Goal: Task Accomplishment & Management: Use online tool/utility

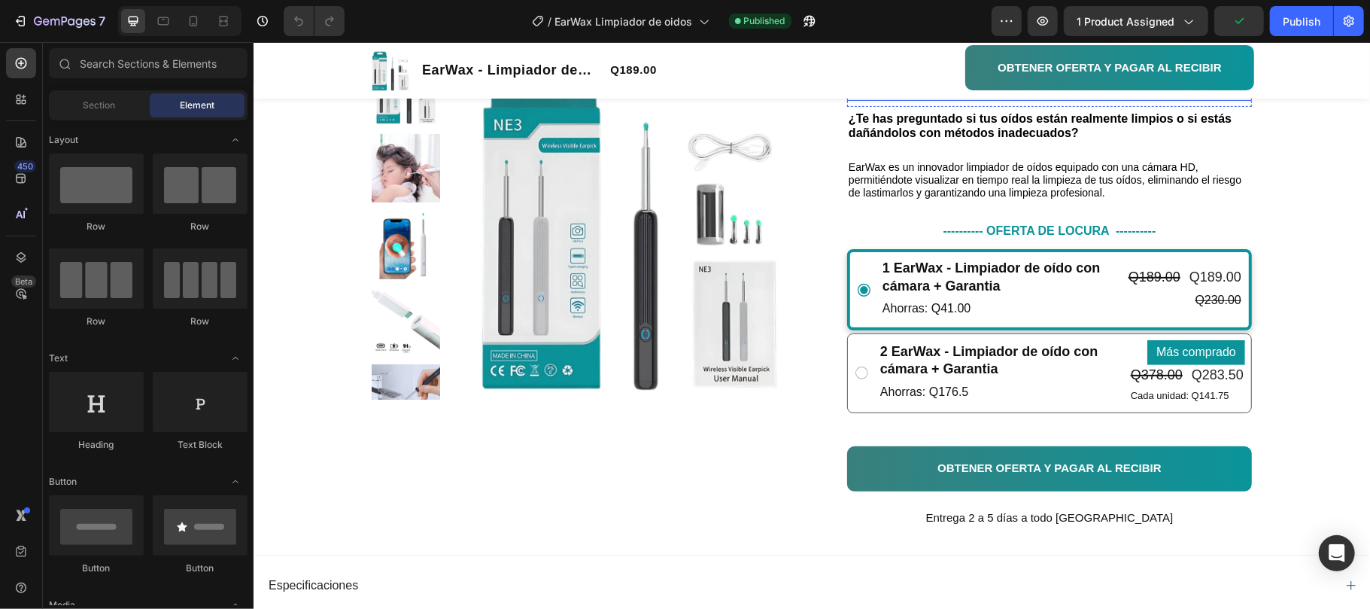
scroll to position [301, 0]
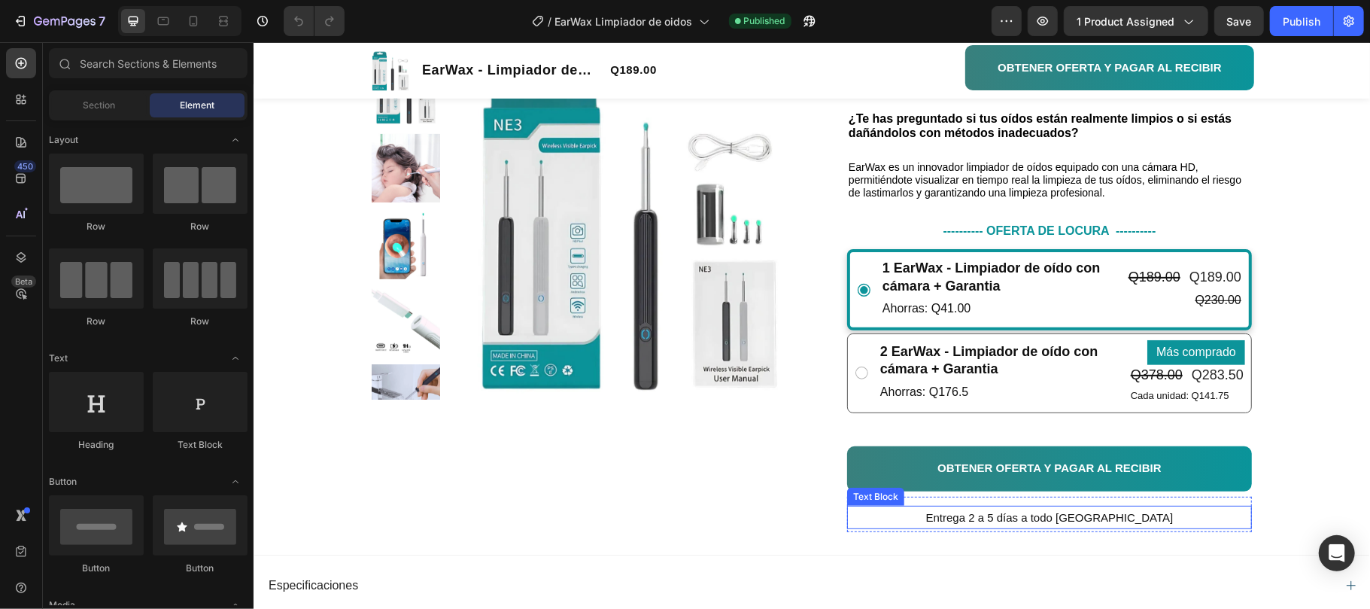
click at [1162, 514] on p "Entrega 2 a 5 días a todo Guatemala" at bounding box center [1049, 516] width 402 height 20
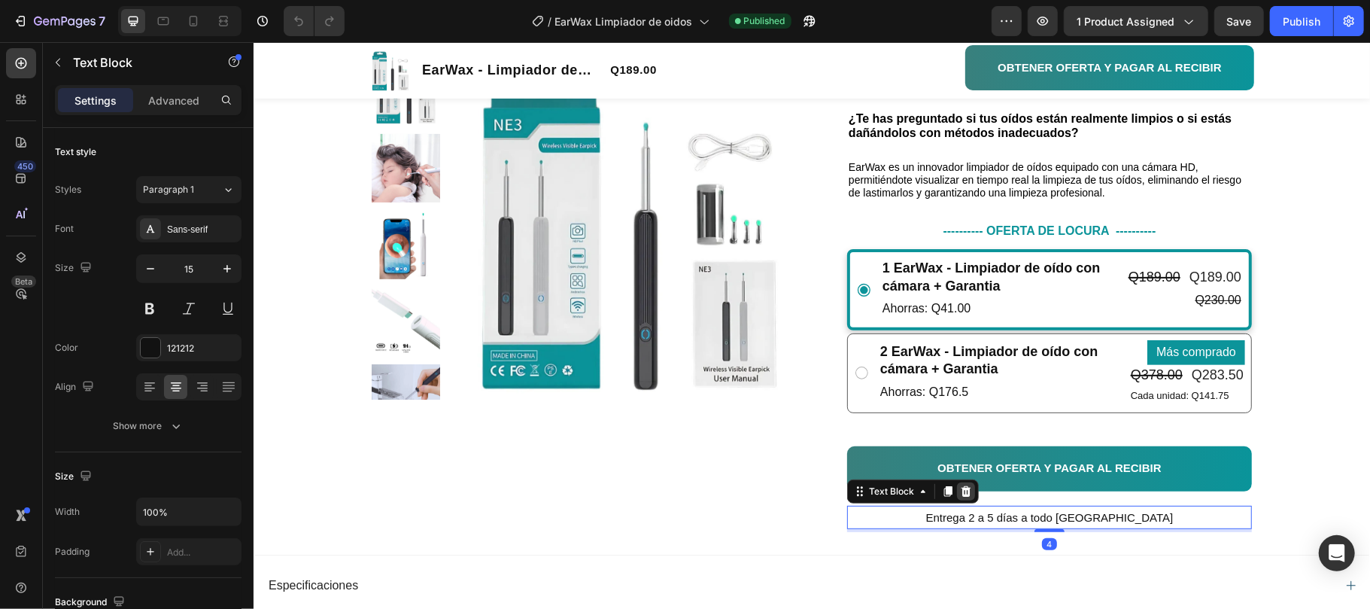
click at [962, 494] on icon at bounding box center [965, 491] width 12 height 12
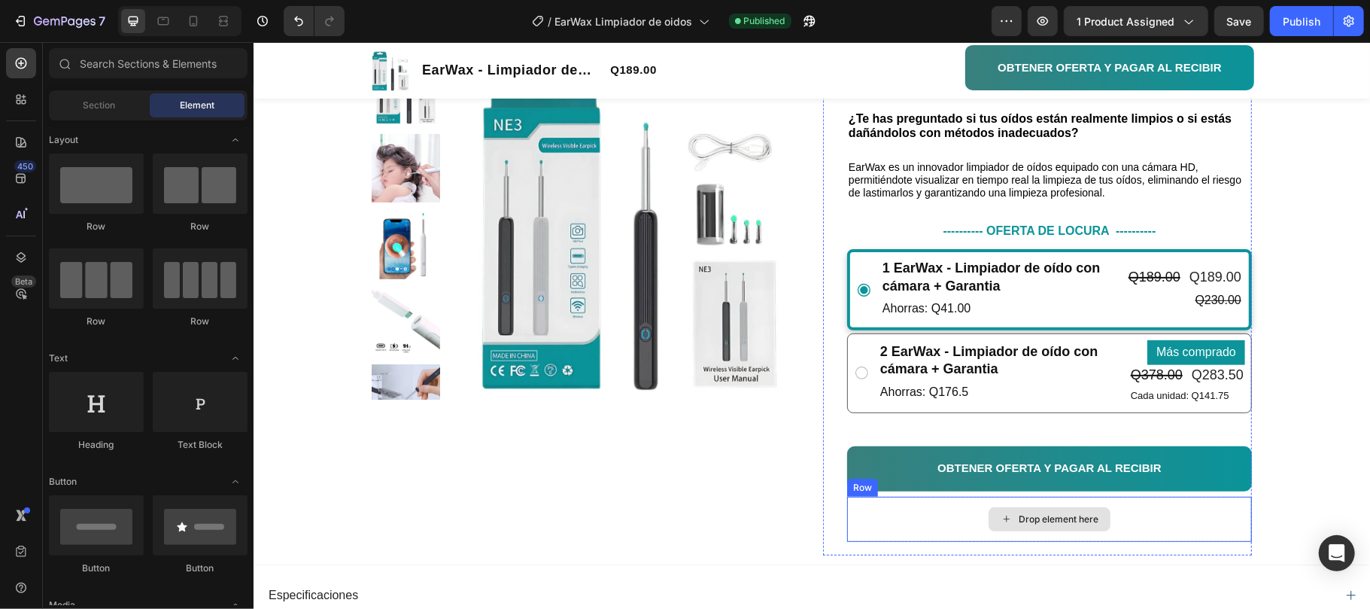
click at [988, 508] on div "Drop element here" at bounding box center [1049, 518] width 122 height 24
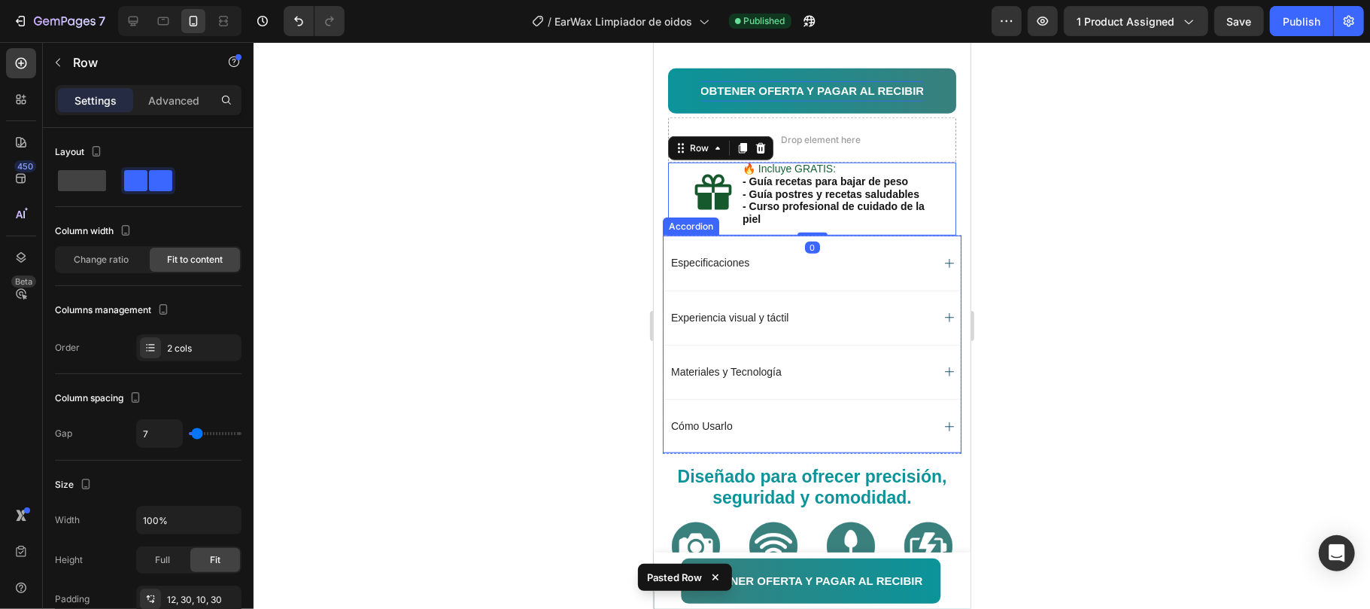
scroll to position [831, 0]
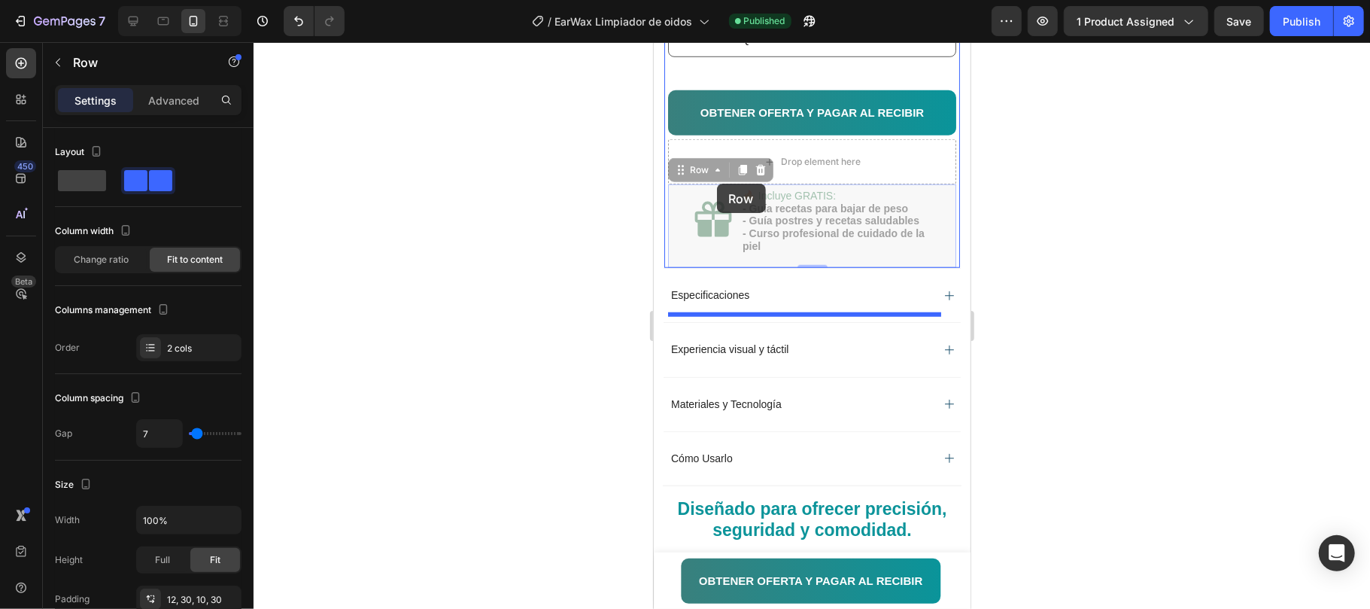
drag, startPoint x: 674, startPoint y: 217, endPoint x: 716, endPoint y: 183, distance: 54.5
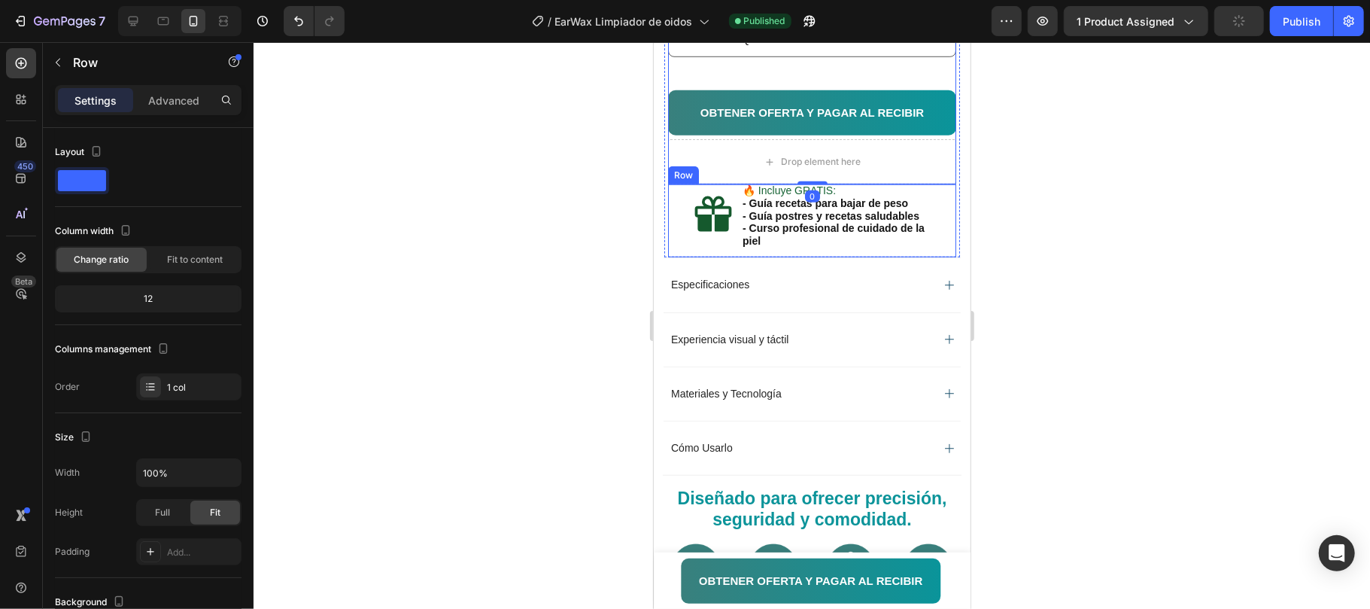
click at [676, 239] on div "Icon 🔥 Incluye GRATIS: - Guía recetas para bajar de peso - Guía postres y recet…" at bounding box center [811, 220] width 288 height 73
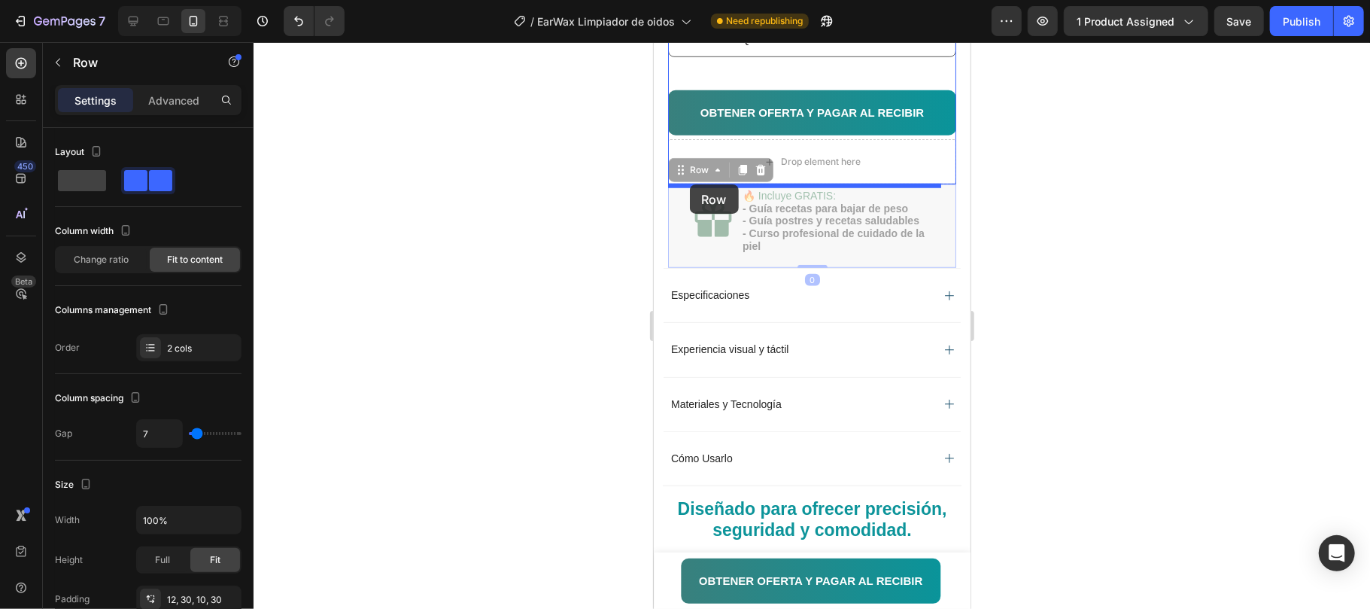
drag, startPoint x: 673, startPoint y: 213, endPoint x: 689, endPoint y: 184, distance: 33.7
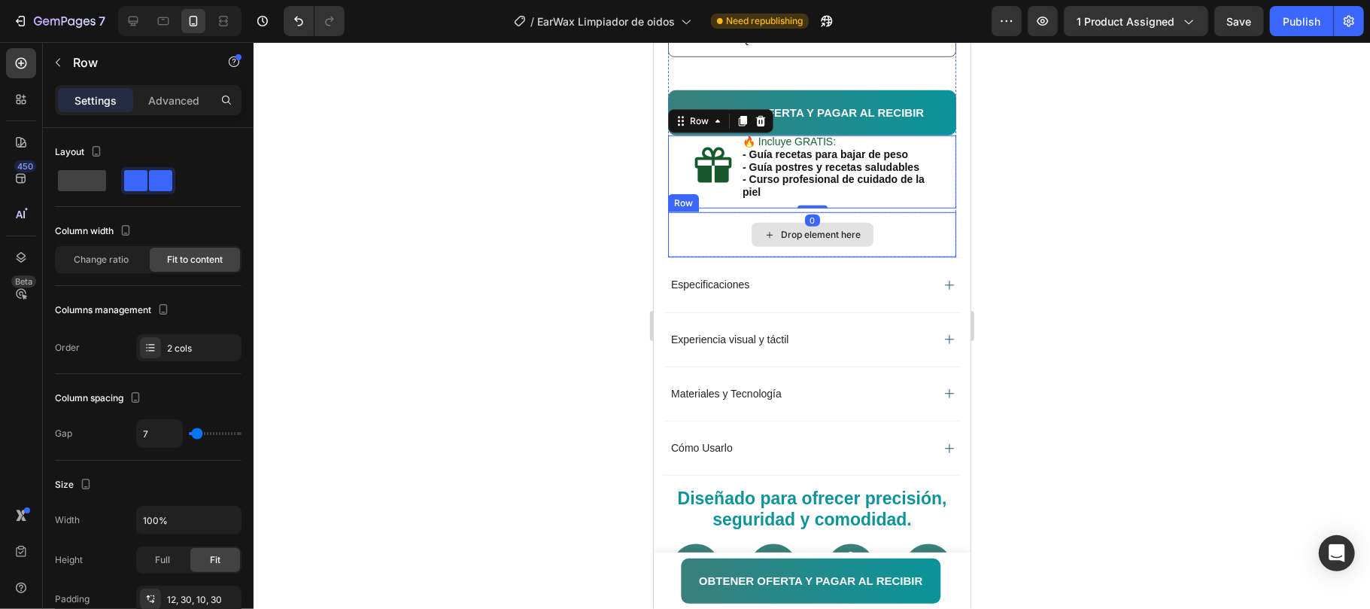
click at [874, 257] on div "Drop element here" at bounding box center [811, 233] width 288 height 45
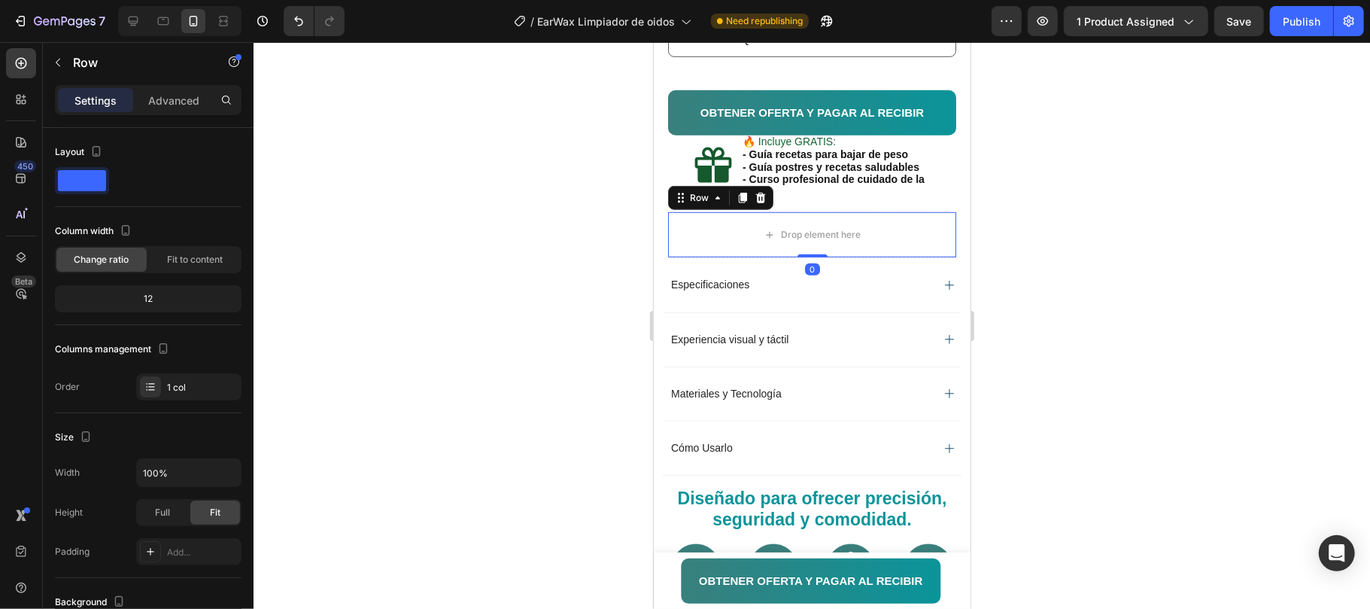
drag, startPoint x: 755, startPoint y: 256, endPoint x: 836, endPoint y: 276, distance: 83.0
click at [760, 203] on icon at bounding box center [760, 197] width 12 height 12
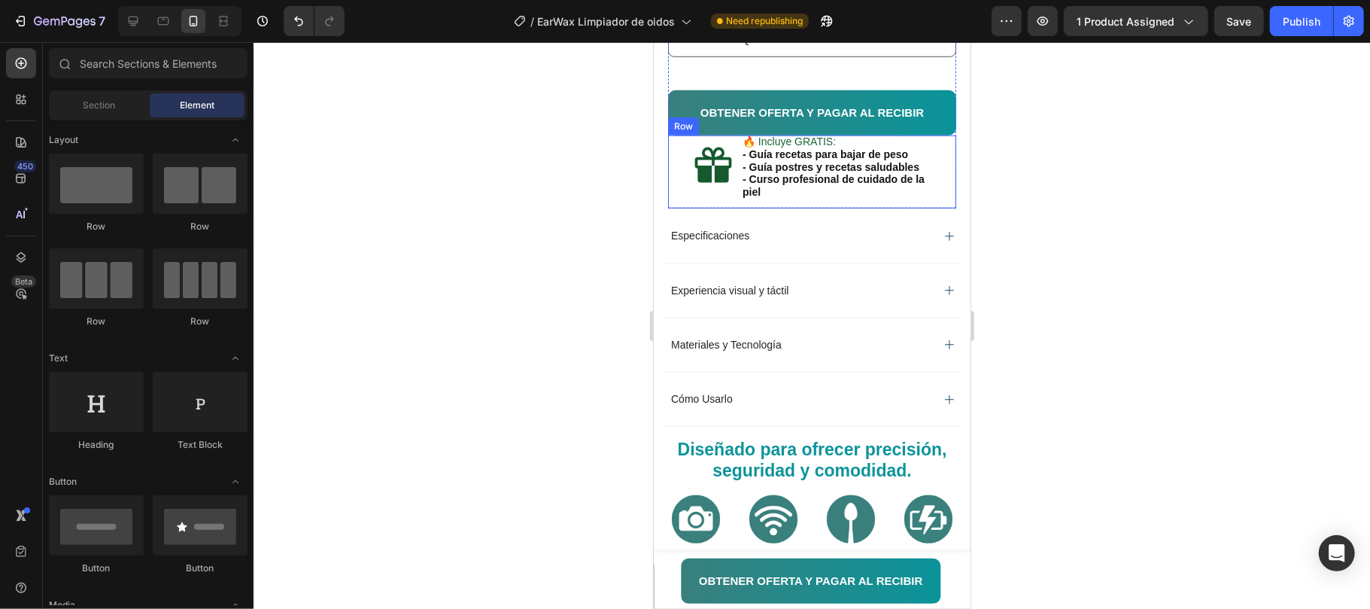
click at [935, 204] on div "Icon 🔥 Incluye GRATIS: - Guía recetas para bajar de peso - Guía postres y recet…" at bounding box center [811, 171] width 288 height 73
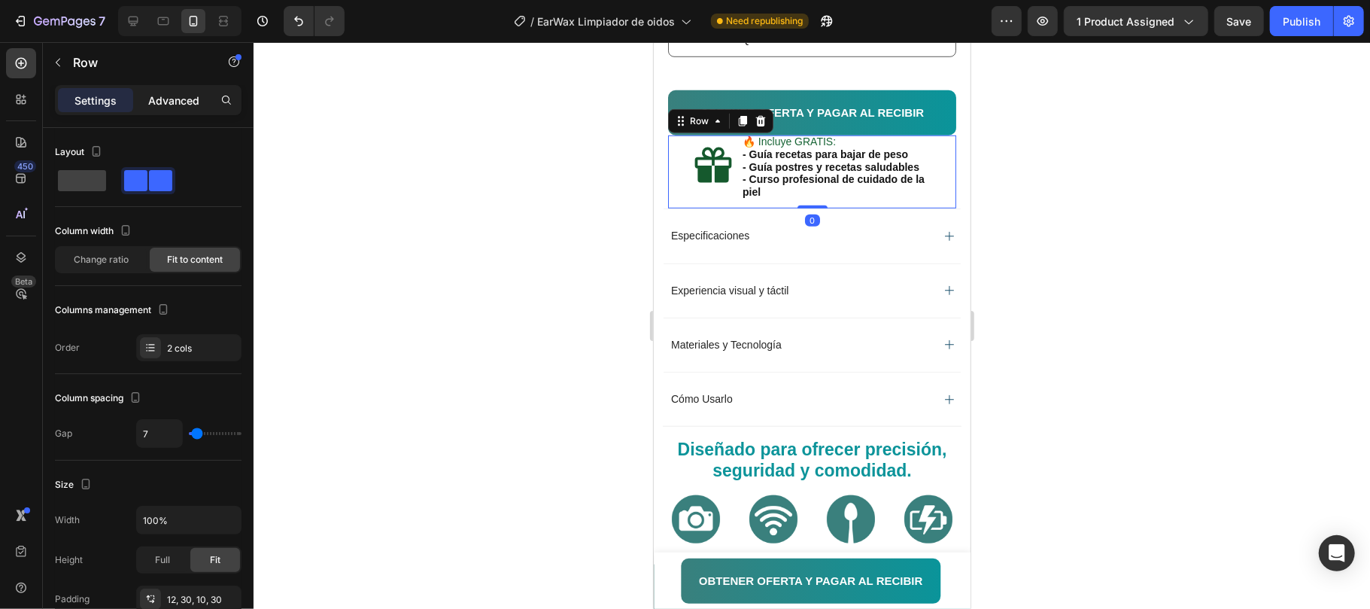
click at [169, 100] on p "Advanced" at bounding box center [173, 101] width 51 height 16
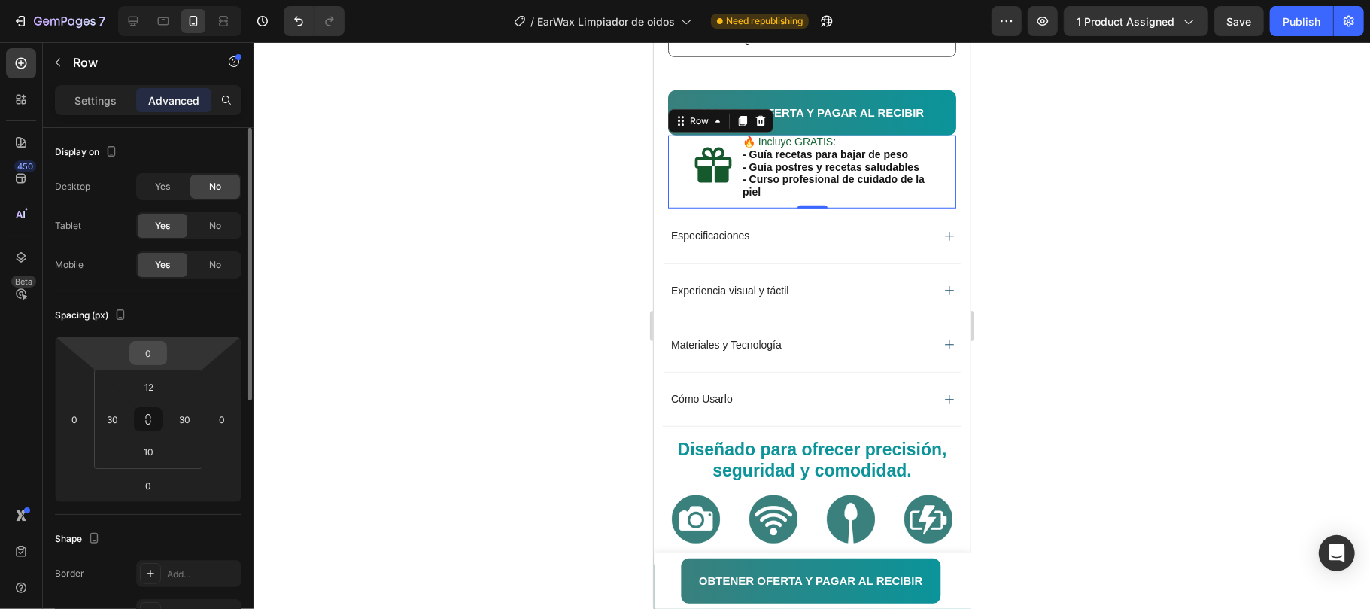
click at [154, 349] on input "0" at bounding box center [148, 353] width 30 height 23
click at [118, 0] on html "7 Version history / EarWax Limpiador de oidos Need republishing Preview 1 produ…" at bounding box center [685, 0] width 1370 height 0
type input "22"
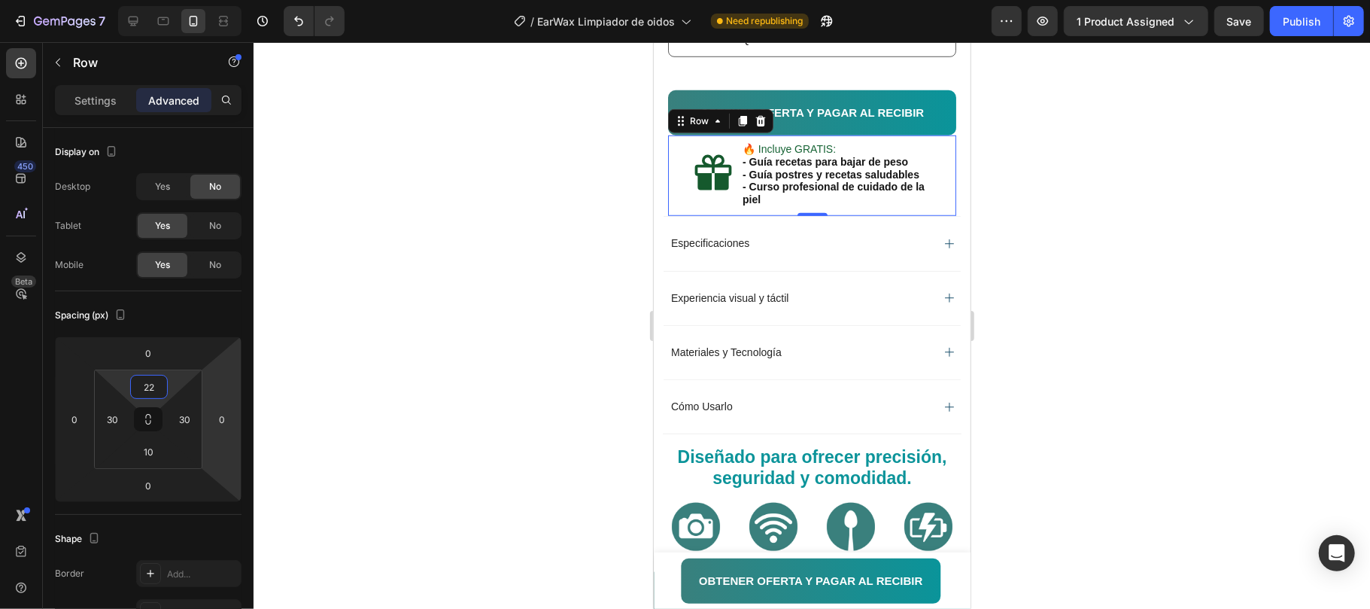
click at [1236, 330] on div at bounding box center [812, 325] width 1117 height 567
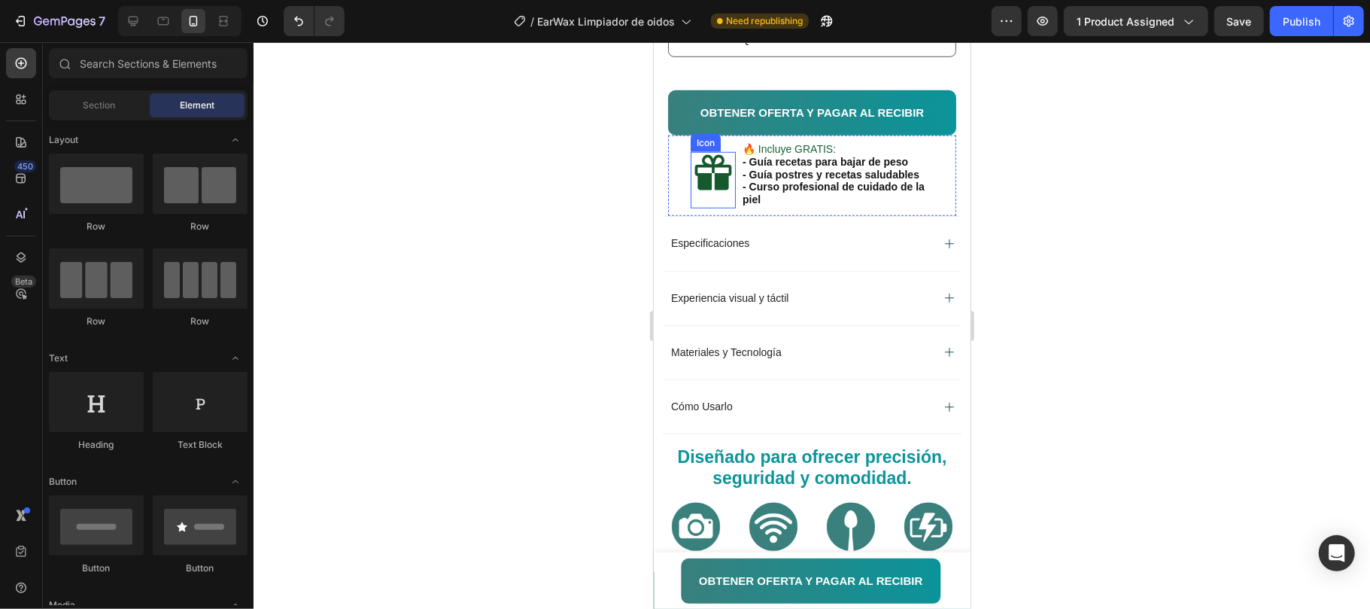
click at [698, 190] on icon at bounding box center [713, 171] width 37 height 35
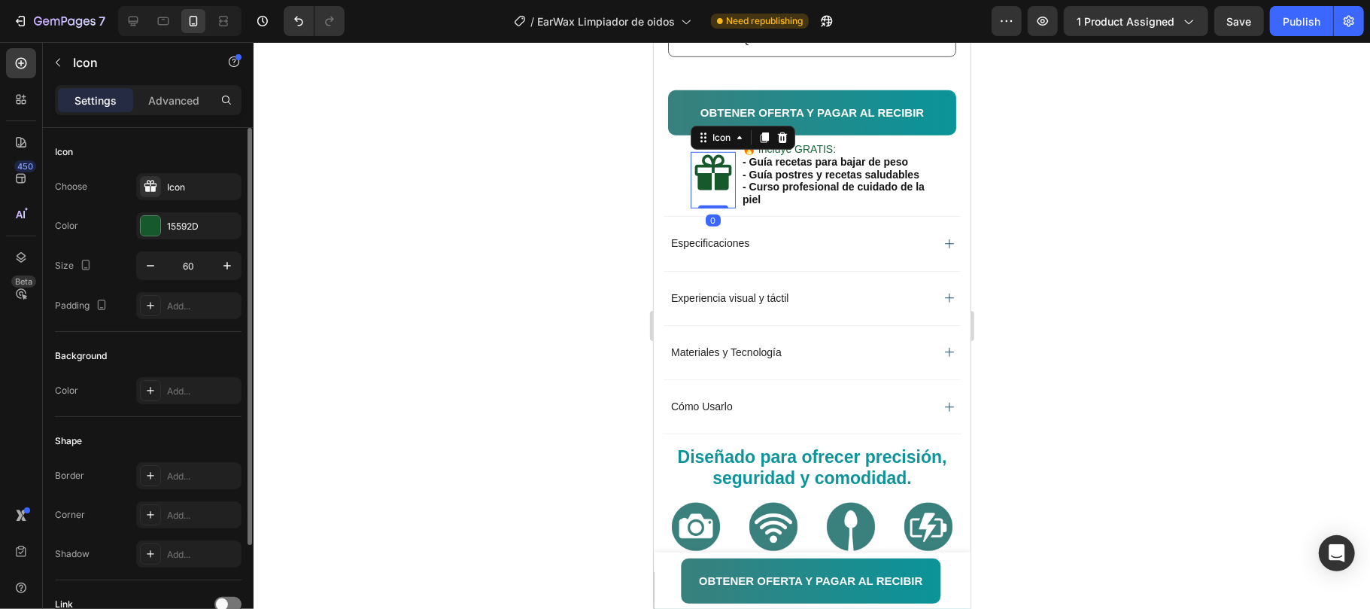
click at [134, 223] on div "Color 15592D" at bounding box center [148, 225] width 187 height 27
click at [148, 235] on div at bounding box center [151, 226] width 20 height 20
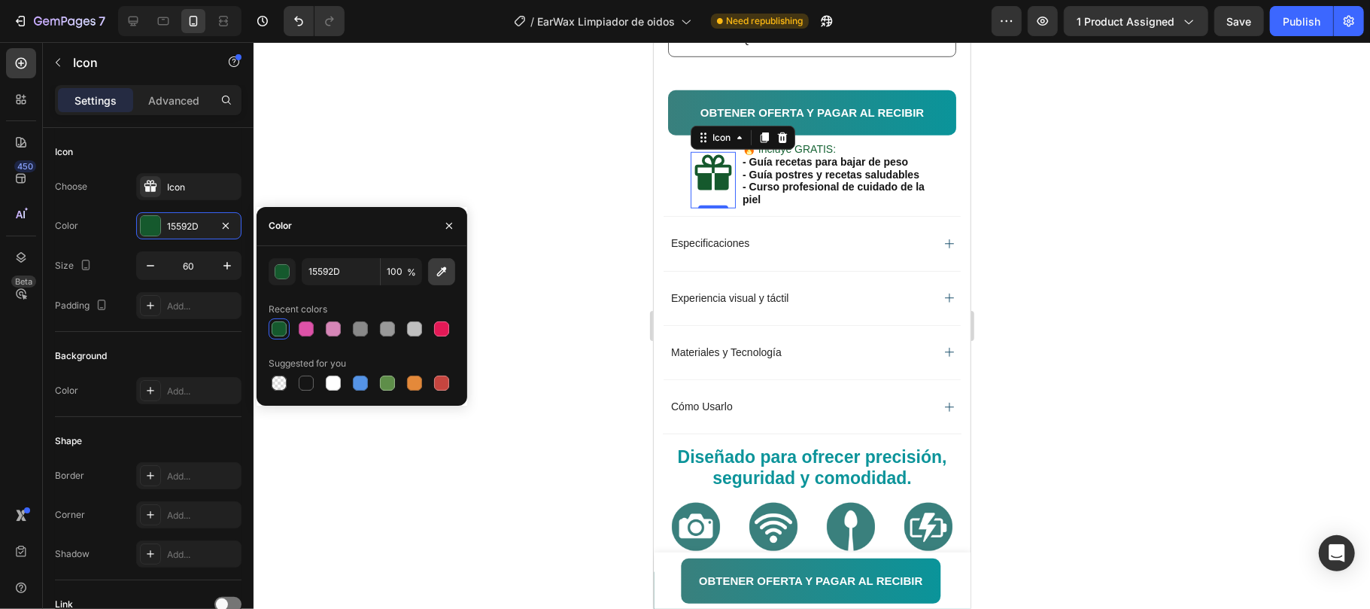
click at [446, 266] on icon "button" at bounding box center [441, 271] width 15 height 15
type input "0F9297"
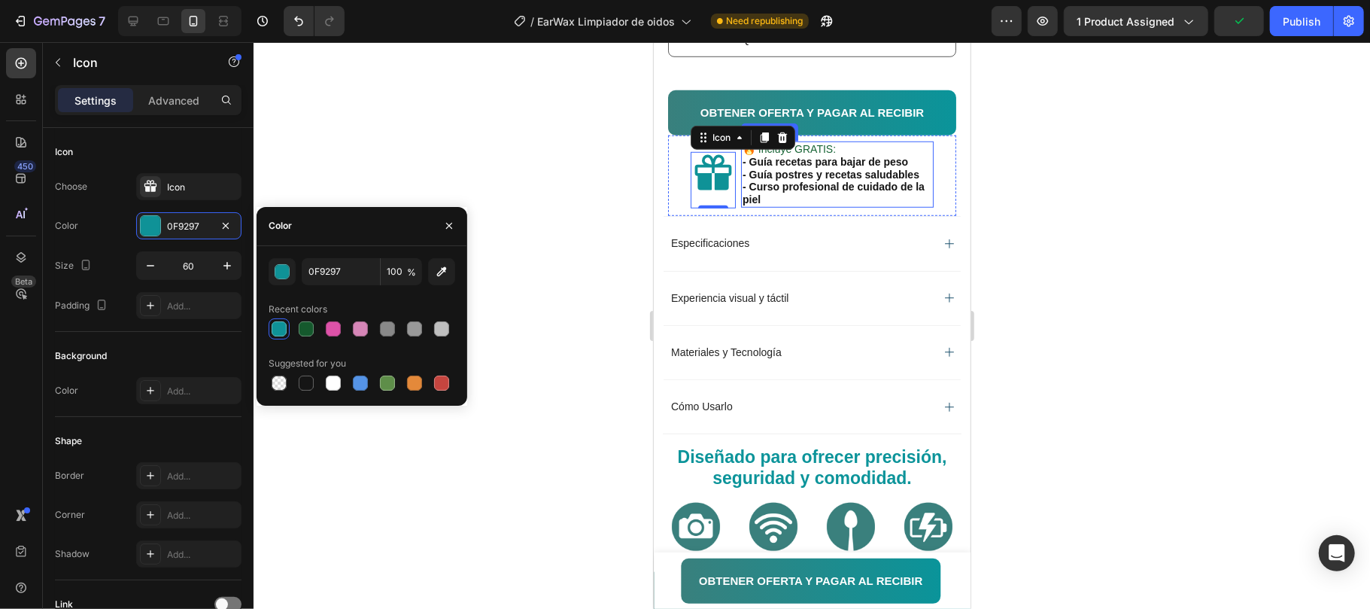
click at [824, 154] on span "🔥 Incluye GRATIS:" at bounding box center [788, 148] width 93 height 12
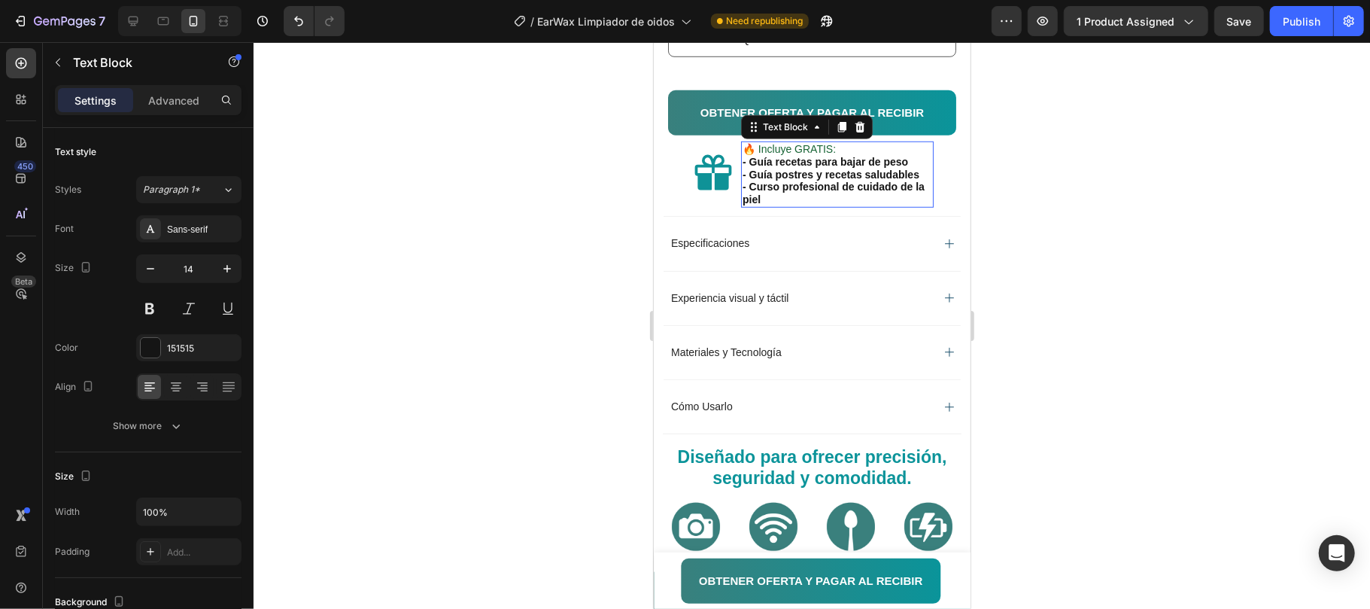
click at [824, 154] on span "🔥 Incluye GRATIS:" at bounding box center [788, 148] width 93 height 12
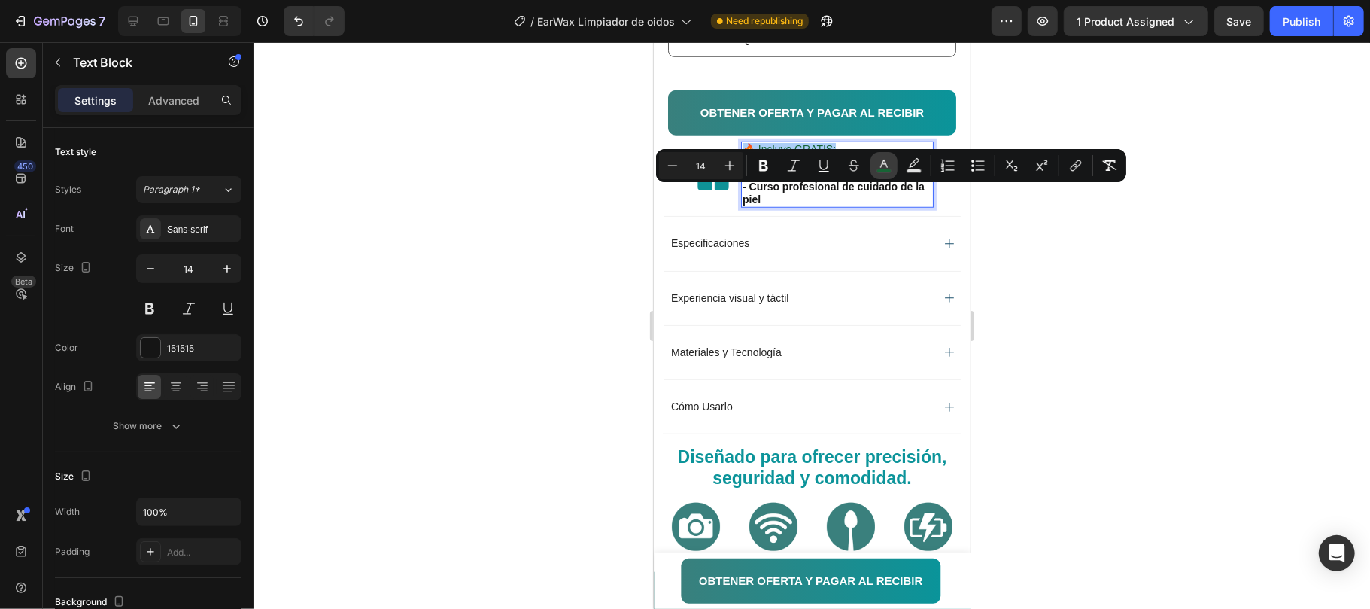
click at [883, 166] on icon "Editor contextual toolbar" at bounding box center [884, 165] width 15 height 15
type input "176435"
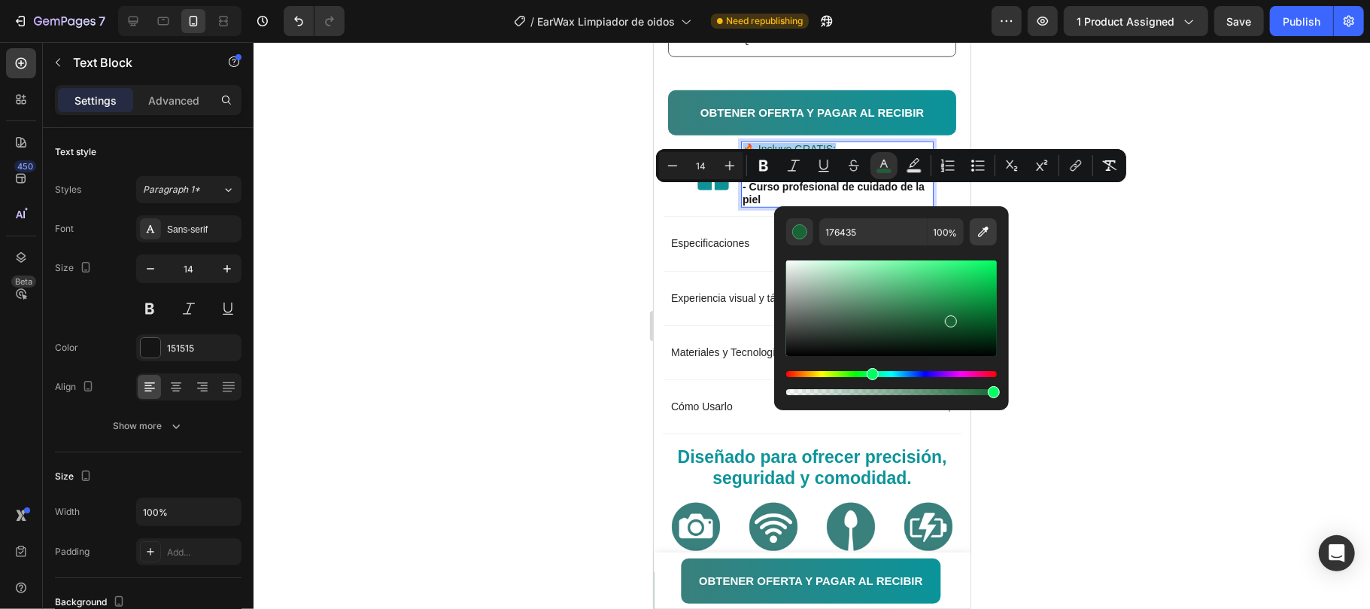
click at [978, 230] on icon "Editor contextual toolbar" at bounding box center [983, 231] width 15 height 15
type input "109297"
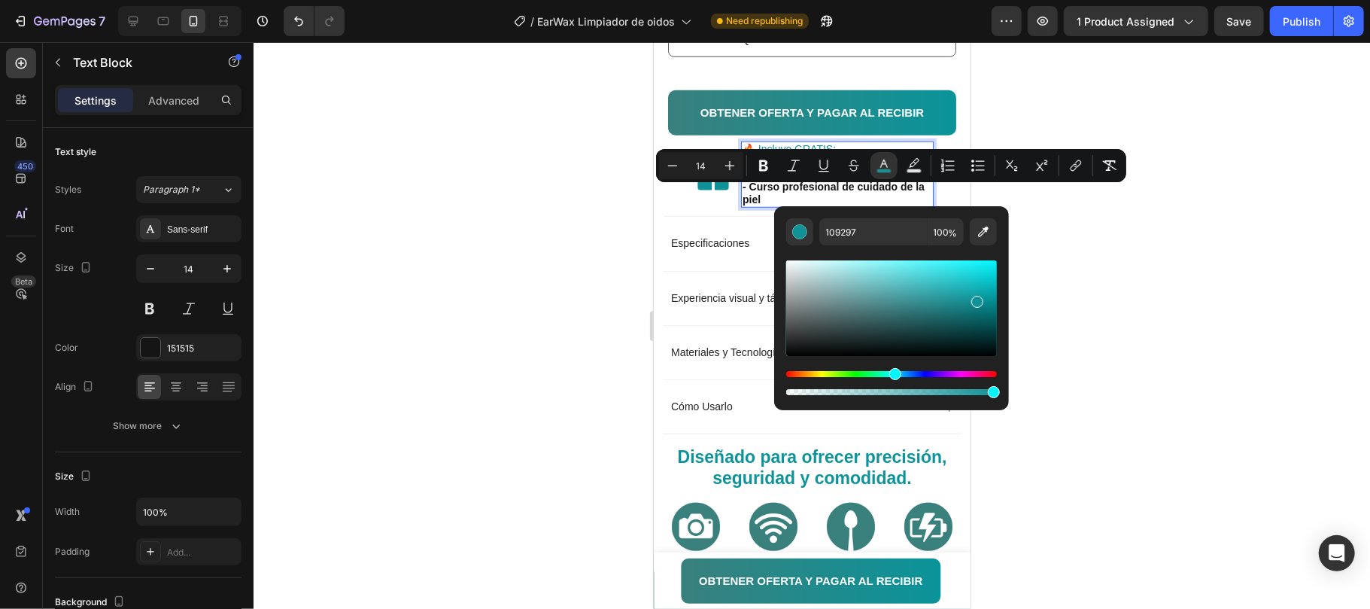
drag, startPoint x: 1175, startPoint y: 175, endPoint x: 1145, endPoint y: 188, distance: 32.7
click at [1172, 175] on div at bounding box center [812, 325] width 1117 height 567
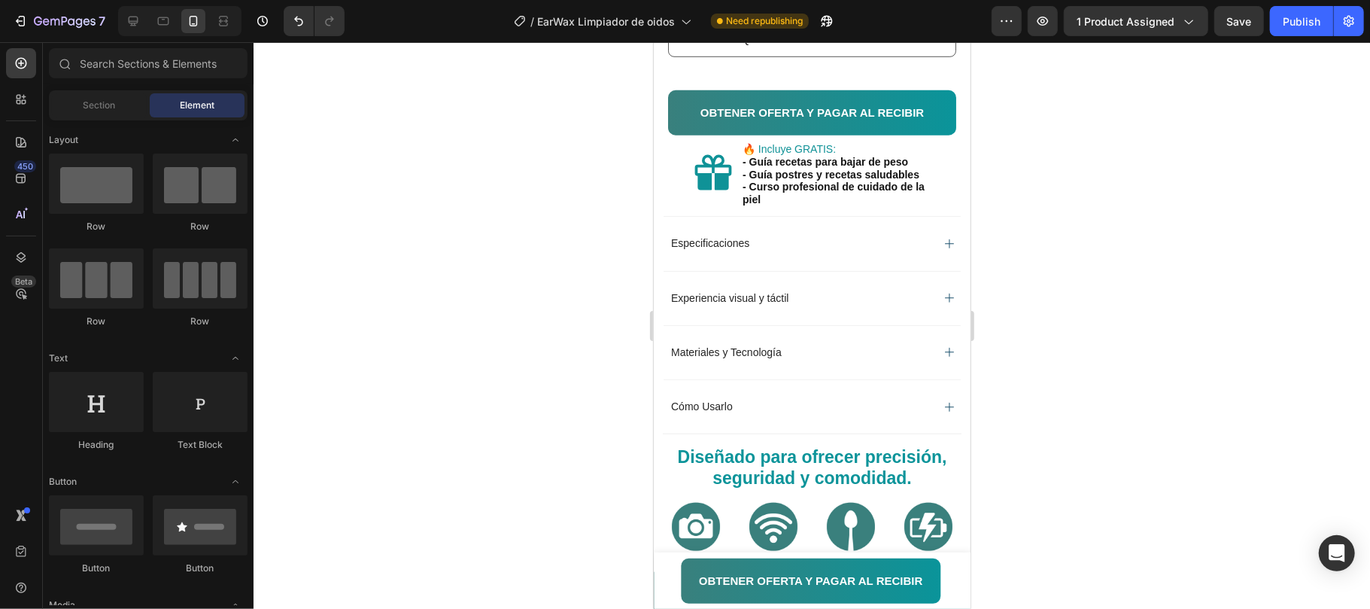
click at [1102, 286] on div at bounding box center [812, 325] width 1117 height 567
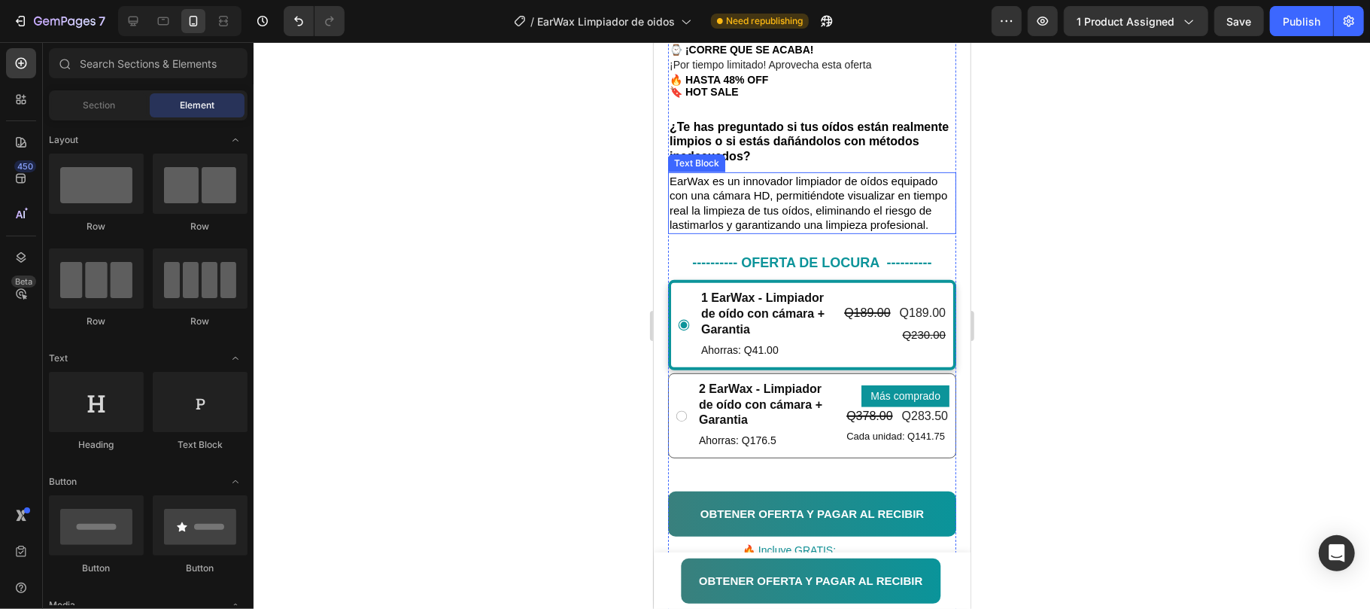
scroll to position [330, 0]
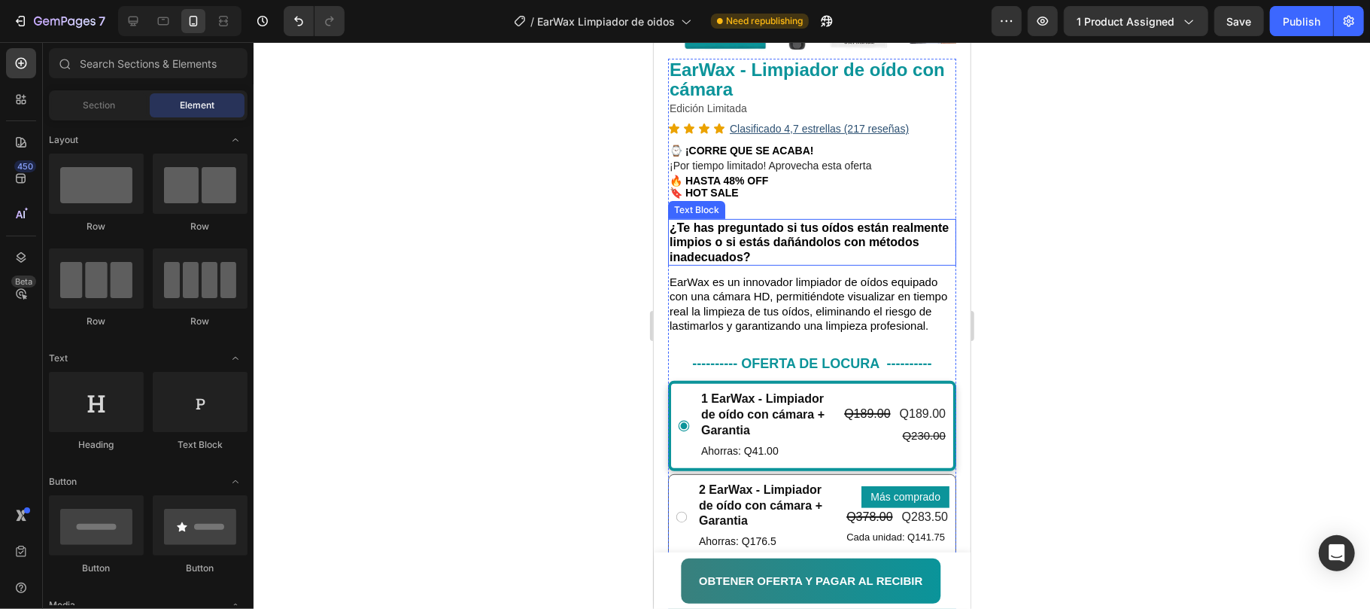
click at [862, 228] on strong "¿Te has preguntado si tus oídos están realmente limpios o si estás dañándolos c…" at bounding box center [808, 240] width 279 height 41
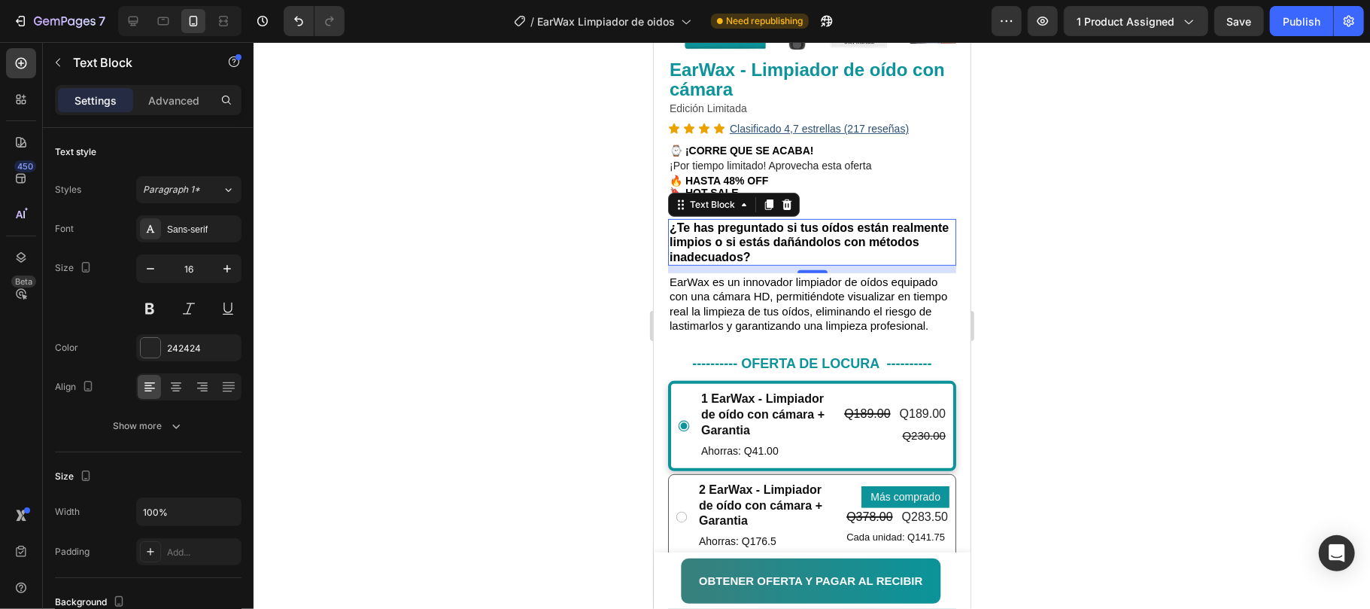
click at [776, 234] on strong "¿Te has preguntado si tus oídos están realmente limpios o si estás dañándolos c…" at bounding box center [808, 240] width 279 height 41
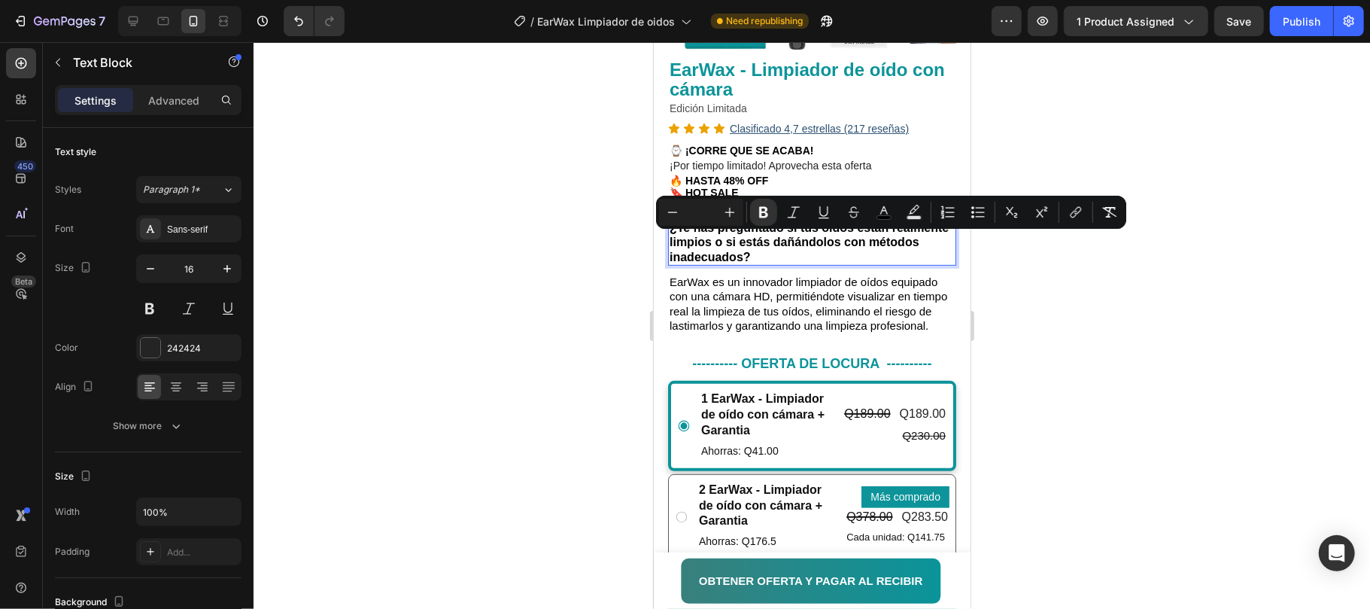
click at [801, 233] on strong "¿Te has preguntado si tus oídos están realmente limpios o si estás dañándolos c…" at bounding box center [808, 240] width 279 height 41
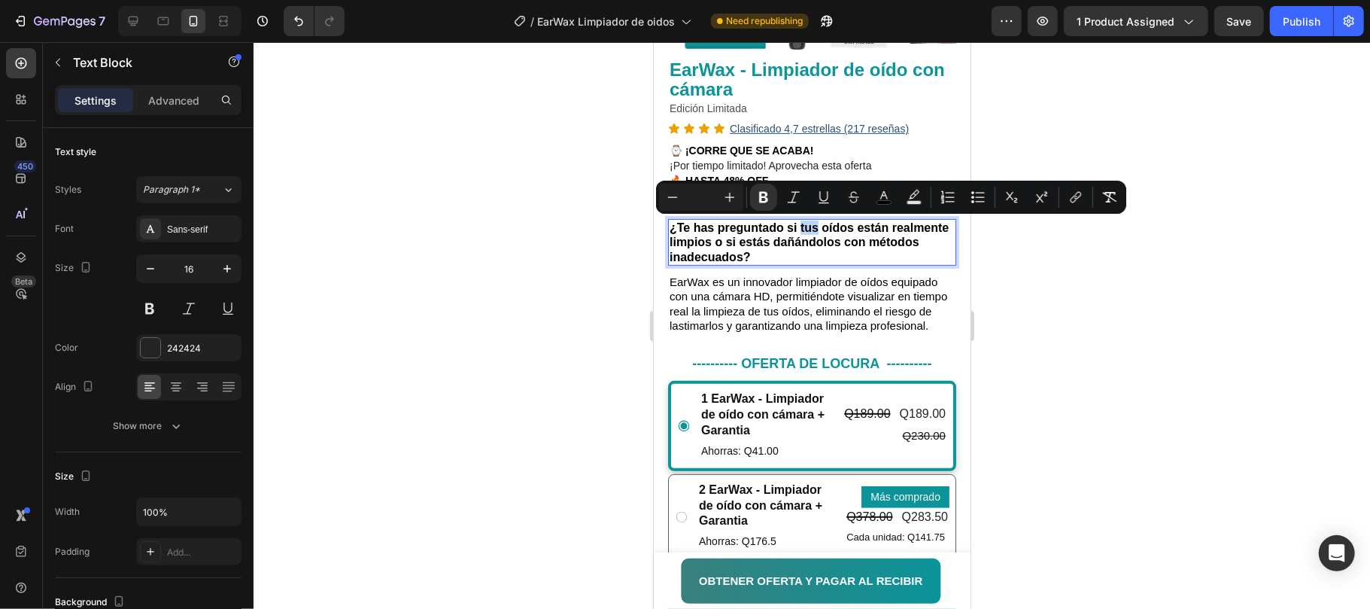
drag, startPoint x: 801, startPoint y: 229, endPoint x: 816, endPoint y: 228, distance: 15.1
click at [816, 228] on strong "¿Te has preguntado si tus oídos están realmente limpios o si estás dañándolos c…" at bounding box center [808, 240] width 279 height 41
drag, startPoint x: 912, startPoint y: 223, endPoint x: 798, endPoint y: 241, distance: 115.7
click at [798, 241] on strong "¿Te has preguntado si al limpiar tu oídos están realmente limpios o si estás da…" at bounding box center [803, 240] width 269 height 41
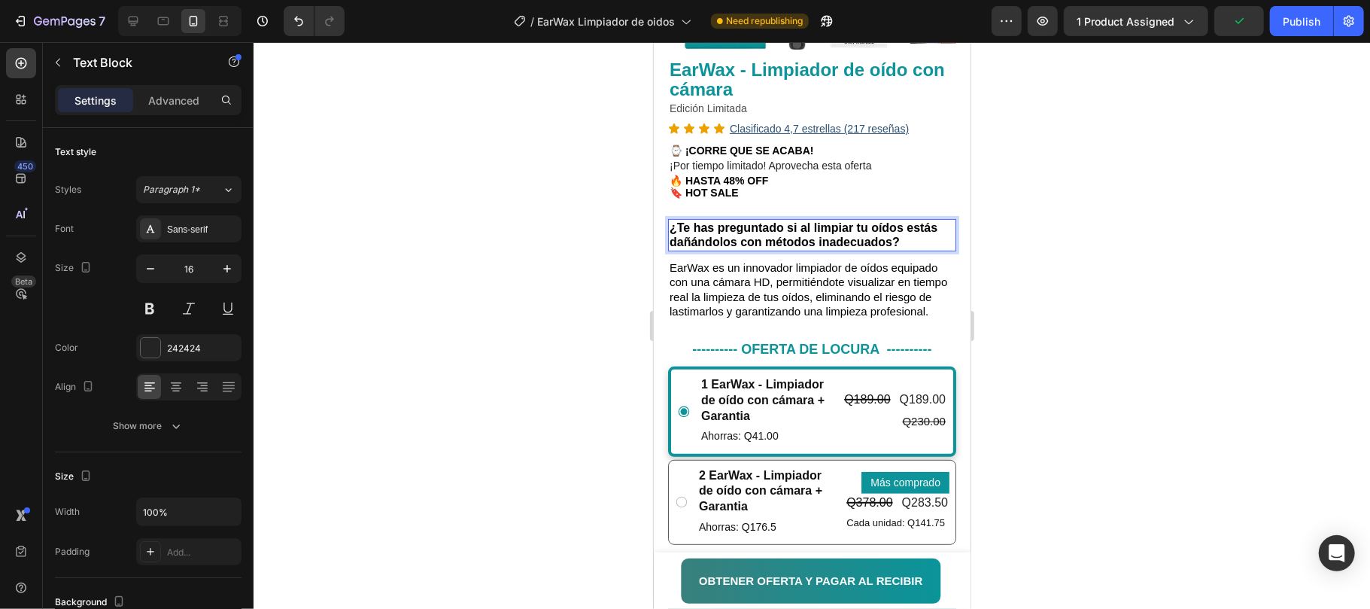
click at [860, 232] on strong "¿Te has preguntado si al limpiar tu oídos estás dañándolos con métodos inadecua…" at bounding box center [803, 233] width 268 height 27
click at [865, 231] on strong "¿Te has preguntado si al limpiar tu oídos estás dañándolos con métodos inadecua…" at bounding box center [803, 233] width 268 height 27
click at [1081, 263] on div at bounding box center [812, 325] width 1117 height 567
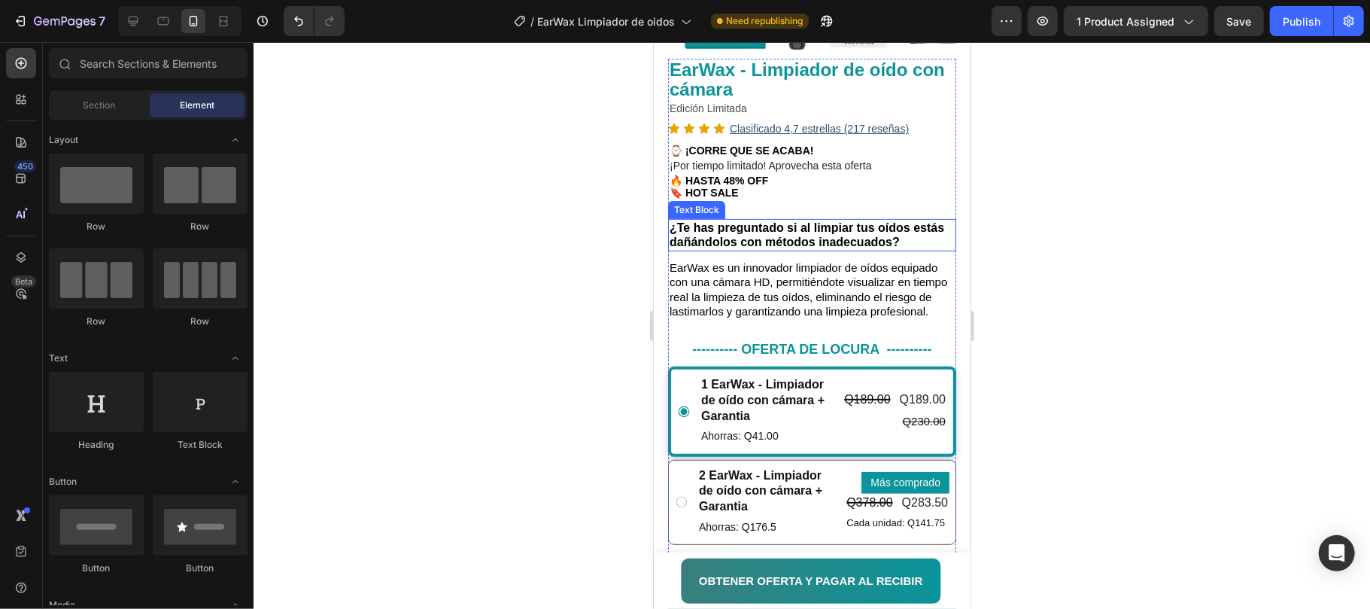
click at [884, 243] on strong "¿Te has preguntado si al limpiar tus oídos estás dañándolos con métodos inadecu…" at bounding box center [806, 233] width 275 height 27
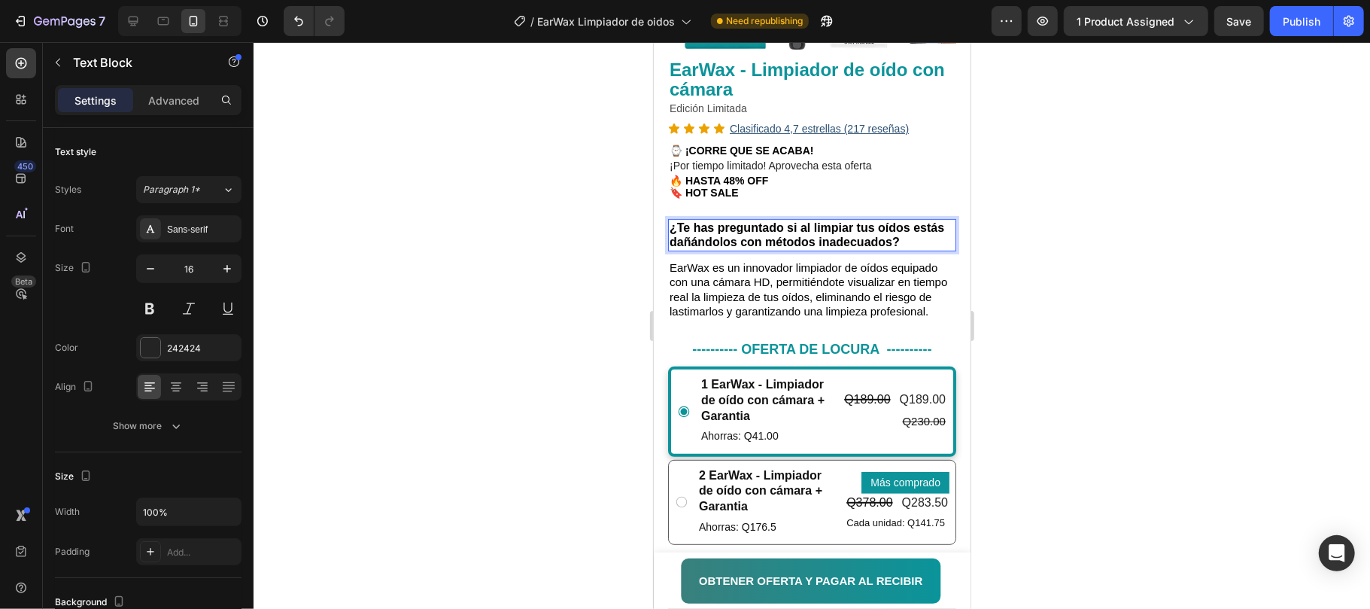
drag, startPoint x: 1063, startPoint y: 260, endPoint x: 984, endPoint y: 289, distance: 84.3
click at [1063, 262] on div at bounding box center [812, 325] width 1117 height 567
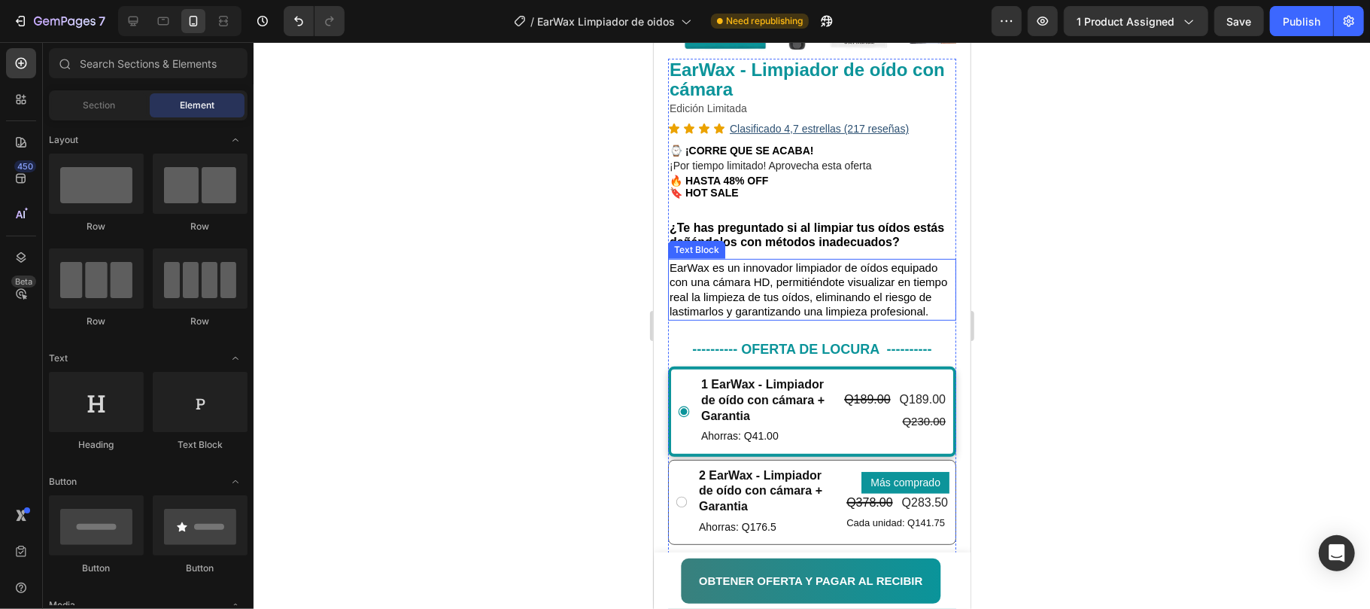
click at [872, 292] on span "EarWax es un innovador limpiador de oídos equipado con una cámara HD, permitién…" at bounding box center [808, 288] width 278 height 57
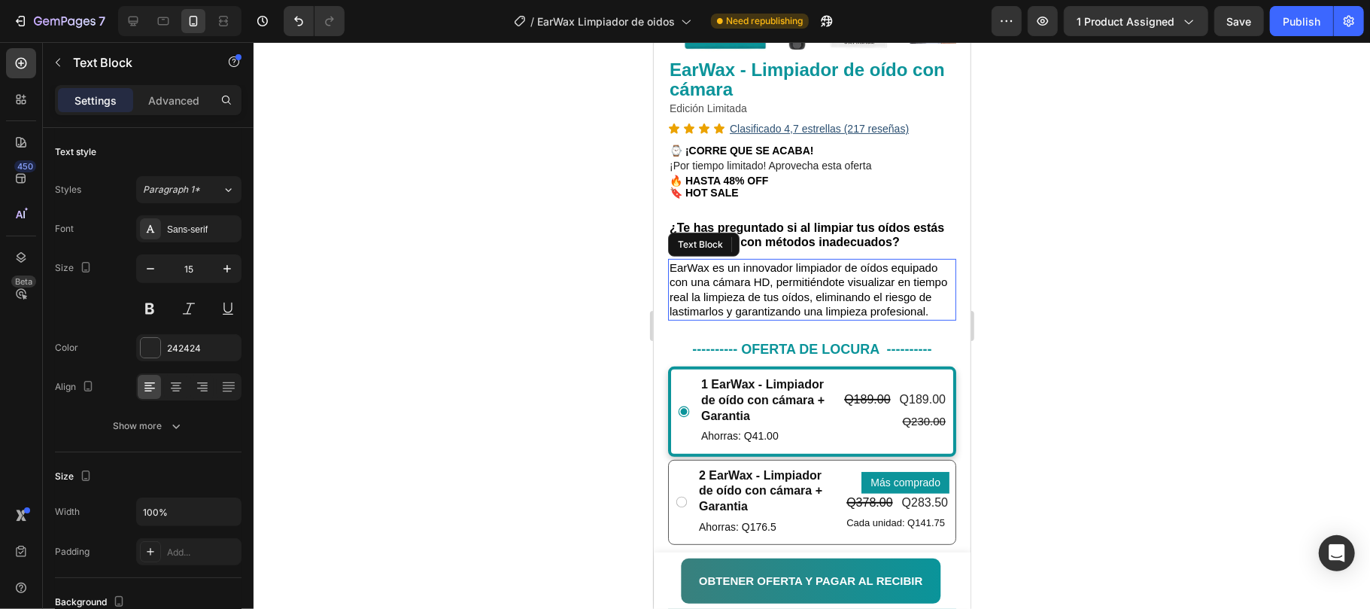
click at [872, 292] on span "EarWax es un innovador limpiador de oídos equipado con una cámara HD, permitién…" at bounding box center [808, 288] width 278 height 57
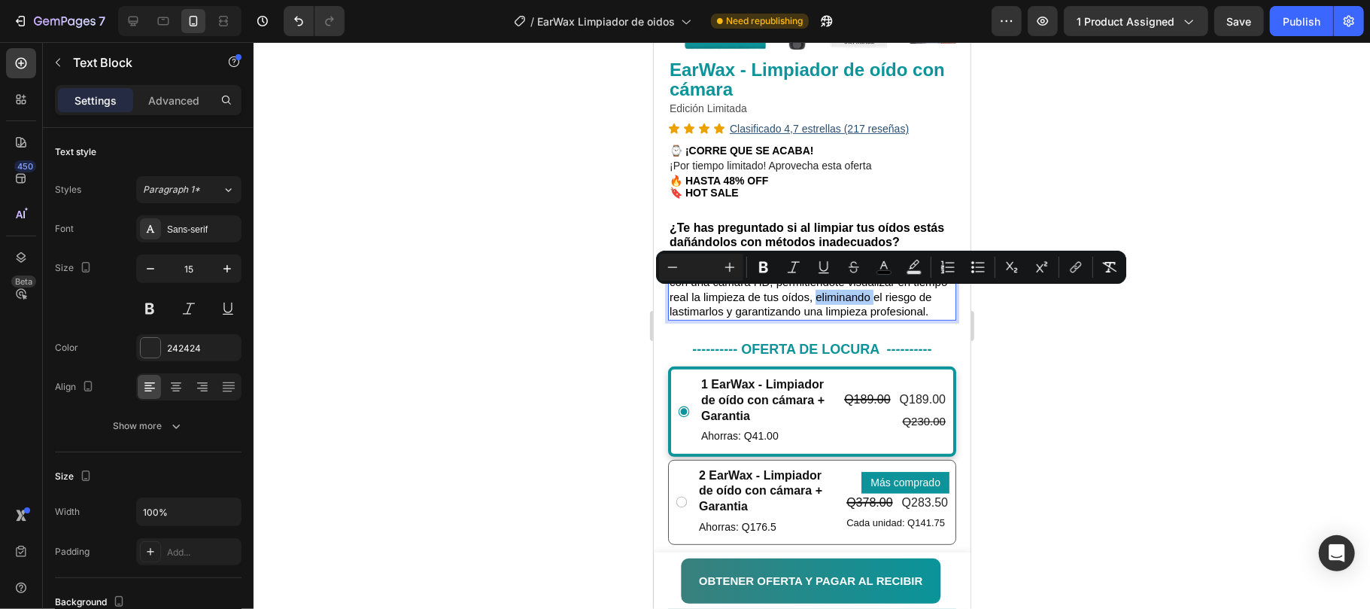
drag, startPoint x: 1084, startPoint y: 280, endPoint x: 1090, endPoint y: 319, distance: 39.5
click at [1087, 0] on body "7 Version history / EarWax Limpiador de oidos Need republishing Preview 1 produ…" at bounding box center [685, 0] width 1370 height 0
click at [1093, 351] on div at bounding box center [812, 325] width 1117 height 567
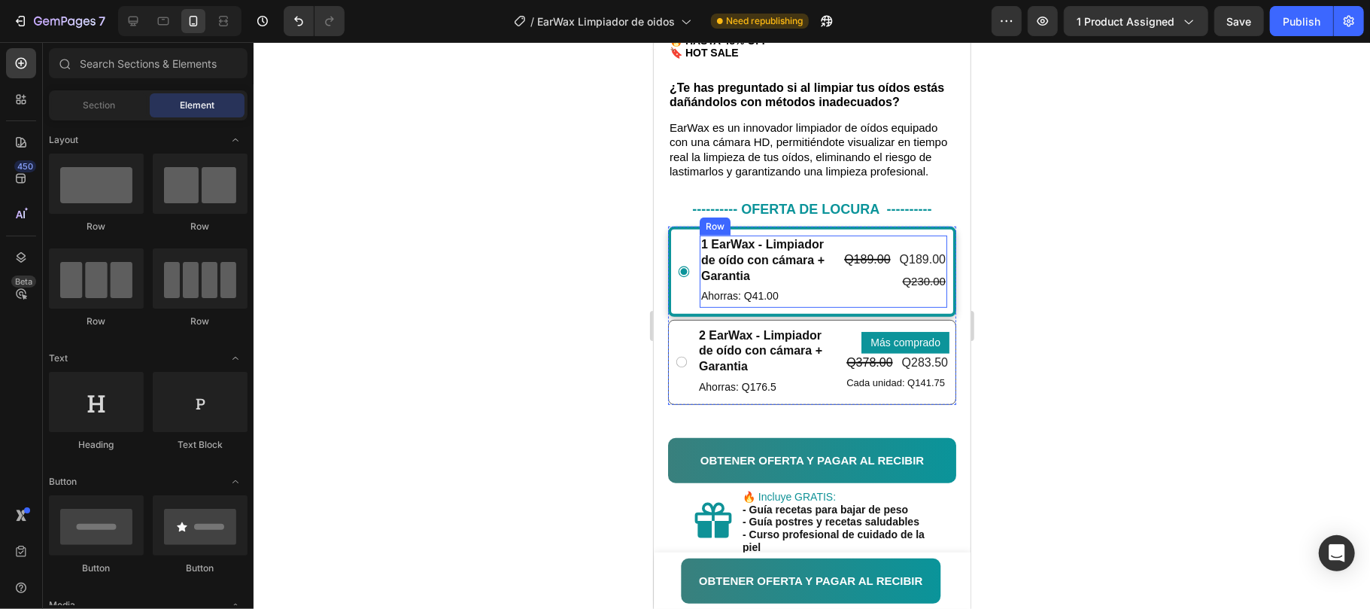
scroll to position [531, 0]
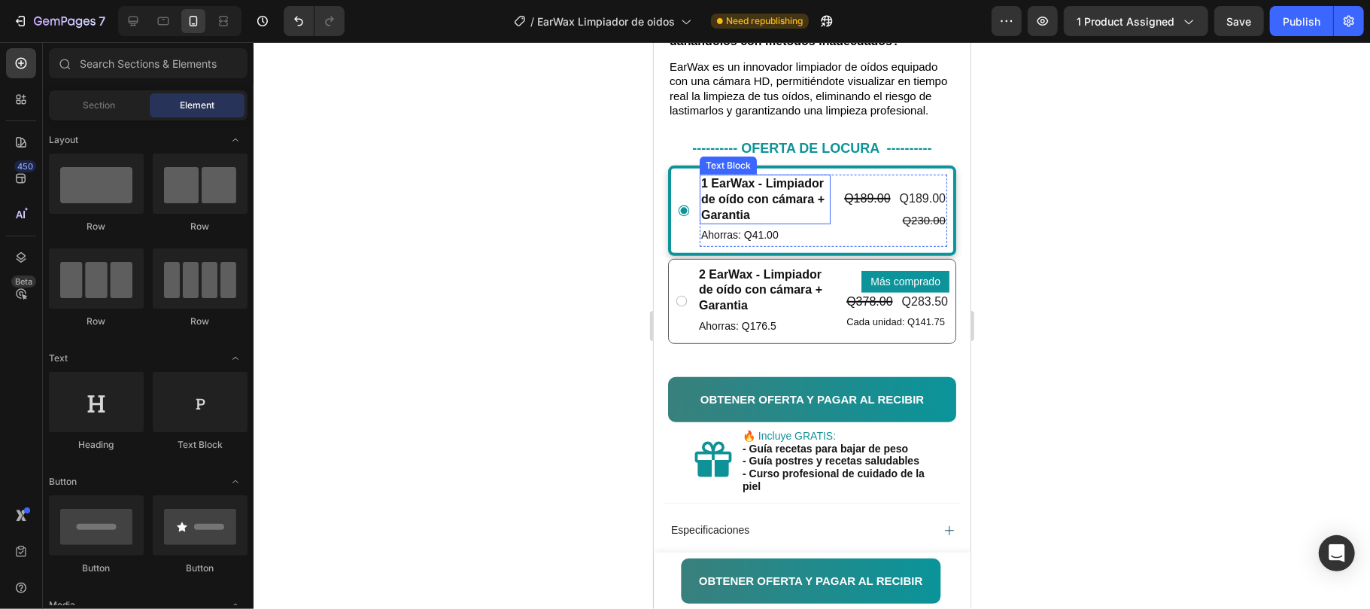
click at [786, 217] on p "1 EarWax - Limpiador de oído con cámara + Garantia" at bounding box center [765, 198] width 128 height 47
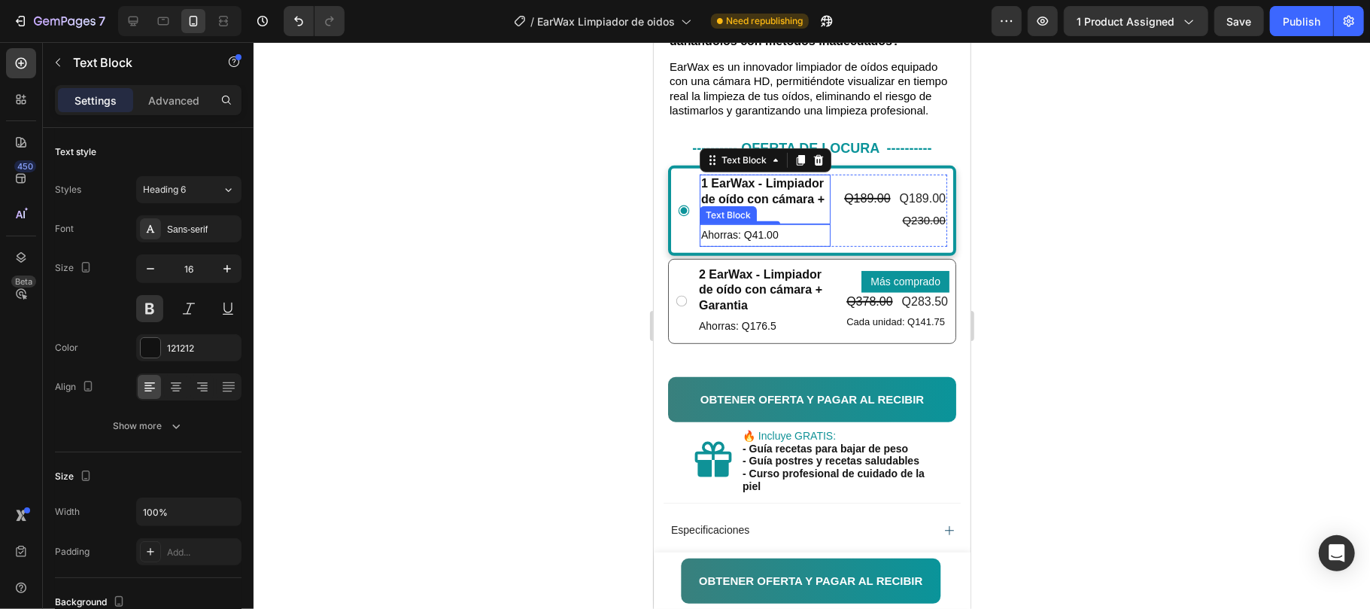
click at [777, 244] on p "Ahorras: Q41.00" at bounding box center [765, 234] width 128 height 19
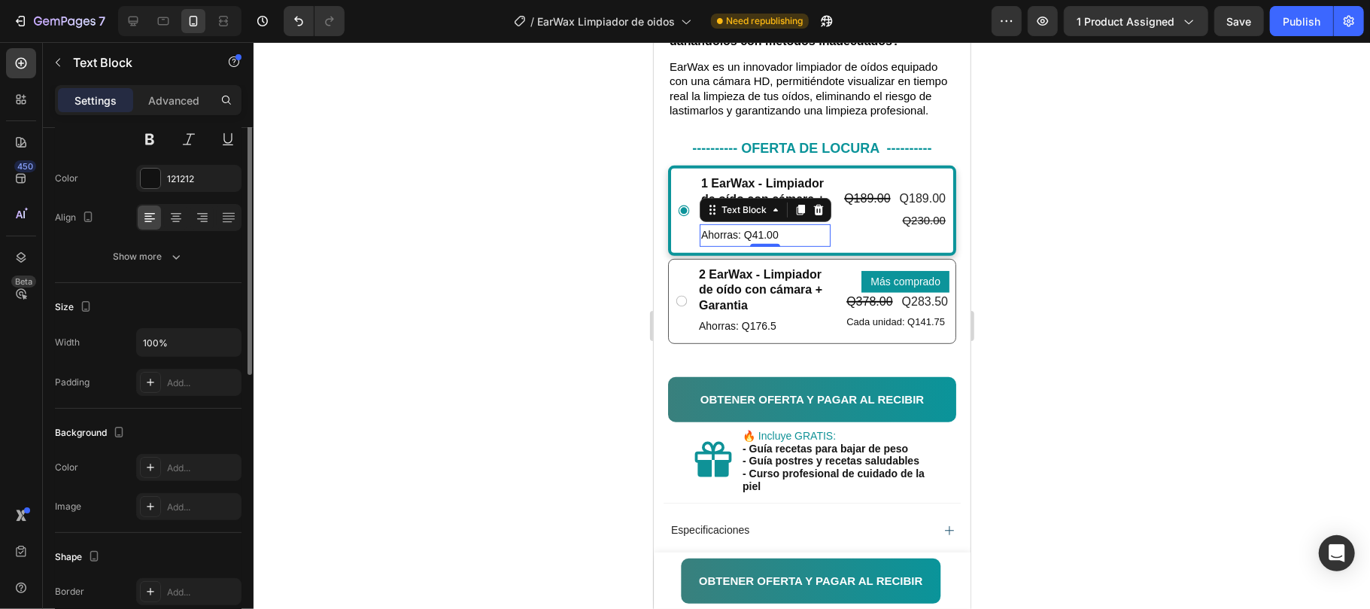
scroll to position [169, 0]
click at [175, 464] on div "Add..." at bounding box center [202, 468] width 71 height 14
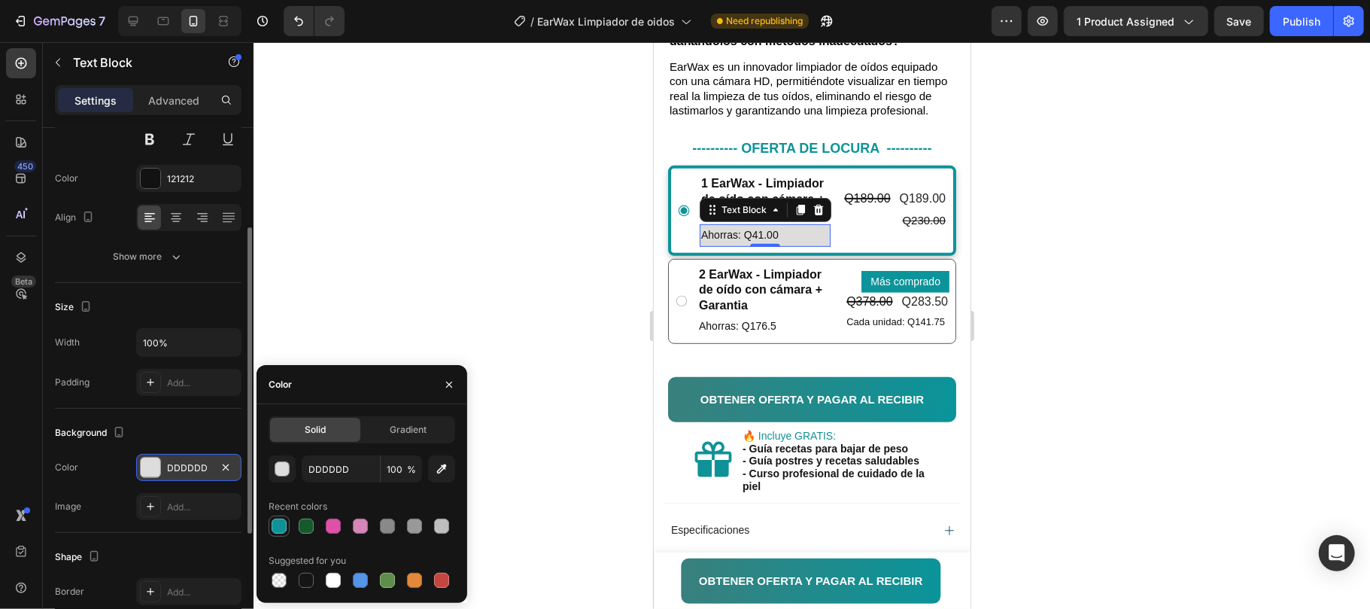
click at [283, 522] on div at bounding box center [279, 525] width 15 height 15
type input "0F9297"
drag, startPoint x: 152, startPoint y: 176, endPoint x: 147, endPoint y: 190, distance: 15.0
click at [152, 178] on div at bounding box center [151, 179] width 20 height 20
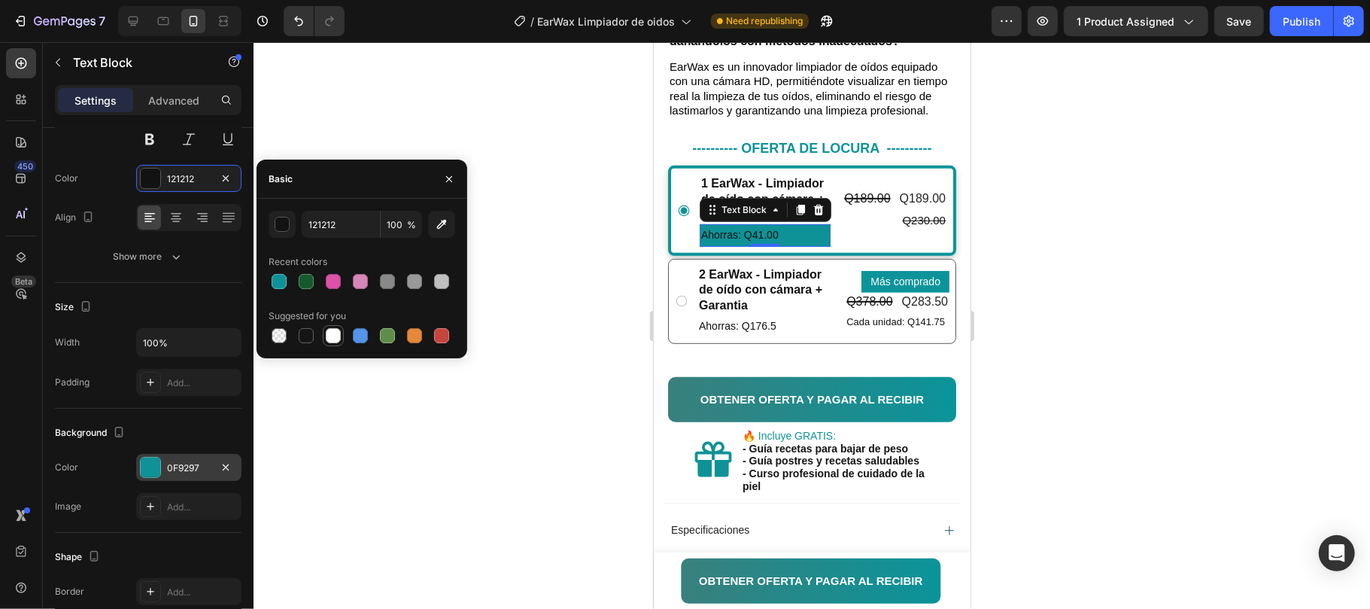
click at [339, 335] on div at bounding box center [333, 335] width 15 height 15
type input "FFFFFF"
click at [784, 335] on p "Ahorras: Q176.5" at bounding box center [764, 325] width 132 height 19
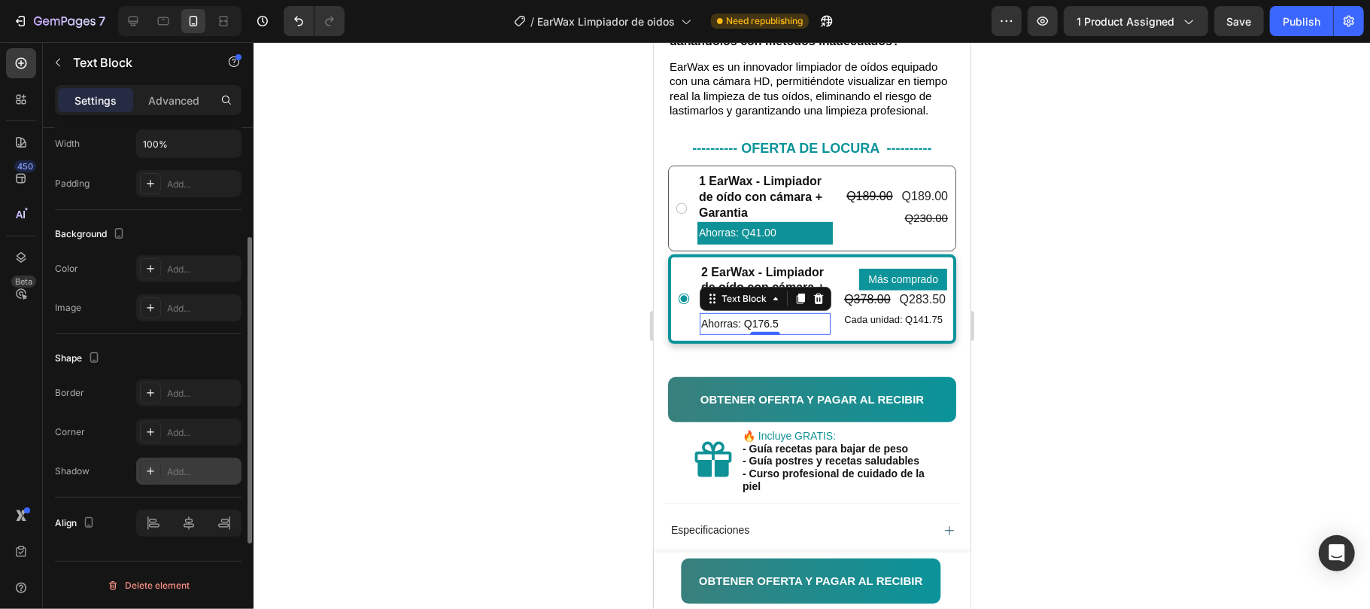
scroll to position [269, 0]
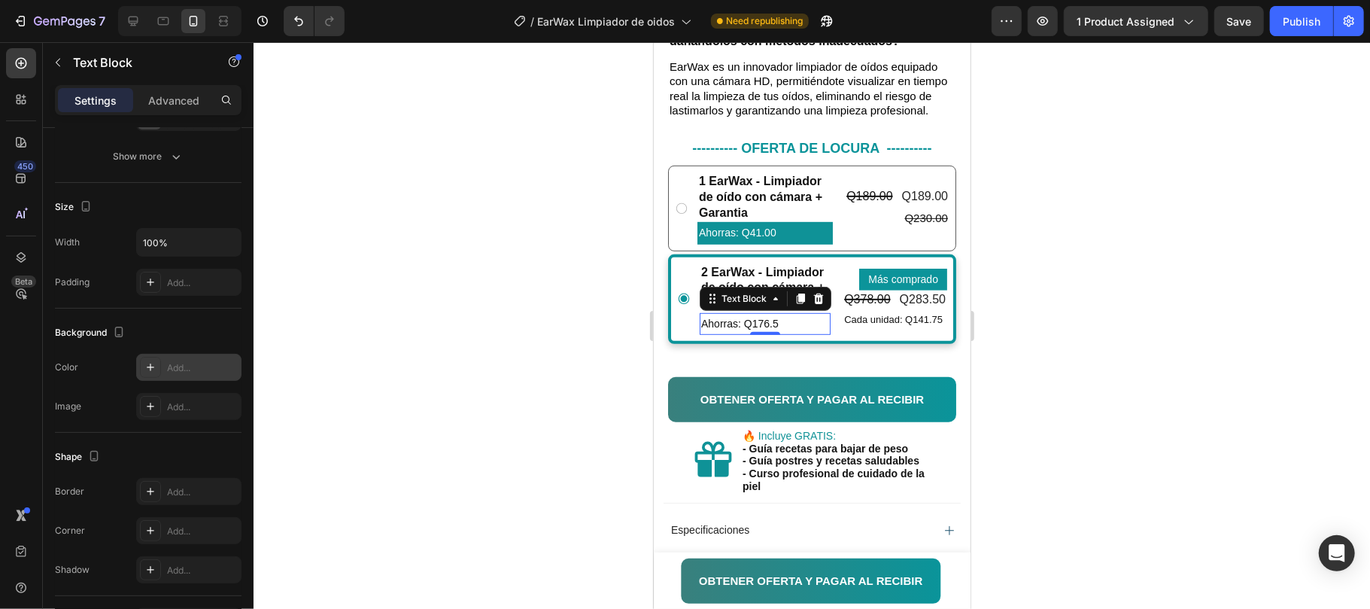
click at [172, 367] on div "Add..." at bounding box center [202, 368] width 71 height 14
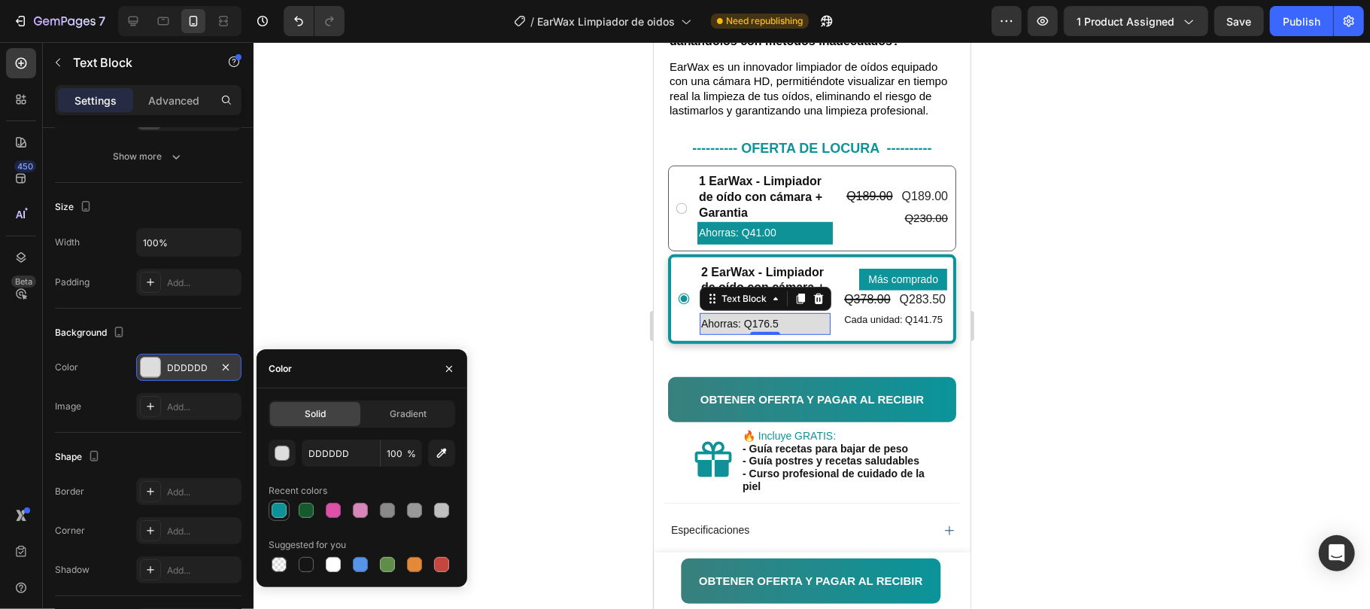
click at [278, 515] on div at bounding box center [279, 510] width 15 height 15
type input "0F9297"
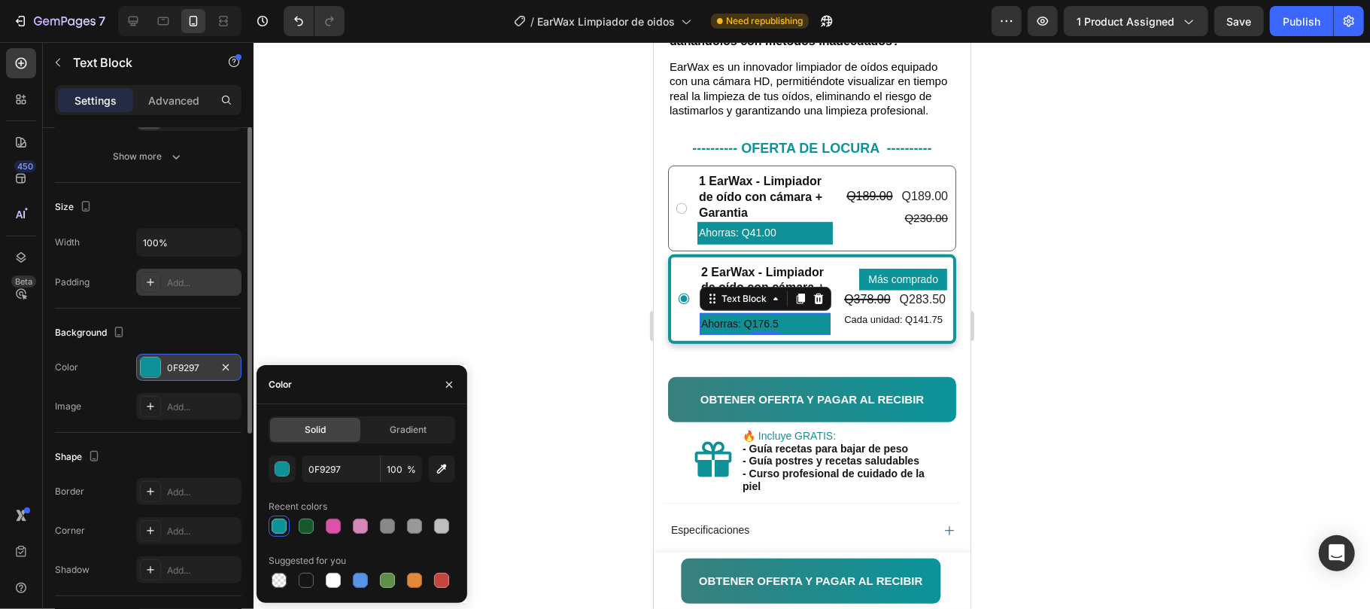
scroll to position [69, 0]
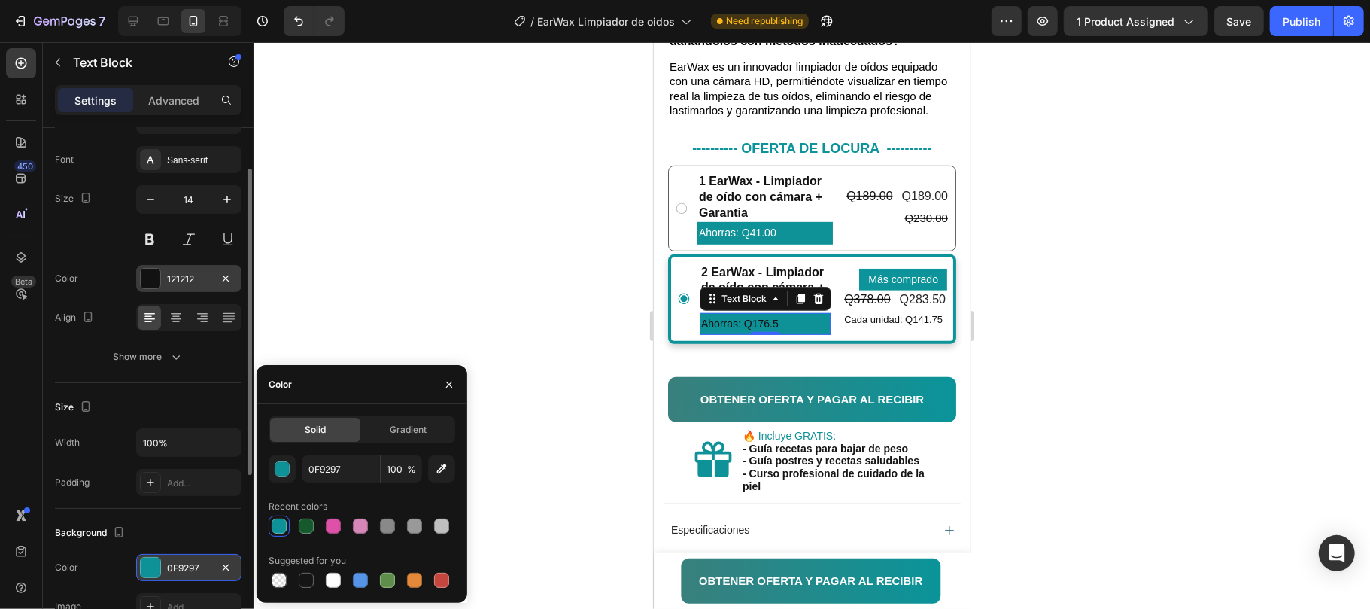
click at [172, 278] on div "121212" at bounding box center [189, 279] width 44 height 14
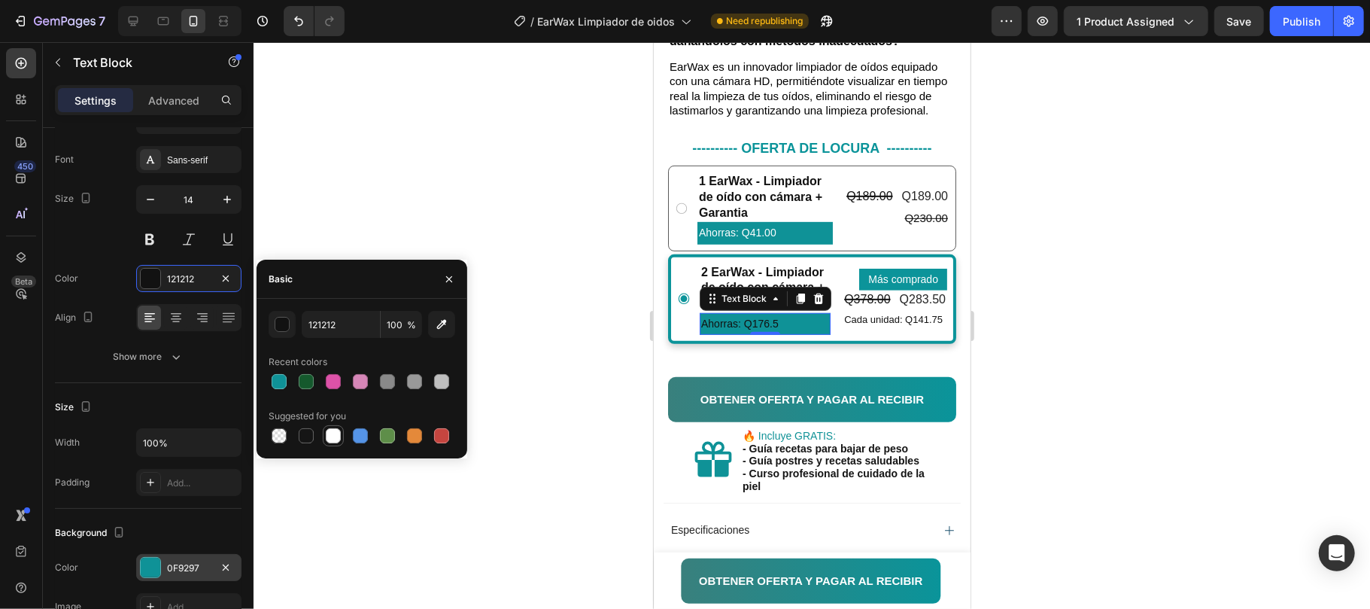
click at [324, 442] on div at bounding box center [333, 436] width 18 height 18
type input "FFFFFF"
click at [716, 333] on p "Ahorras: Q176.5" at bounding box center [765, 323] width 128 height 19
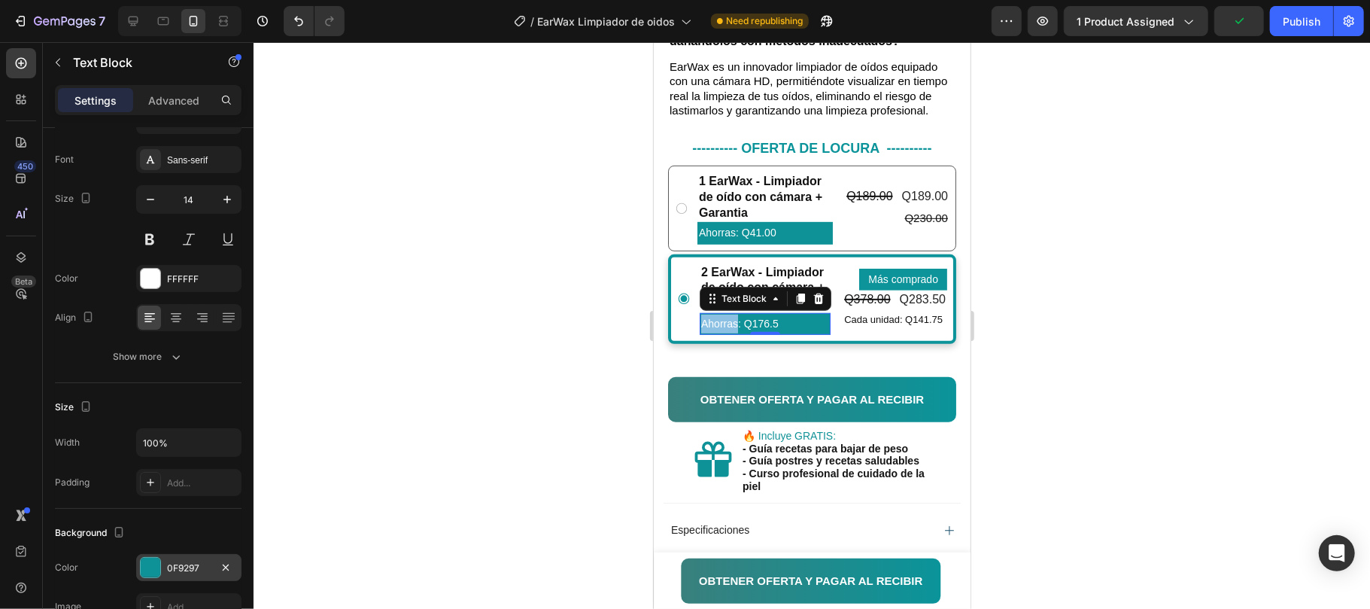
click at [716, 333] on p "Ahorras: Q176.5" at bounding box center [765, 323] width 128 height 19
click at [743, 242] on p "Ahorras: Q41.00" at bounding box center [764, 232] width 132 height 19
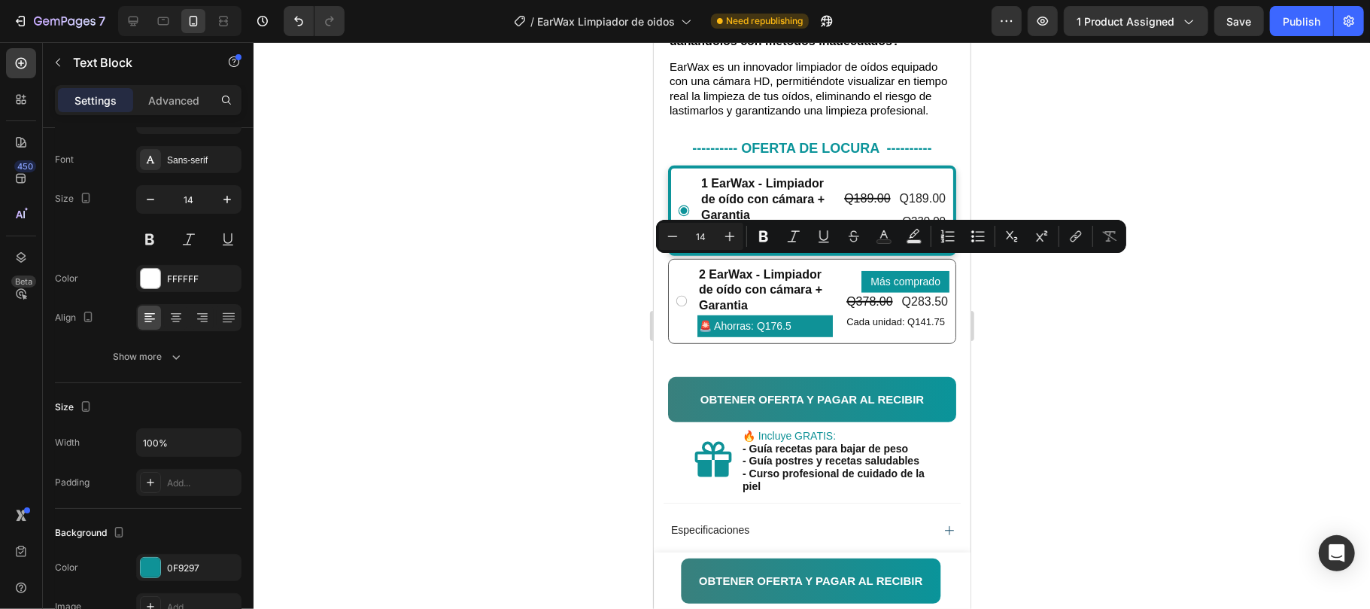
drag, startPoint x: 719, startPoint y: 265, endPoint x: 709, endPoint y: 265, distance: 9.8
click at [716, 244] on p "Ahorras: Q41.00" at bounding box center [765, 234] width 128 height 19
click at [701, 244] on p "Ahorras: Q41.00" at bounding box center [765, 234] width 128 height 19
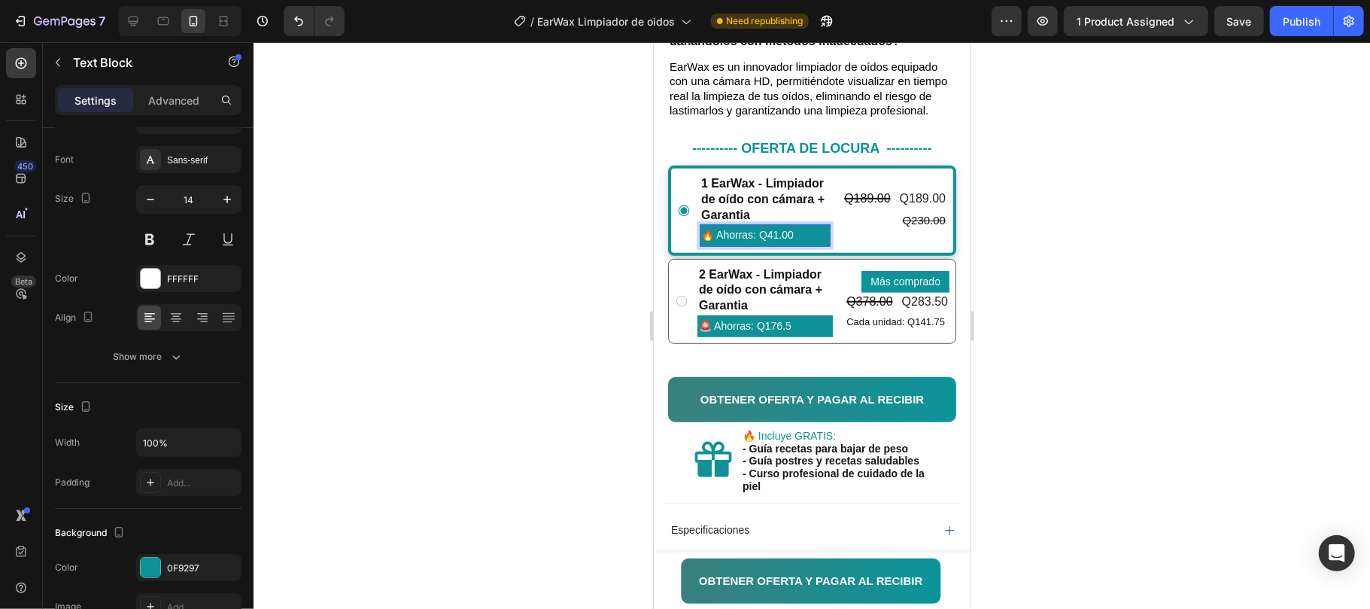
click at [1087, 269] on div at bounding box center [812, 325] width 1117 height 567
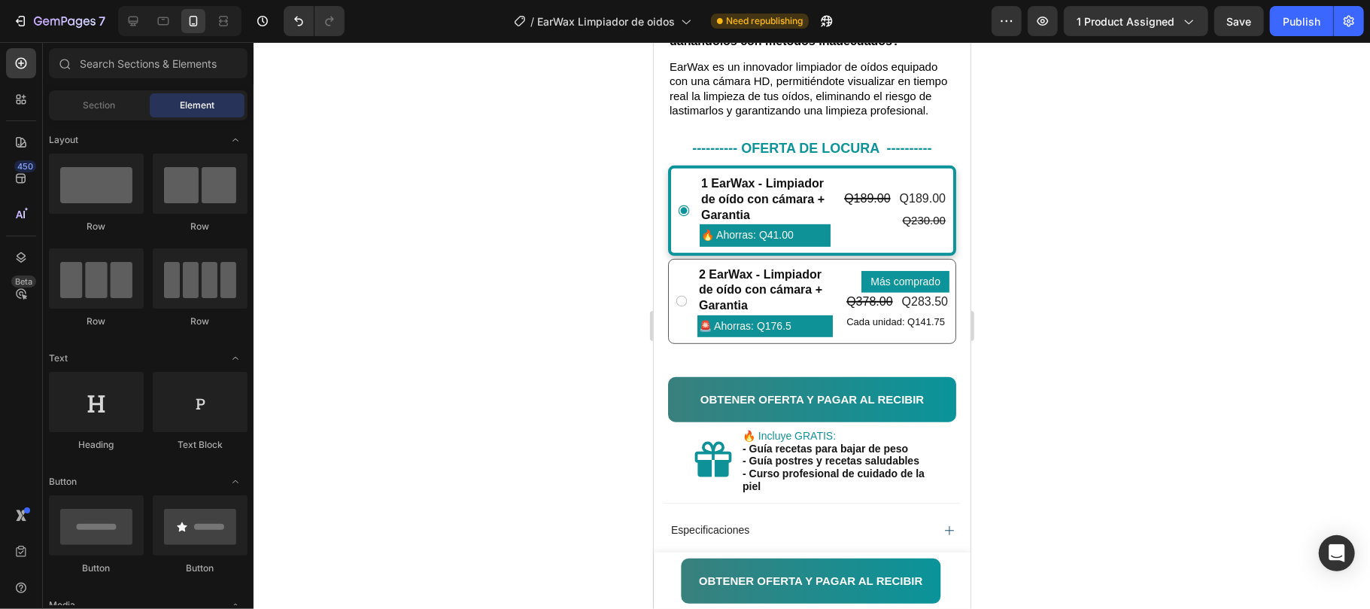
click at [1087, 269] on div at bounding box center [812, 325] width 1117 height 567
click at [722, 222] on p "1 EarWax - Limpiador de oído con cámara + Garantia" at bounding box center [765, 198] width 128 height 47
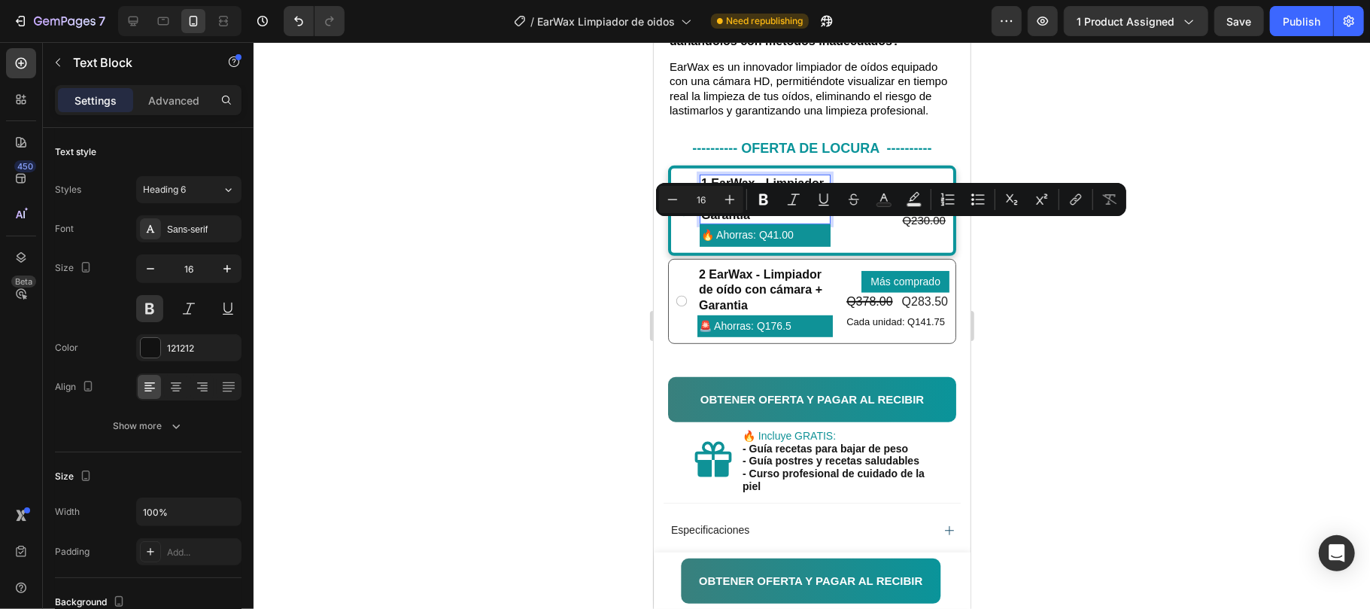
click at [776, 222] on p "1 EarWax - Limpiador de oído con cámara + Garantia" at bounding box center [765, 198] width 128 height 47
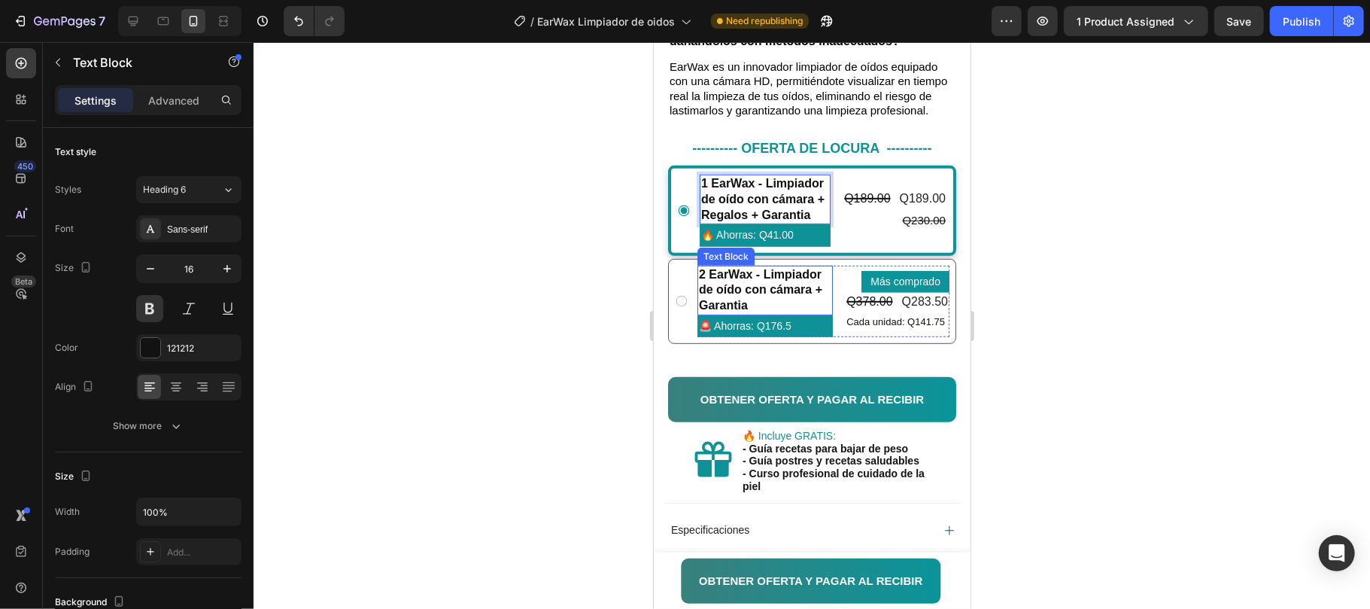
click at [778, 313] on p "2 EarWax - Limpiador de oído con cámara + Garantia" at bounding box center [764, 289] width 132 height 47
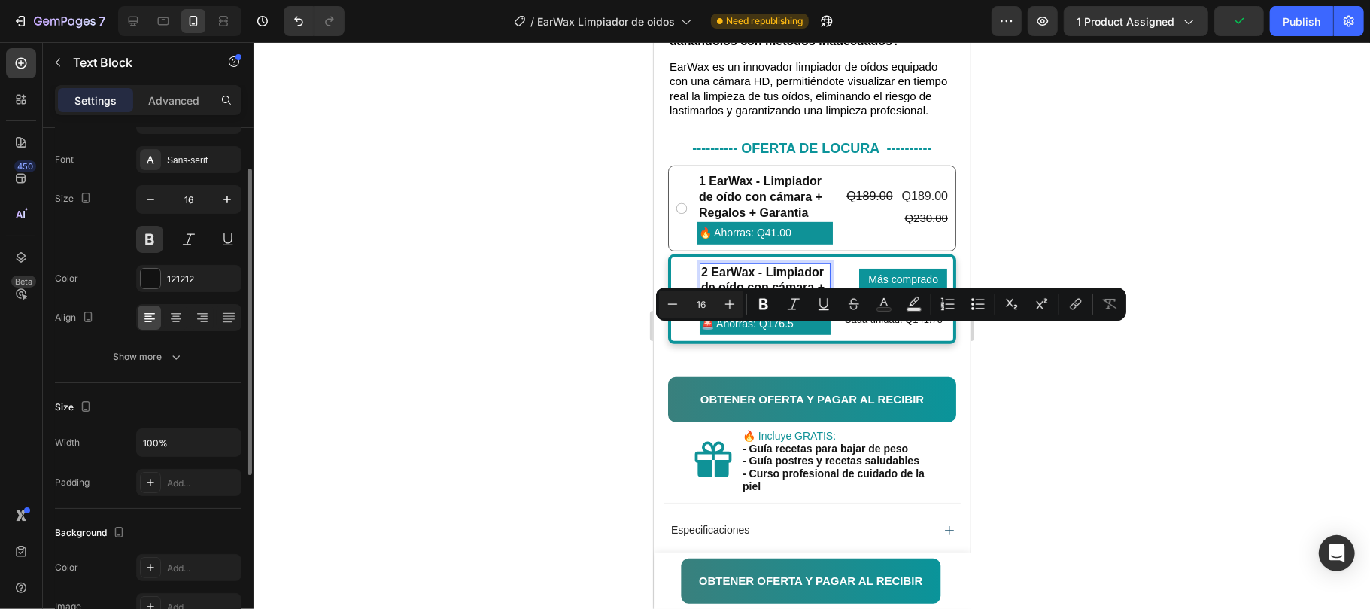
click at [779, 311] on p "2 EarWax - Limpiador de oído con cámara + Garantia" at bounding box center [765, 287] width 128 height 47
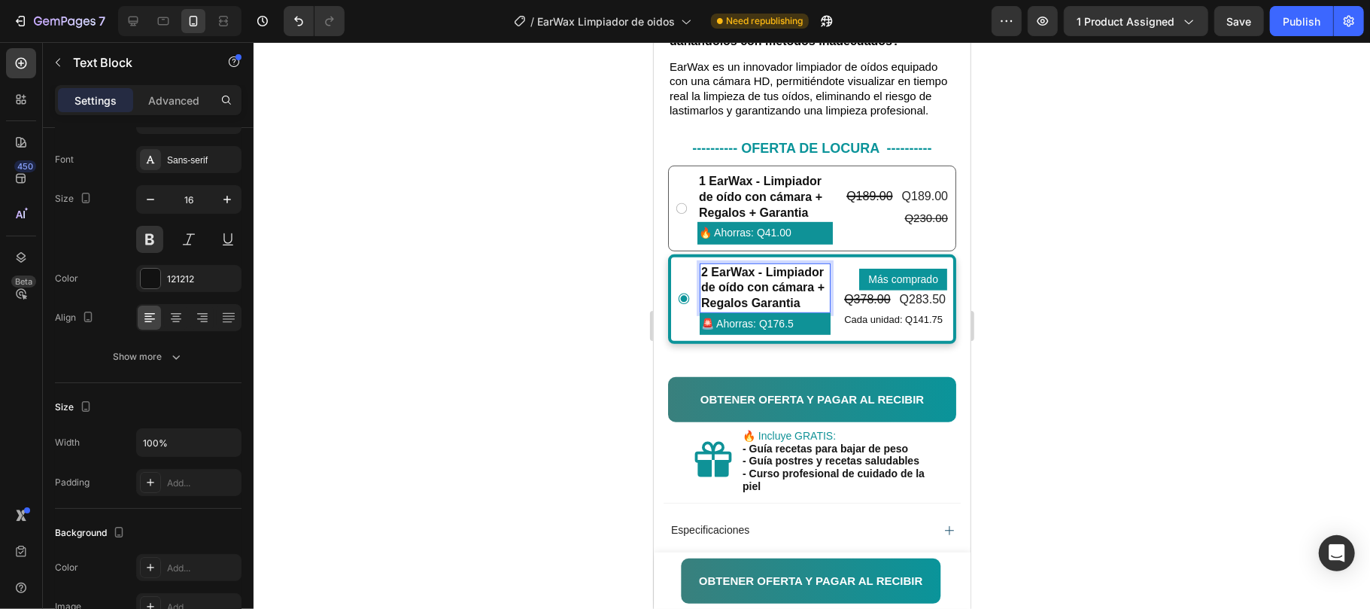
click at [1084, 302] on div at bounding box center [812, 325] width 1117 height 567
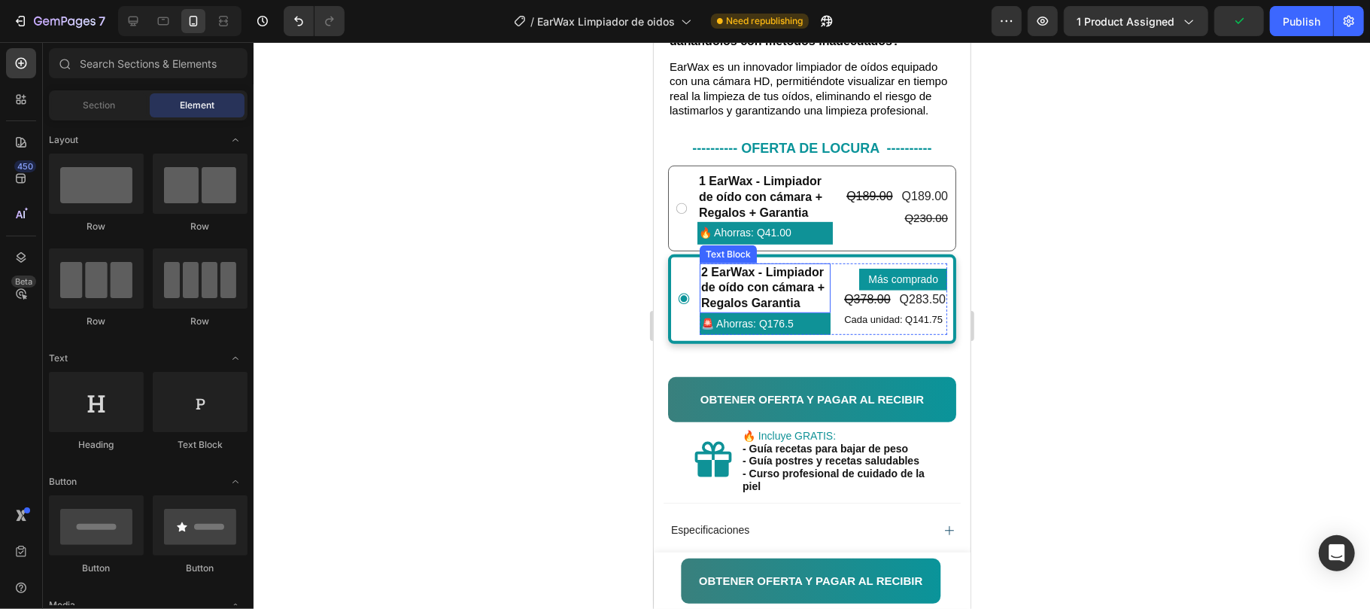
click at [757, 311] on p "2 EarWax - Limpiador de oído con cámara + Regalos Garantia" at bounding box center [765, 287] width 128 height 47
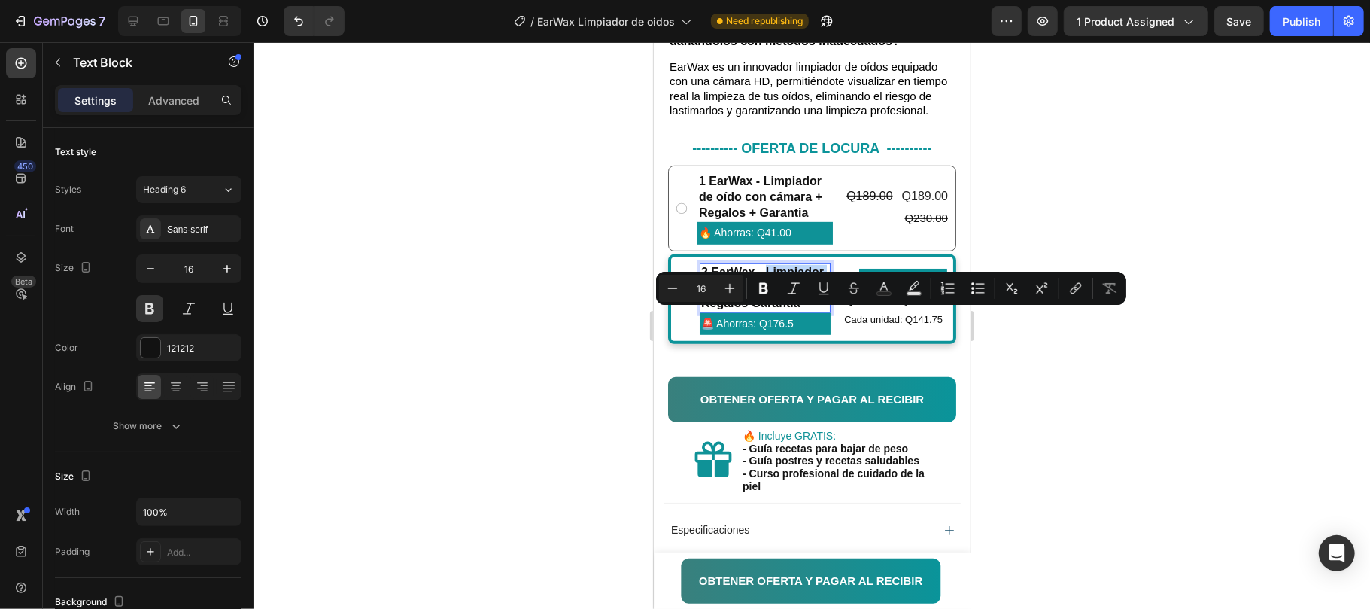
drag, startPoint x: 763, startPoint y: 336, endPoint x: 703, endPoint y: 315, distance: 63.8
click at [703, 311] on p "2 EarWax - Limpiador de oído con cámara + Regalos Garantia" at bounding box center [765, 287] width 128 height 47
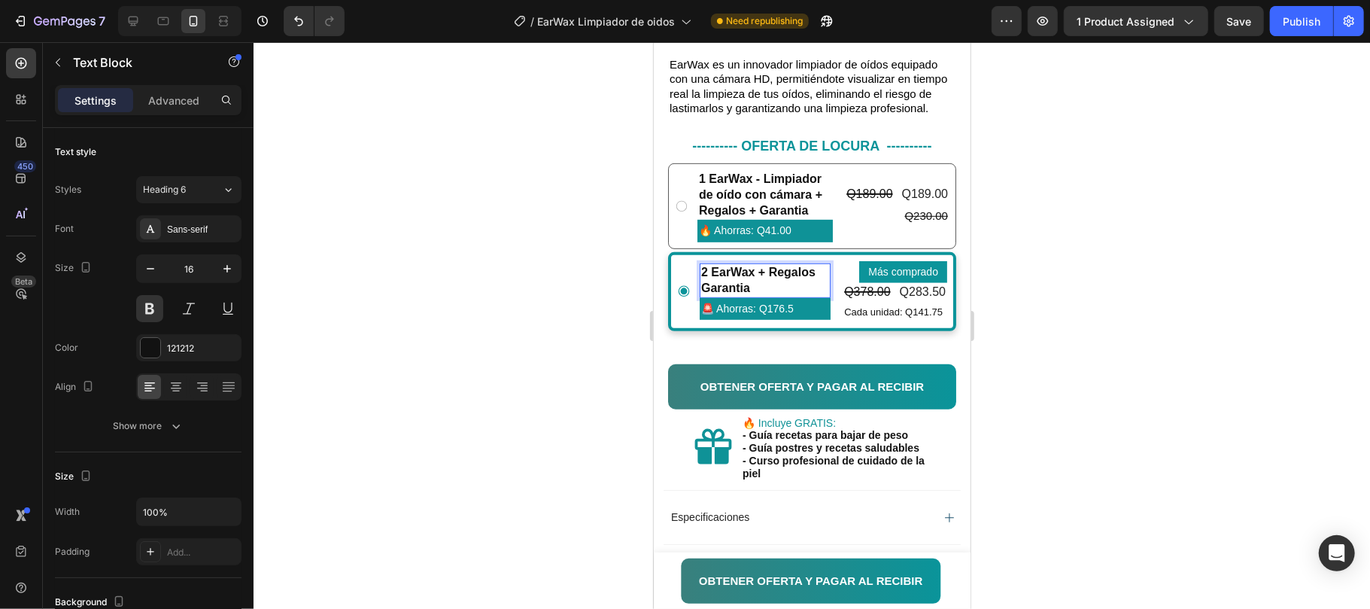
click at [749, 296] on p "2 EarWax + Regalos Garantia" at bounding box center [765, 280] width 128 height 32
click at [1100, 312] on div at bounding box center [812, 325] width 1117 height 567
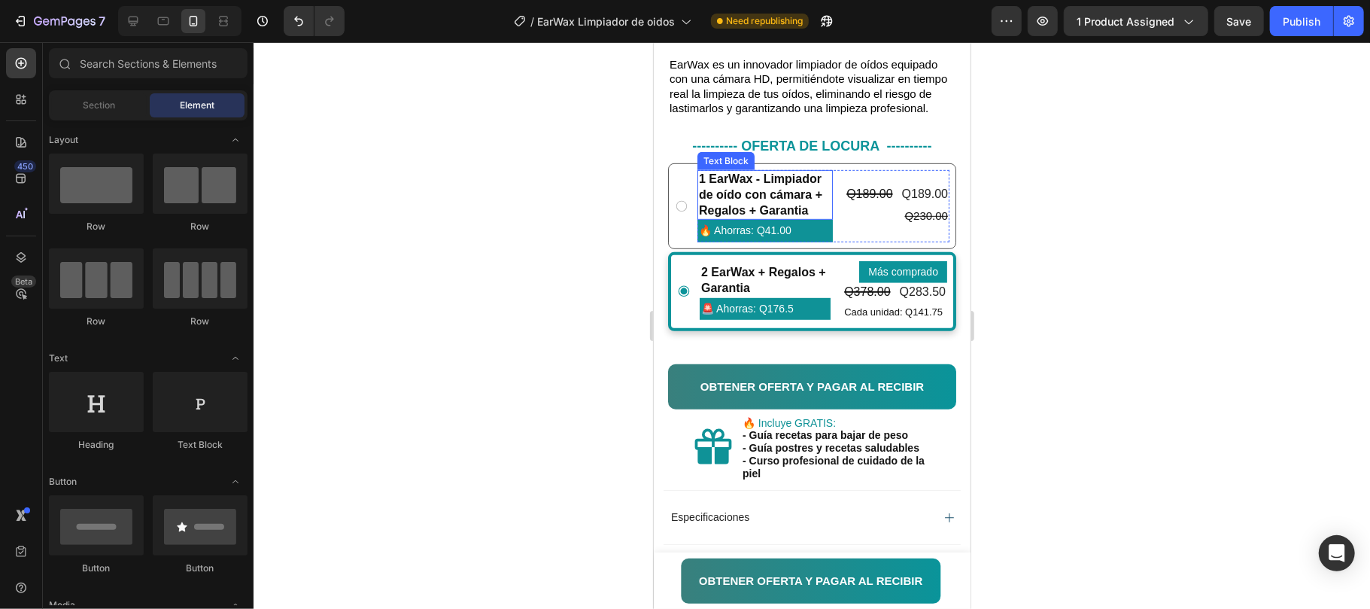
click at [731, 217] on p "1 EarWax - Limpiador de oído con cámara + Regalos + Garantia" at bounding box center [764, 194] width 132 height 47
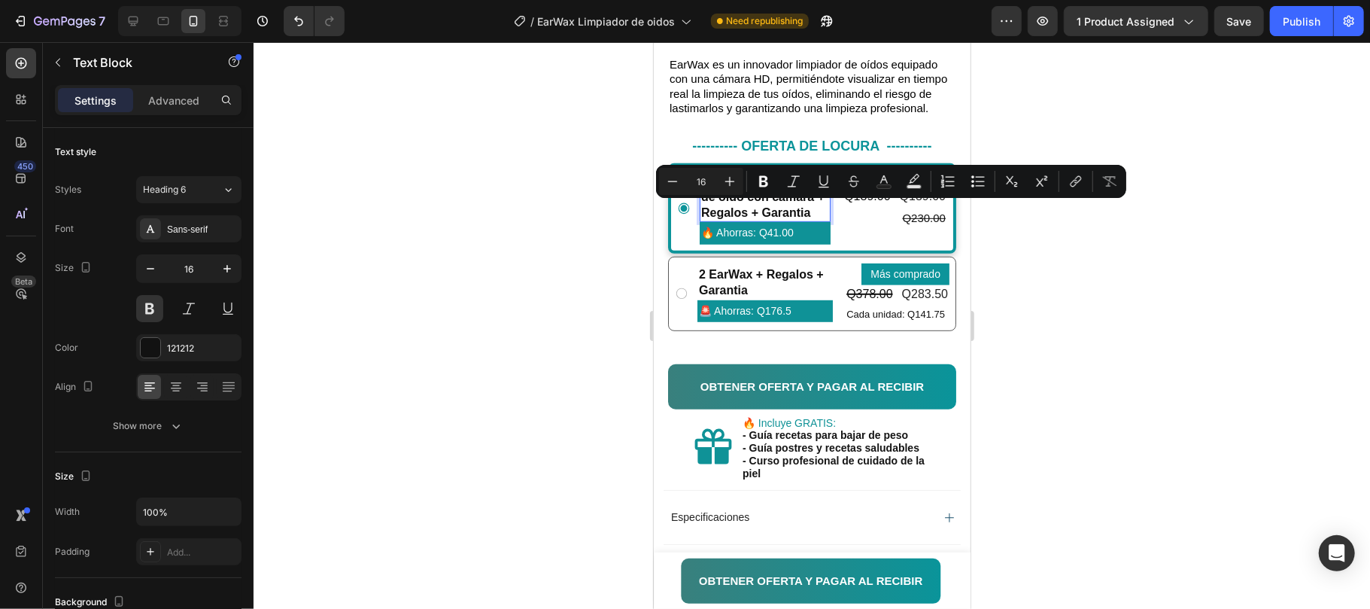
click at [740, 210] on p "1 EarWax - Limpiador de oído con cámara + Regalos + Garantia" at bounding box center [765, 196] width 128 height 47
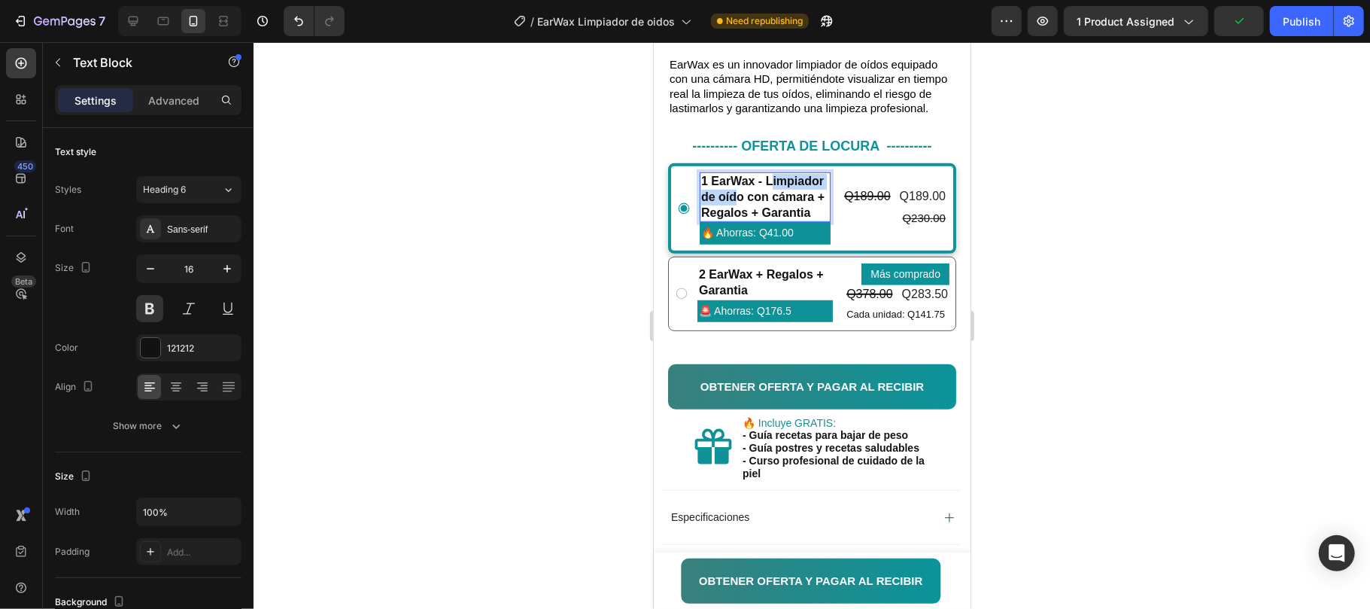
drag, startPoint x: 762, startPoint y: 214, endPoint x: 754, endPoint y: 226, distance: 14.8
click at [713, 214] on p "1 EarWax - Limpiador de oído con cámara + Regalos + Garantia" at bounding box center [765, 196] width 128 height 47
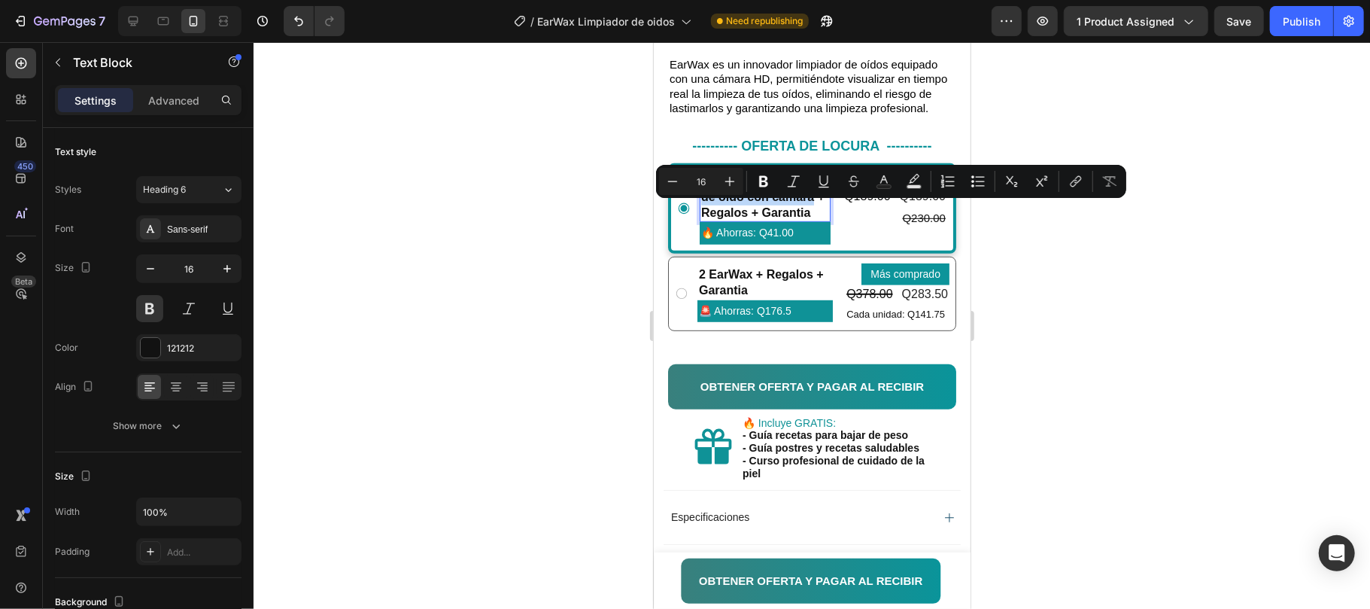
drag, startPoint x: 743, startPoint y: 226, endPoint x: 700, endPoint y: 216, distance: 44.7
click at [701, 216] on p "1 EarWax - Limpiador de oído con cámara + Regalos + Garantia" at bounding box center [765, 196] width 128 height 47
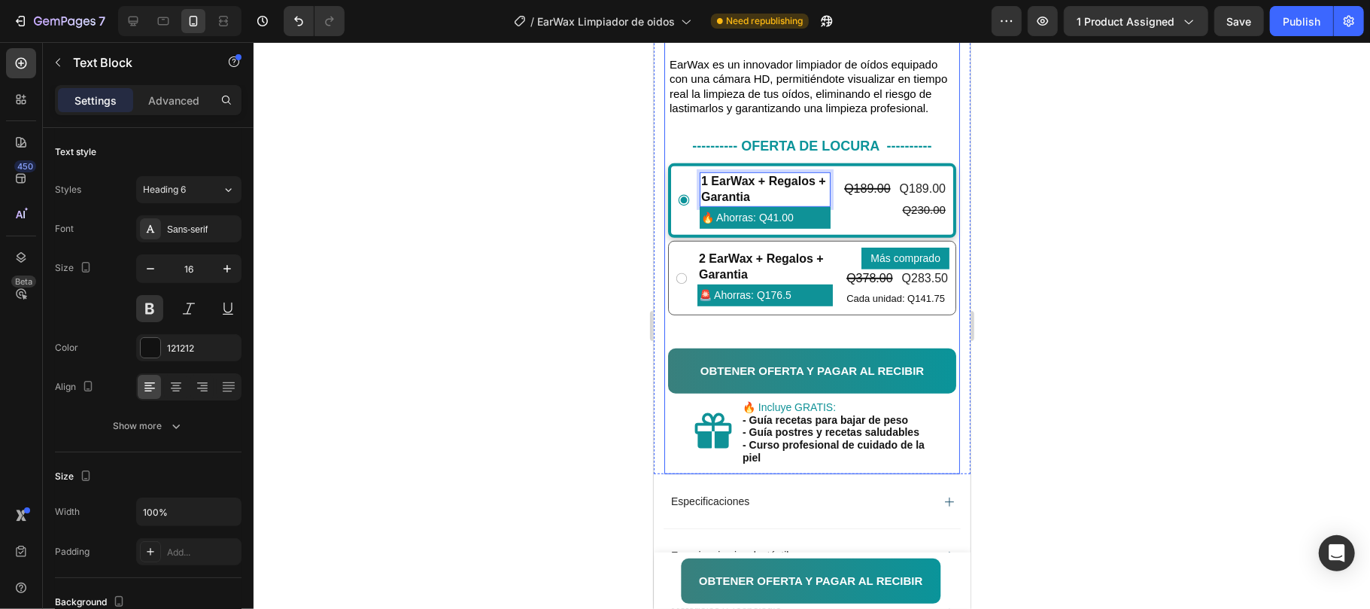
click at [1044, 245] on div at bounding box center [812, 325] width 1117 height 567
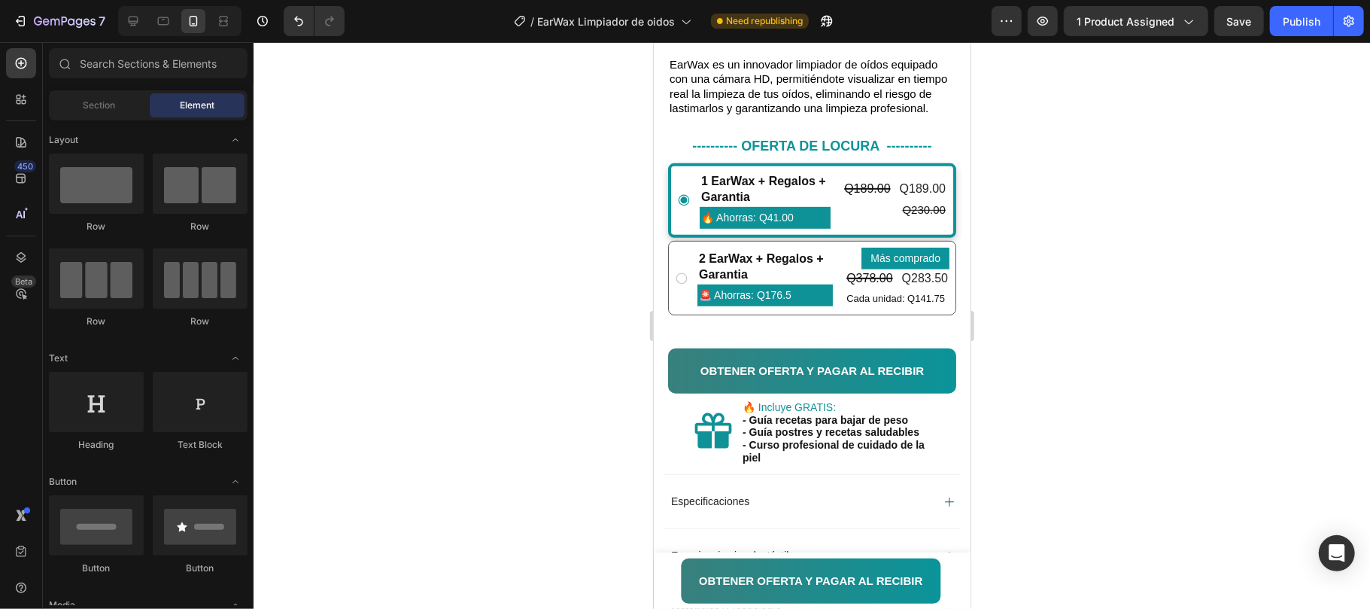
click at [1049, 292] on div at bounding box center [812, 325] width 1117 height 567
click at [904, 306] on p "Cada unidad: Q141.75" at bounding box center [897, 297] width 102 height 17
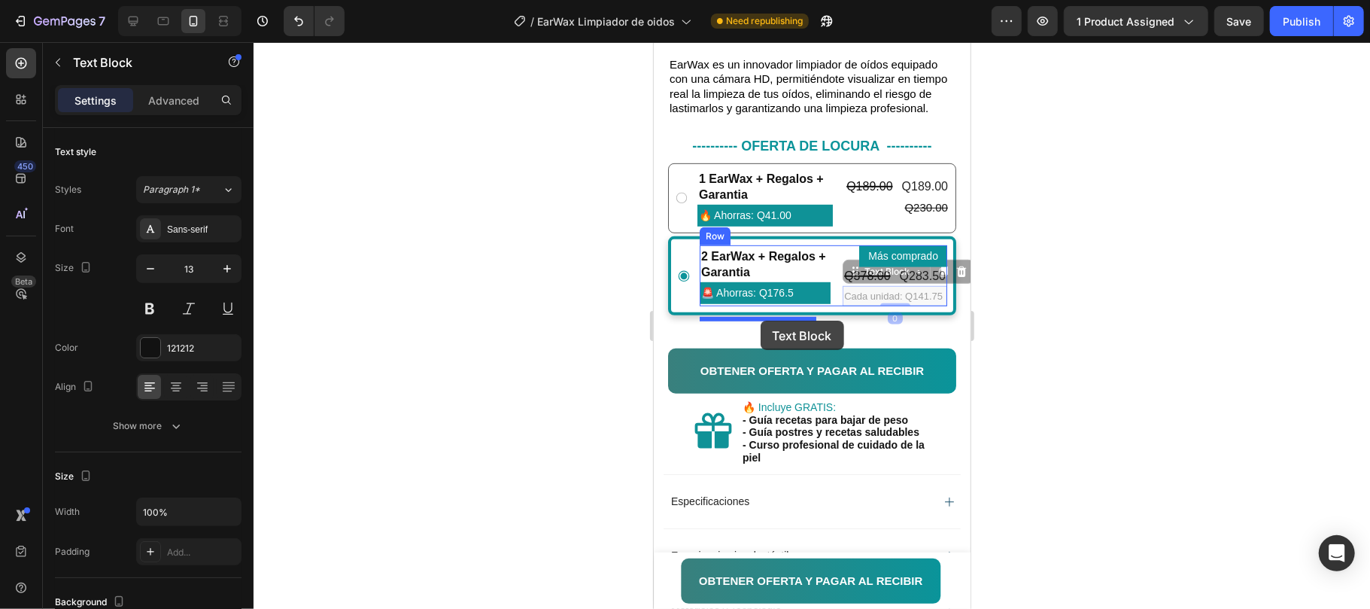
drag, startPoint x: 839, startPoint y: 284, endPoint x: 759, endPoint y: 320, distance: 88.2
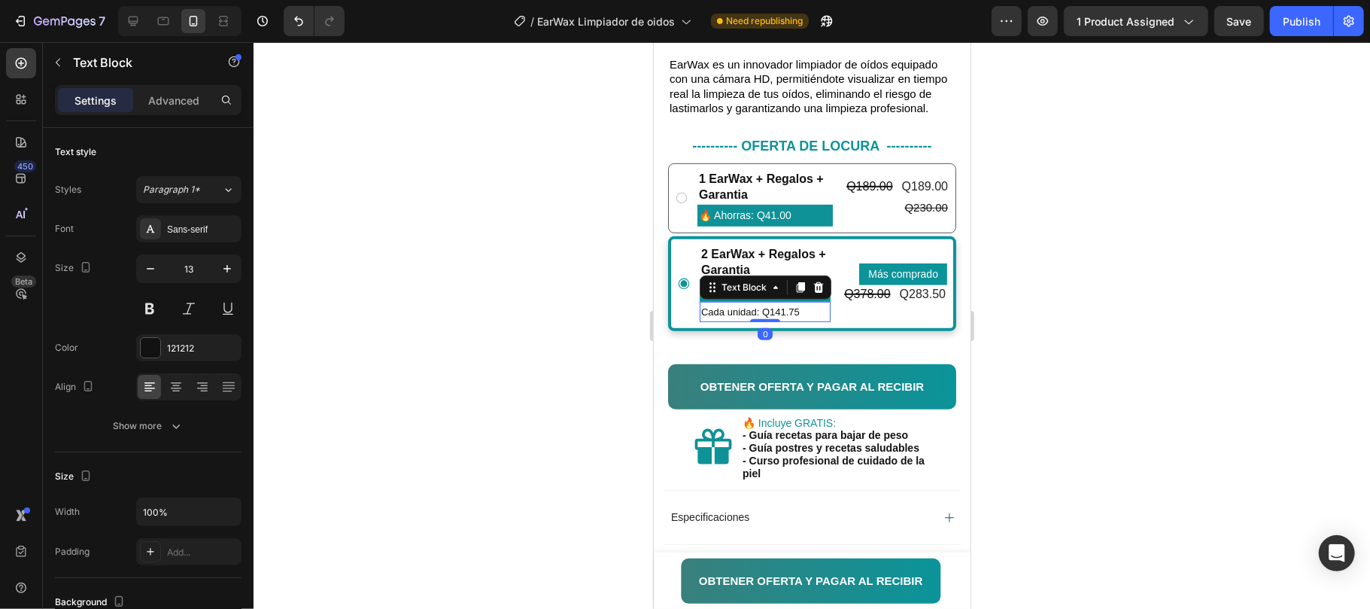
click at [1078, 250] on div at bounding box center [812, 325] width 1117 height 567
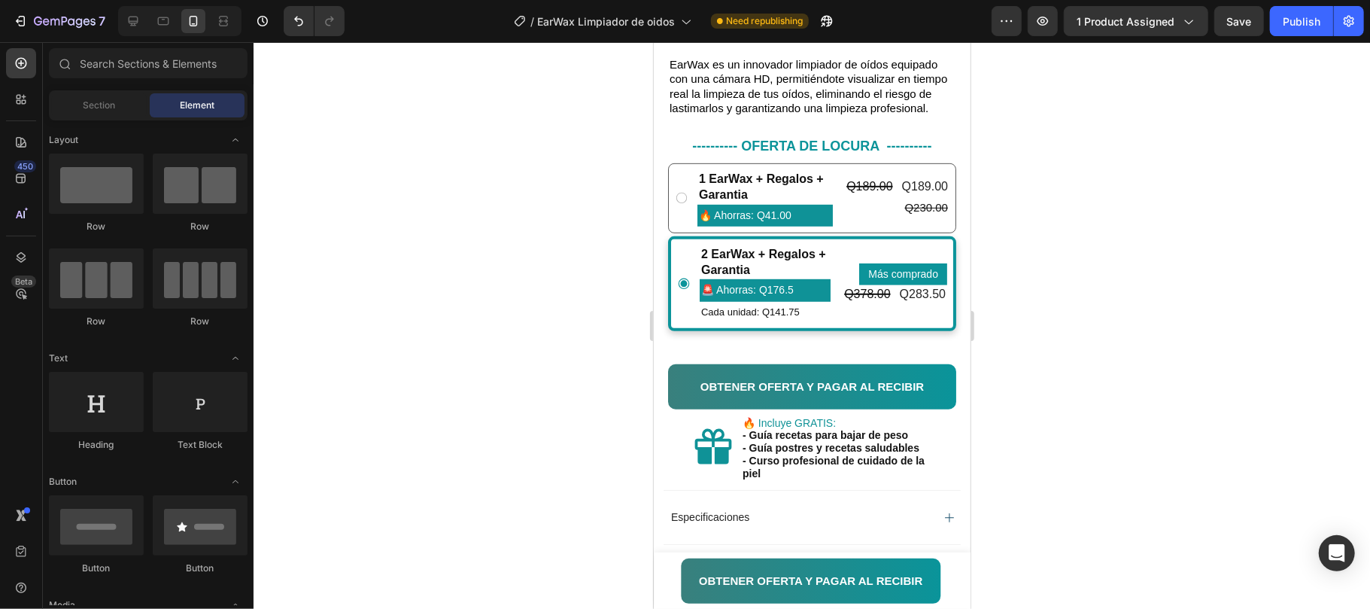
drag, startPoint x: 1287, startPoint y: 27, endPoint x: 1265, endPoint y: 38, distance: 24.2
click at [1286, 27] on div "Publish" at bounding box center [1302, 22] width 38 height 16
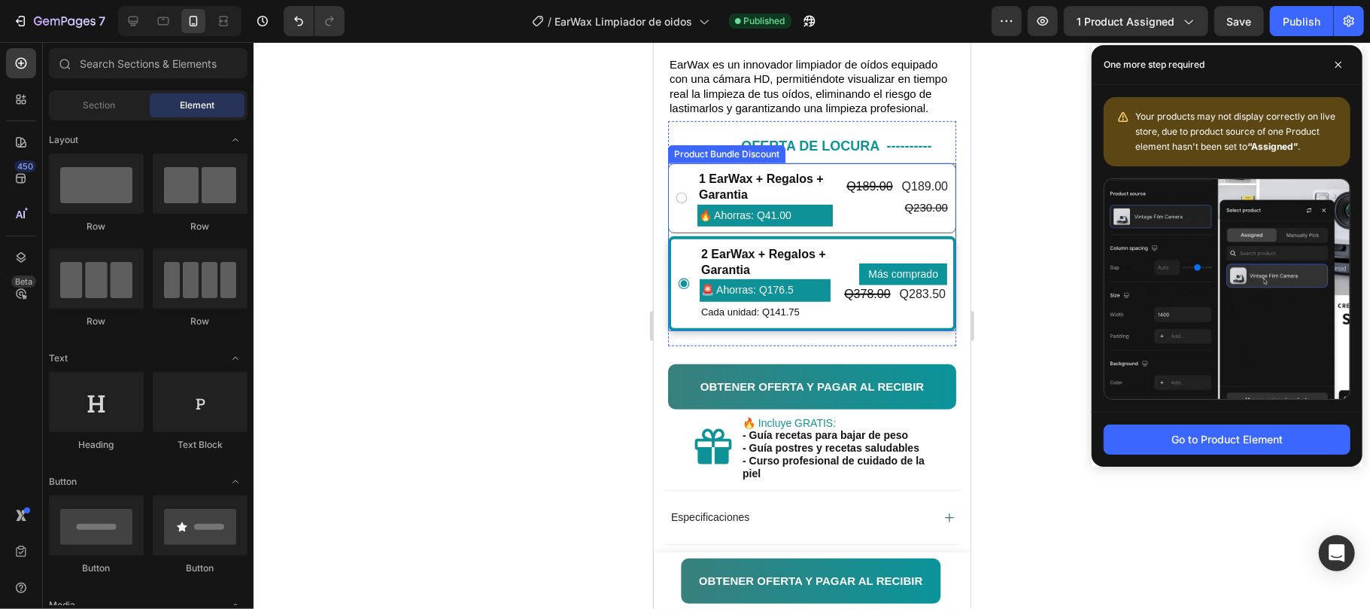
click at [895, 330] on div "2 EarWax + Regalos + Garantia Text Block 🚨 Ahorras: Q176.5 Text Block Cada unid…" at bounding box center [811, 283] width 288 height 95
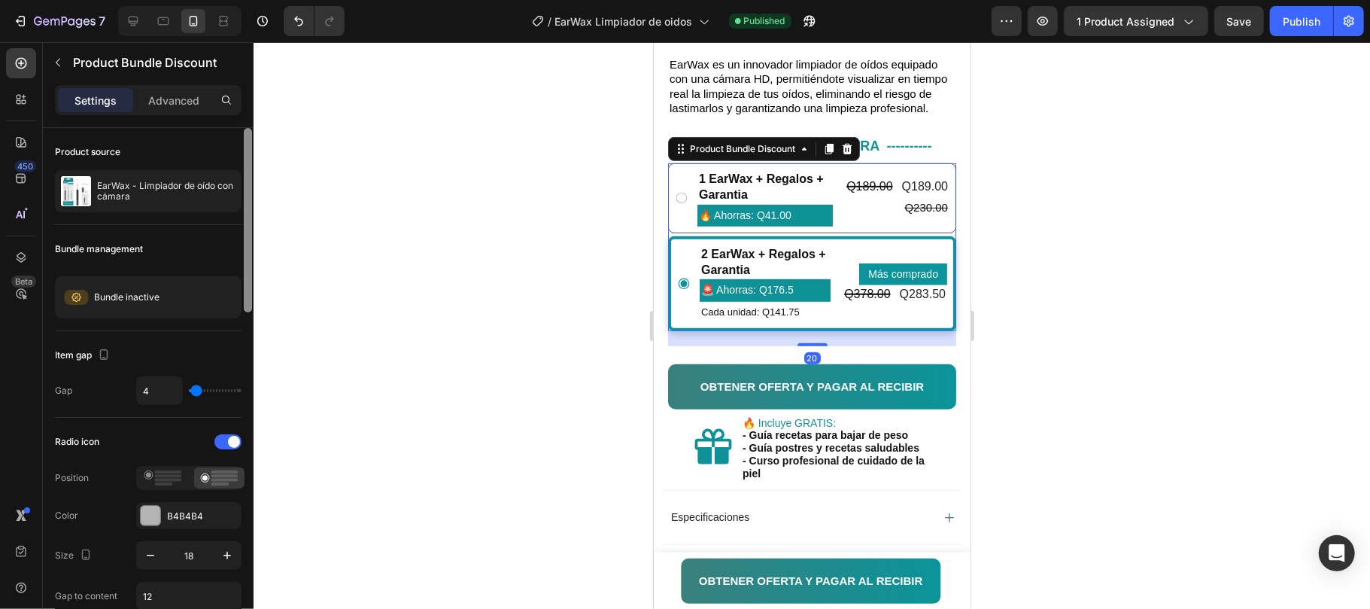
drag, startPoint x: 161, startPoint y: 106, endPoint x: 242, endPoint y: 175, distance: 105.7
click at [161, 107] on p "Advanced" at bounding box center [173, 101] width 51 height 16
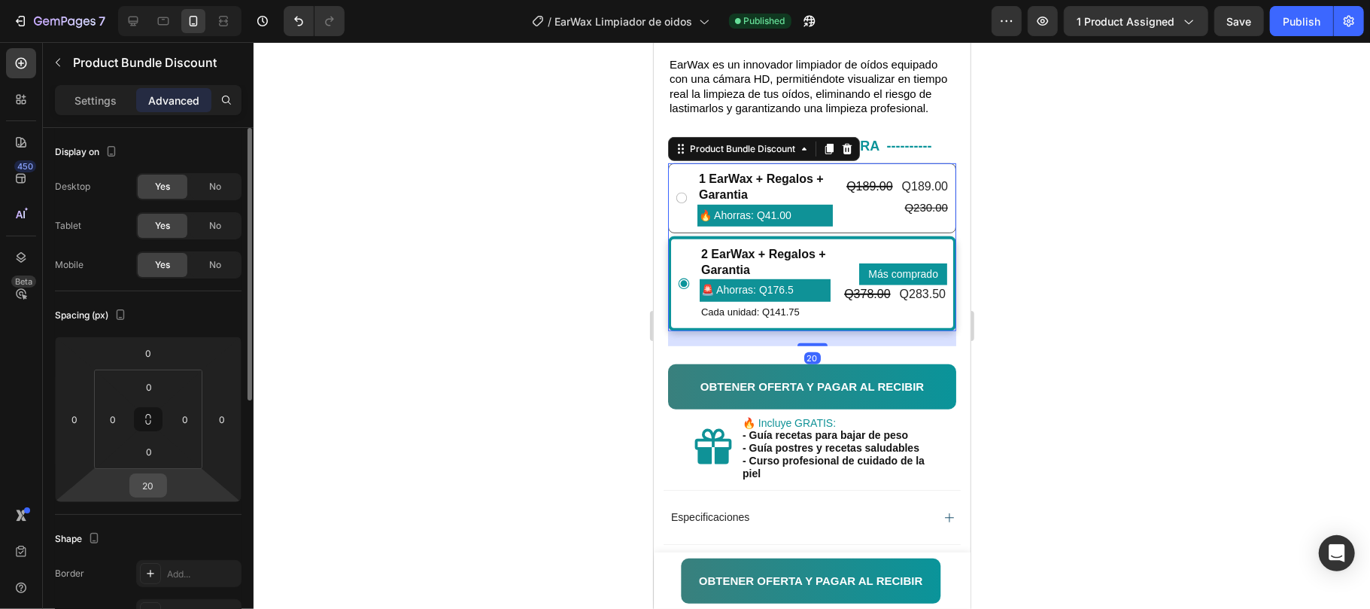
click at [148, 489] on input "20" at bounding box center [148, 485] width 30 height 23
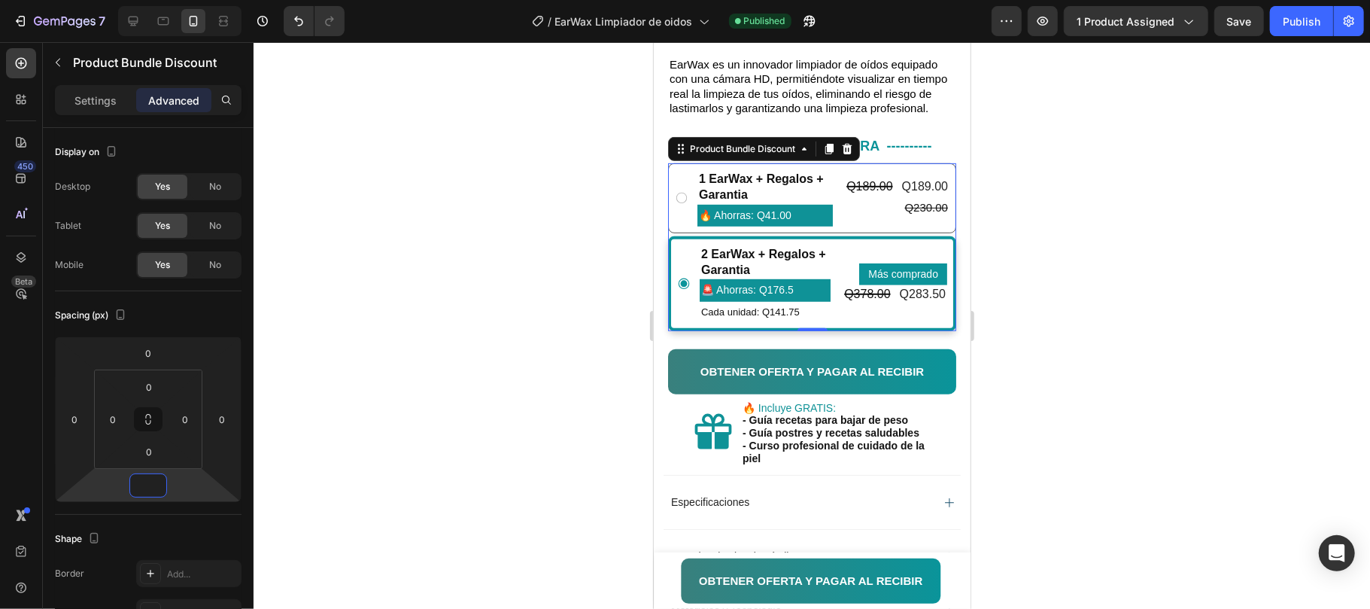
type input "-9"
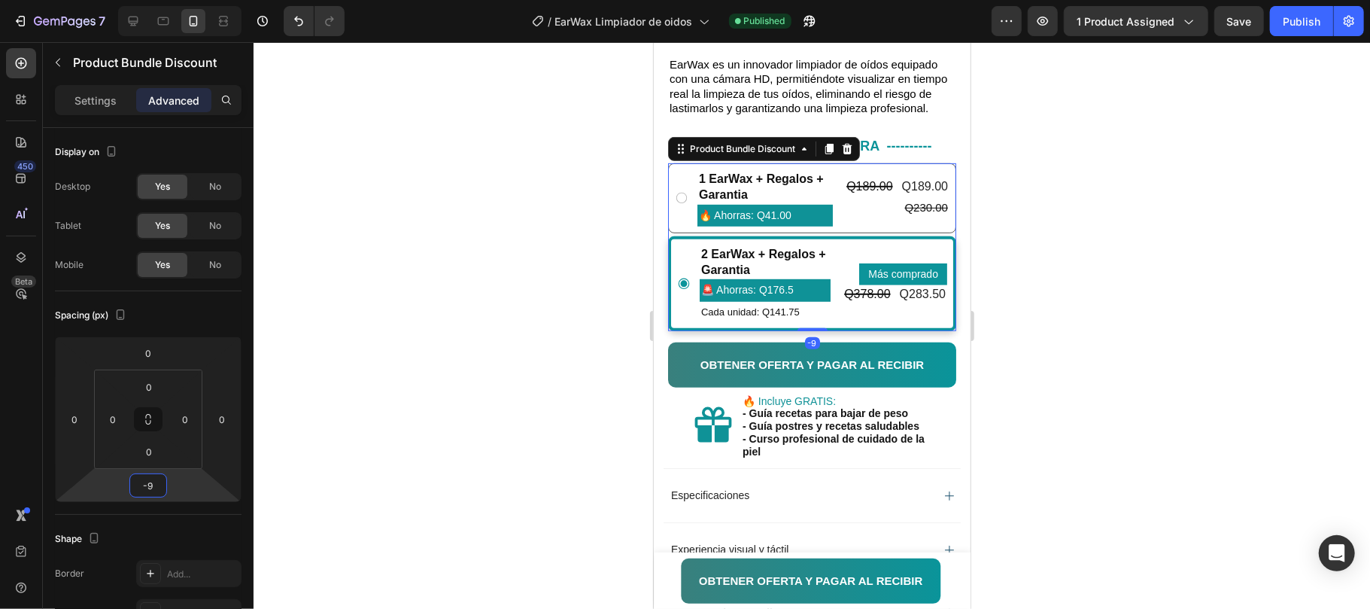
drag, startPoint x: 1102, startPoint y: 329, endPoint x: 1201, endPoint y: 132, distance: 219.7
click at [1099, 329] on div at bounding box center [812, 325] width 1117 height 567
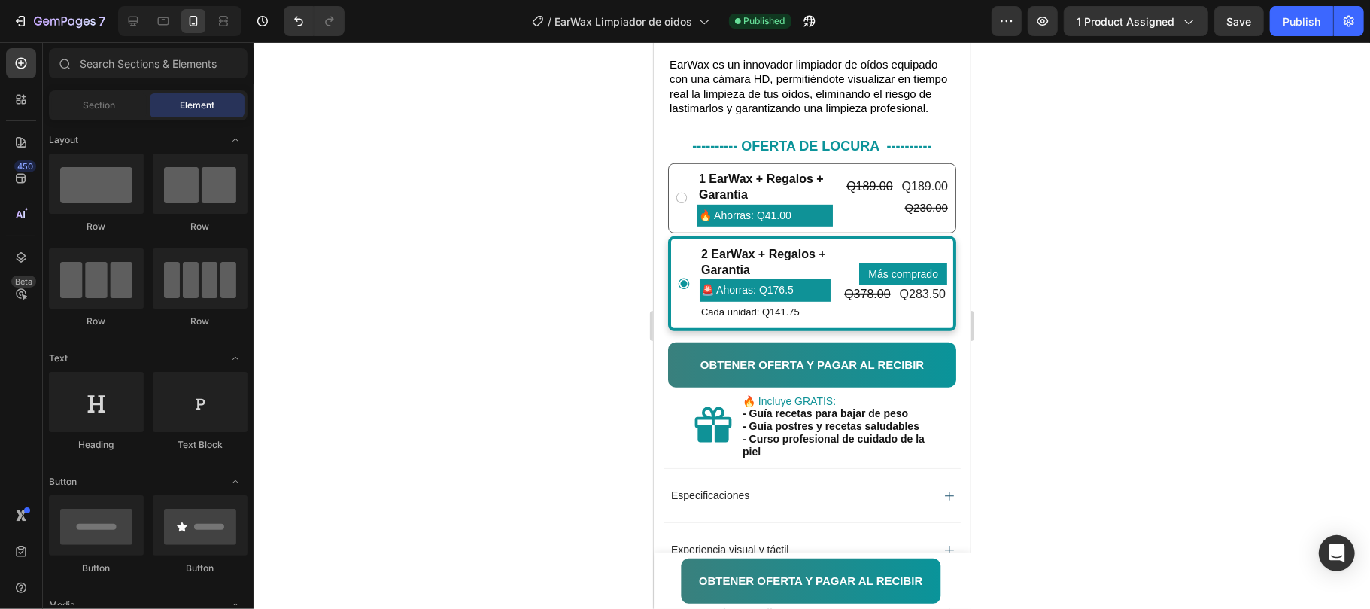
drag, startPoint x: 1282, startPoint y: 29, endPoint x: 1001, endPoint y: 278, distance: 376.3
click at [1283, 29] on button "Publish" at bounding box center [1301, 21] width 63 height 30
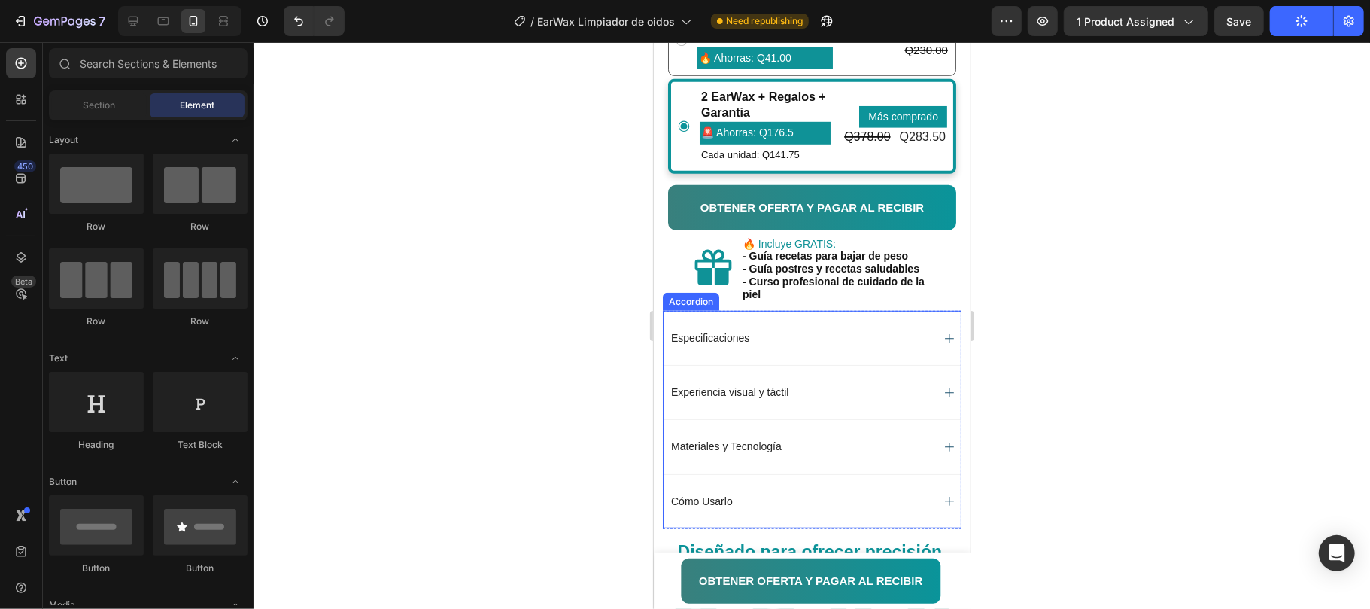
scroll to position [733, 0]
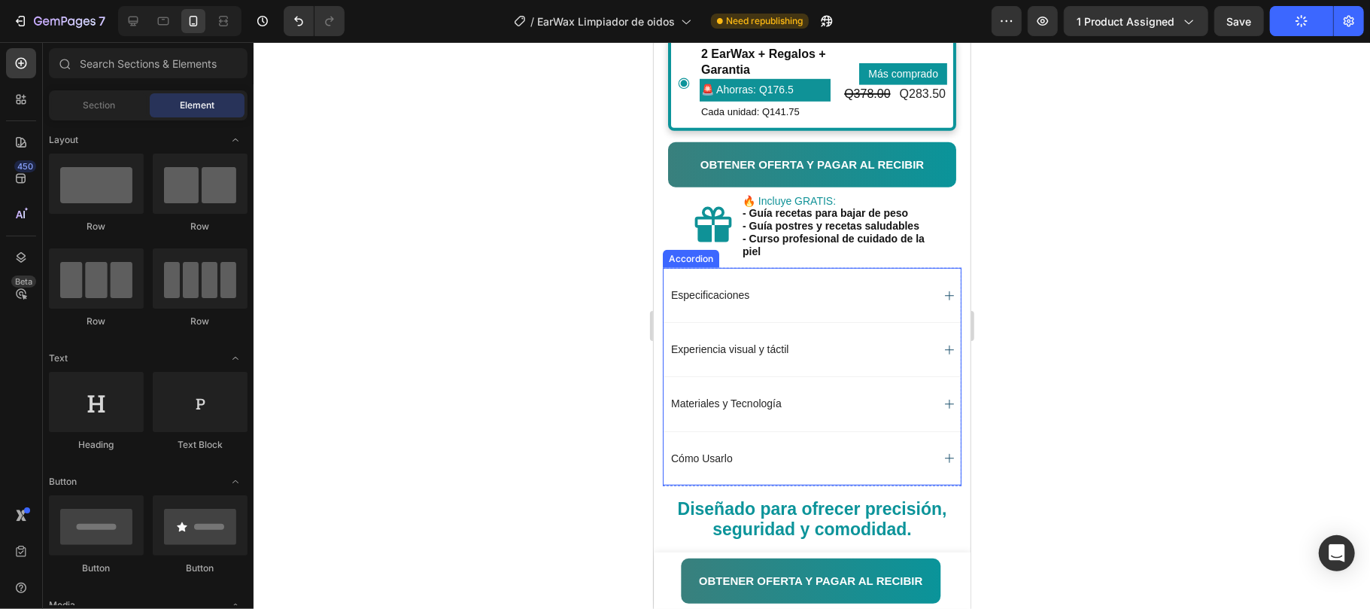
click at [762, 306] on div "Especificaciones" at bounding box center [799, 294] width 263 height 23
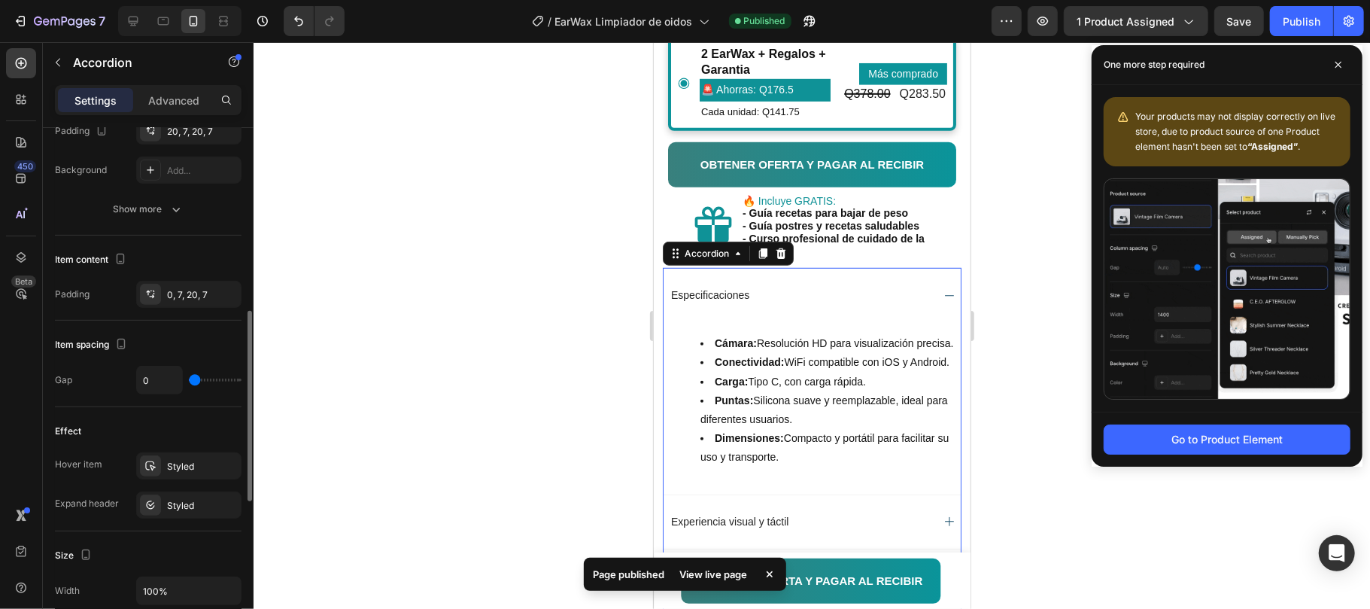
scroll to position [301, 0]
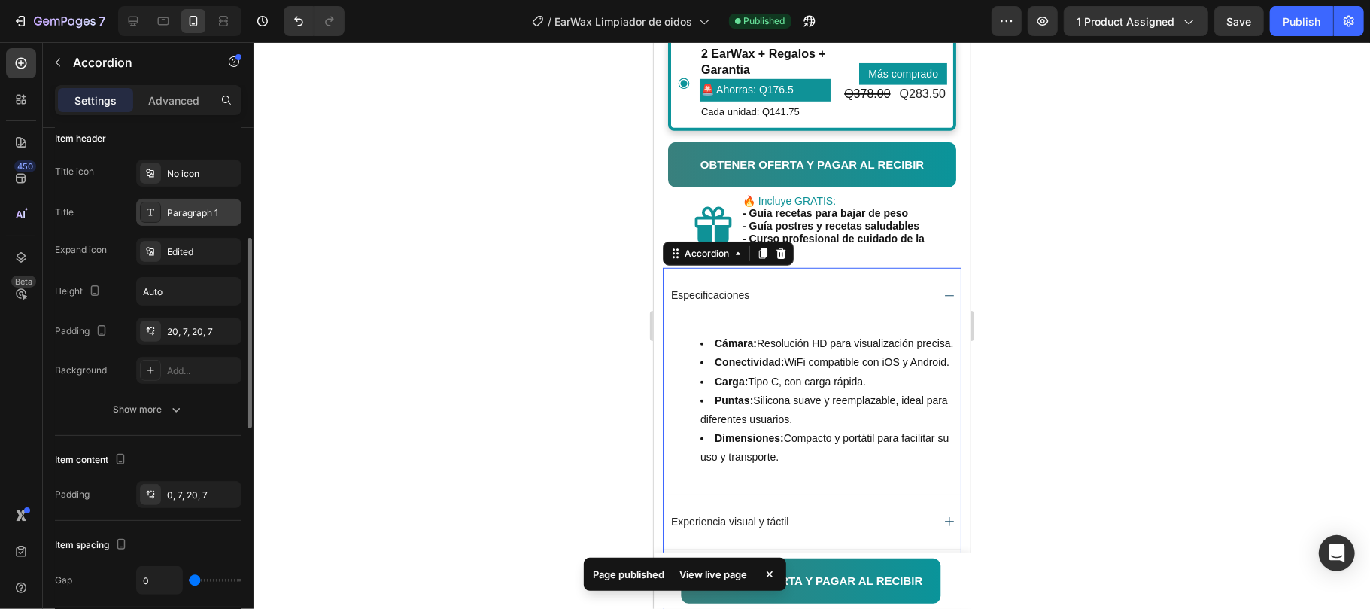
drag, startPoint x: 181, startPoint y: 209, endPoint x: 185, endPoint y: 217, distance: 8.8
click at [181, 208] on div "Paragraph 1" at bounding box center [202, 213] width 71 height 14
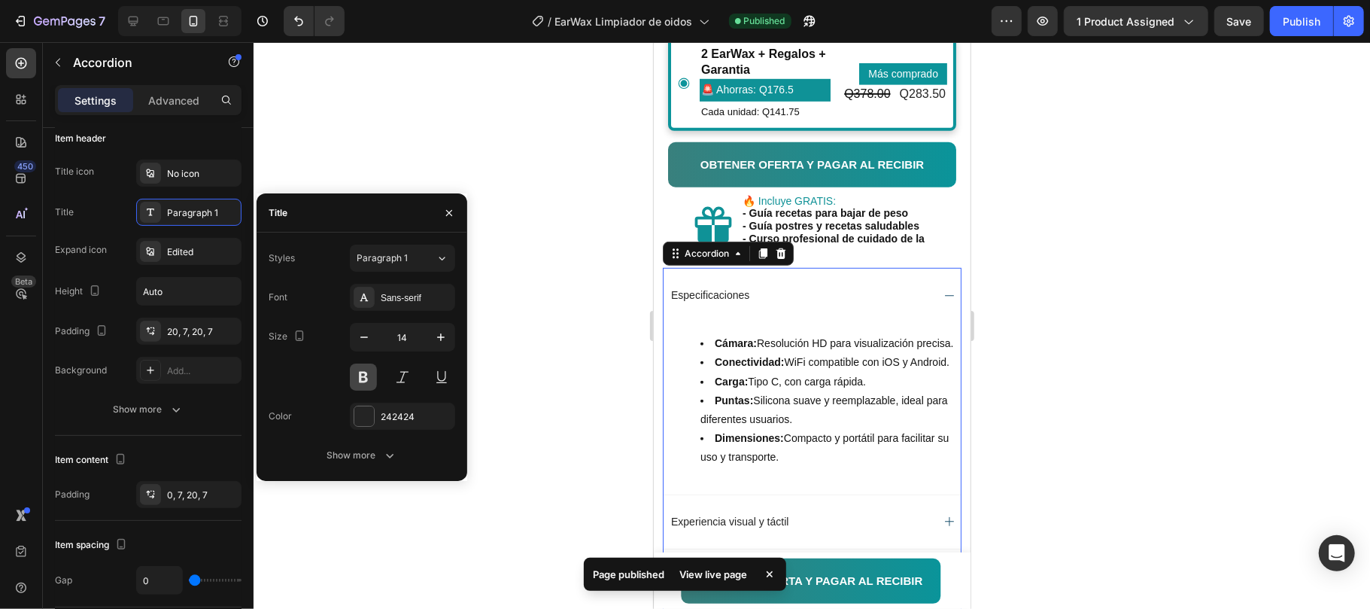
click at [361, 376] on button at bounding box center [363, 376] width 27 height 27
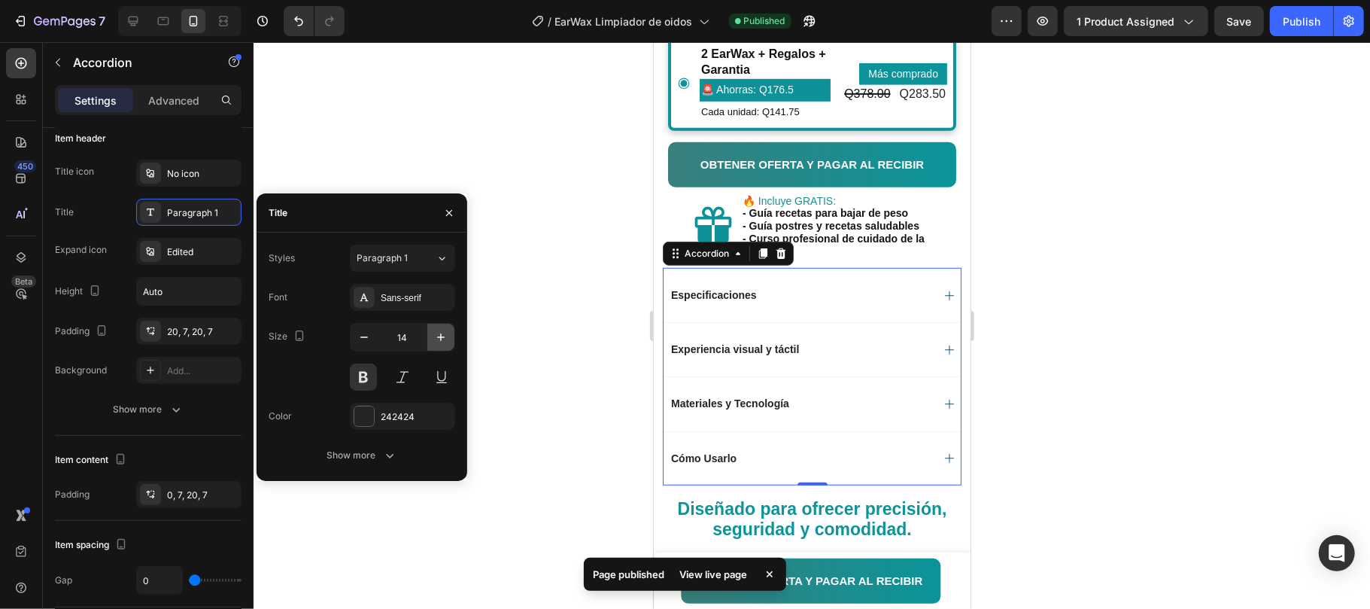
click at [437, 336] on icon "button" at bounding box center [440, 337] width 15 height 15
type input "15"
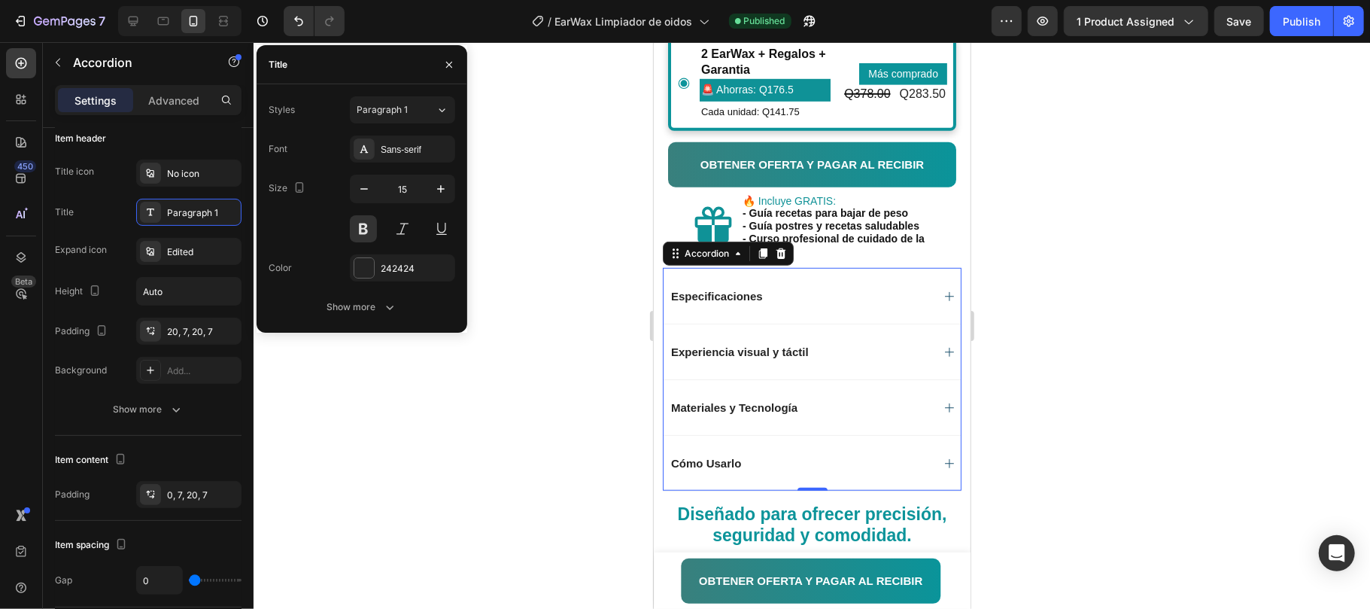
scroll to position [602, 0]
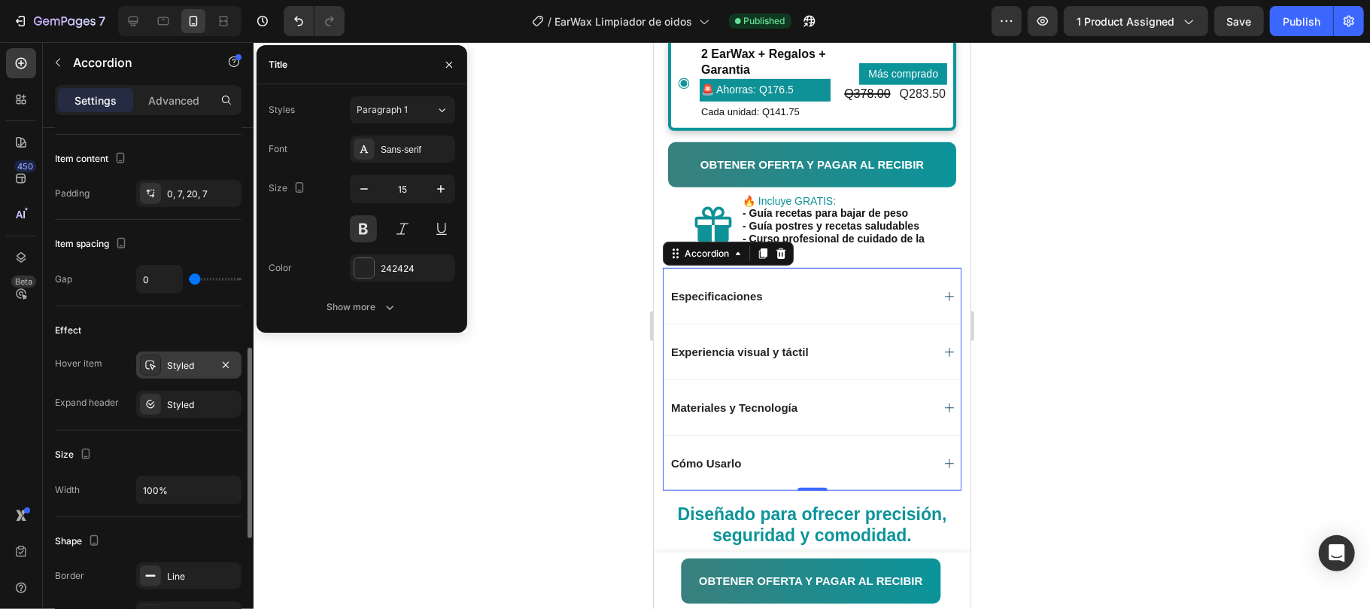
click at [187, 368] on div "Styled" at bounding box center [189, 366] width 44 height 14
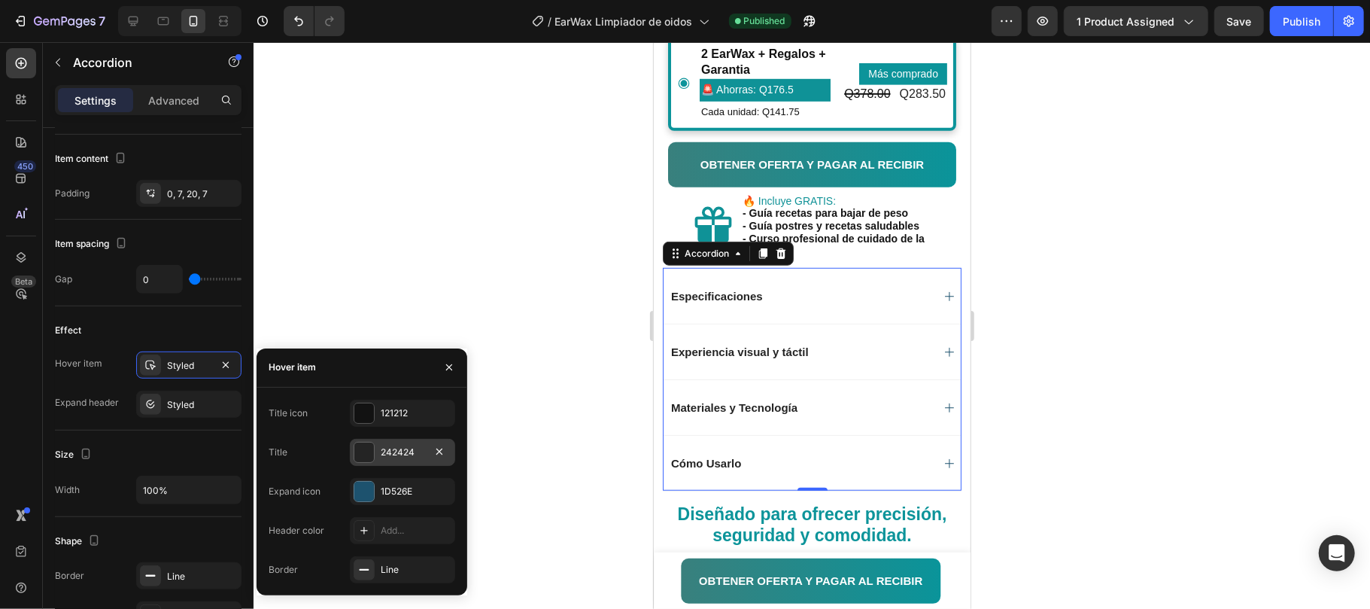
click at [370, 448] on div at bounding box center [364, 452] width 20 height 20
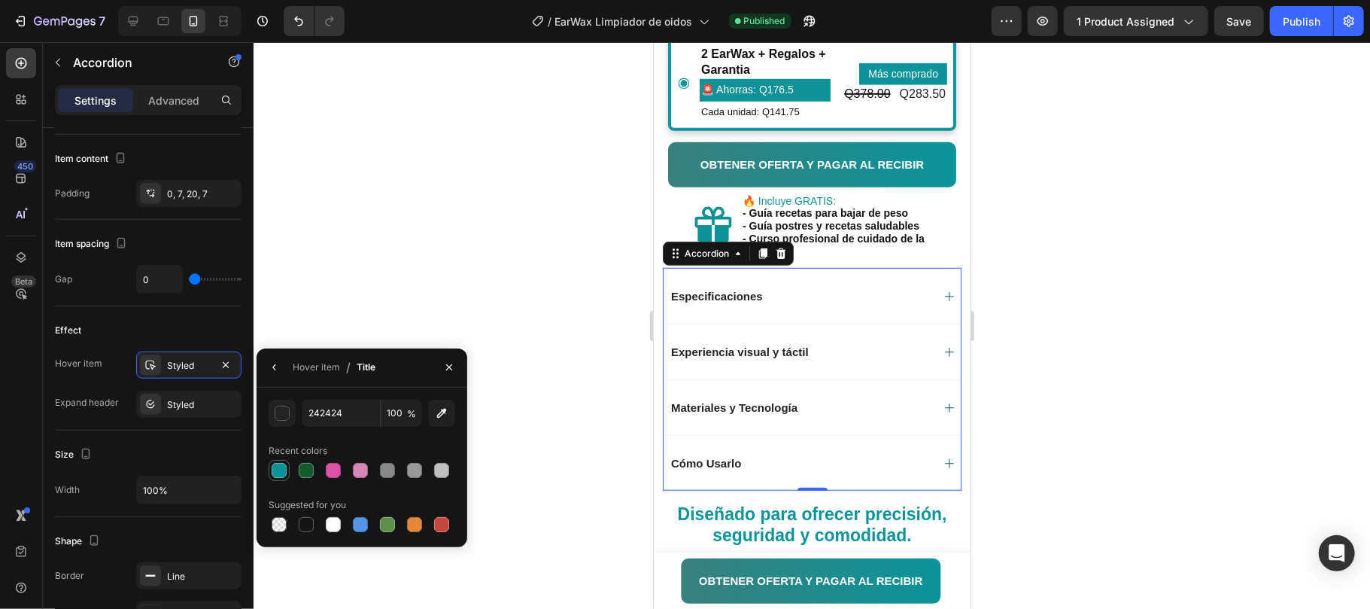
click at [284, 465] on div at bounding box center [279, 470] width 18 height 18
type input "0F9297"
click at [193, 366] on div "Styled" at bounding box center [189, 366] width 44 height 14
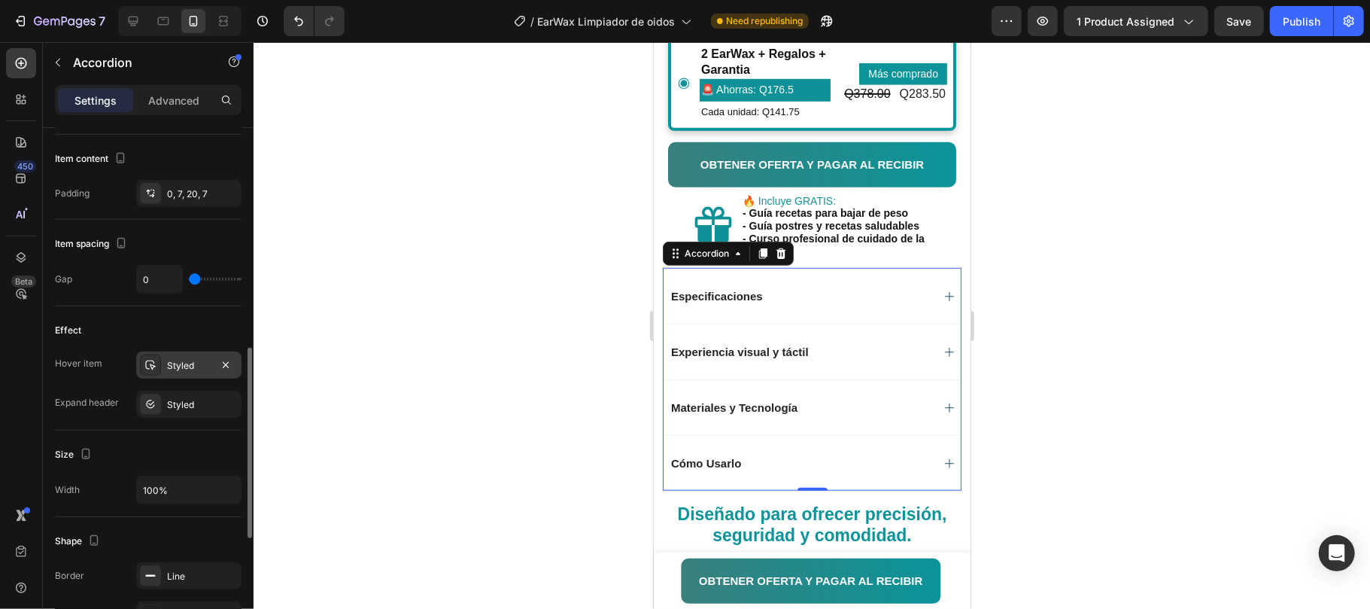
click at [193, 366] on div "Styled" at bounding box center [189, 366] width 44 height 14
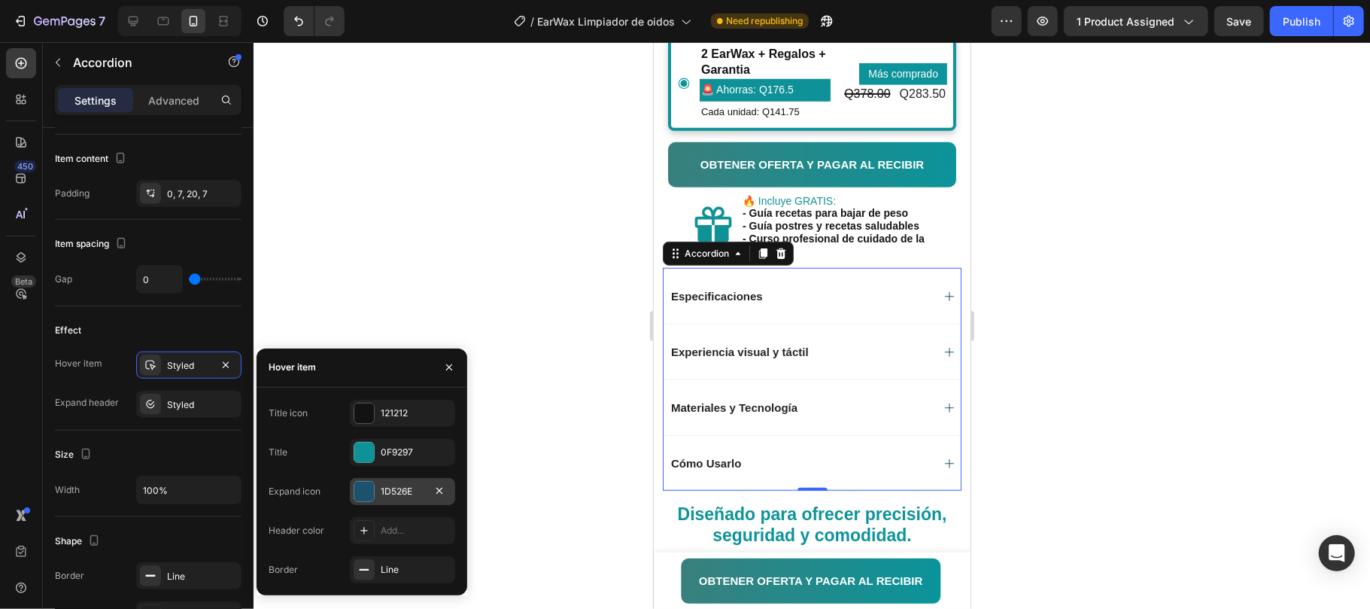
click at [357, 486] on div at bounding box center [364, 492] width 20 height 20
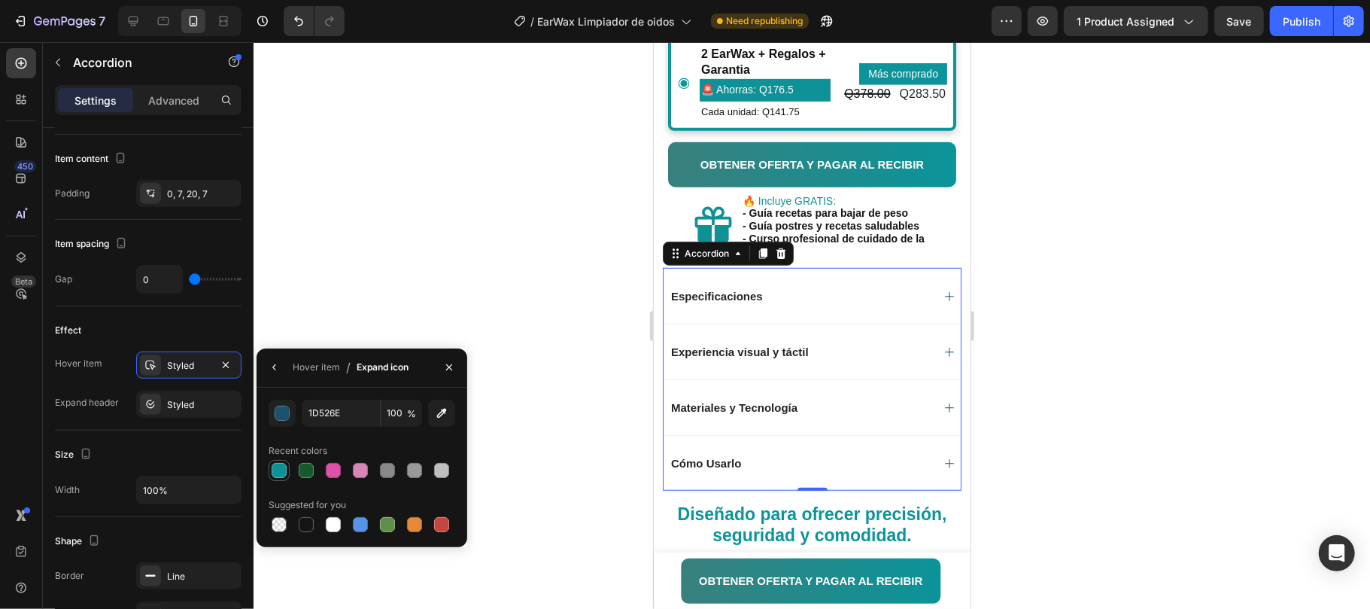
click at [280, 471] on div at bounding box center [279, 470] width 15 height 15
type input "0F9297"
drag, startPoint x: 1308, startPoint y: 24, endPoint x: 1067, endPoint y: 193, distance: 294.4
click at [1307, 25] on div "Publish" at bounding box center [1302, 22] width 38 height 16
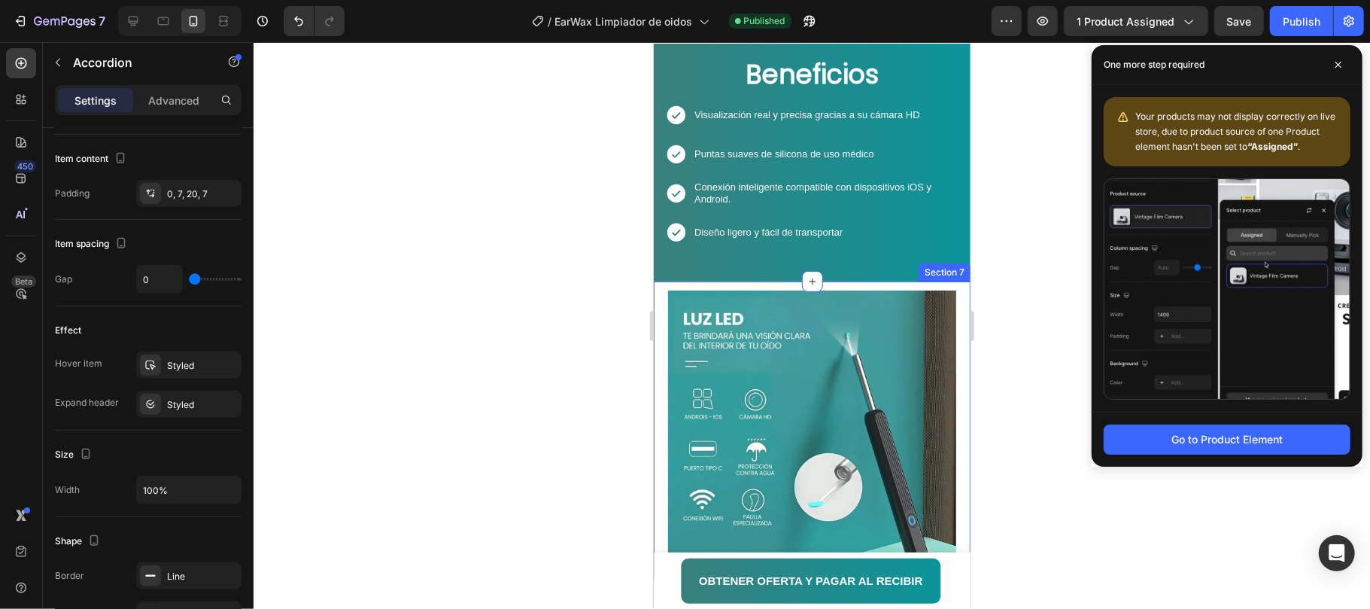
scroll to position [1235, 0]
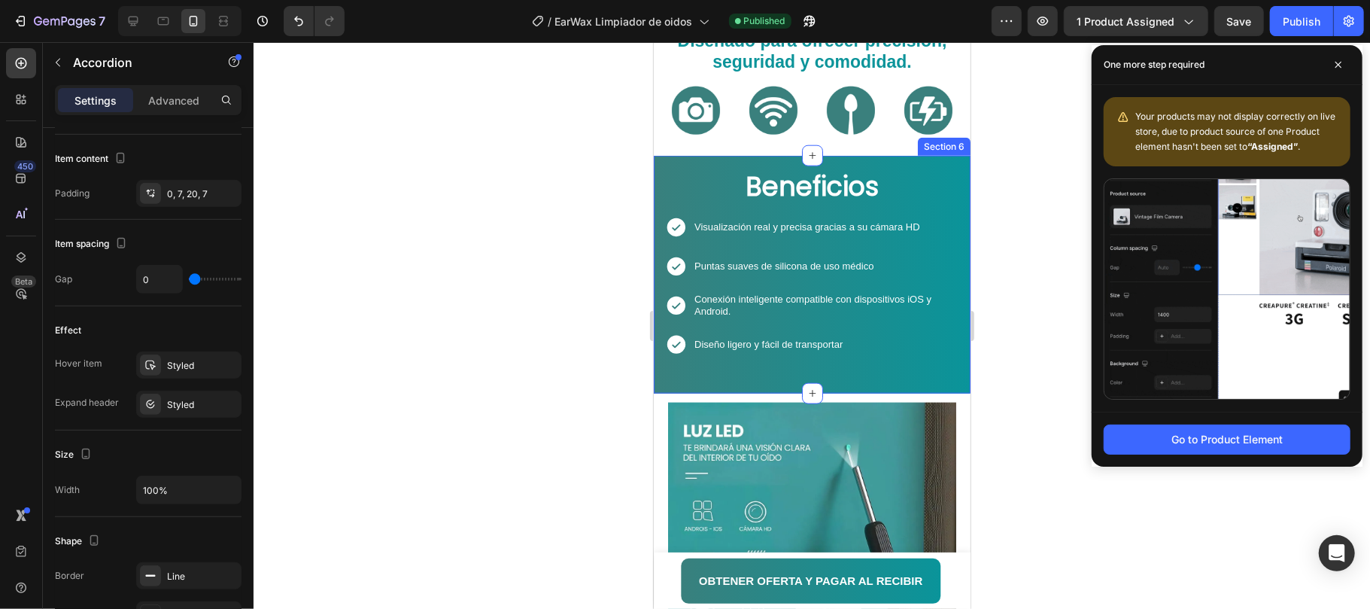
click at [945, 163] on div "Beneficios Heading Icon Visualización real y precisa gracias a su cámara HD Tex…" at bounding box center [811, 274] width 317 height 238
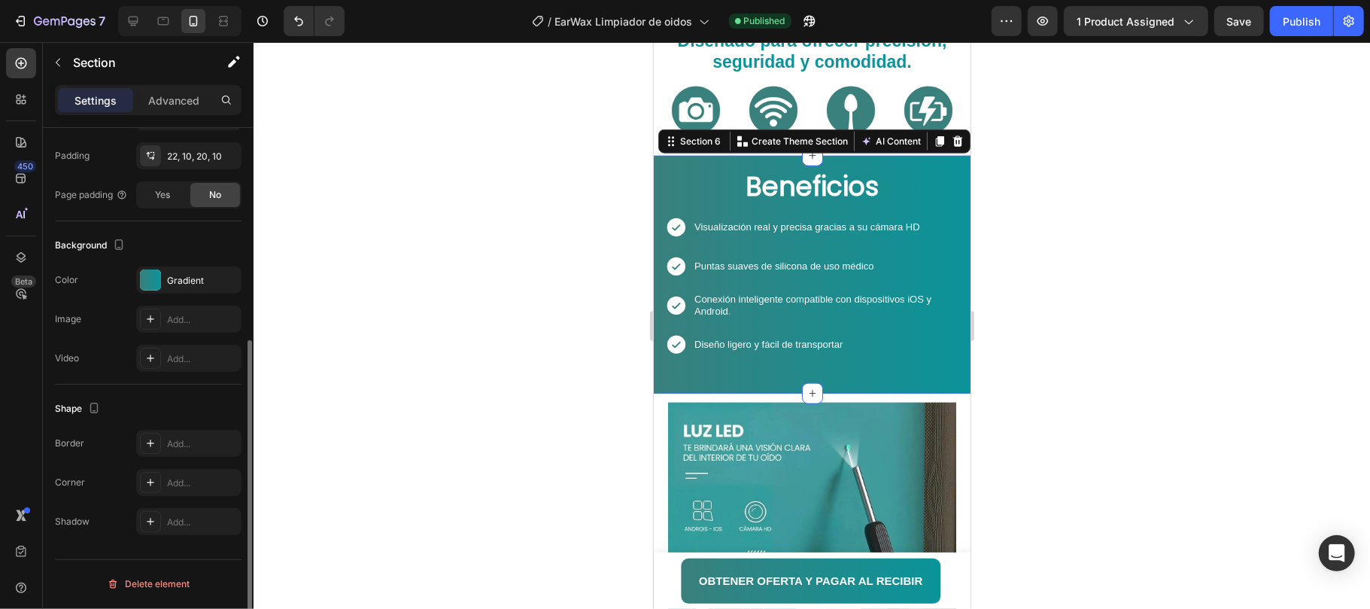
scroll to position [0, 0]
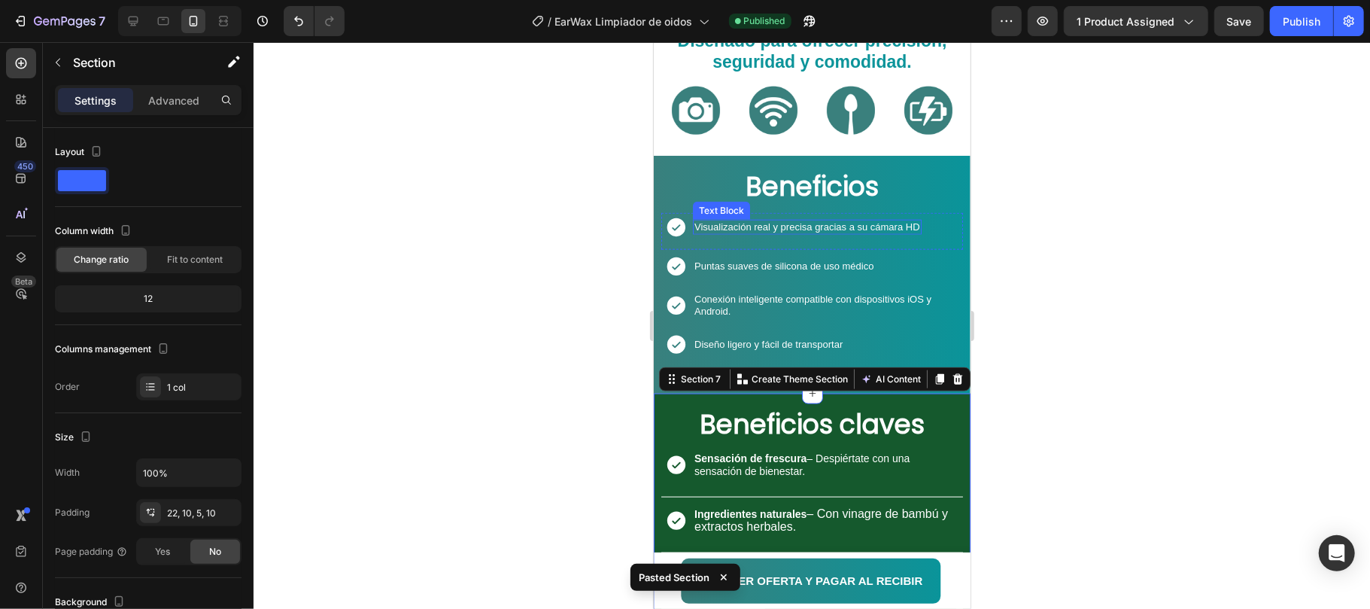
click at [782, 225] on p "Visualización real y precisa gracias a su cámara HD" at bounding box center [807, 226] width 226 height 12
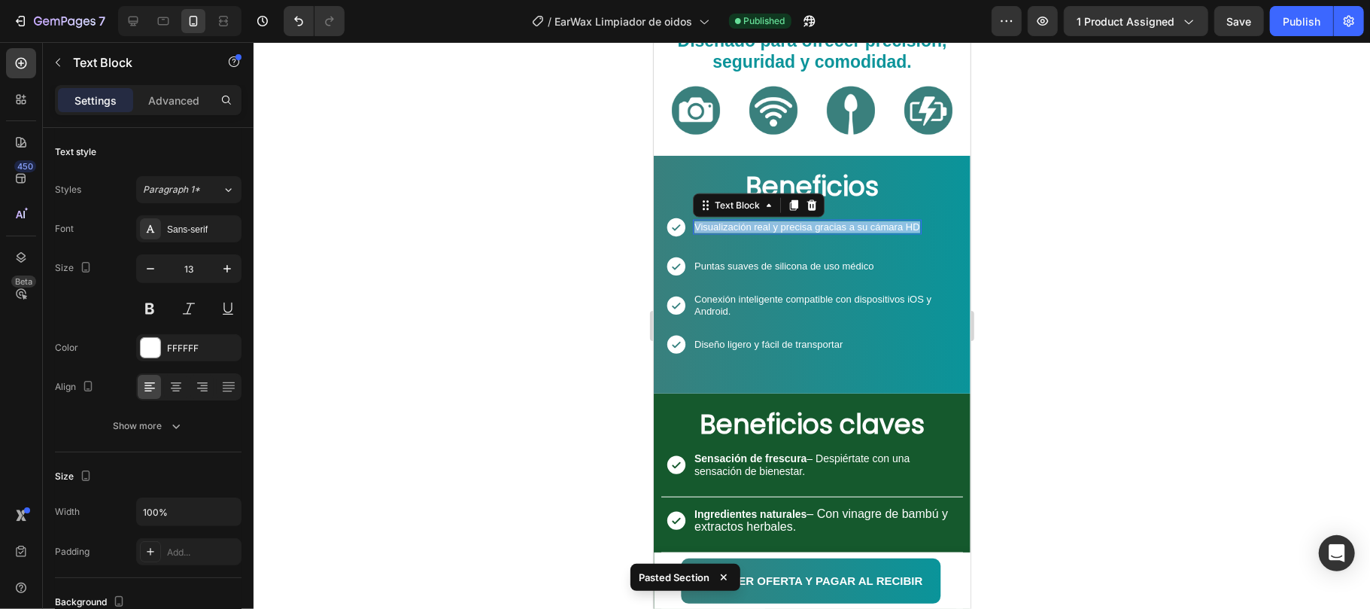
click at [782, 223] on p "Visualización real y precisa gracias a su cámara HD" at bounding box center [807, 226] width 226 height 12
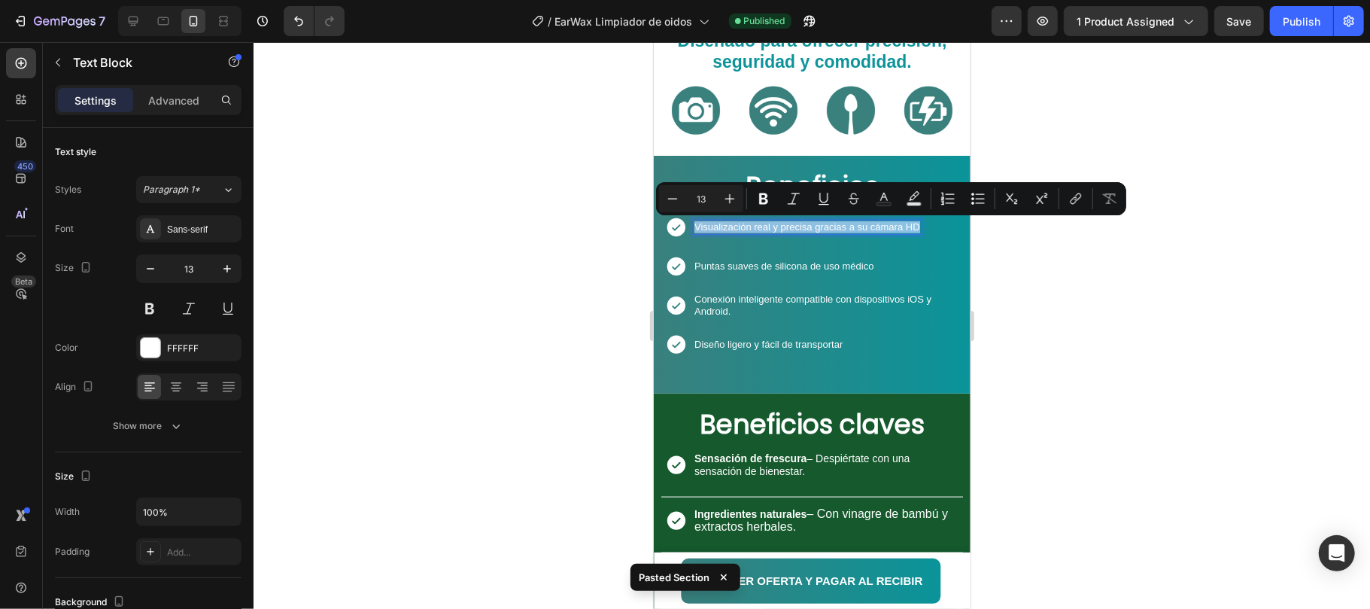
copy p "Visualización real y precisa gracias a su cámara HD"
click at [771, 464] on p "Sensación de frescura – Despiértate con una sensación de bienestar." at bounding box center [825, 464] width 263 height 26
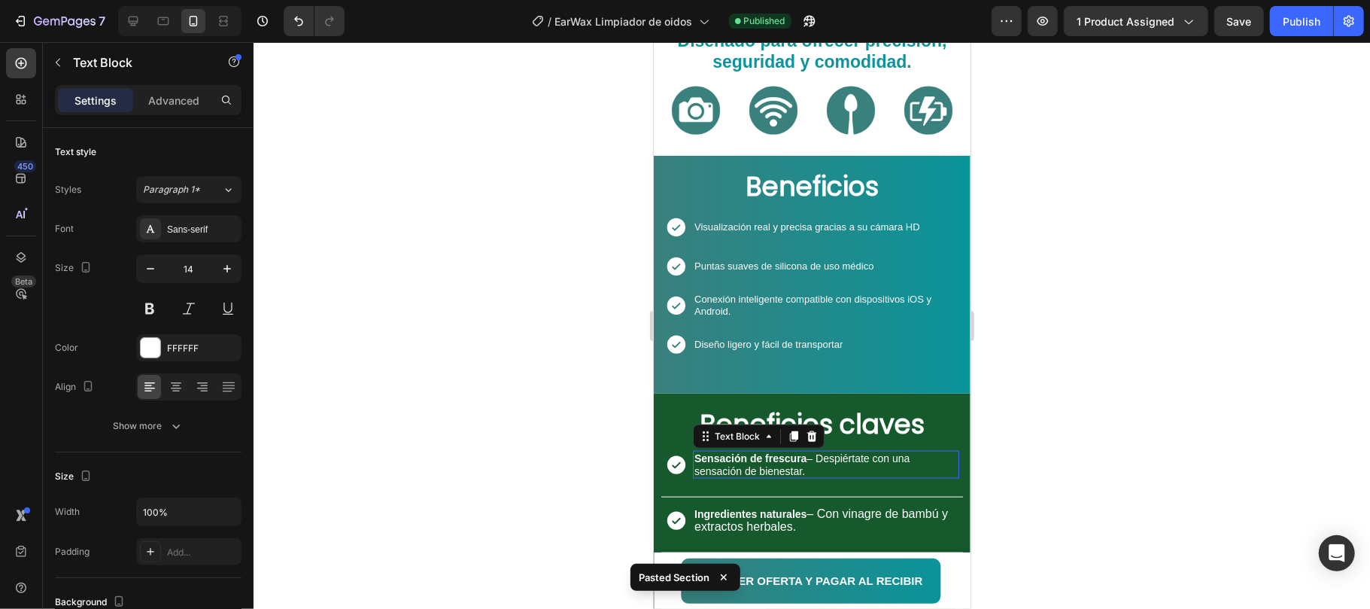
click at [771, 464] on p "Sensación de frescura – Despiértate con una sensación de bienestar." at bounding box center [825, 464] width 263 height 26
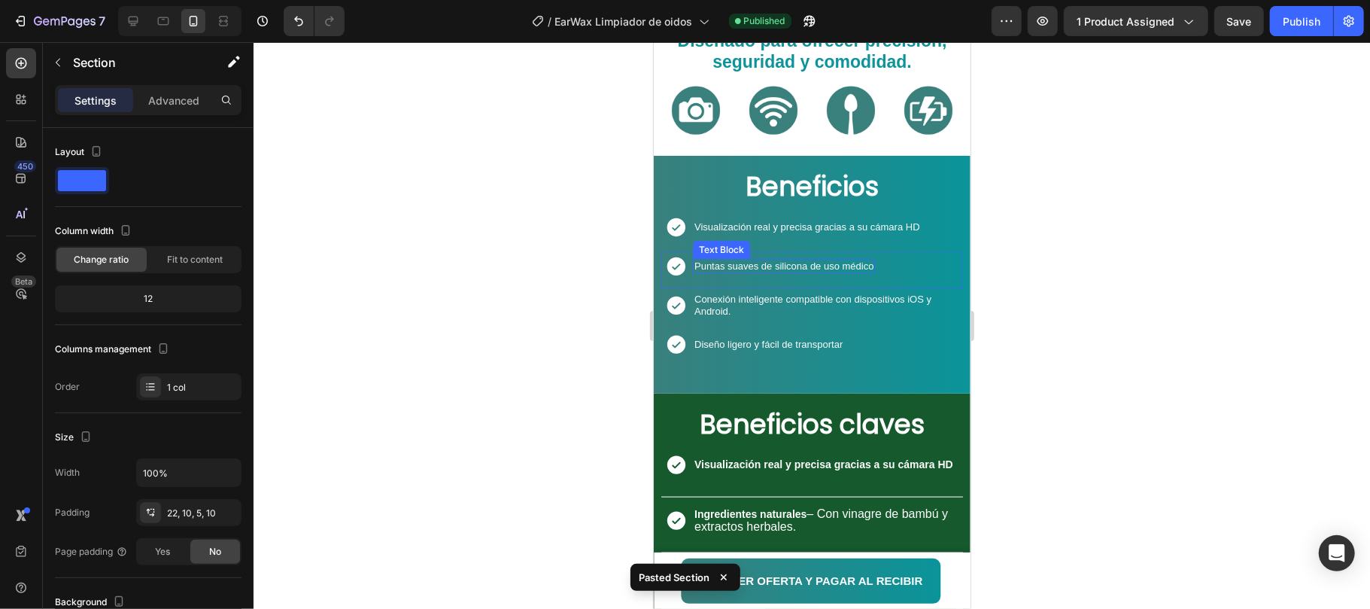
click at [789, 262] on p "Puntas suaves de silicona de uso médico" at bounding box center [783, 266] width 179 height 12
click at [789, 261] on p "Puntas suaves de silicona de uso médico" at bounding box center [783, 266] width 179 height 12
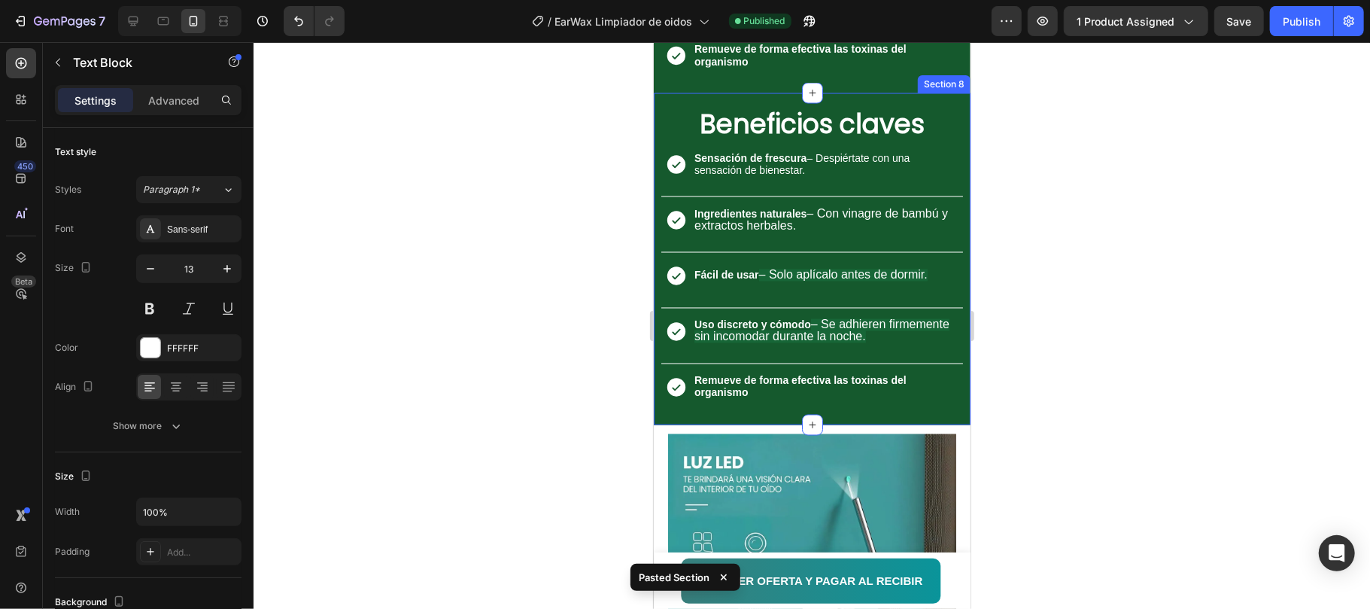
click at [1069, 251] on div at bounding box center [812, 325] width 1117 height 567
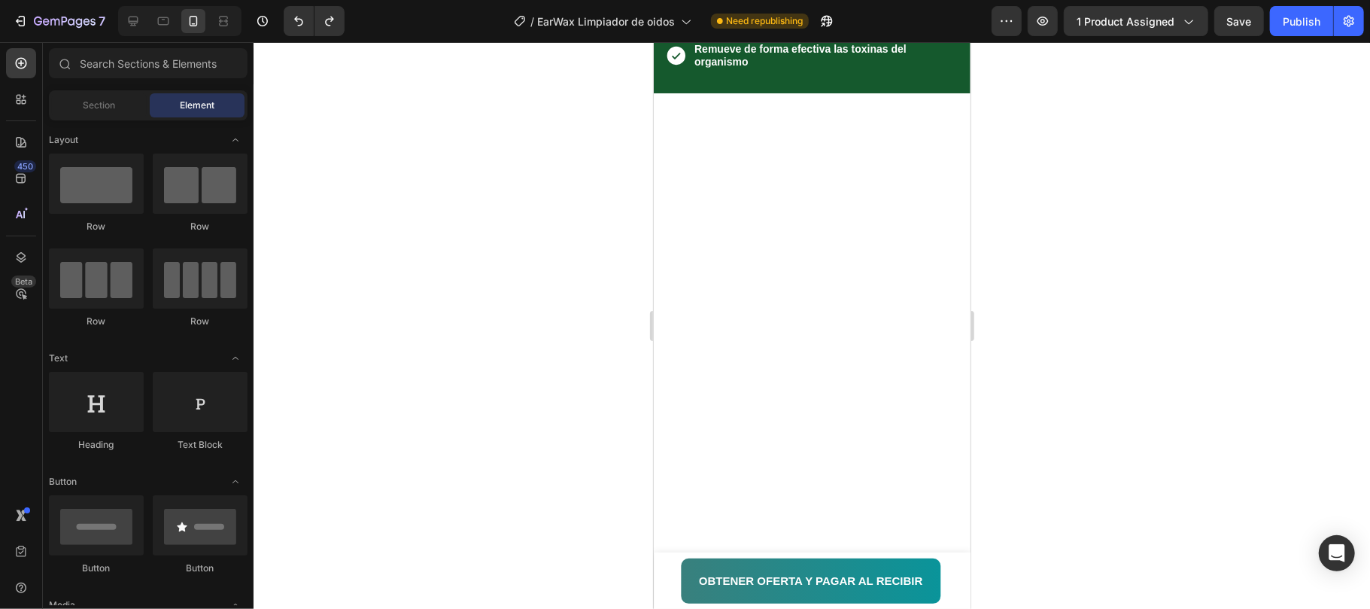
scroll to position [1265, 0]
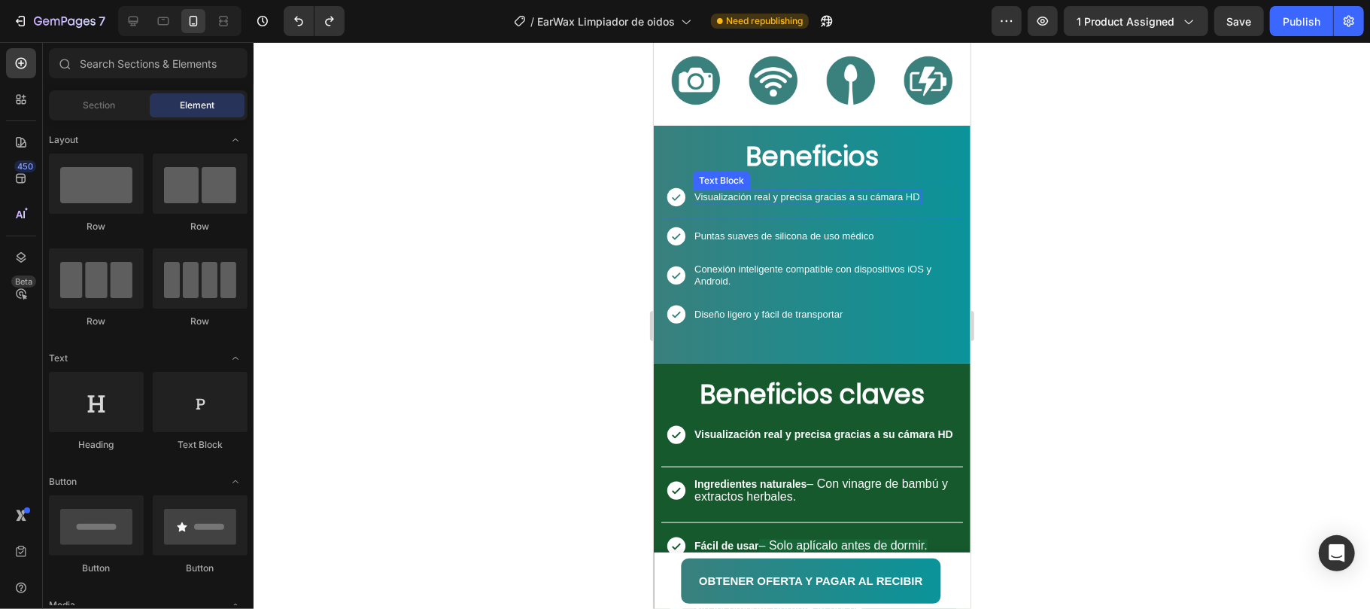
click at [807, 195] on p "Visualización real y precisa gracias a su cámara HD" at bounding box center [807, 196] width 226 height 12
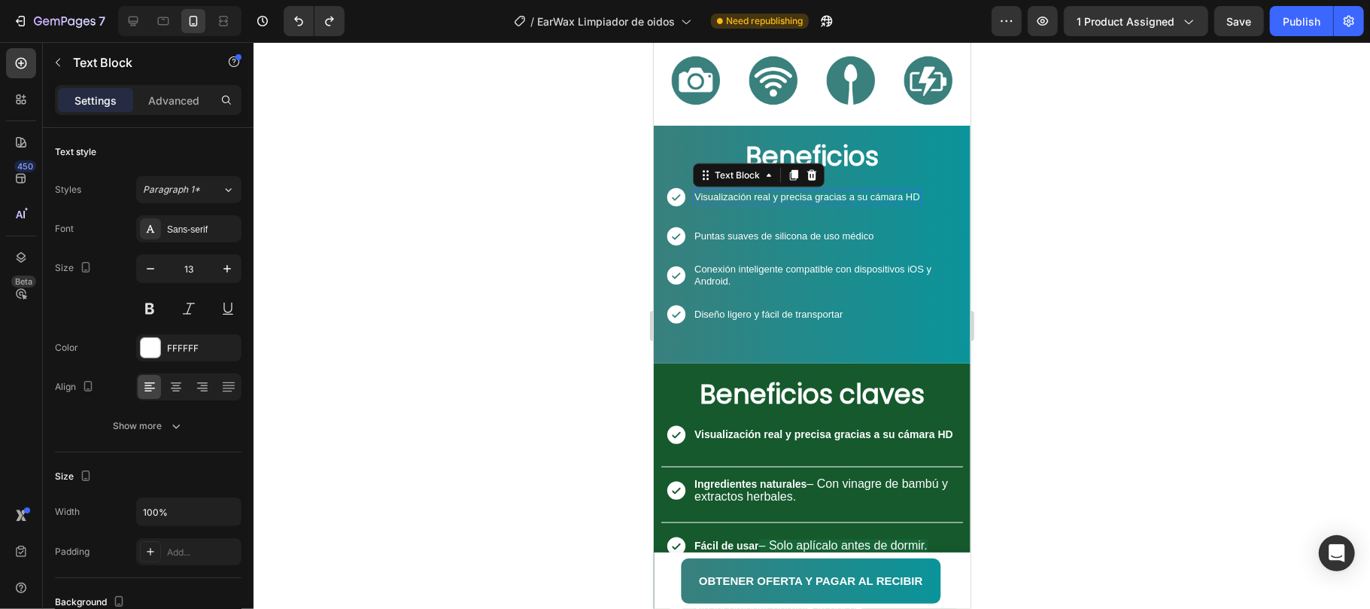
click at [807, 195] on p "Visualización real y precisa gracias a su cámara HD" at bounding box center [807, 196] width 226 height 12
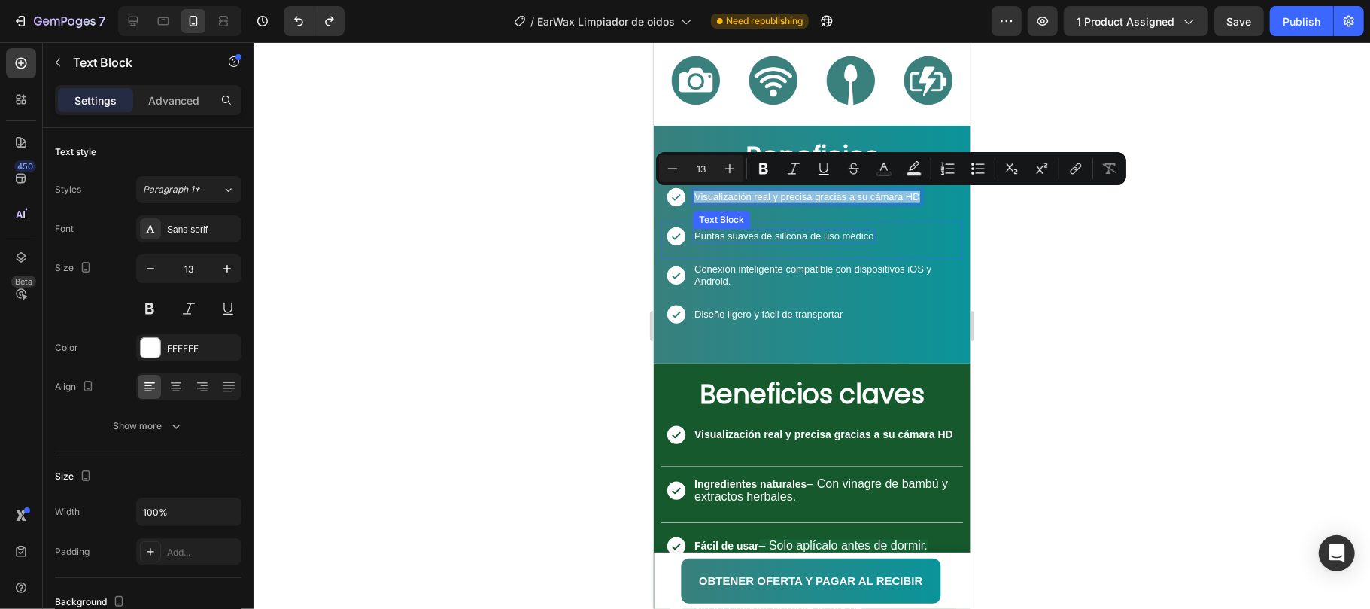
click at [800, 236] on p "Puntas suaves de silicona de uso médico" at bounding box center [783, 236] width 179 height 12
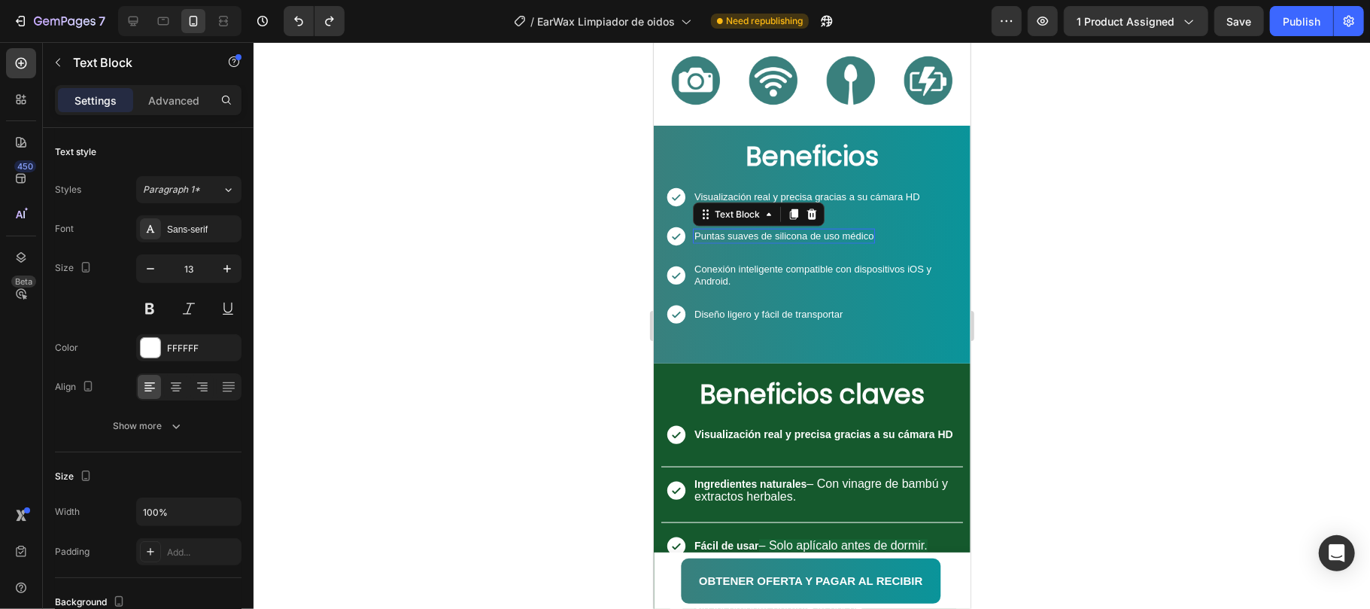
click at [800, 236] on p "Puntas suaves de silicona de uso médico" at bounding box center [783, 236] width 179 height 12
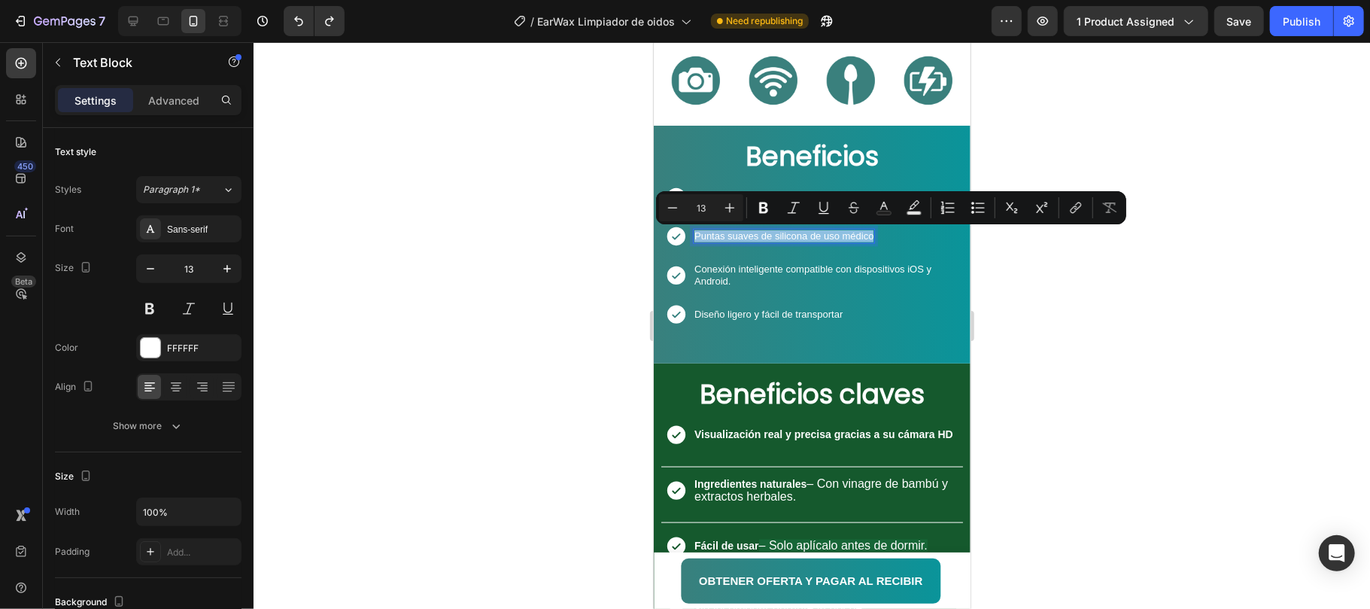
copy p "Puntas suaves de silicona de uso médico"
click at [755, 485] on strong "Ingredientes naturales" at bounding box center [750, 483] width 112 height 12
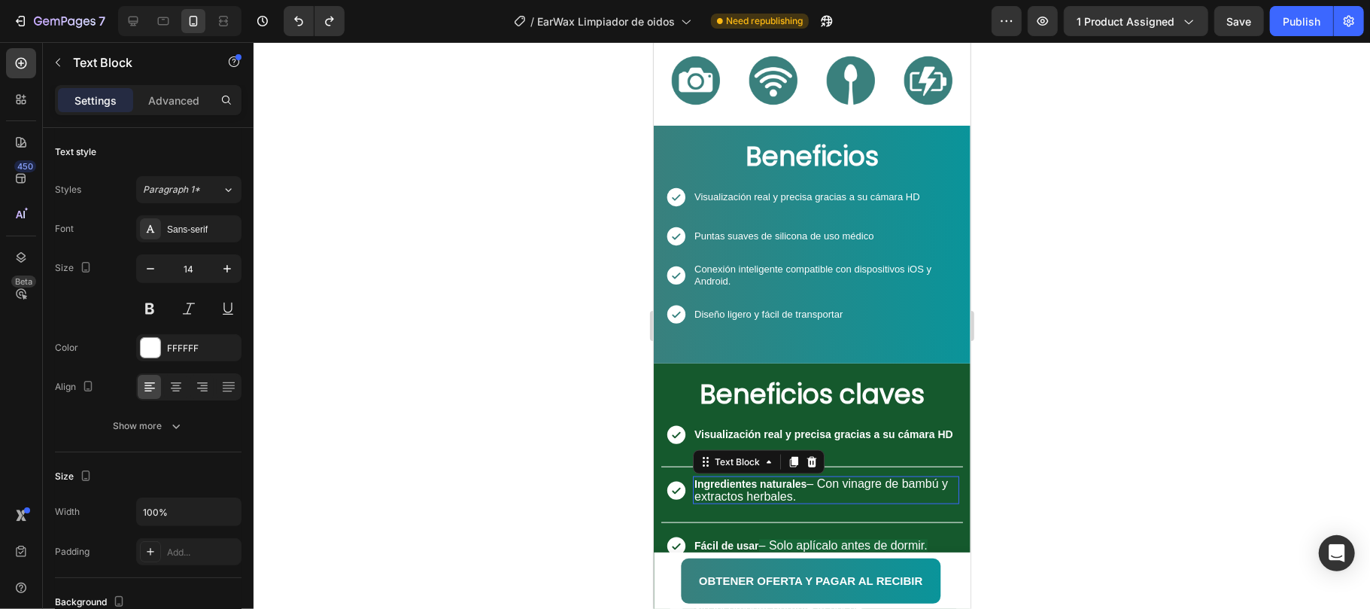
click at [755, 485] on strong "Ingredientes naturales" at bounding box center [750, 483] width 112 height 12
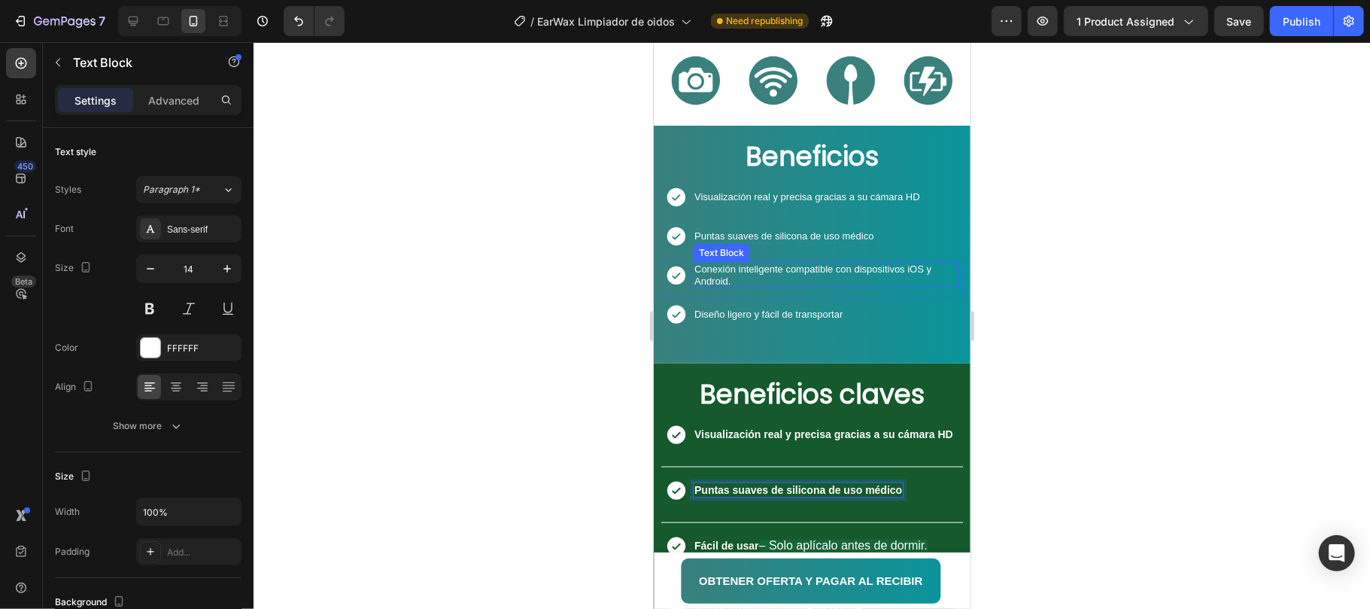
click at [730, 276] on p "Conexión inteligente compatible con dispositivos iOS y Android." at bounding box center [825, 274] width 263 height 23
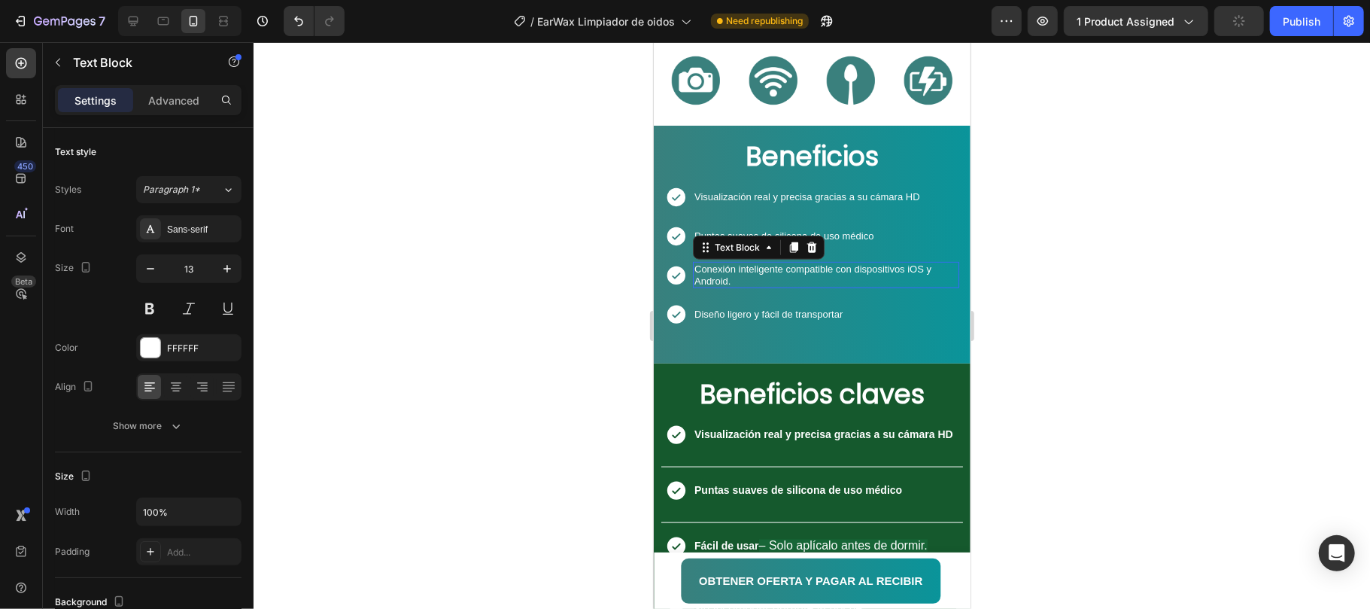
click at [730, 276] on p "Conexión inteligente compatible con dispositivos iOS y Android." at bounding box center [825, 274] width 263 height 23
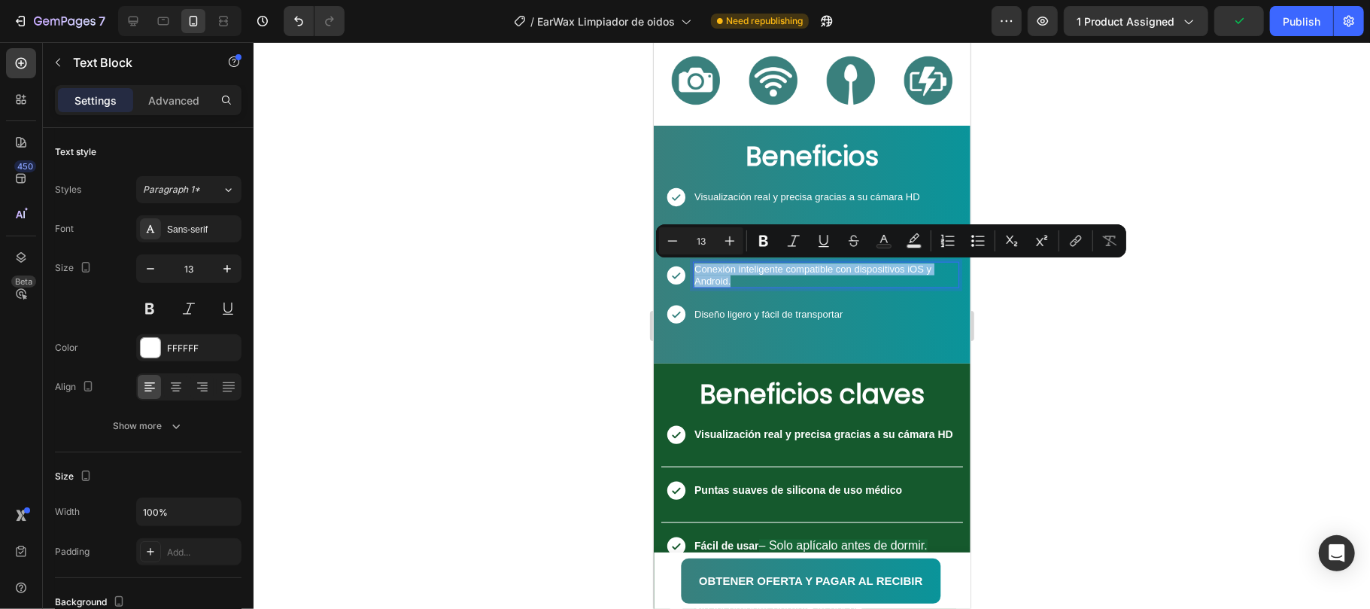
copy p "Conexión inteligente compatible con dispositivos iOS y Android."
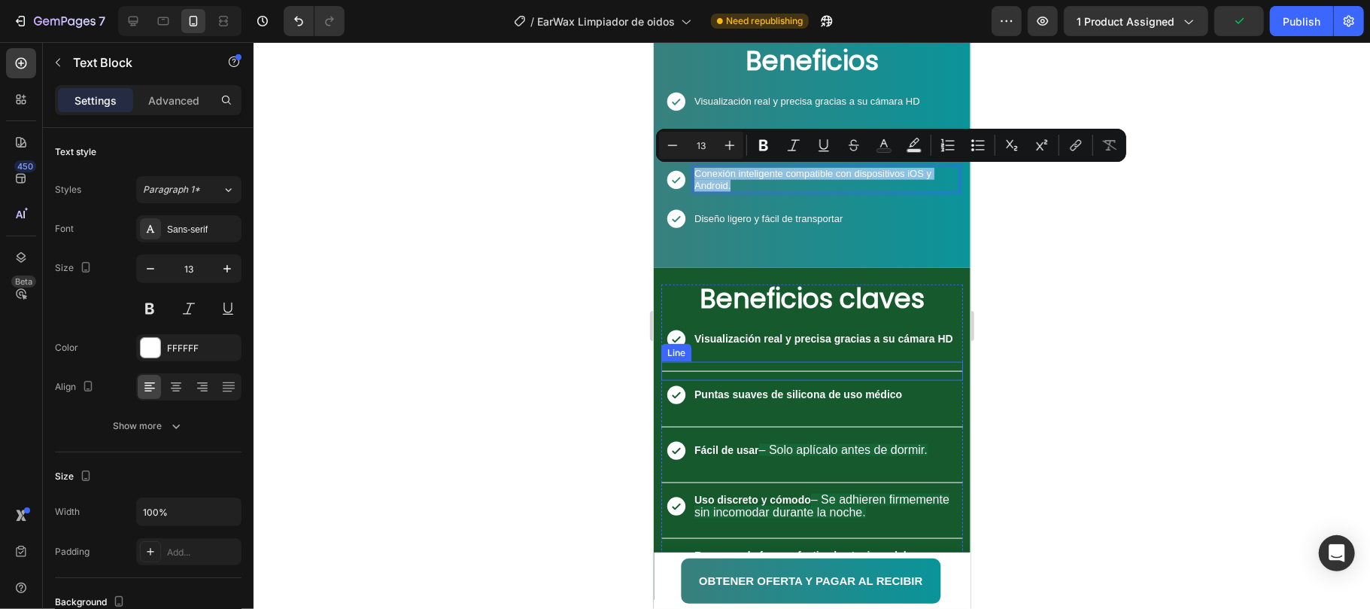
scroll to position [1365, 0]
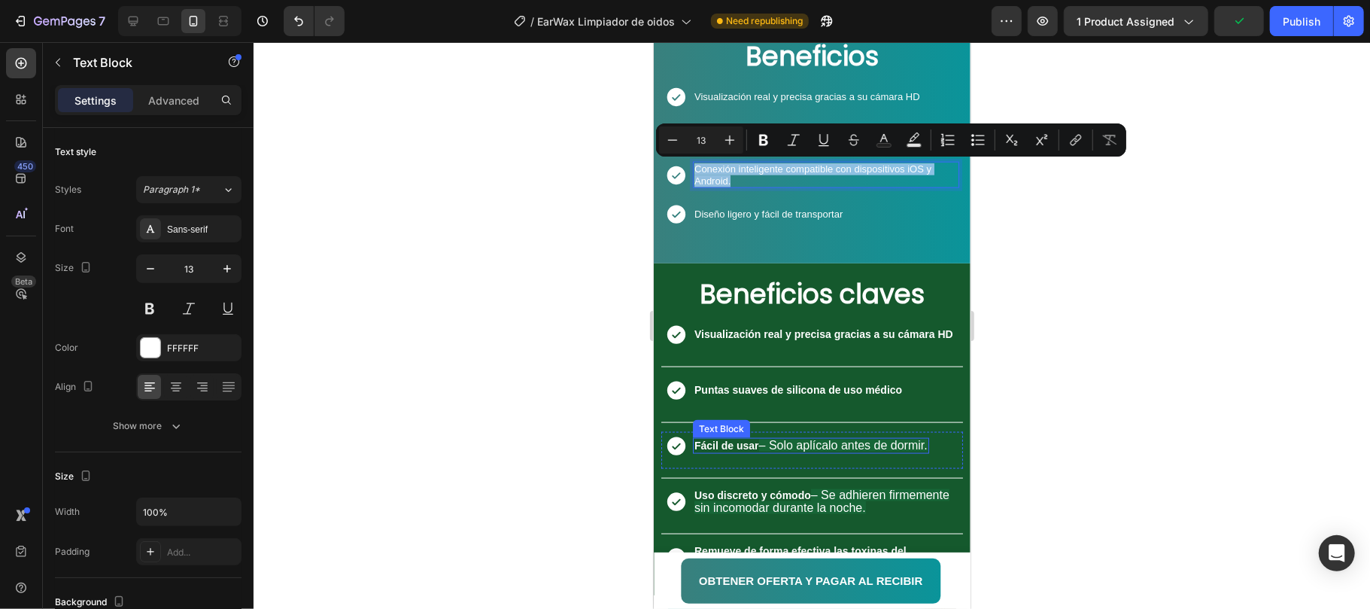
click at [770, 439] on span "– Solo aplícalo antes de dormir." at bounding box center [843, 444] width 169 height 13
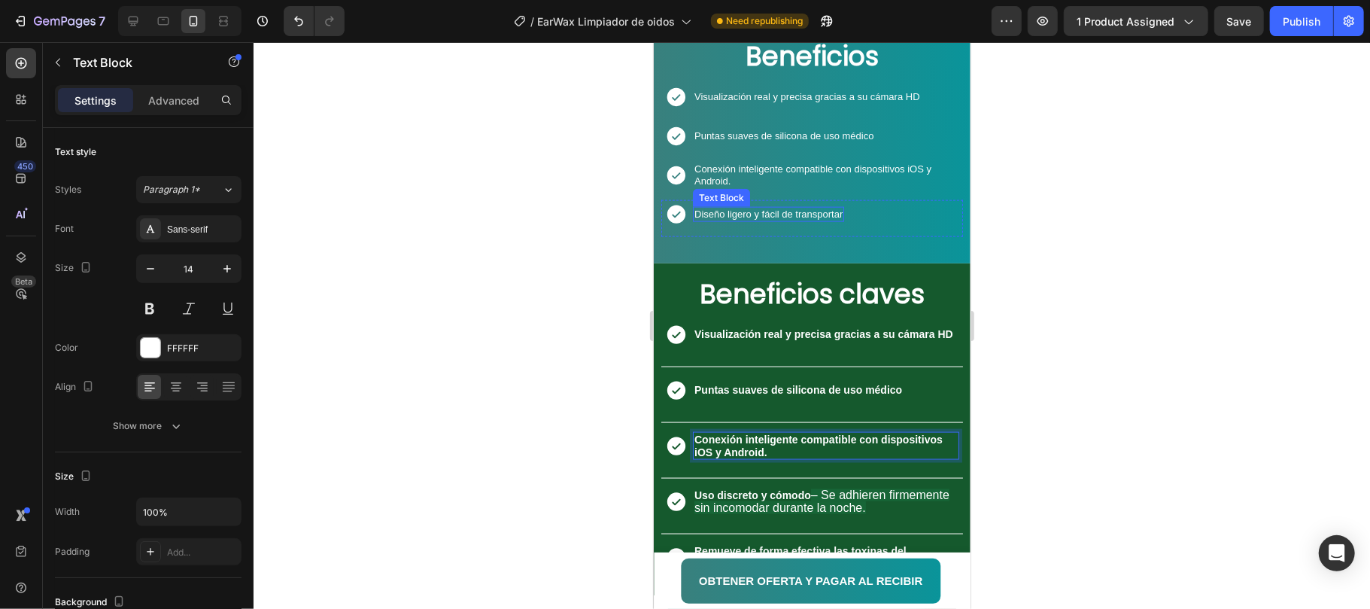
click at [752, 214] on p "Diseño ligero y fácil de transportar" at bounding box center [768, 214] width 148 height 12
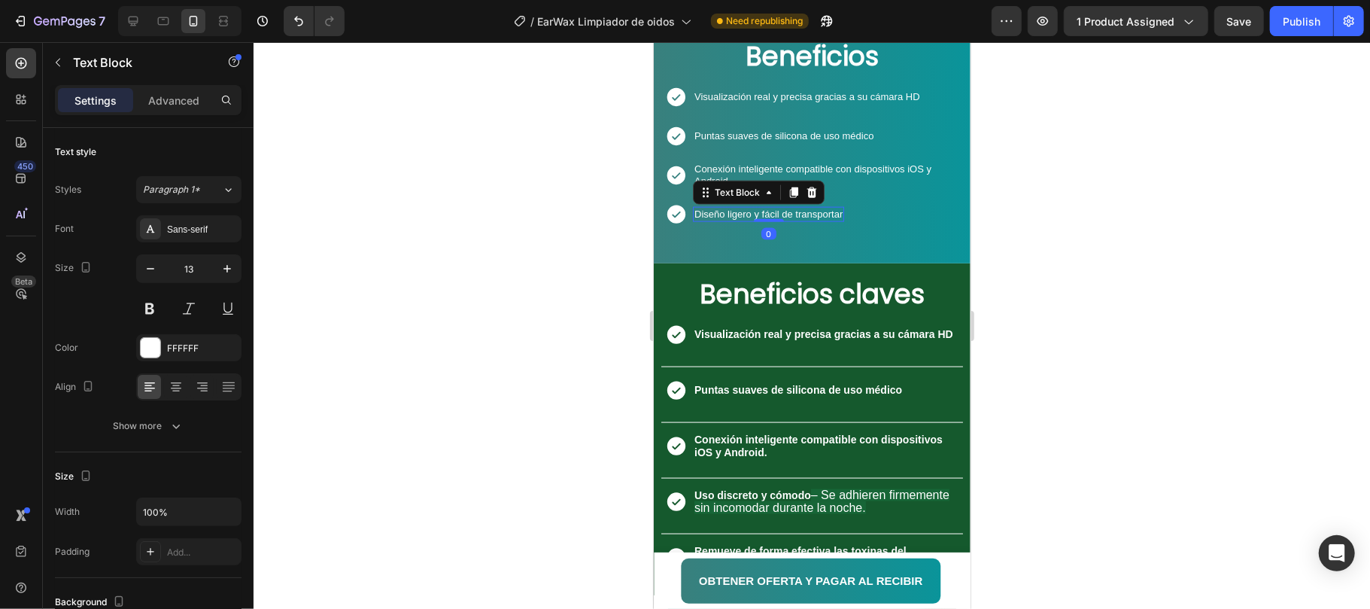
click at [752, 214] on p "Diseño ligero y fácil de transportar" at bounding box center [768, 214] width 148 height 12
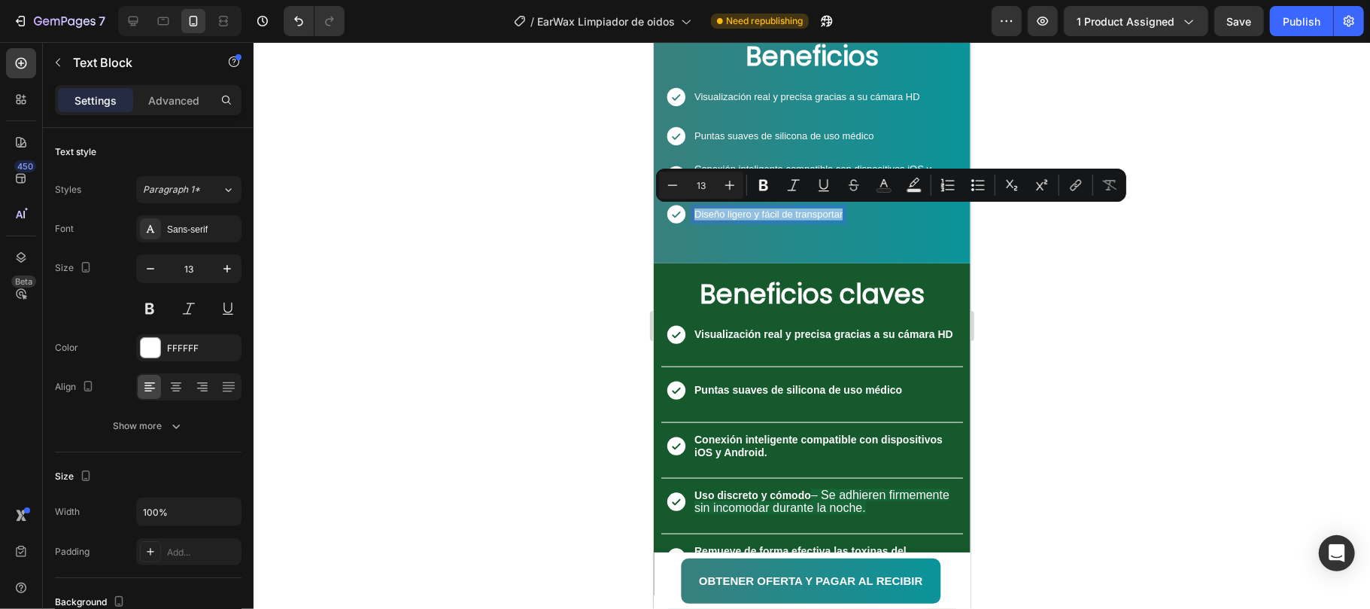
copy p "Diseño ligero y fácil de transportar"
click at [773, 500] on span "– Se adhieren firmemente sin incomodar durante la noche." at bounding box center [821, 501] width 255 height 26
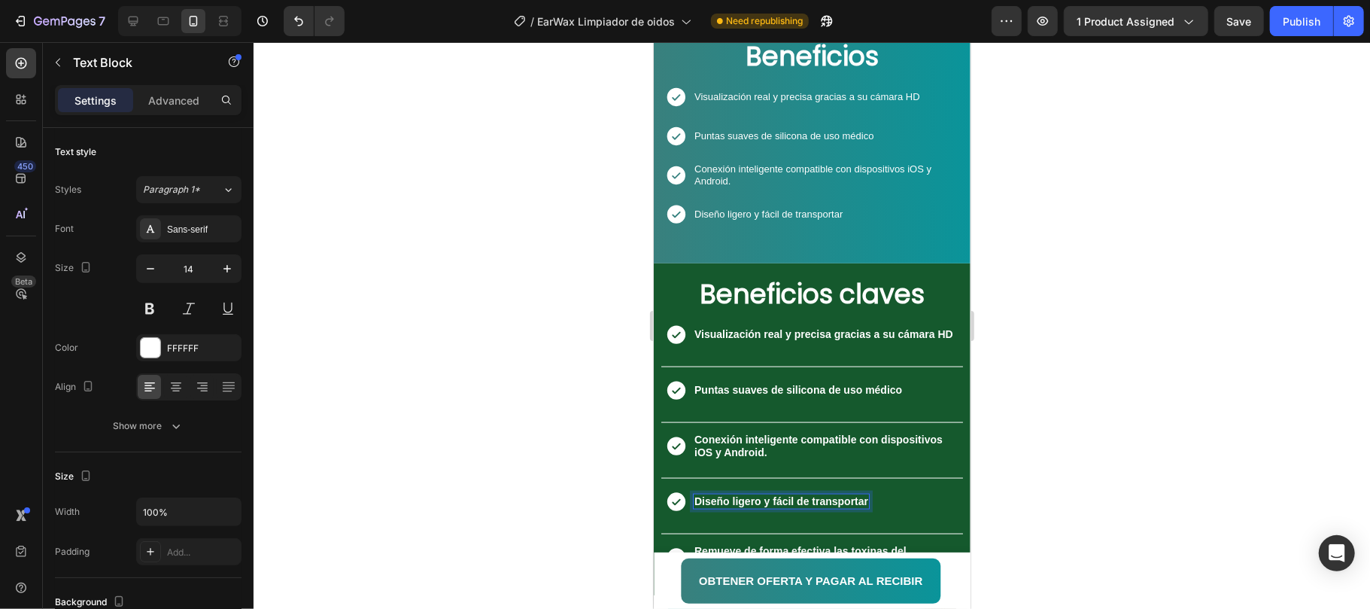
click at [1087, 377] on div at bounding box center [812, 325] width 1117 height 567
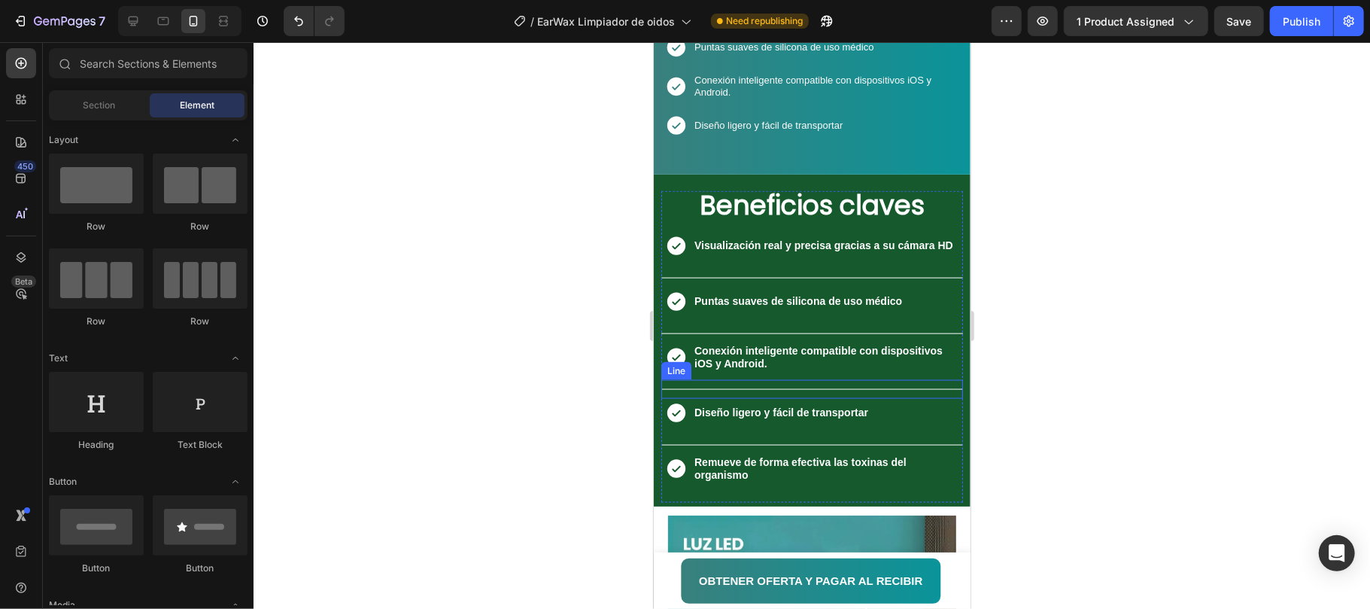
scroll to position [1566, 0]
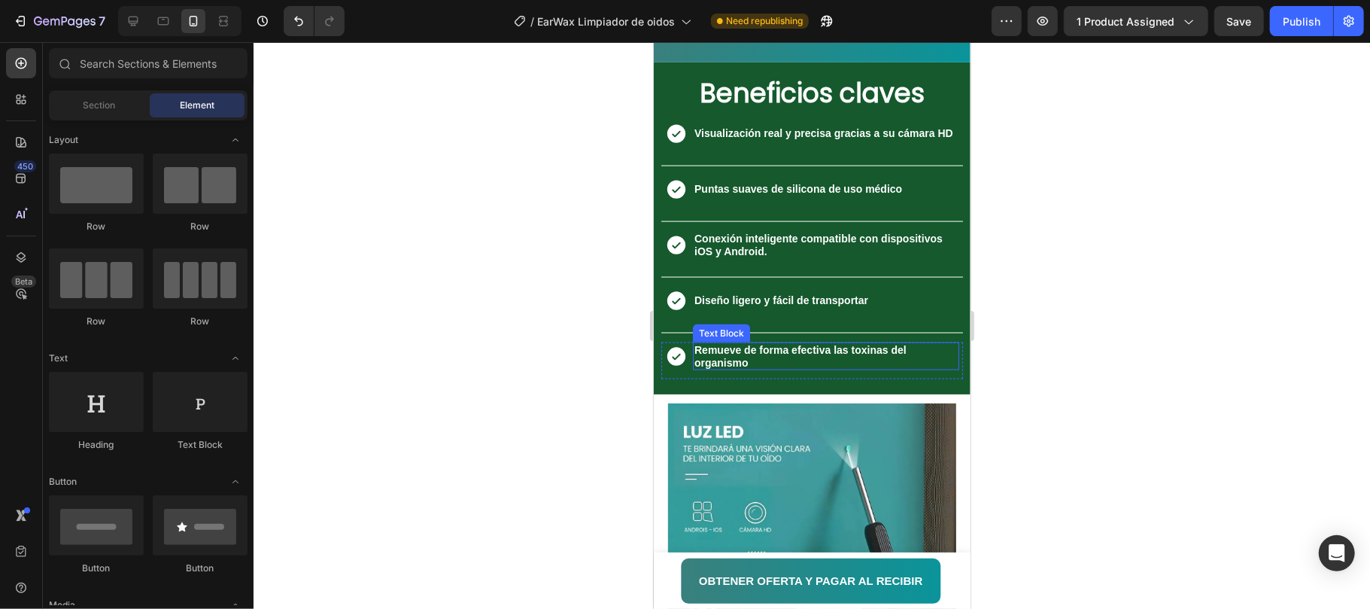
click at [742, 352] on strong "Remueve de forma efectiva las toxinas del organismo" at bounding box center [800, 355] width 212 height 25
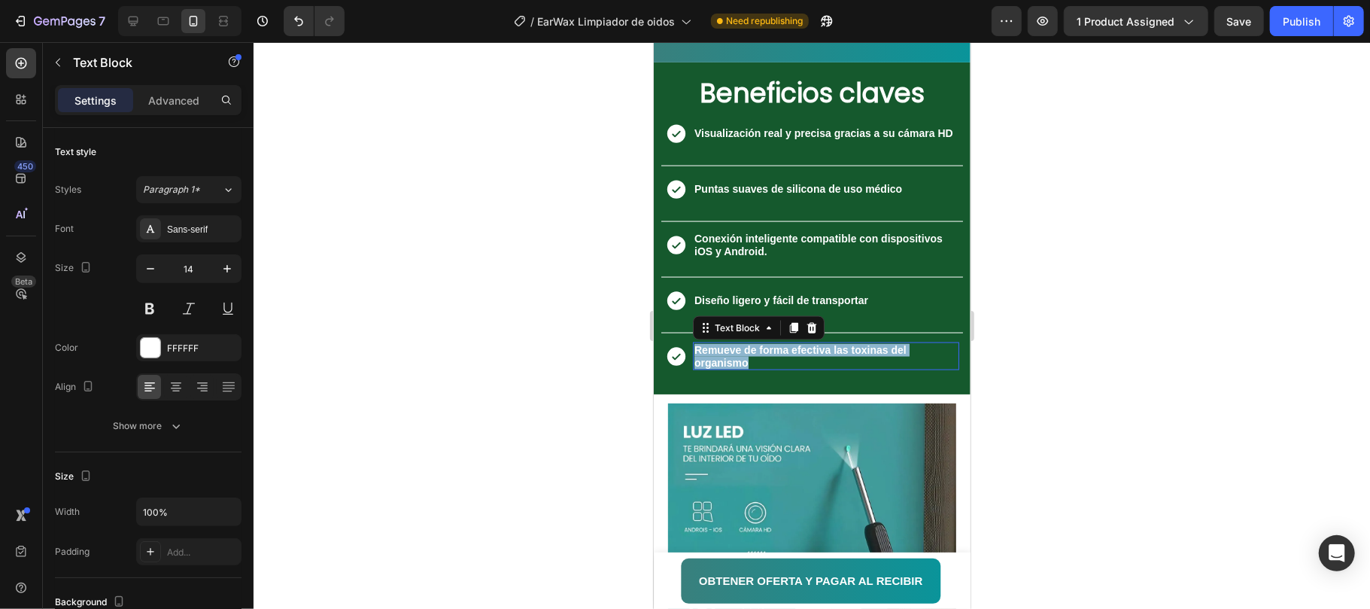
click at [742, 352] on strong "Remueve de forma efectiva las toxinas del organismo" at bounding box center [800, 355] width 212 height 25
click at [1187, 356] on div at bounding box center [812, 325] width 1117 height 567
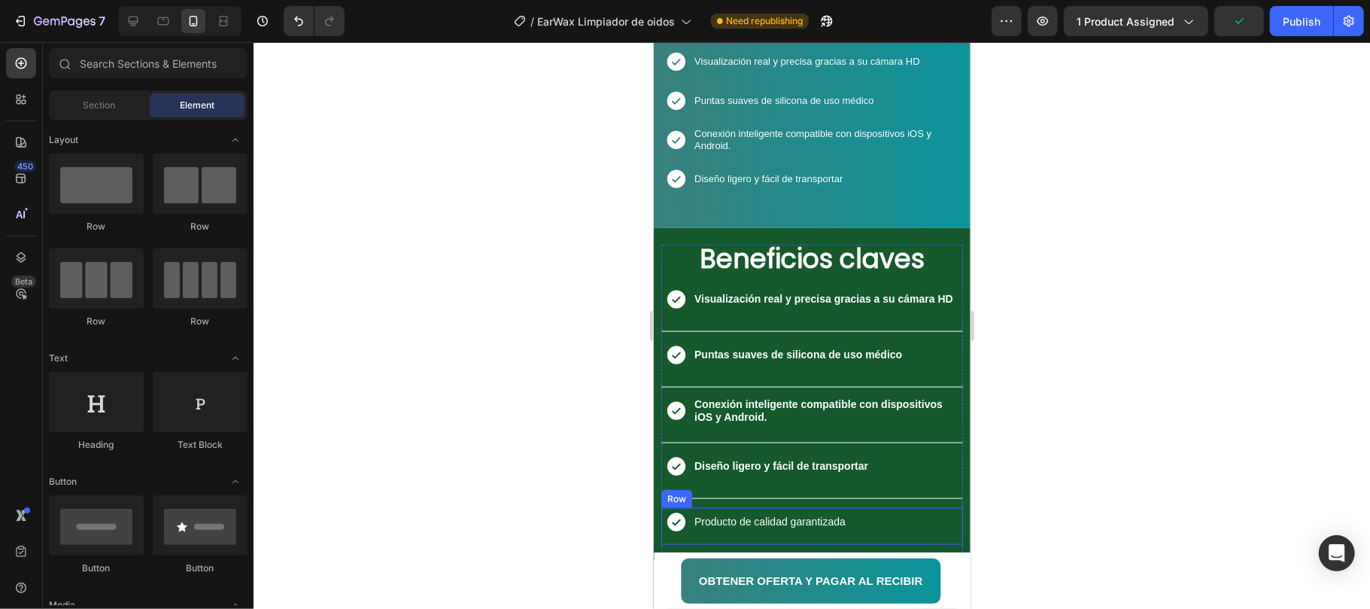
scroll to position [1365, 0]
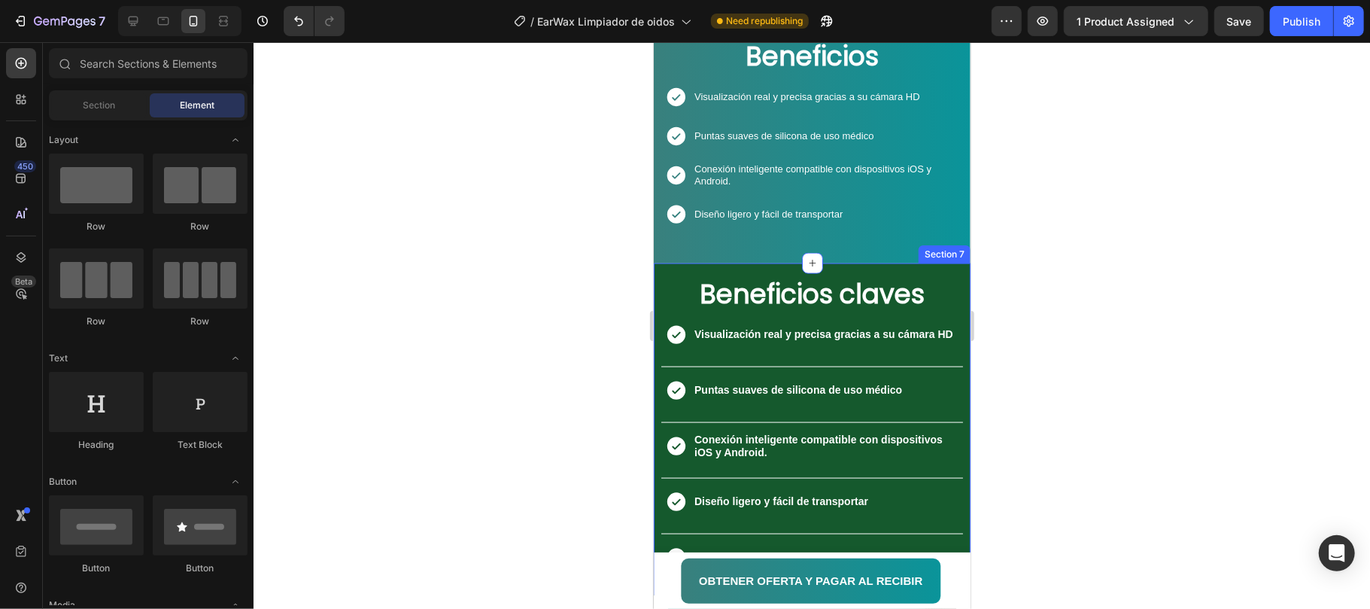
drag, startPoint x: 926, startPoint y: 274, endPoint x: 818, endPoint y: 262, distance: 109.0
click at [924, 274] on div "Beneficios claves Heading Icon Visualización real y precisa gracias a su cámara…" at bounding box center [811, 429] width 317 height 332
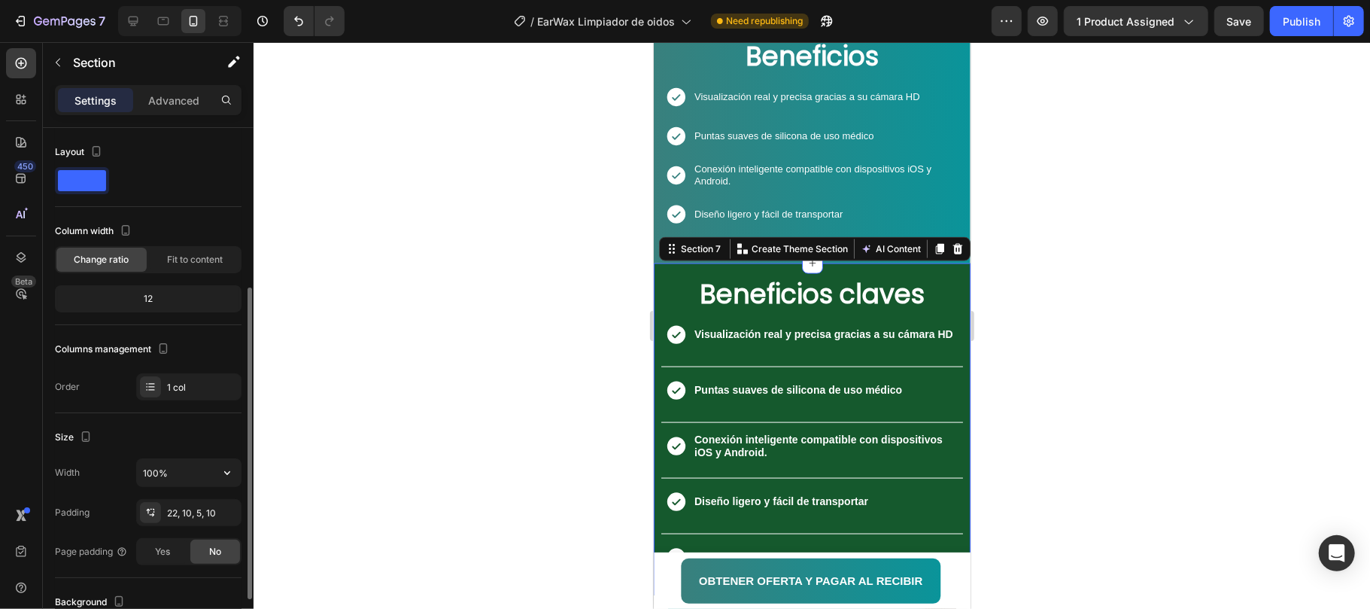
scroll to position [100, 0]
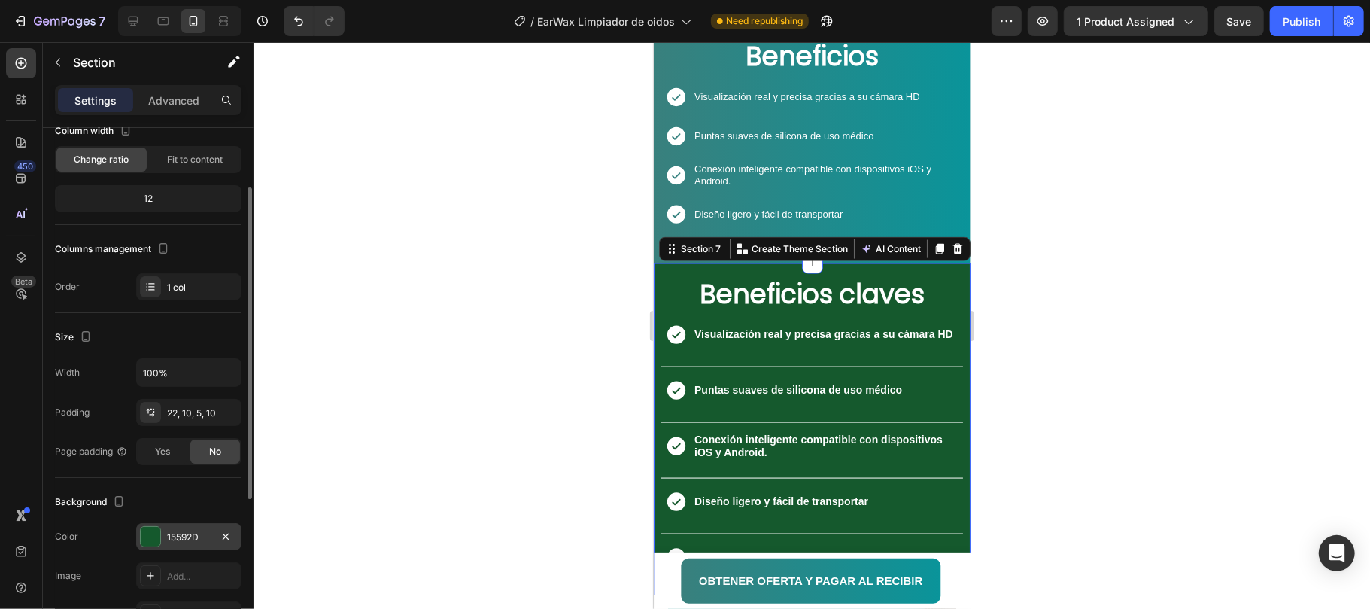
click at [157, 543] on div at bounding box center [151, 537] width 20 height 20
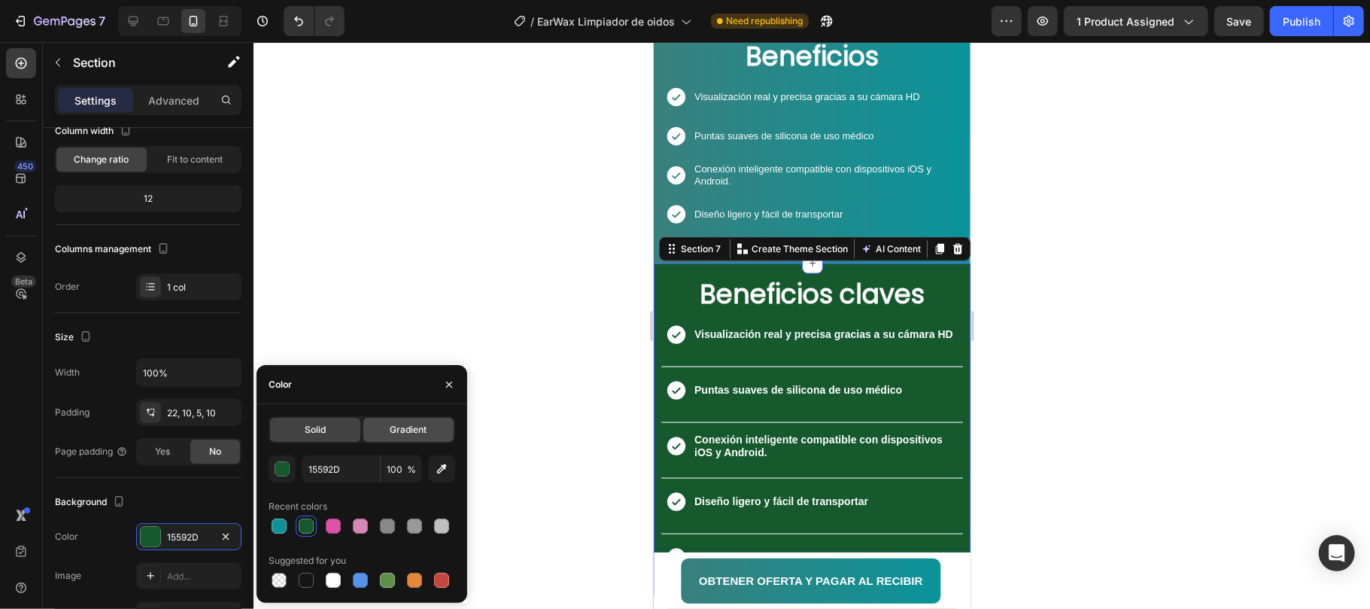
click at [400, 430] on span "Gradient" at bounding box center [409, 430] width 37 height 14
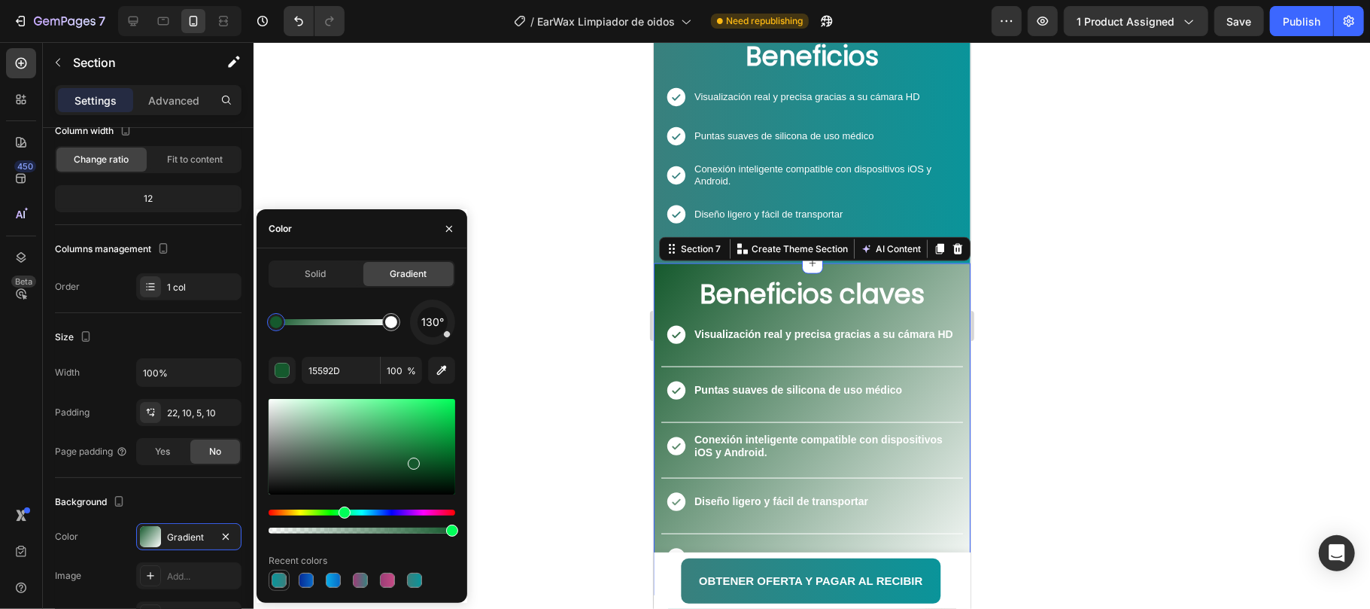
click at [278, 576] on div at bounding box center [279, 580] width 15 height 15
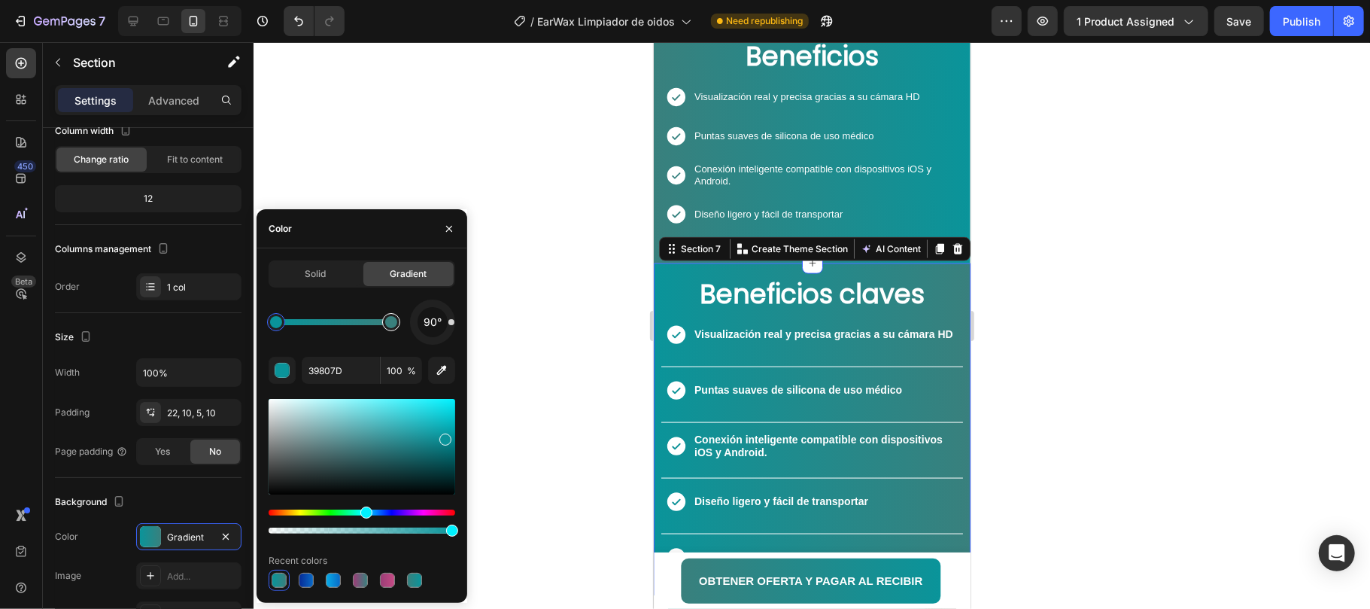
click at [388, 319] on div at bounding box center [391, 322] width 12 height 12
click at [390, 319] on div at bounding box center [391, 322] width 12 height 12
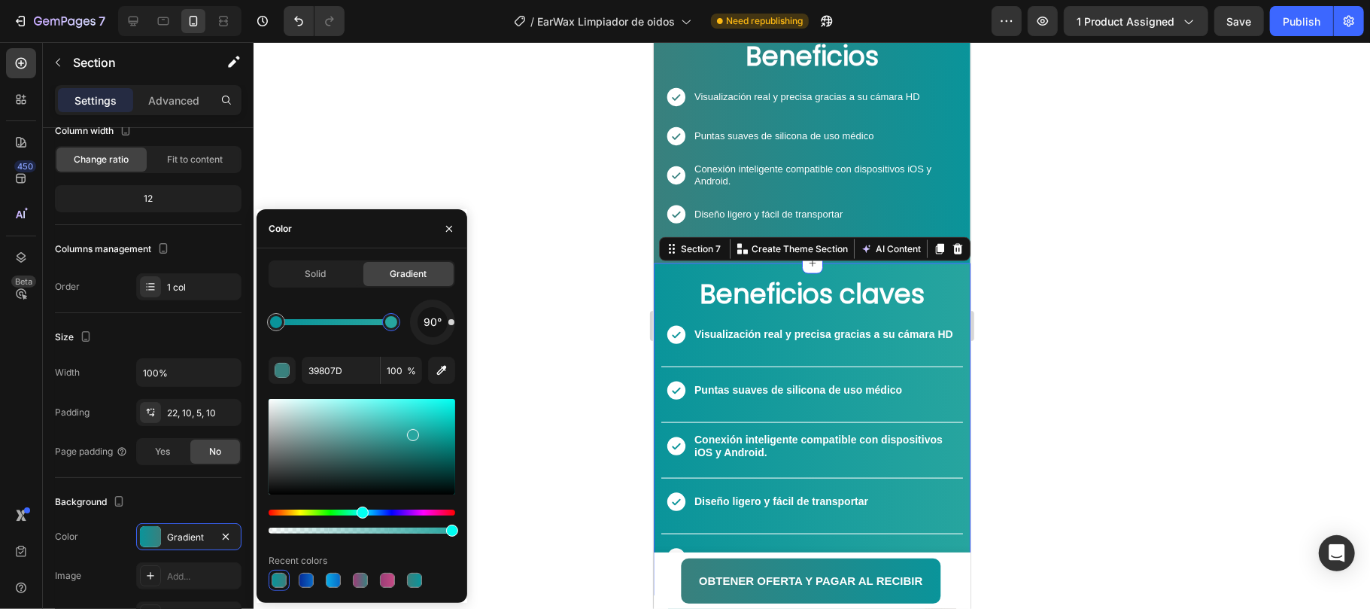
type input "27A59F"
drag, startPoint x: 373, startPoint y: 449, endPoint x: 415, endPoint y: 432, distance: 45.6
click at [942, 202] on div "Icon Diseño ligero y fácil de transportar Text Block Row" at bounding box center [812, 217] width 302 height 37
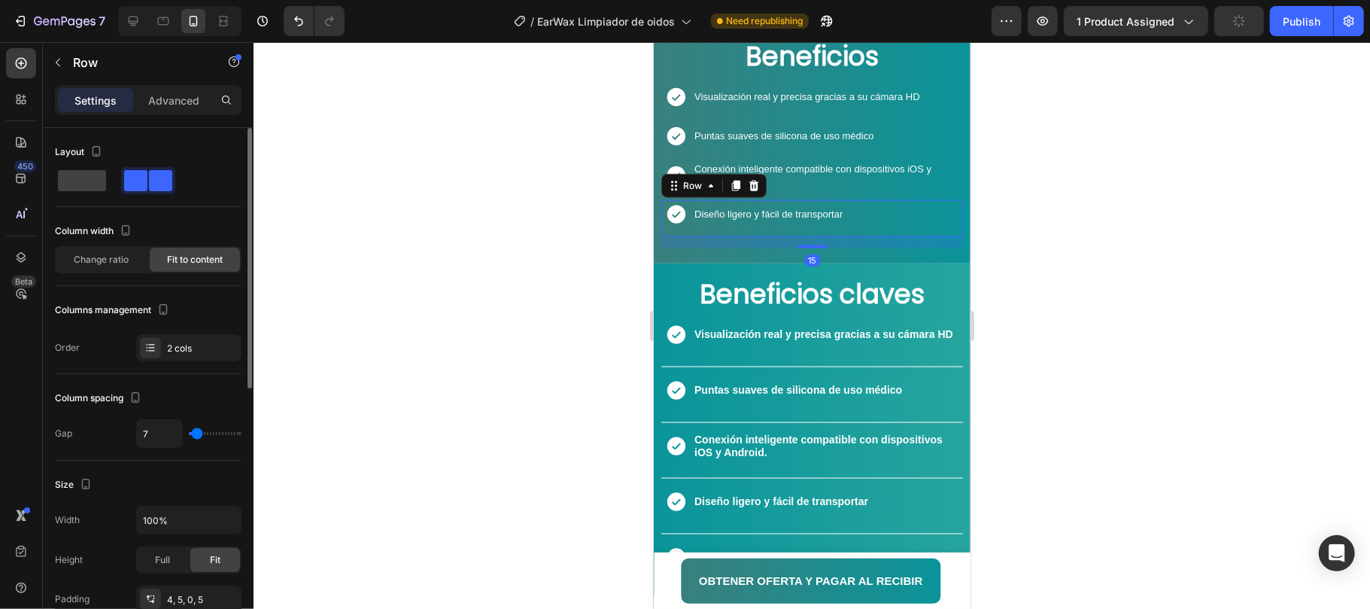
scroll to position [1265, 0]
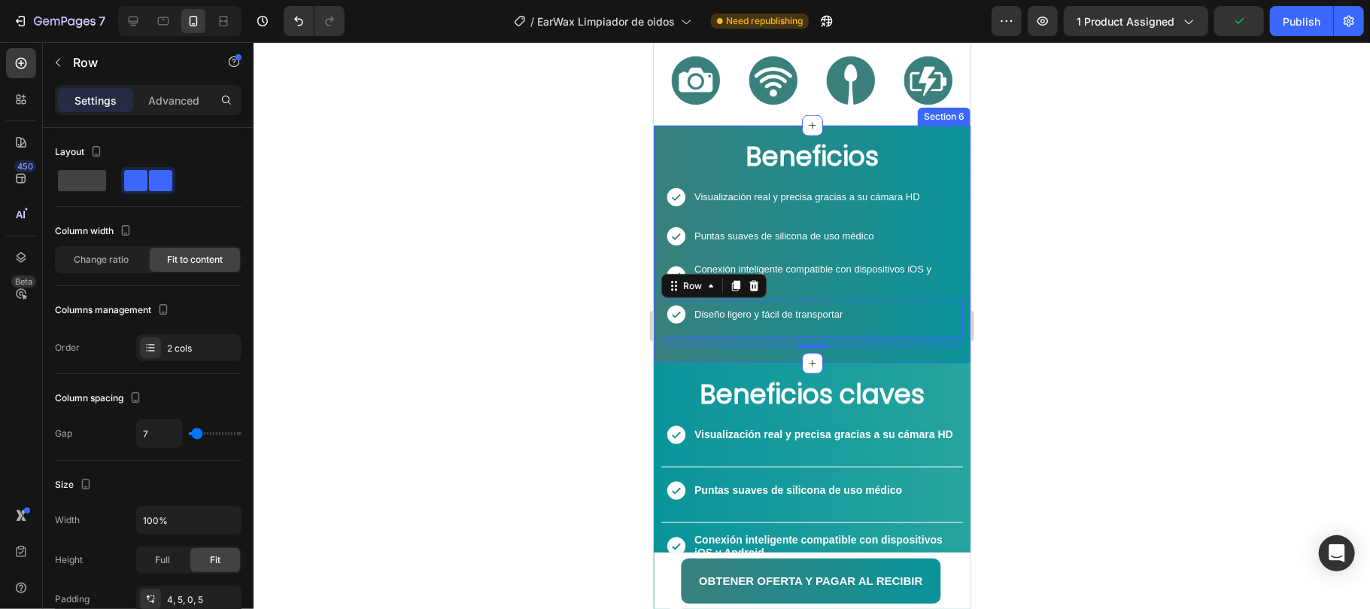
click at [907, 132] on div "Beneficios Heading Icon Visualización real y precisa gracias a su cámara HD Tex…" at bounding box center [811, 244] width 317 height 238
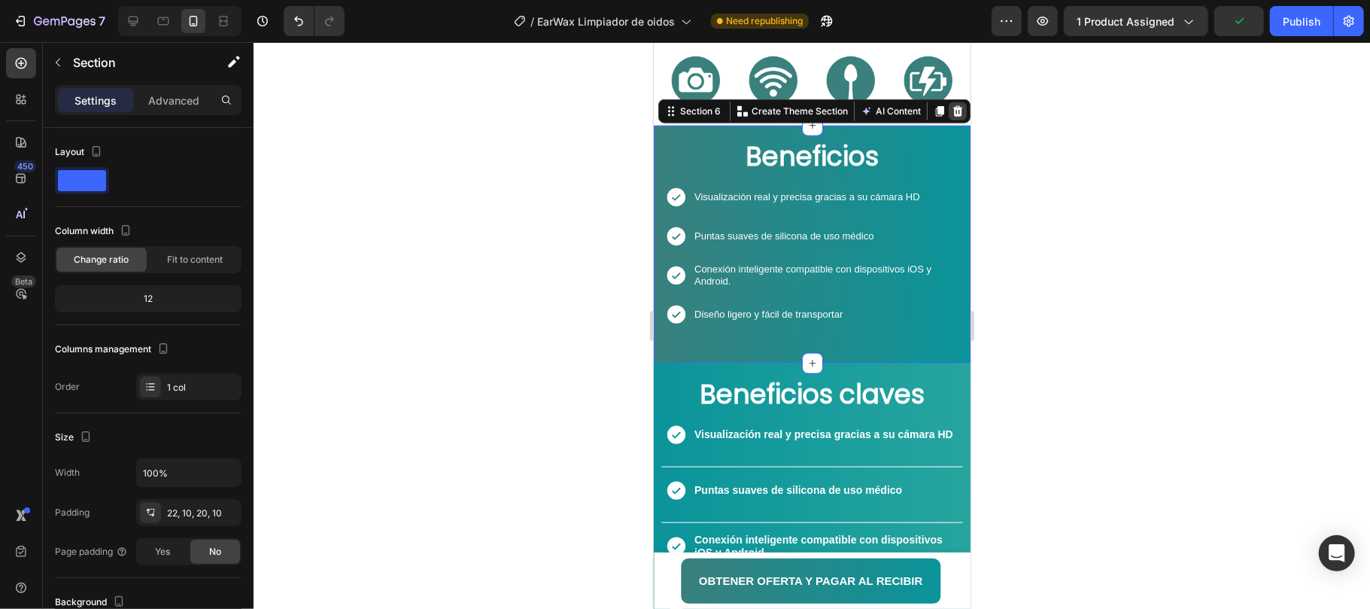
click at [950, 111] on div at bounding box center [957, 111] width 18 height 18
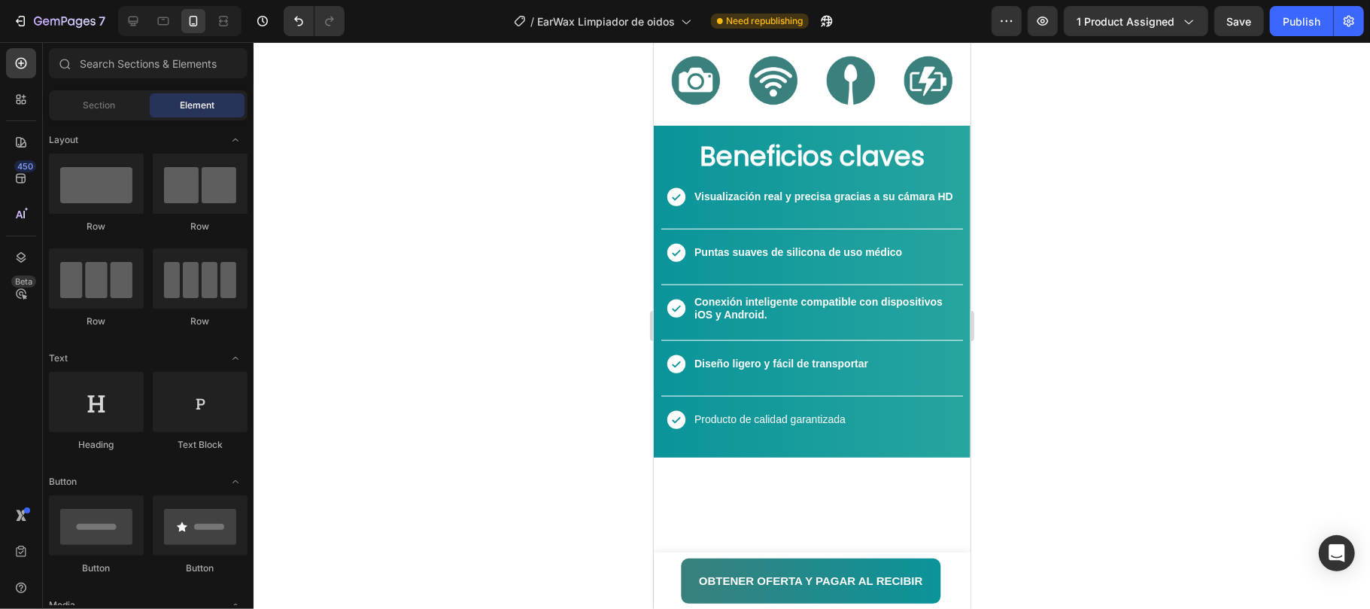
click at [1043, 245] on div at bounding box center [812, 325] width 1117 height 567
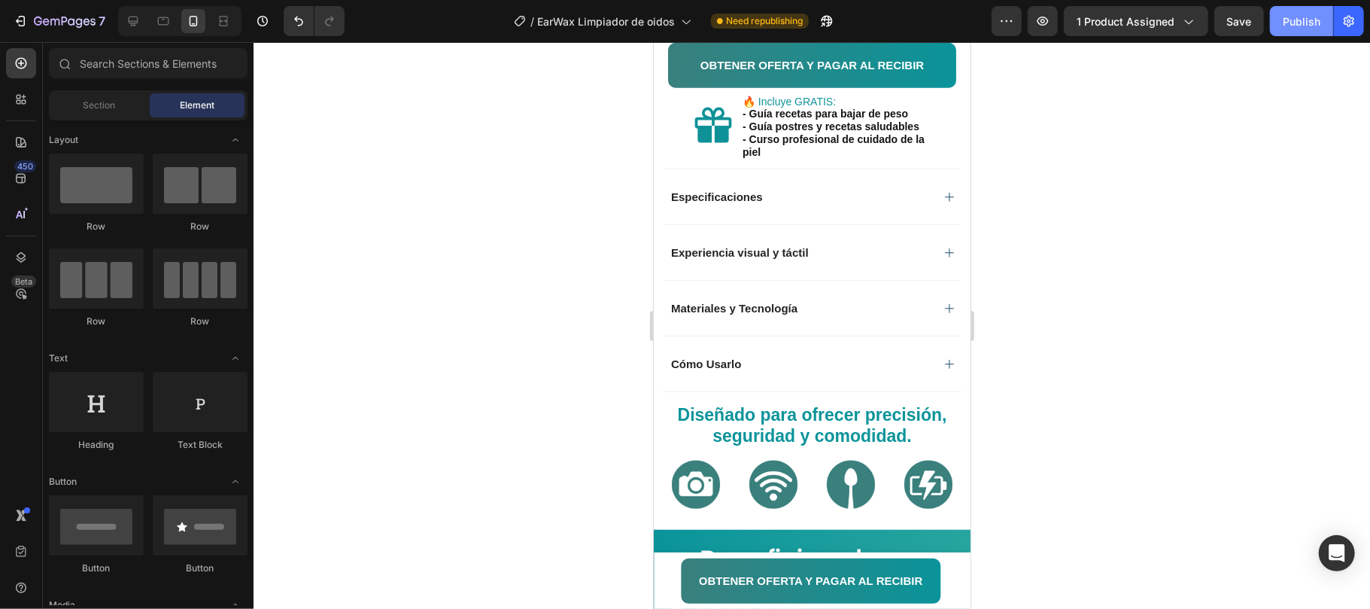
scroll to position [810, 0]
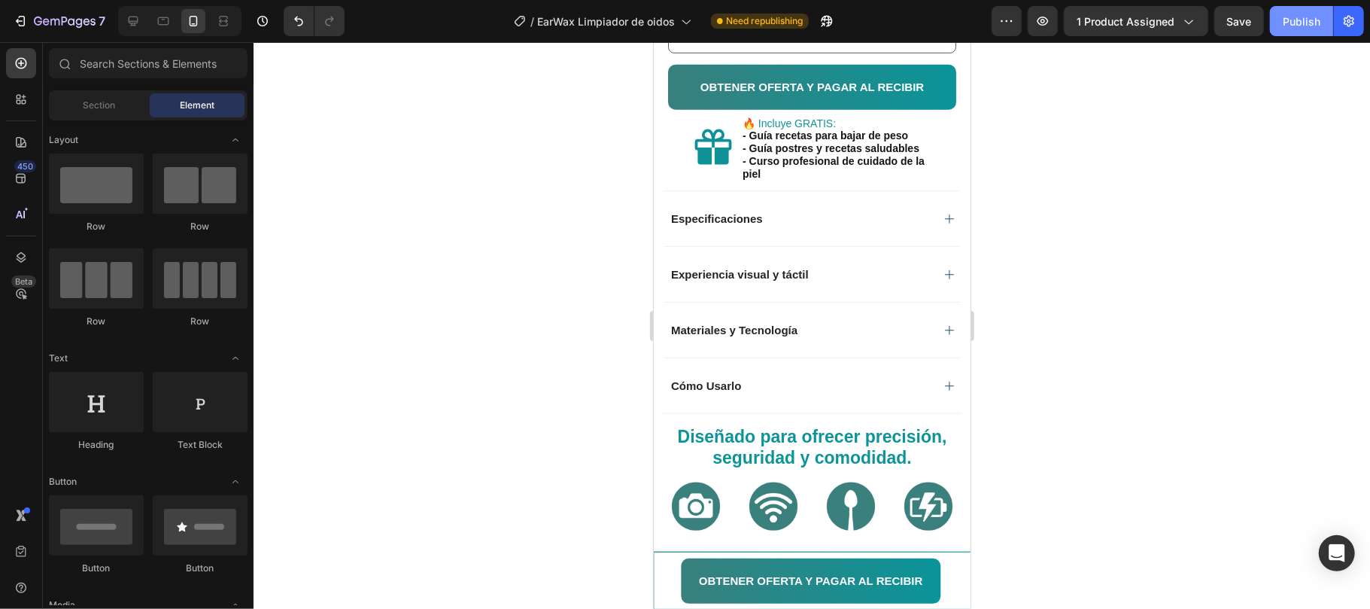
click at [1297, 21] on div "Publish" at bounding box center [1302, 22] width 38 height 16
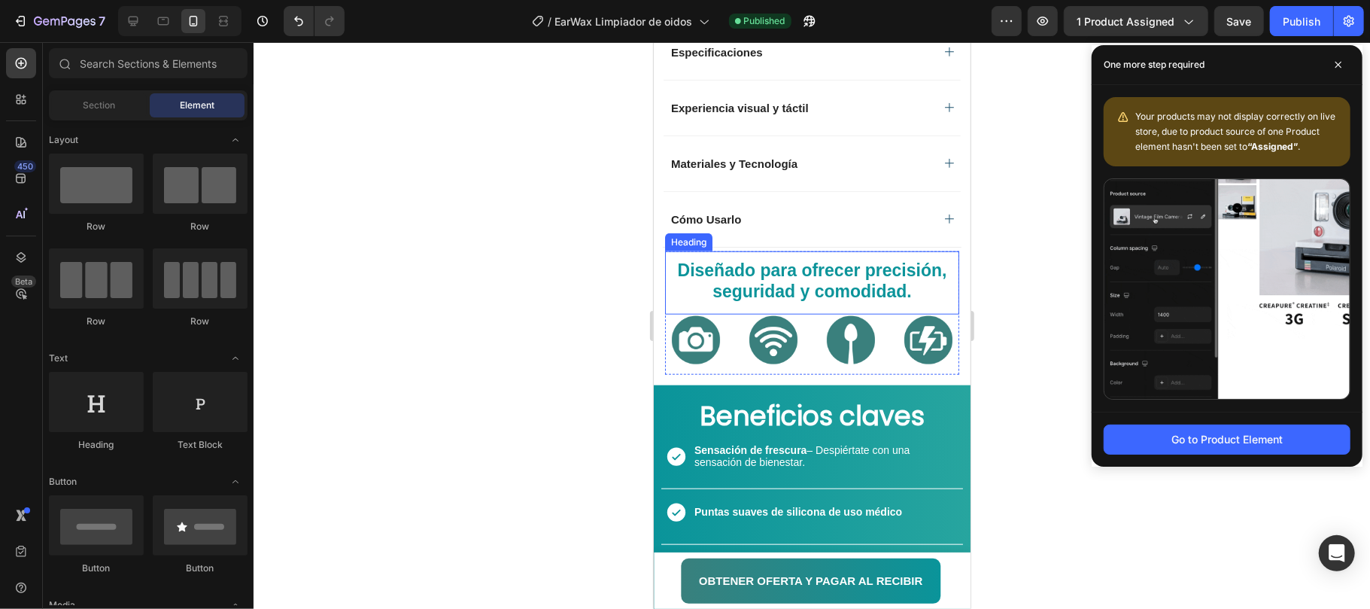
scroll to position [1011, 0]
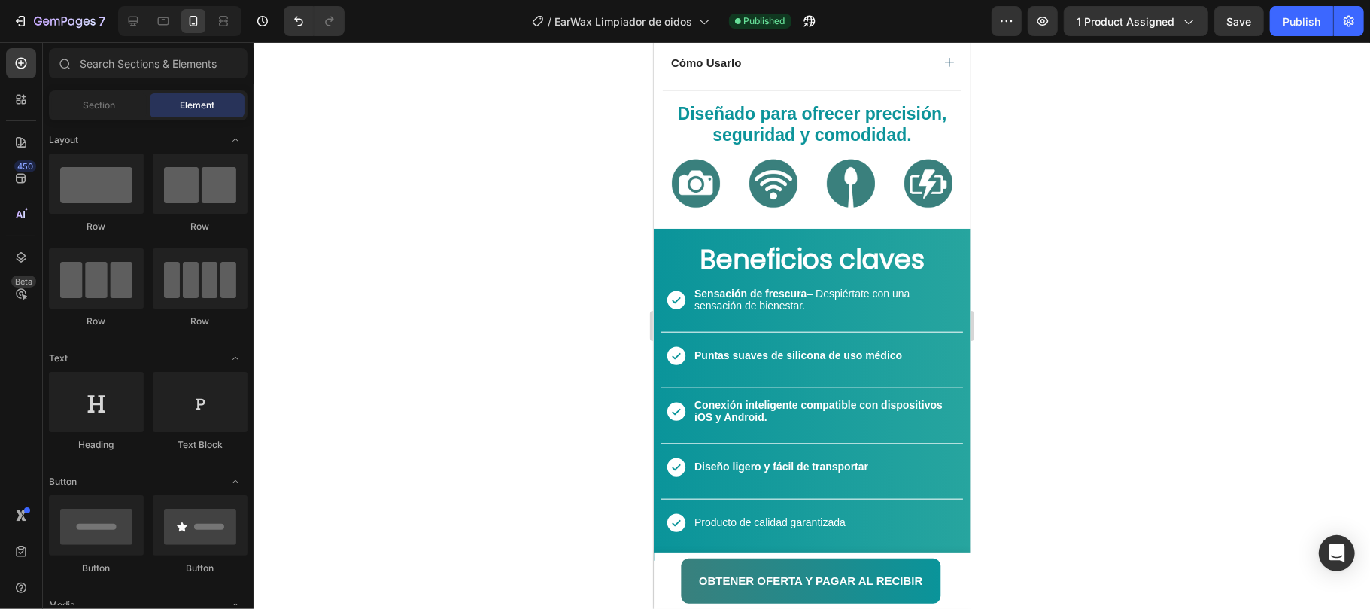
drag, startPoint x: 963, startPoint y: 251, endPoint x: 1020, endPoint y: 648, distance: 401.4
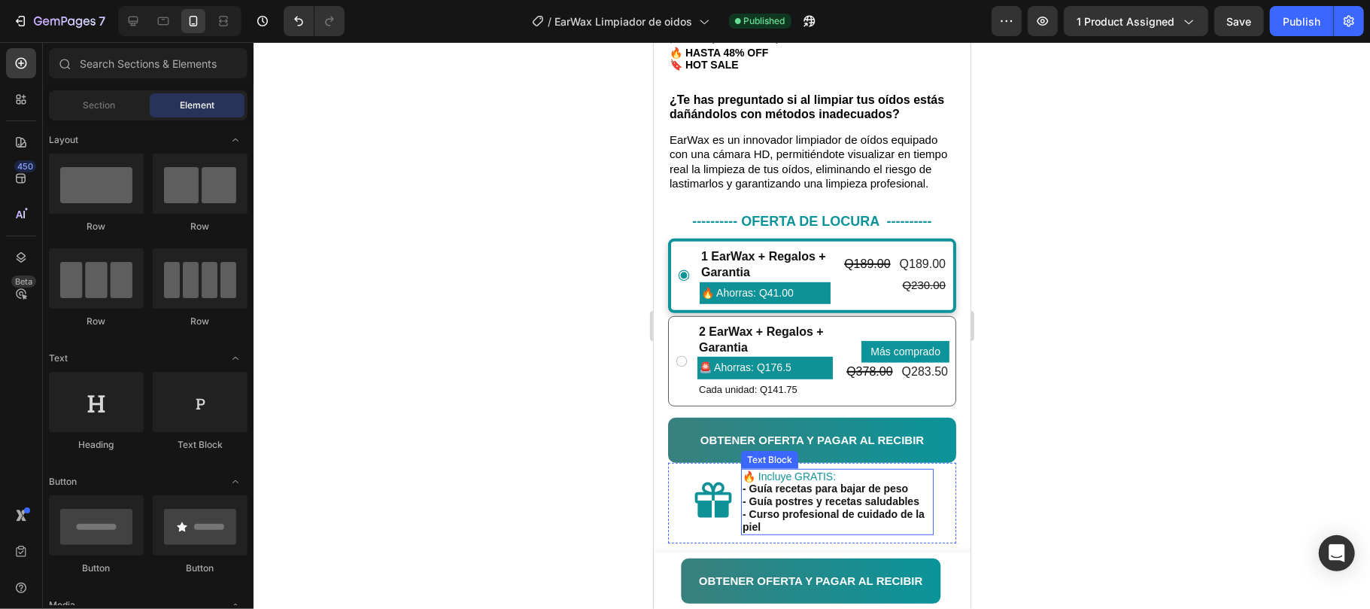
scroll to position [558, 0]
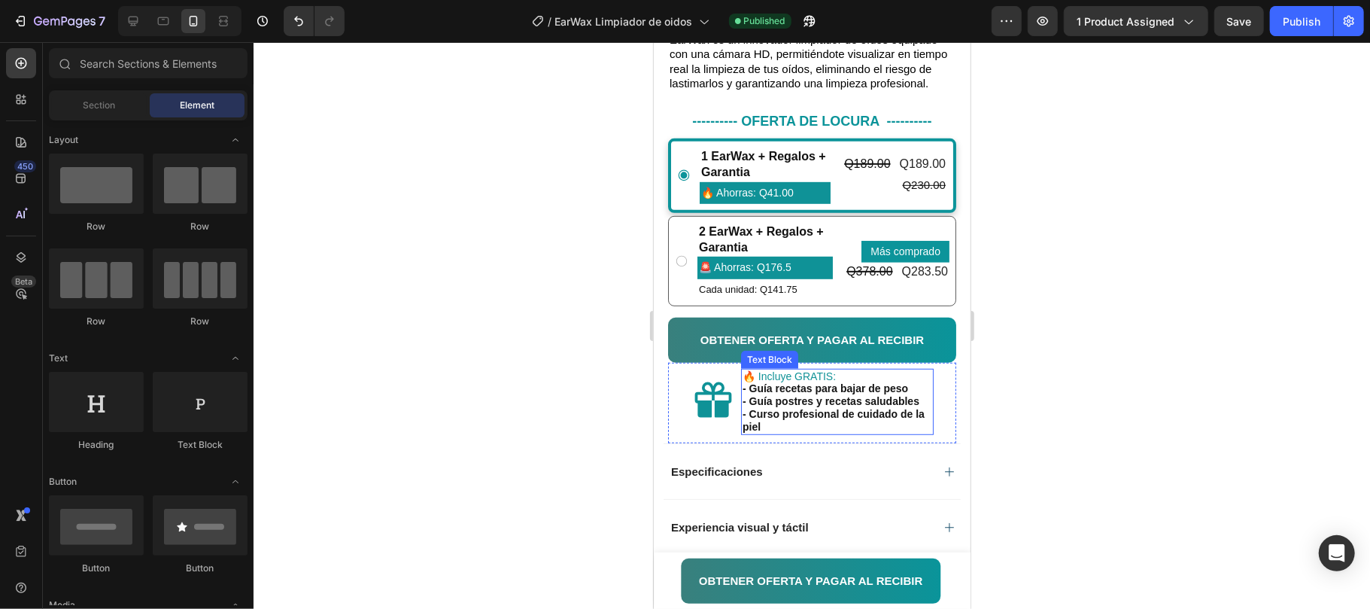
click at [772, 406] on strong "- Guía postres y recetas saludables" at bounding box center [830, 400] width 177 height 12
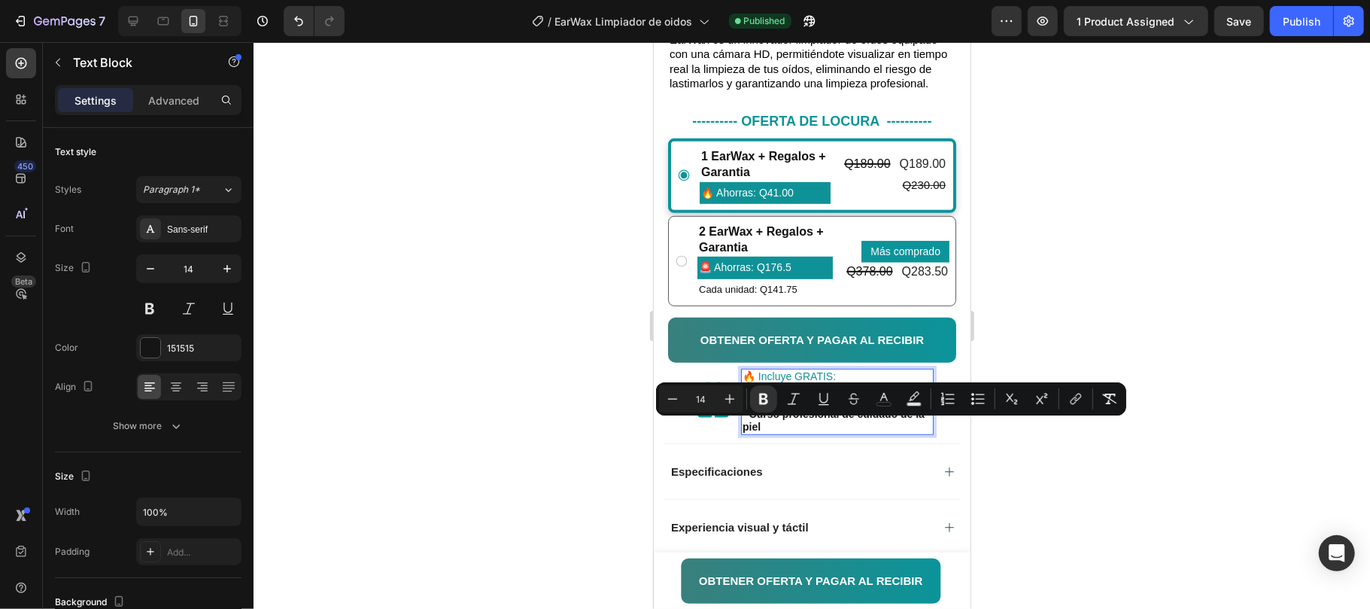
click at [775, 406] on strong "- Guía postres y recetas saludables" at bounding box center [830, 400] width 177 height 12
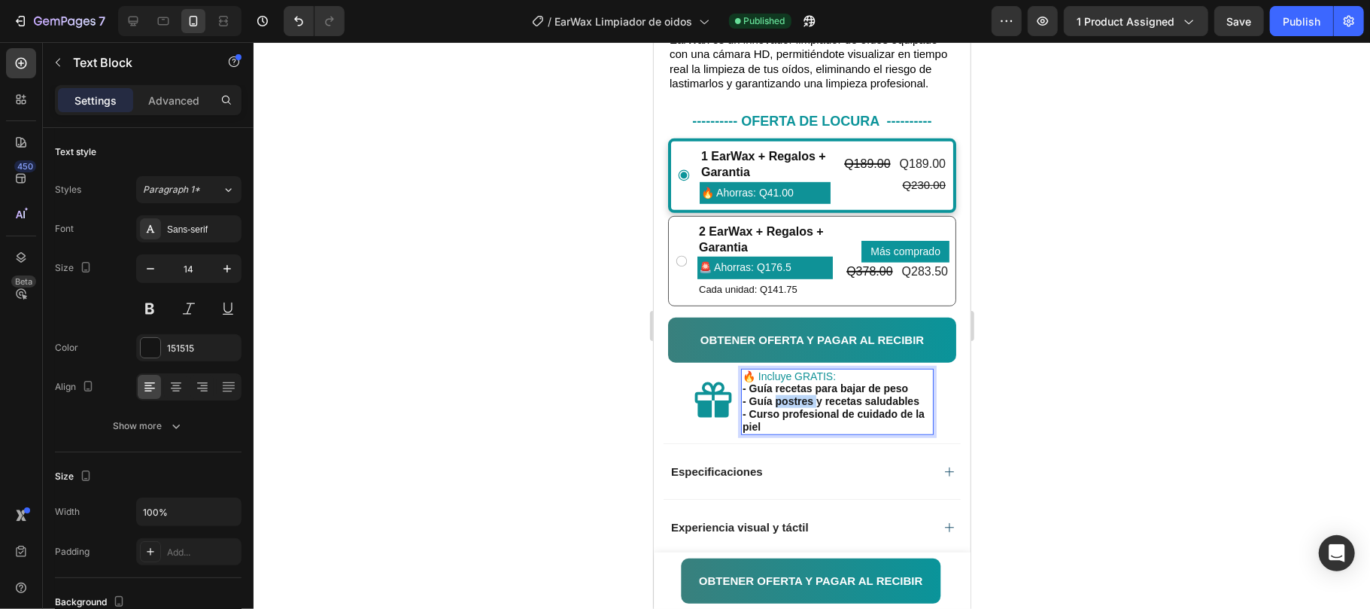
click at [775, 406] on strong "- Guía postres y recetas saludables" at bounding box center [830, 400] width 177 height 12
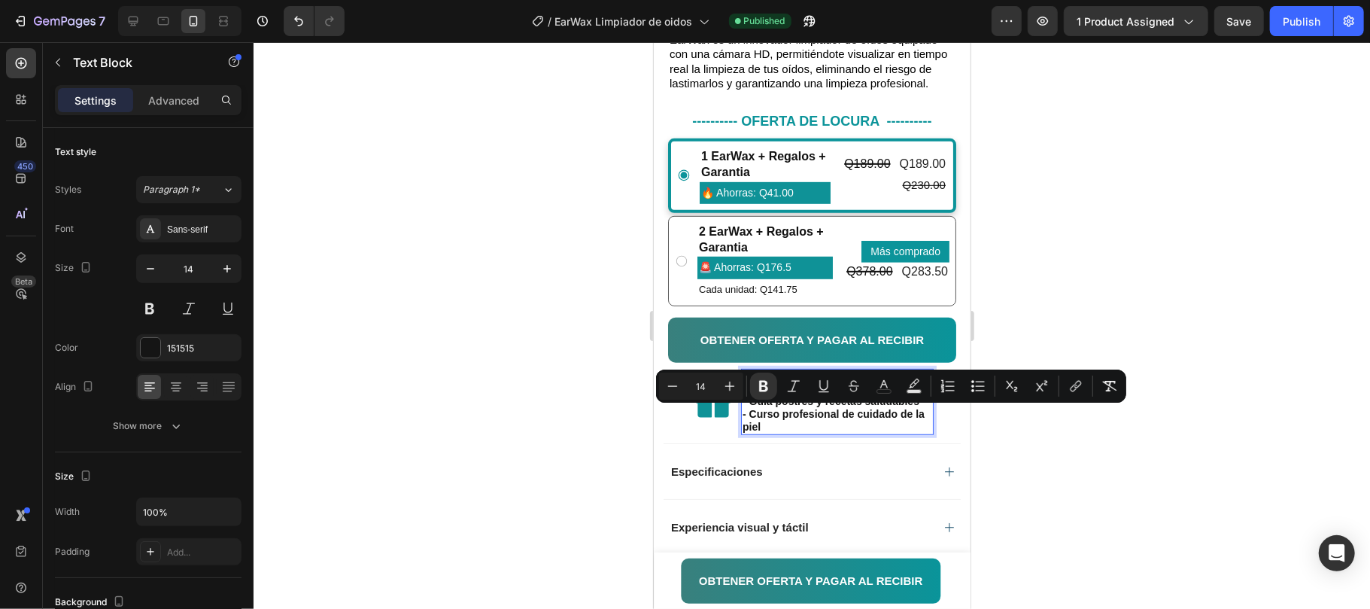
click at [784, 394] on strong "- Guía recetas para bajar de peso" at bounding box center [825, 388] width 166 height 12
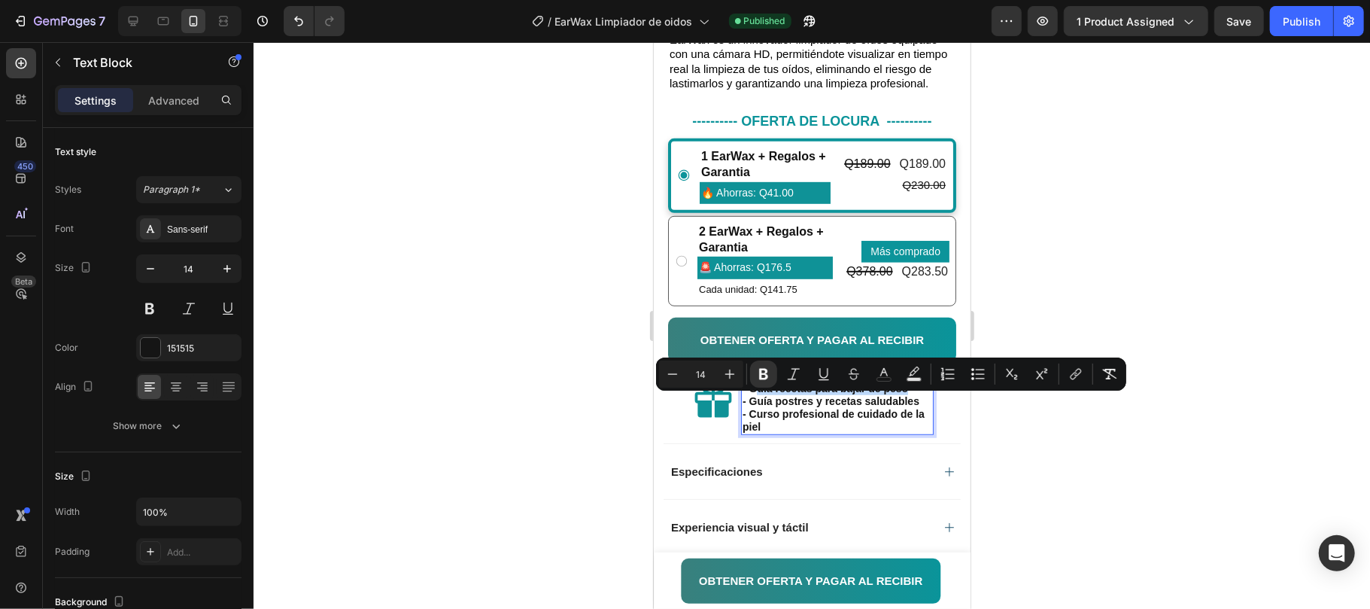
drag, startPoint x: 752, startPoint y: 401, endPoint x: 905, endPoint y: 401, distance: 152.8
click at [905, 394] on strong "- Guía recetas para bajar de peso" at bounding box center [825, 388] width 166 height 12
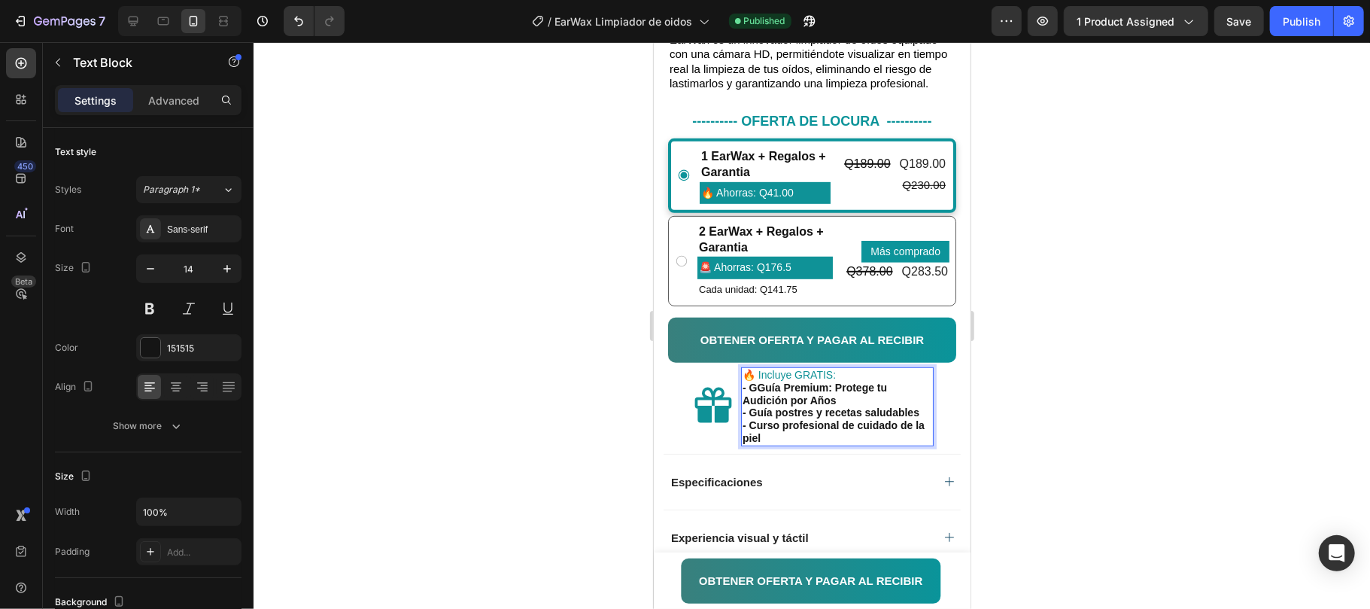
click at [757, 403] on strong "- GGuía Premium: Protege tu Audición por Años" at bounding box center [814, 393] width 144 height 25
click at [775, 418] on strong "- Guía postres y recetas saludables" at bounding box center [830, 412] width 177 height 12
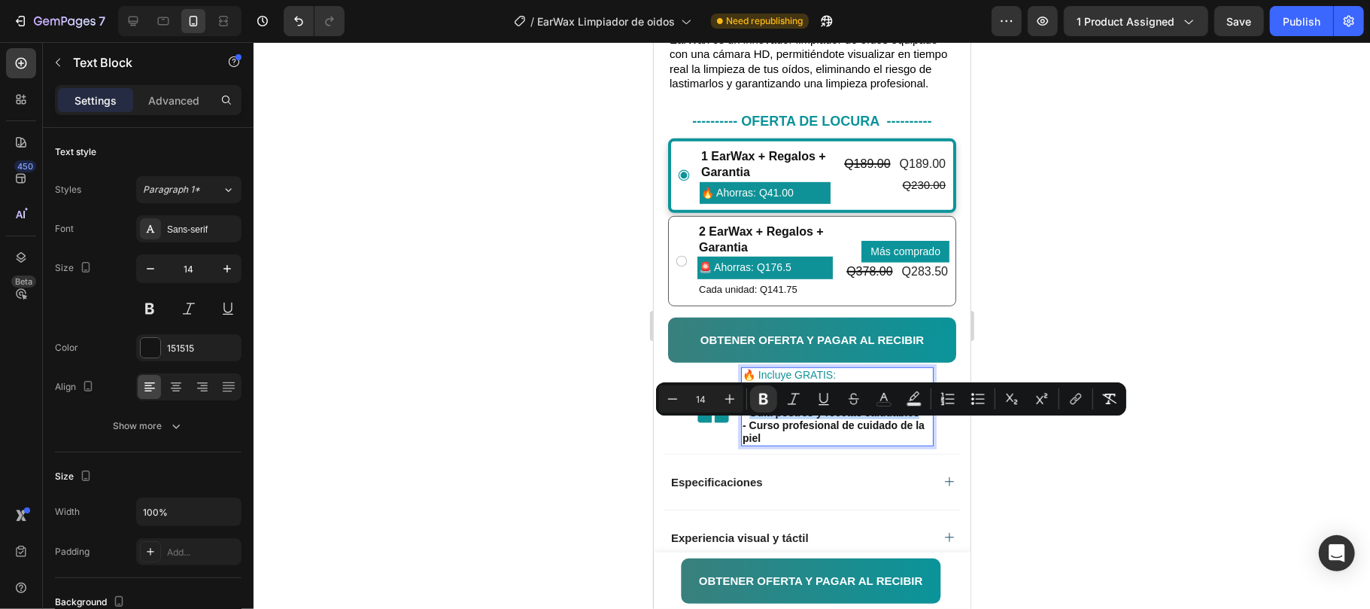
drag, startPoint x: 751, startPoint y: 424, endPoint x: 834, endPoint y: 434, distance: 83.3
click at [835, 418] on p "- Guía postres y recetas saludables" at bounding box center [837, 412] width 190 height 13
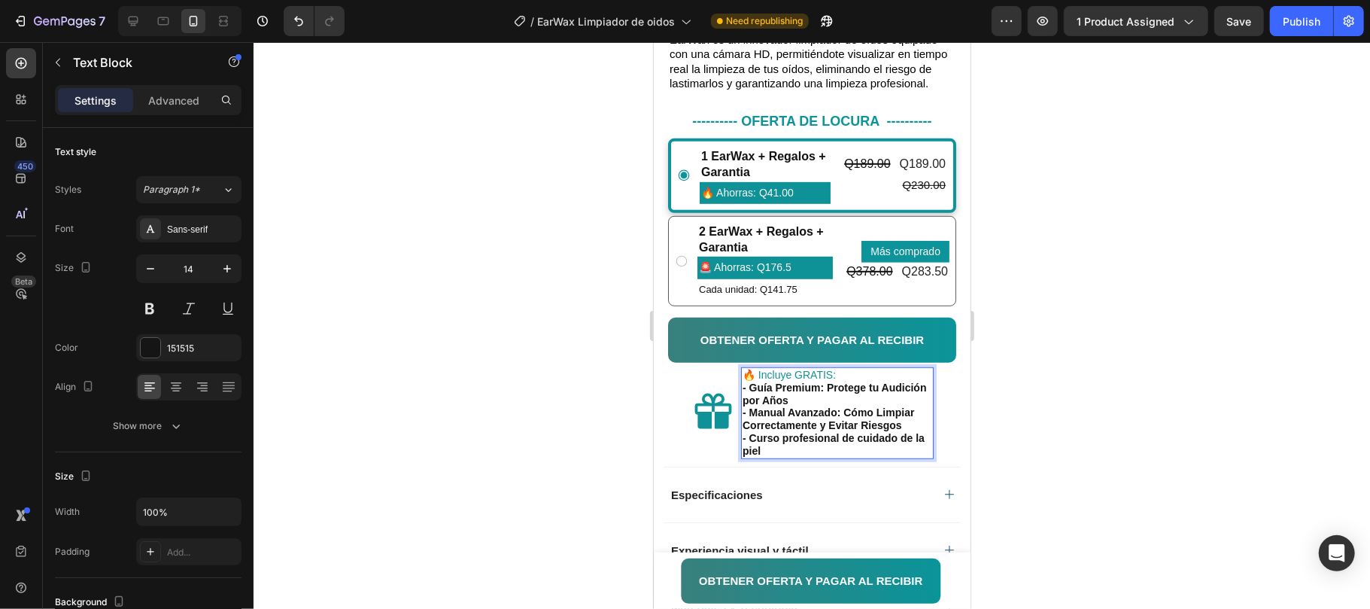
click at [820, 430] on strong "- Manual Avanzado: Cómo Limpiar Correctamente y Evitar Riesgos" at bounding box center [828, 418] width 172 height 25
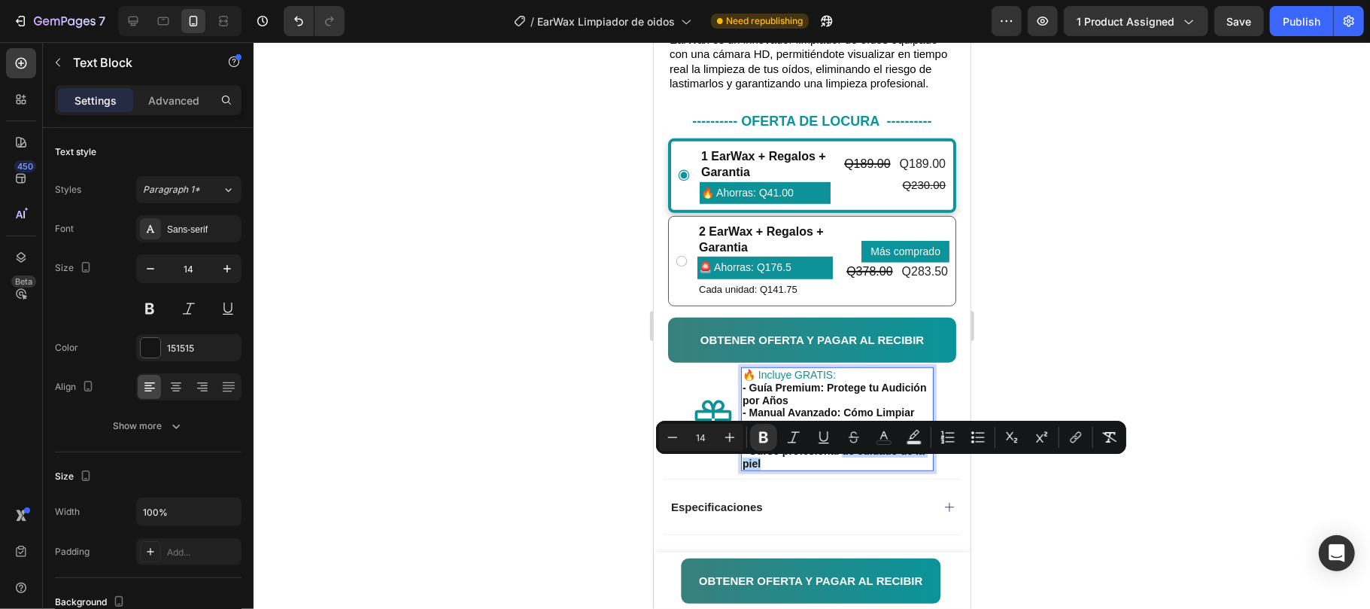
drag, startPoint x: 773, startPoint y: 479, endPoint x: 841, endPoint y: 467, distance: 69.7
click at [842, 467] on p "- Curso profesional de cuidado de la piel" at bounding box center [837, 457] width 190 height 26
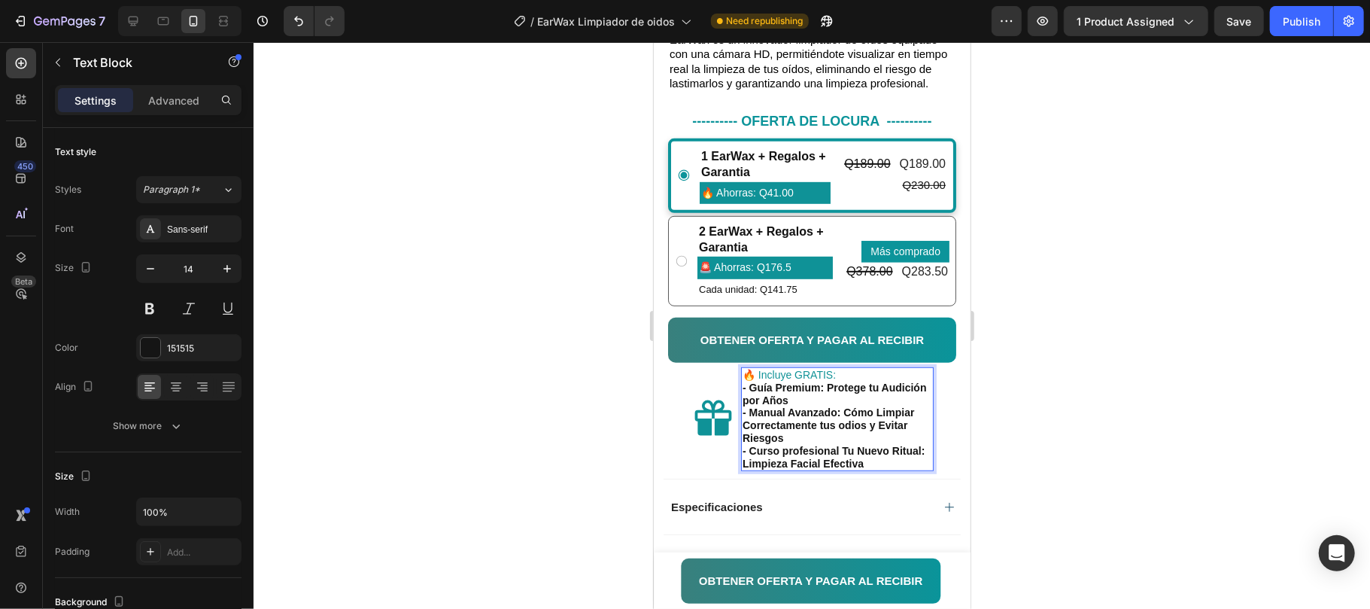
click at [844, 464] on strong "- Curso profesional Tu Nuevo Ritual: Limpieza Facial Efectiva" at bounding box center [833, 456] width 182 height 25
click at [775, 469] on strong "- Curso profesional "Tu Nuevo Ritual: Limpieza Facial Efectiva" at bounding box center [835, 456] width 187 height 25
click at [991, 434] on div at bounding box center [812, 325] width 1117 height 567
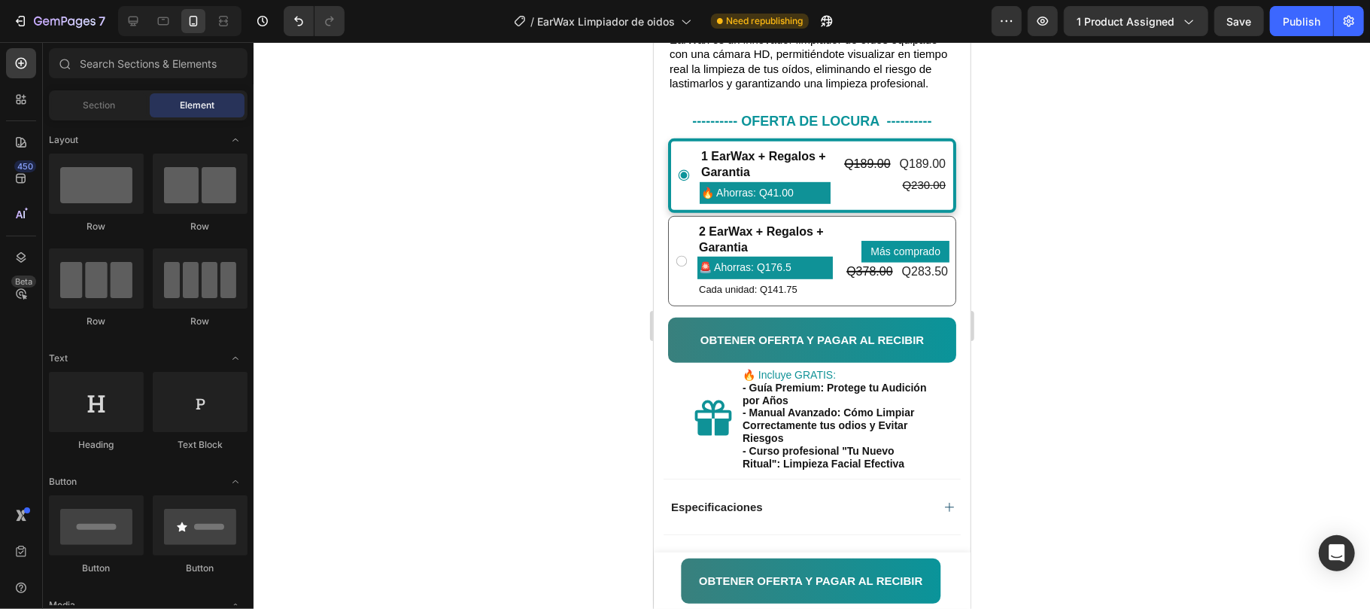
click at [1023, 434] on div at bounding box center [812, 325] width 1117 height 567
click at [794, 406] on strong "- Guía Premium: Protege tu Audición por Años" at bounding box center [834, 393] width 184 height 25
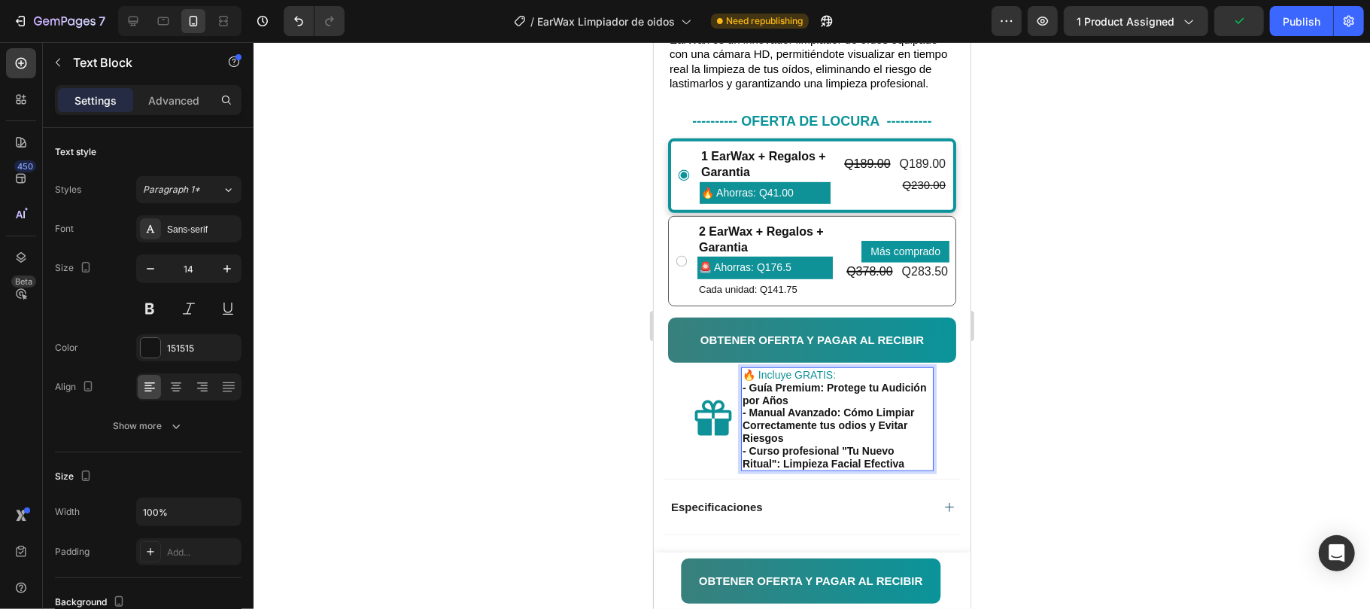
click at [1007, 415] on div at bounding box center [812, 325] width 1117 height 567
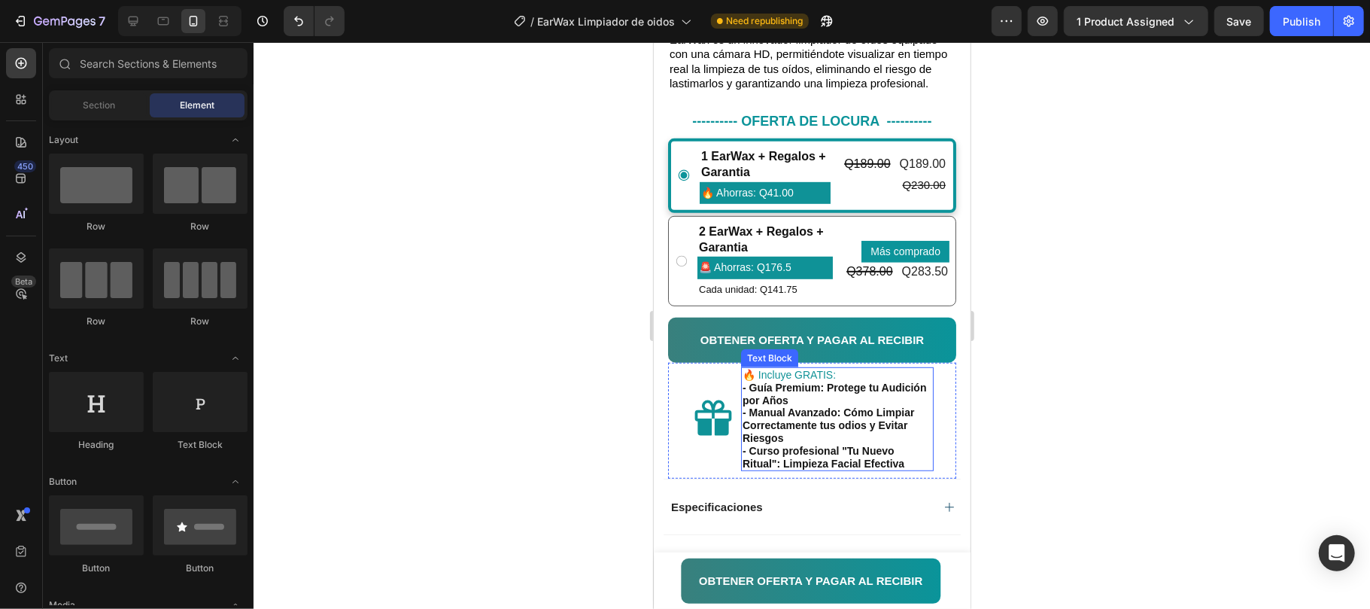
click at [855, 406] on p "- Guía Premium: Protege tu Audición por Años" at bounding box center [837, 394] width 190 height 26
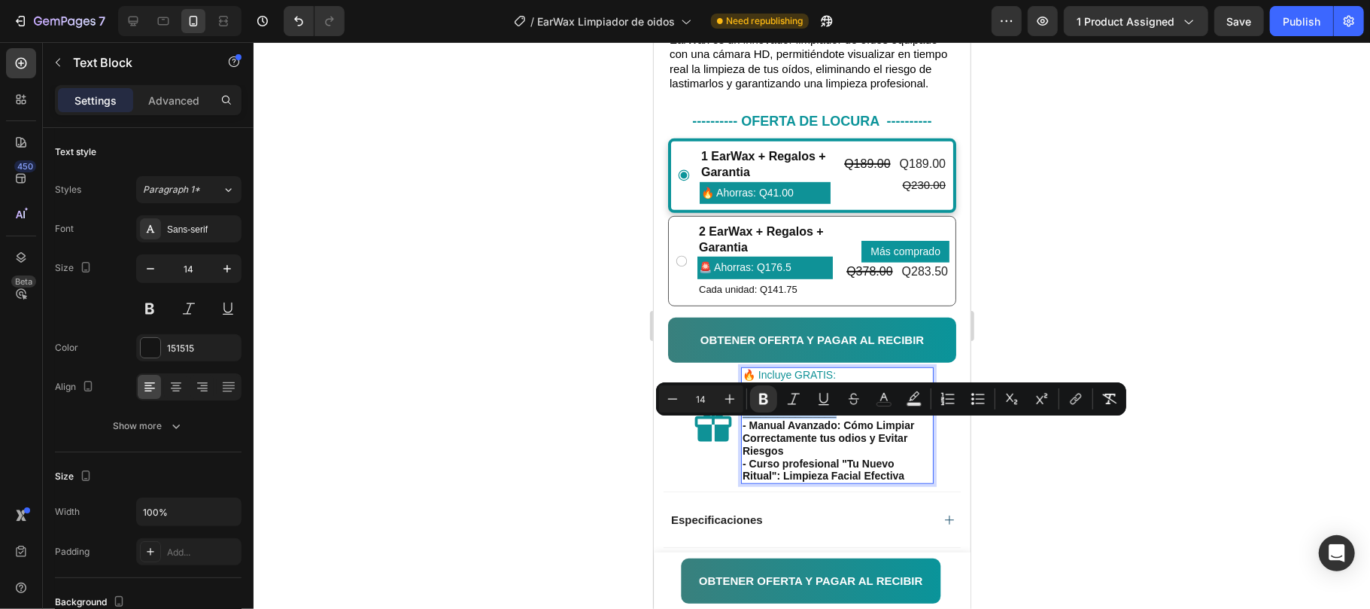
drag, startPoint x: 844, startPoint y: 425, endPoint x: 740, endPoint y: 430, distance: 103.9
click at [740, 430] on div "🔥 Incluye GRATIS: - Guía Premium: Protege tu Audición por Años ________________…" at bounding box center [836, 425] width 193 height 115
copy strong "________________"
click at [799, 456] on p "- Manual Avanzado: Cómo Limpiar Correctamente tus odios y Evitar Riesgos" at bounding box center [837, 437] width 190 height 38
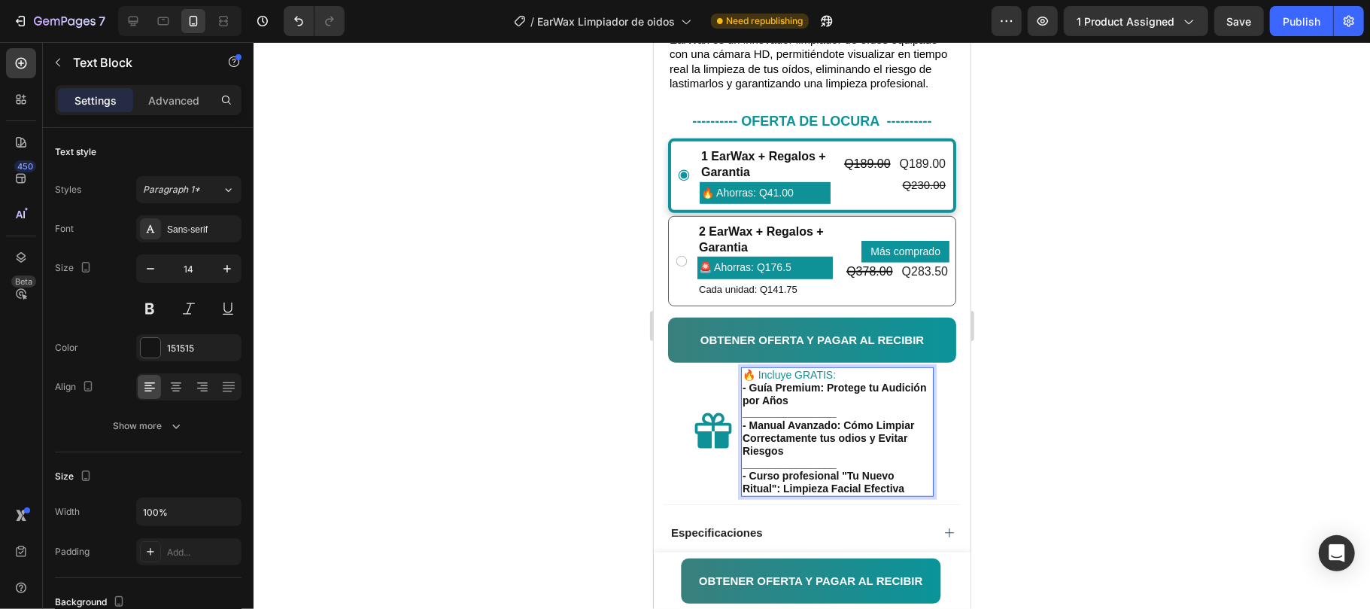
drag, startPoint x: 1039, startPoint y: 436, endPoint x: 1004, endPoint y: 431, distance: 35.8
click at [1039, 435] on div at bounding box center [812, 325] width 1117 height 567
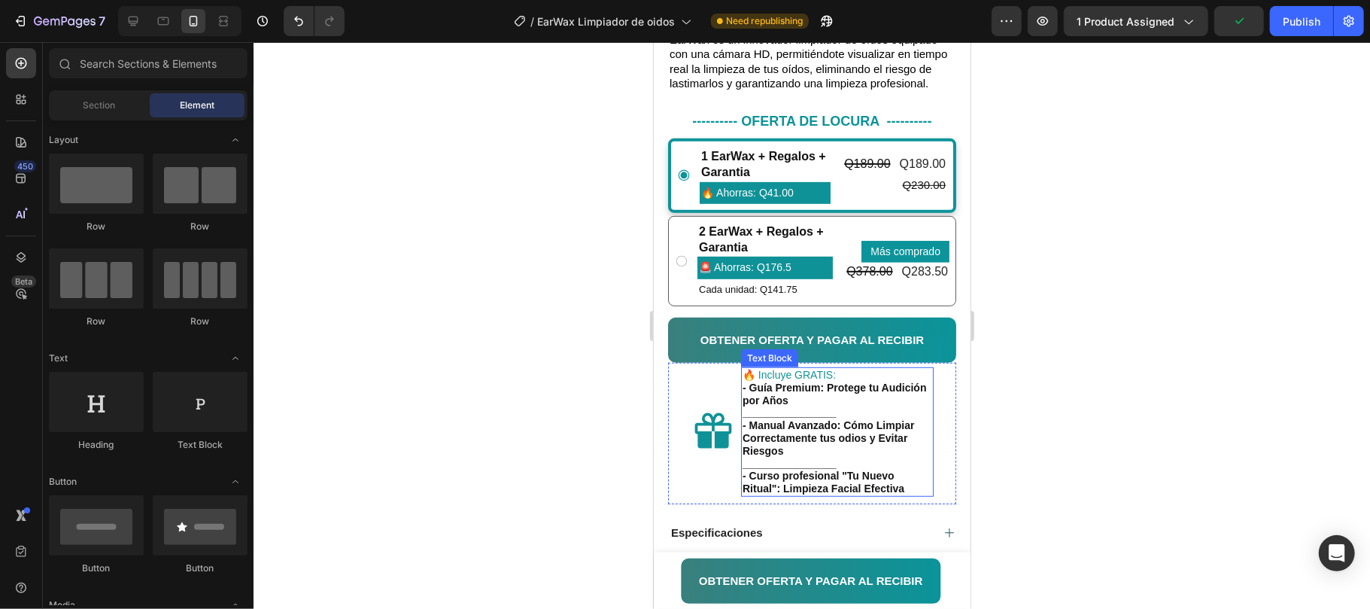
click at [885, 446] on strong "- Manual Avanzado: Cómo Limpiar Correctamente tus odios y Evitar Riesgos" at bounding box center [828, 437] width 172 height 38
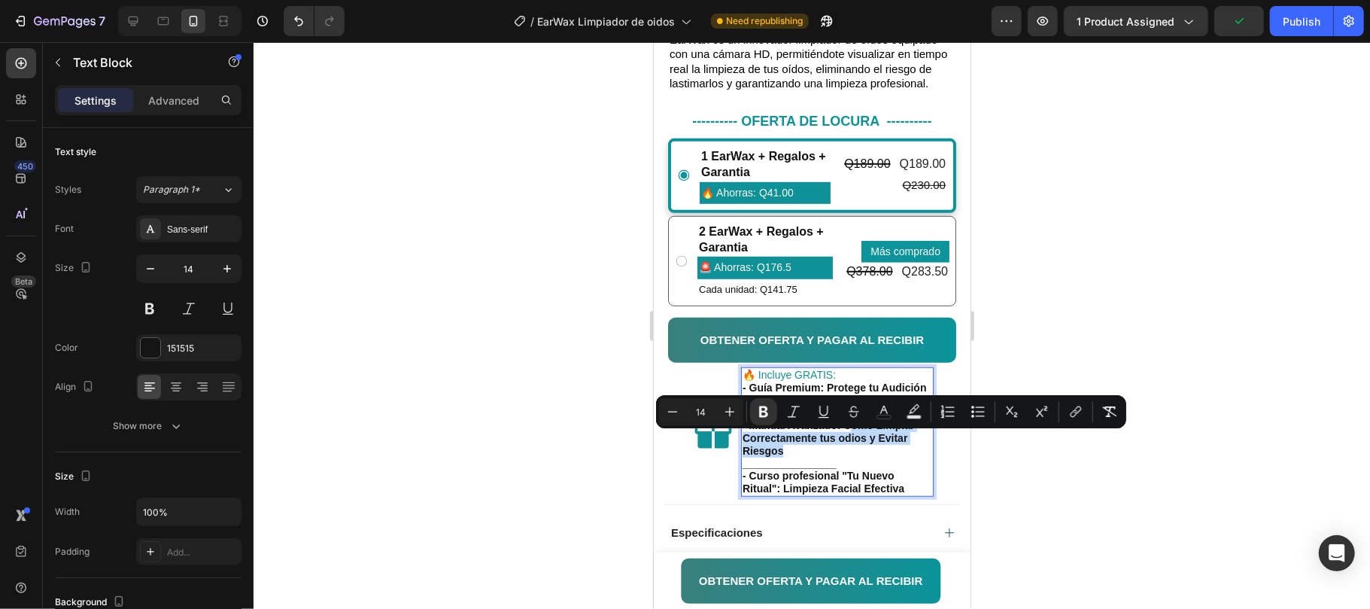
drag, startPoint x: 860, startPoint y: 455, endPoint x: 871, endPoint y: 464, distance: 14.9
click at [866, 456] on p "- Manual Avanzado: Cómo Limpiar Correctamente tus odios y Evitar Riesgos" at bounding box center [837, 437] width 190 height 38
click at [769, 410] on button "Bold" at bounding box center [763, 411] width 27 height 27
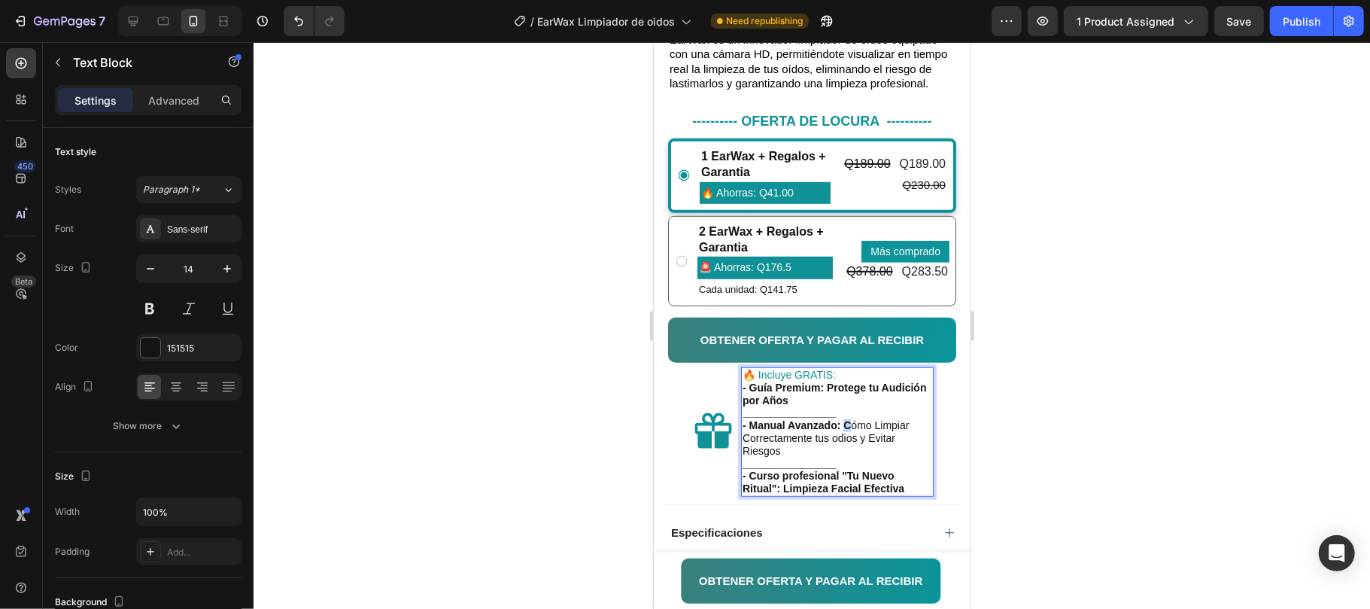
click at [850, 442] on p "- Manual Avanzado: C ómo Limpiar Correctamente tus odios y Evitar Riesgos" at bounding box center [837, 437] width 190 height 38
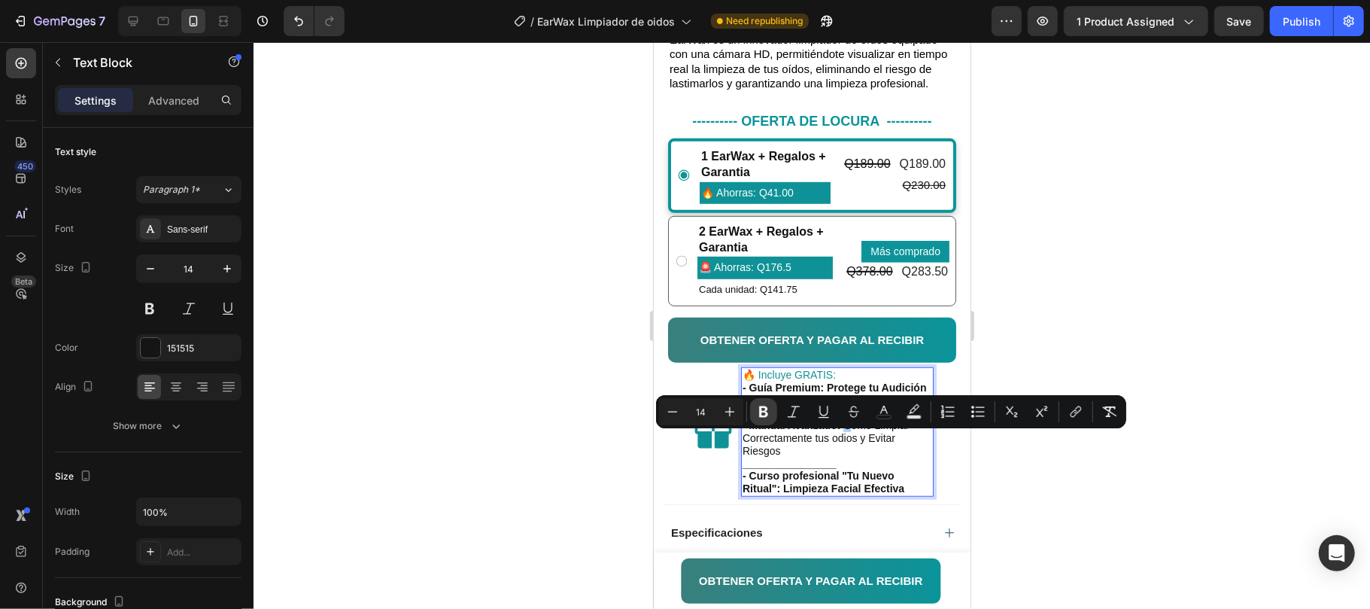
drag, startPoint x: 762, startPoint y: 412, endPoint x: 183, endPoint y: 468, distance: 581.3
click at [762, 412] on icon "Editor contextual toolbar" at bounding box center [763, 411] width 9 height 11
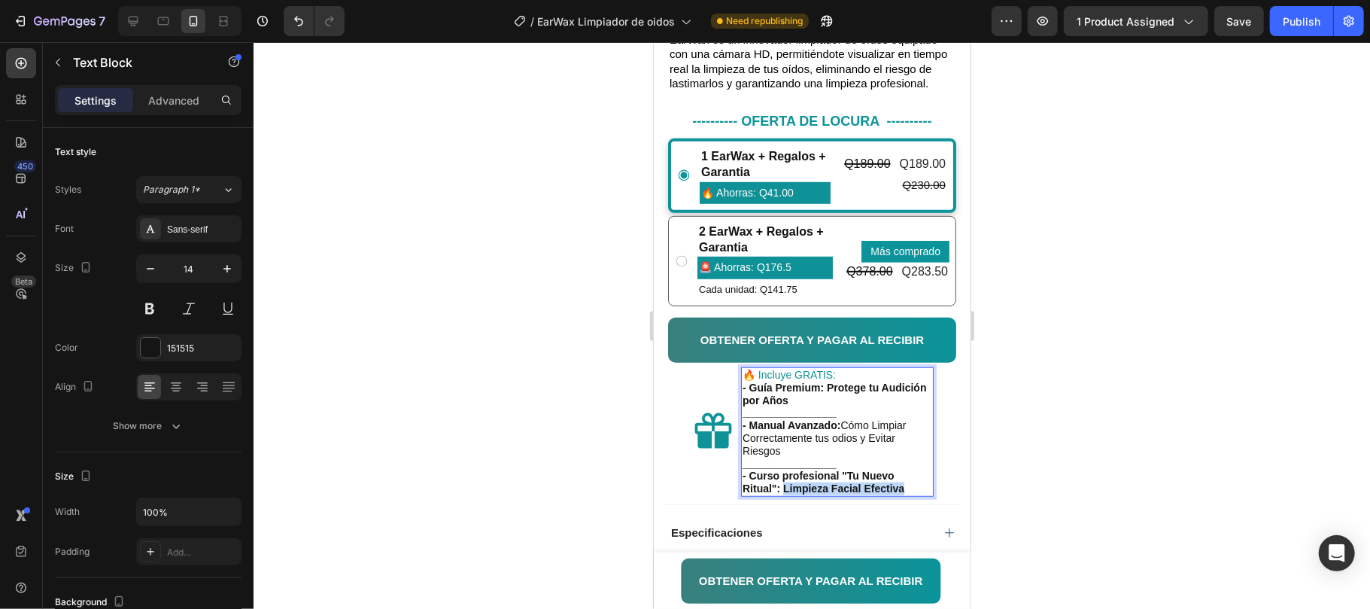
drag, startPoint x: 782, startPoint y: 497, endPoint x: 909, endPoint y: 503, distance: 127.3
click at [911, 494] on p "- Curso profesional "Tu Nuevo Ritual": Limpieza Facial Efectiva" at bounding box center [837, 482] width 190 height 26
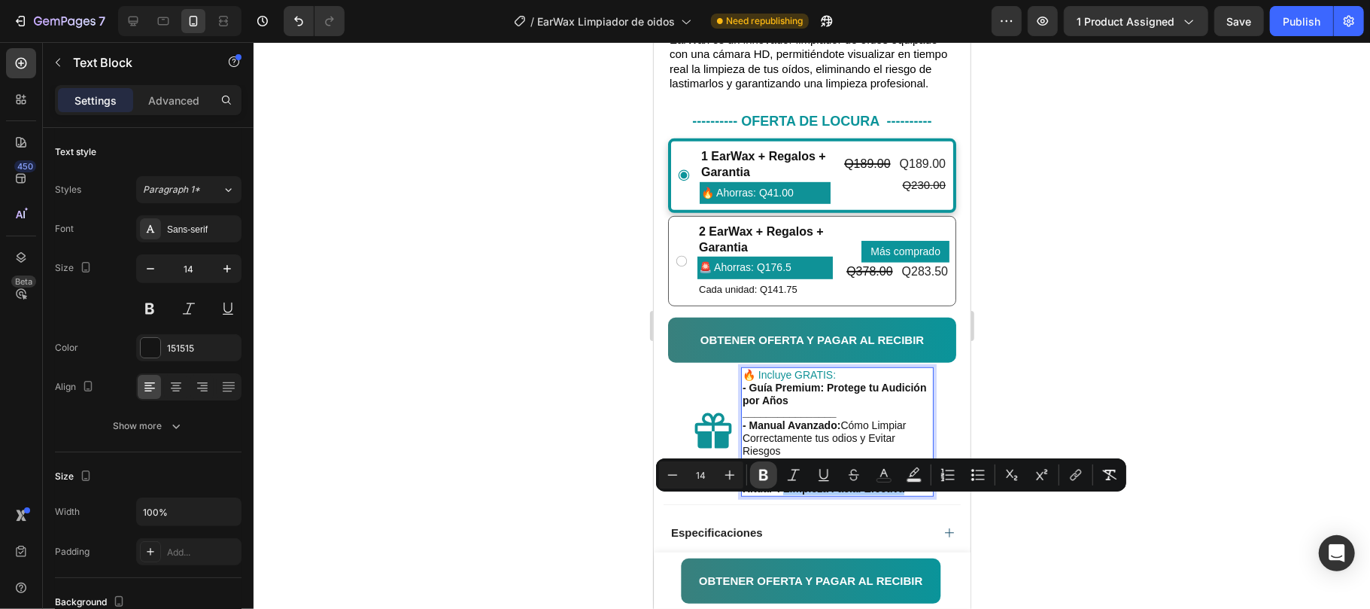
drag, startPoint x: 173, startPoint y: 384, endPoint x: 765, endPoint y: 470, distance: 598.5
click at [765, 470] on icon "Editor contextual toolbar" at bounding box center [763, 475] width 9 height 11
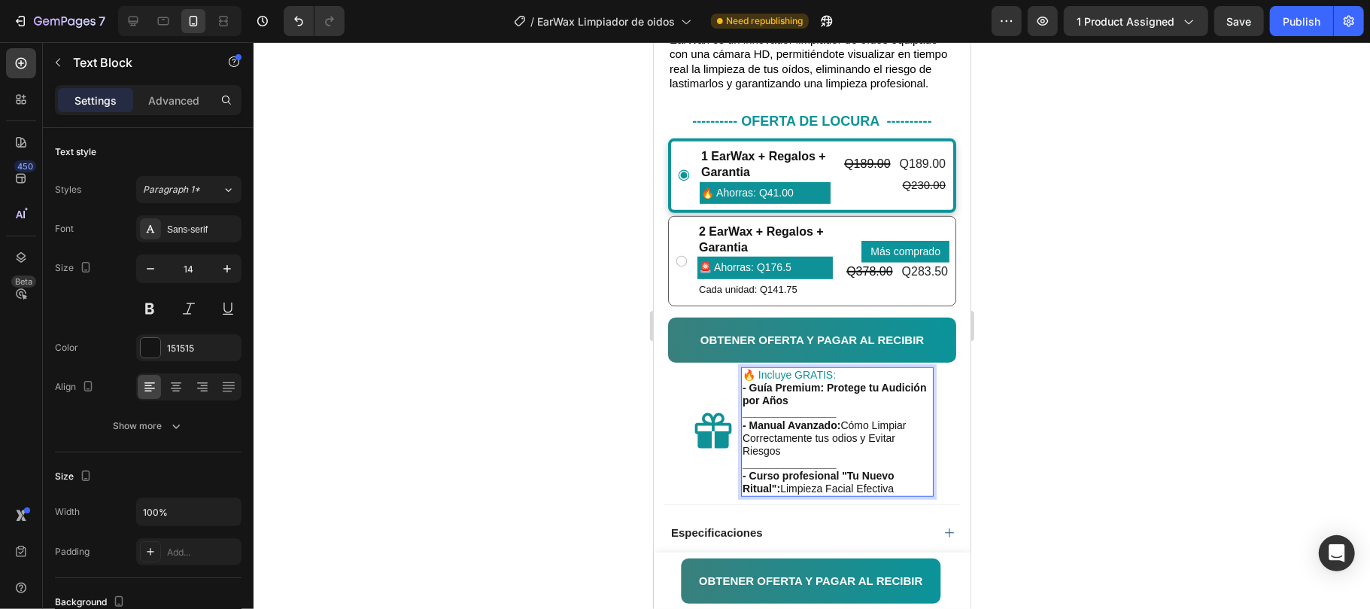
click at [830, 404] on strong "- Guía Premium: Protege tu Audición por Años" at bounding box center [834, 393] width 184 height 25
click at [844, 406] on p "- Guía Premium: Protege tu Audición por Años" at bounding box center [837, 394] width 190 height 26
click at [828, 404] on strong "- Guía Premium: Protege tu Audición por Años" at bounding box center [834, 393] width 184 height 25
drag, startPoint x: 828, startPoint y: 403, endPoint x: 837, endPoint y: 412, distance: 12.8
click at [837, 406] on p "- Guía Premium: Protege tu Audición por Años" at bounding box center [837, 394] width 190 height 26
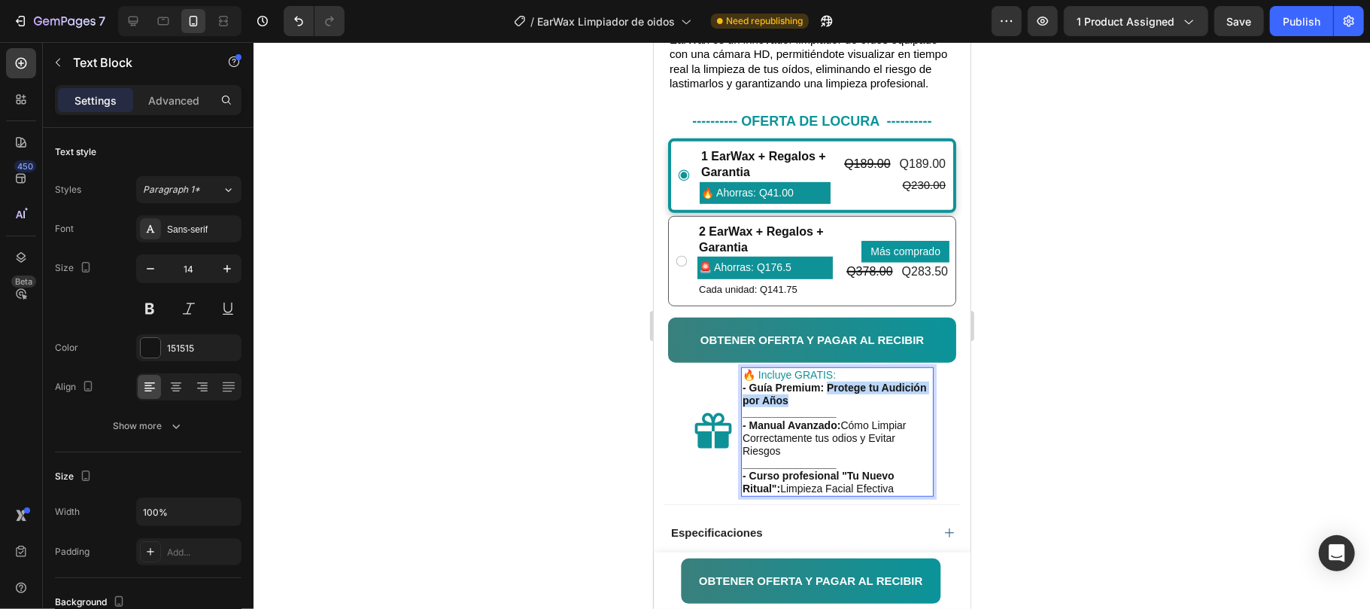
click at [833, 401] on strong "- Guía Premium: Protege tu Audición por Años" at bounding box center [834, 393] width 184 height 25
click at [834, 406] on strong "- Guía Premium: Protege tu Audición por Años" at bounding box center [834, 393] width 184 height 25
drag, startPoint x: 824, startPoint y: 394, endPoint x: 839, endPoint y: 413, distance: 24.1
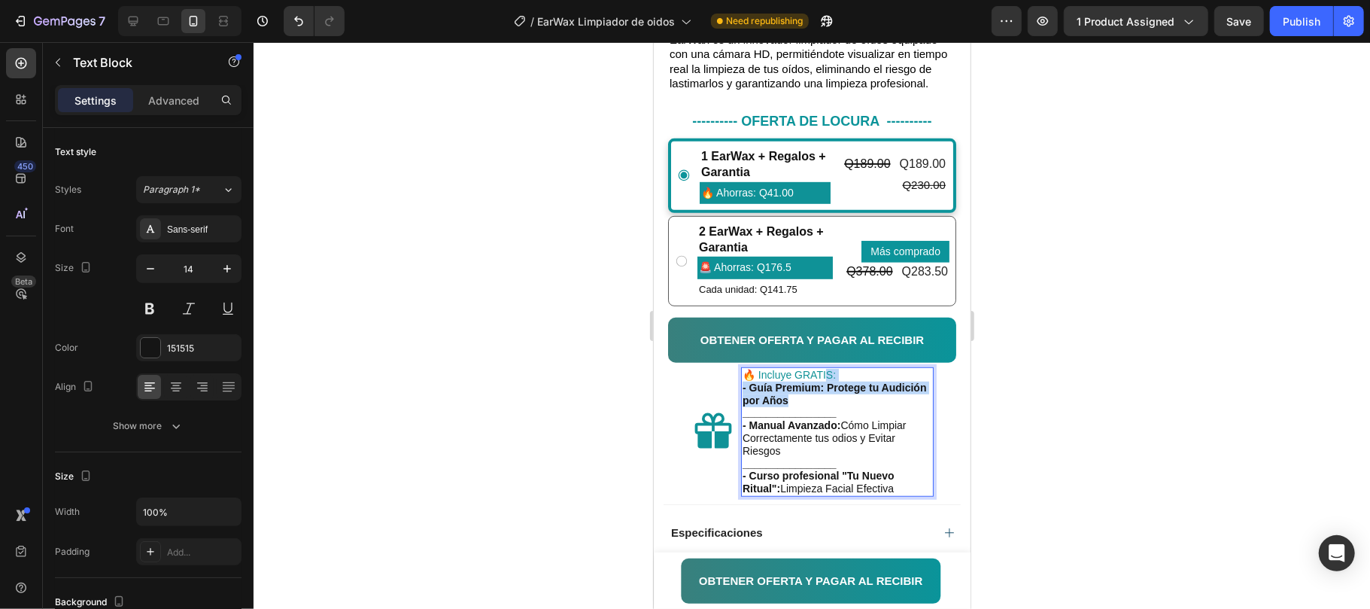
click at [839, 413] on div "🔥 Incluye GRATIS: - Guía Premium: Protege tu Audición por Años ________________…" at bounding box center [836, 432] width 193 height 128
click at [997, 444] on div at bounding box center [812, 325] width 1117 height 567
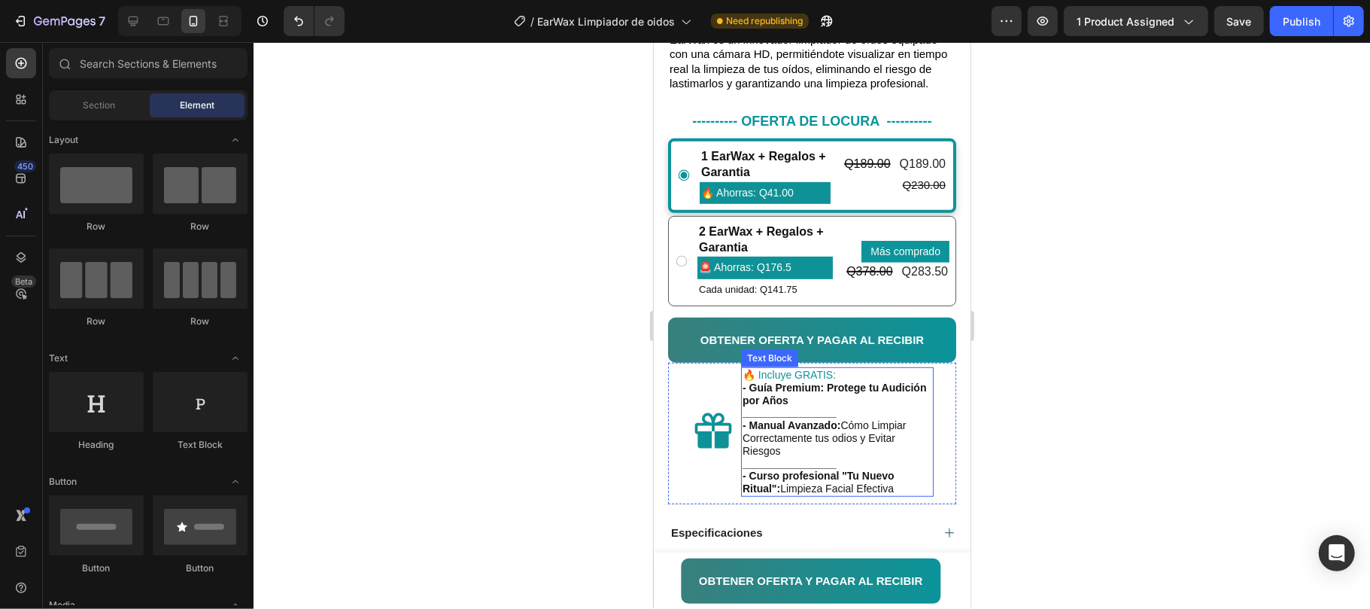
click at [847, 381] on p "🔥 Incluye GRATIS:" at bounding box center [837, 374] width 190 height 13
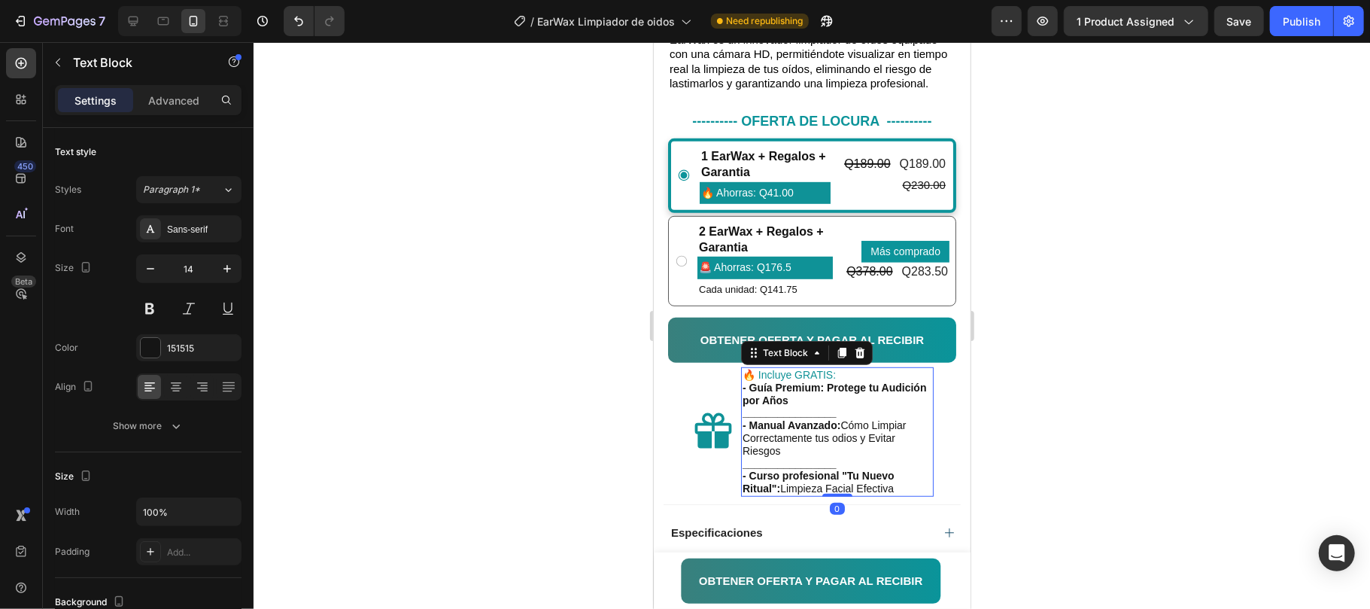
click at [841, 381] on p "🔥 Incluye GRATIS:" at bounding box center [837, 374] width 190 height 13
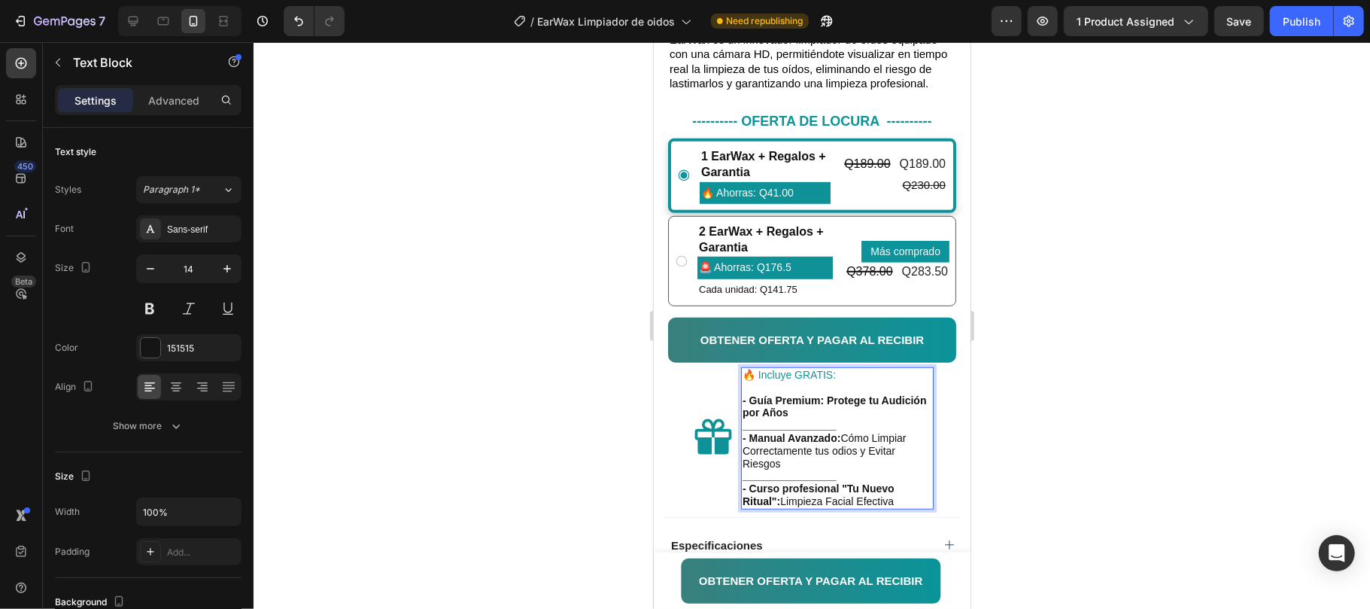
drag, startPoint x: 1079, startPoint y: 377, endPoint x: 119, endPoint y: 402, distance: 960.5
click at [1079, 377] on div at bounding box center [812, 325] width 1117 height 567
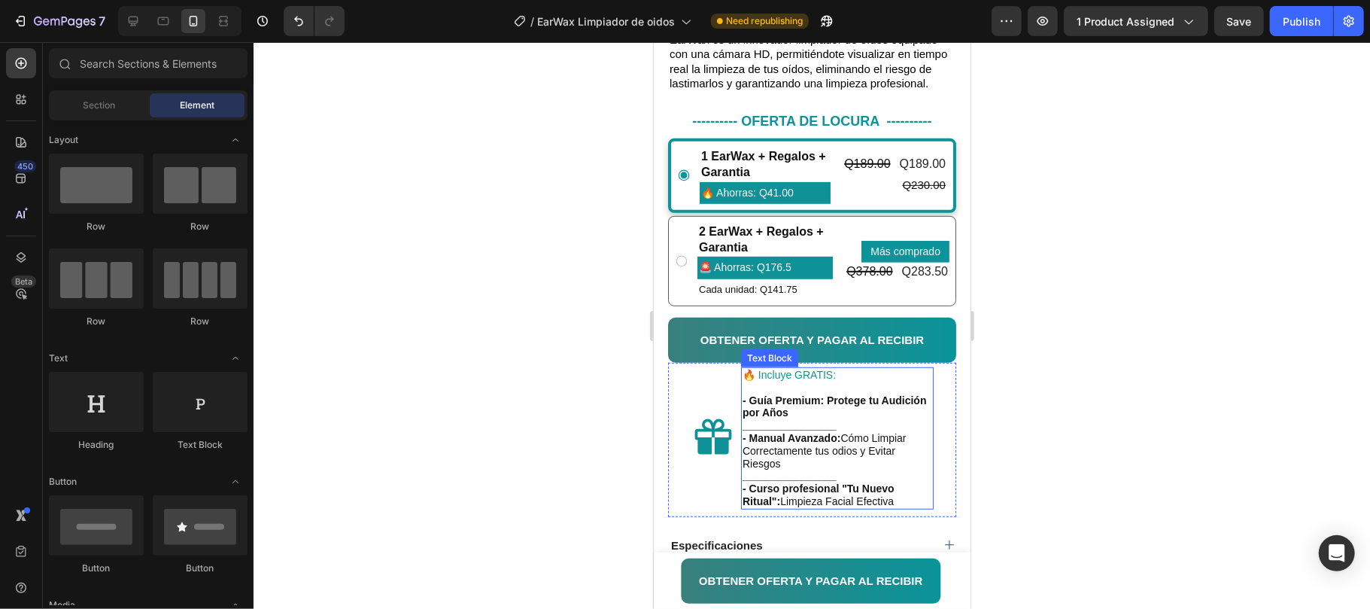
click at [788, 418] on strong "- Guía Premium: Protege tu Audición por Años" at bounding box center [834, 406] width 184 height 25
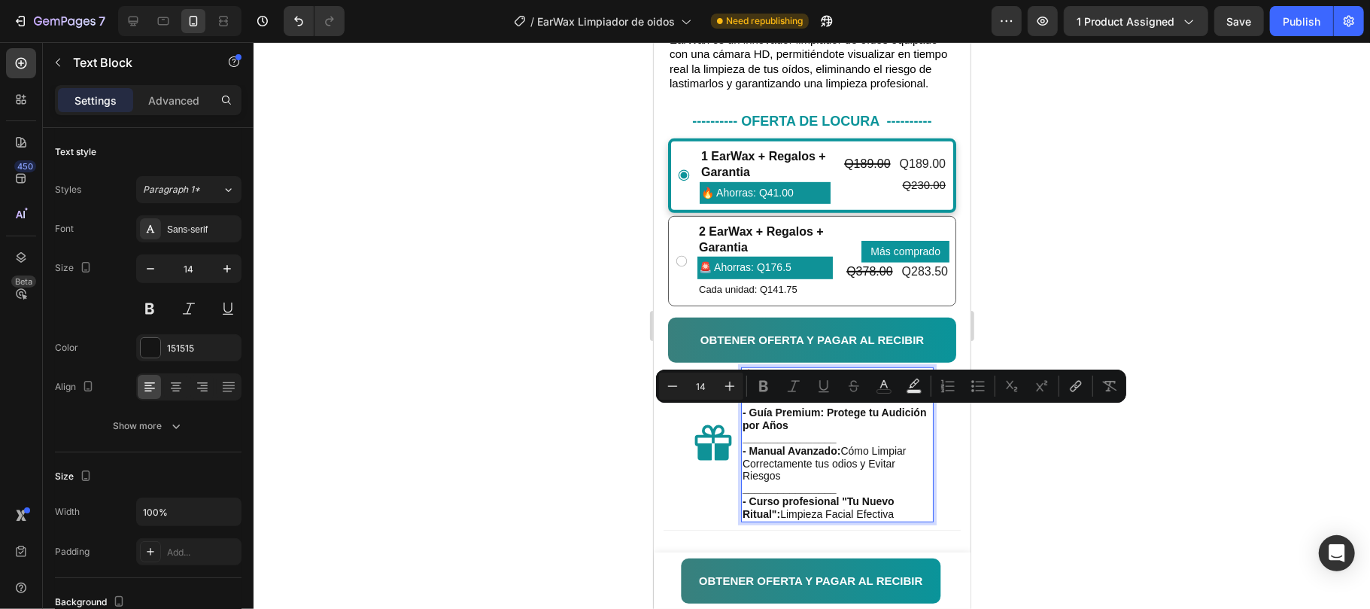
drag, startPoint x: 198, startPoint y: 400, endPoint x: 1006, endPoint y: 435, distance: 808.9
click at [1006, 435] on div at bounding box center [812, 325] width 1117 height 567
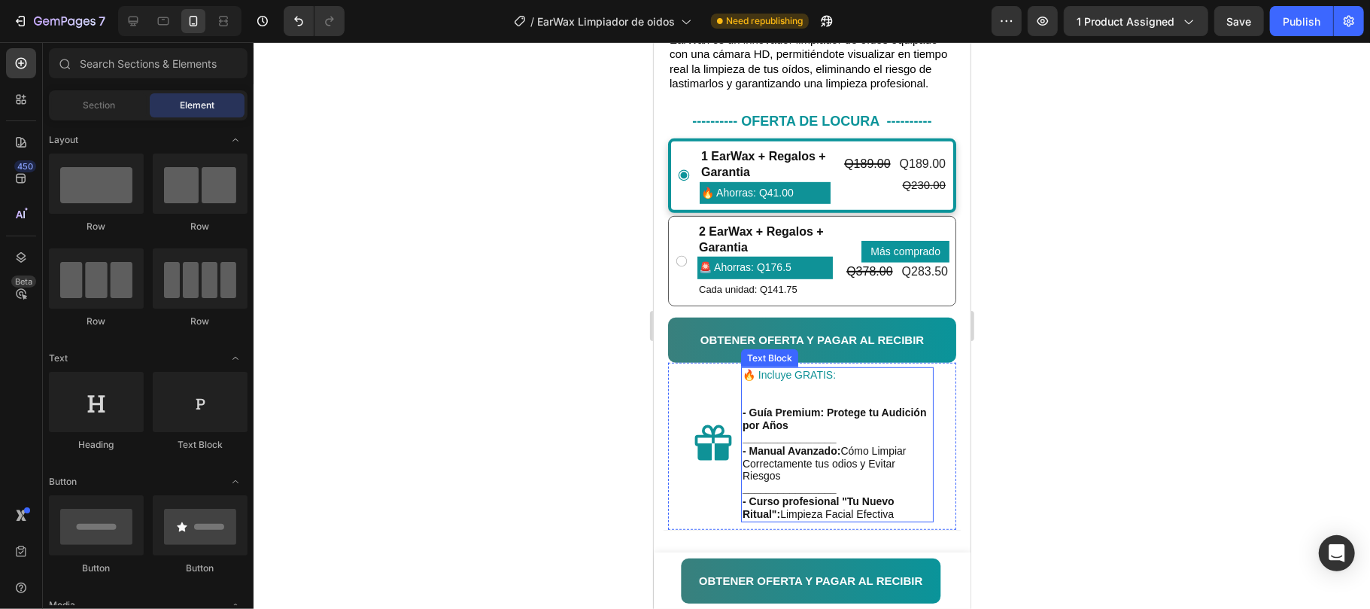
click at [773, 406] on p "Rich Text Editor. Editing area: main" at bounding box center [837, 394] width 190 height 26
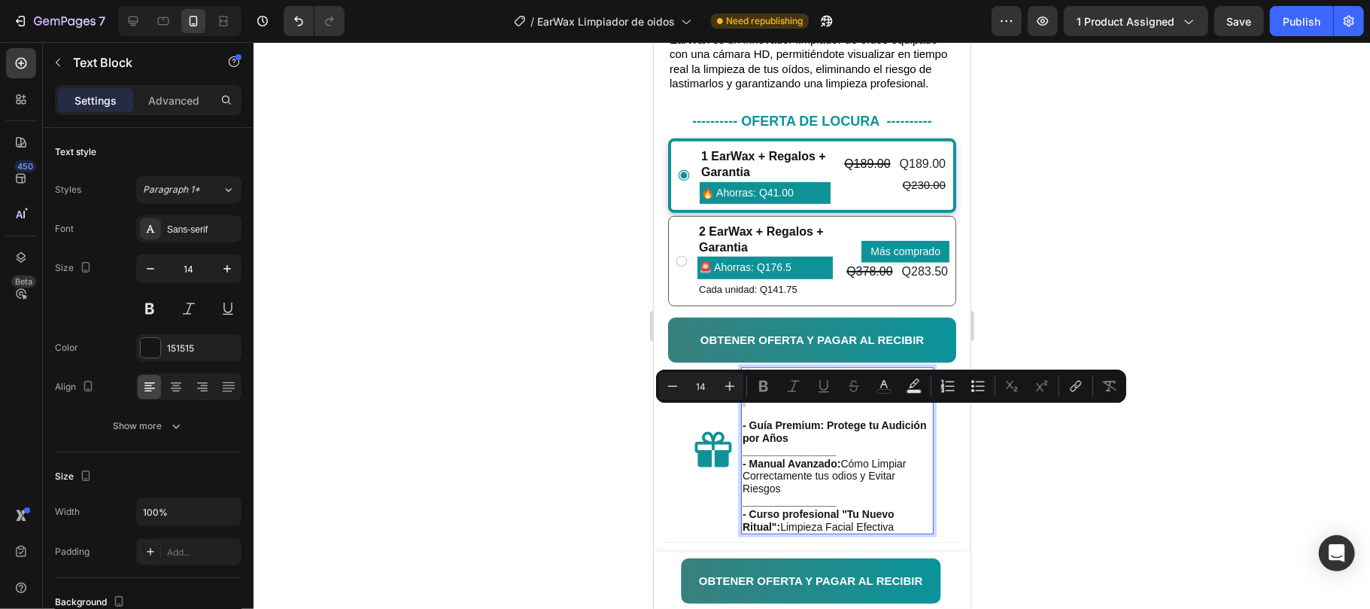
click at [762, 412] on p "Rich Text Editor. Editing area: main" at bounding box center [837, 400] width 190 height 38
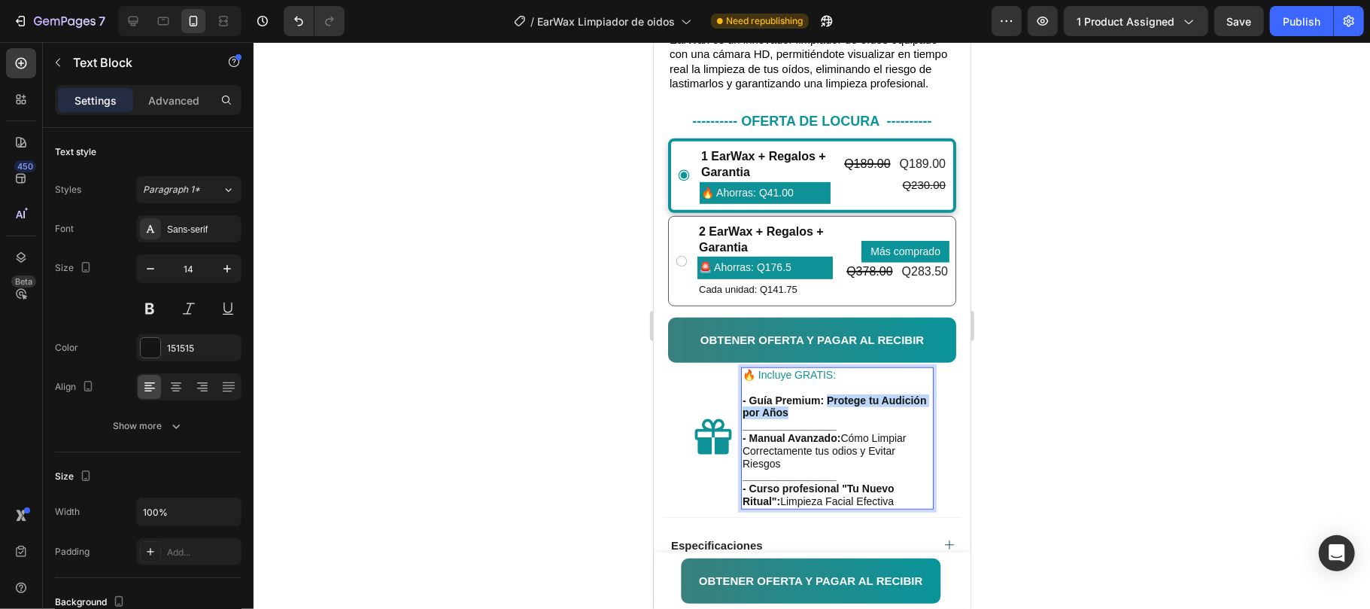
drag, startPoint x: 828, startPoint y: 412, endPoint x: 853, endPoint y: 433, distance: 33.1
click at [848, 419] on p "- Guía Premium: Protege tu Audición por Años" at bounding box center [837, 407] width 190 height 26
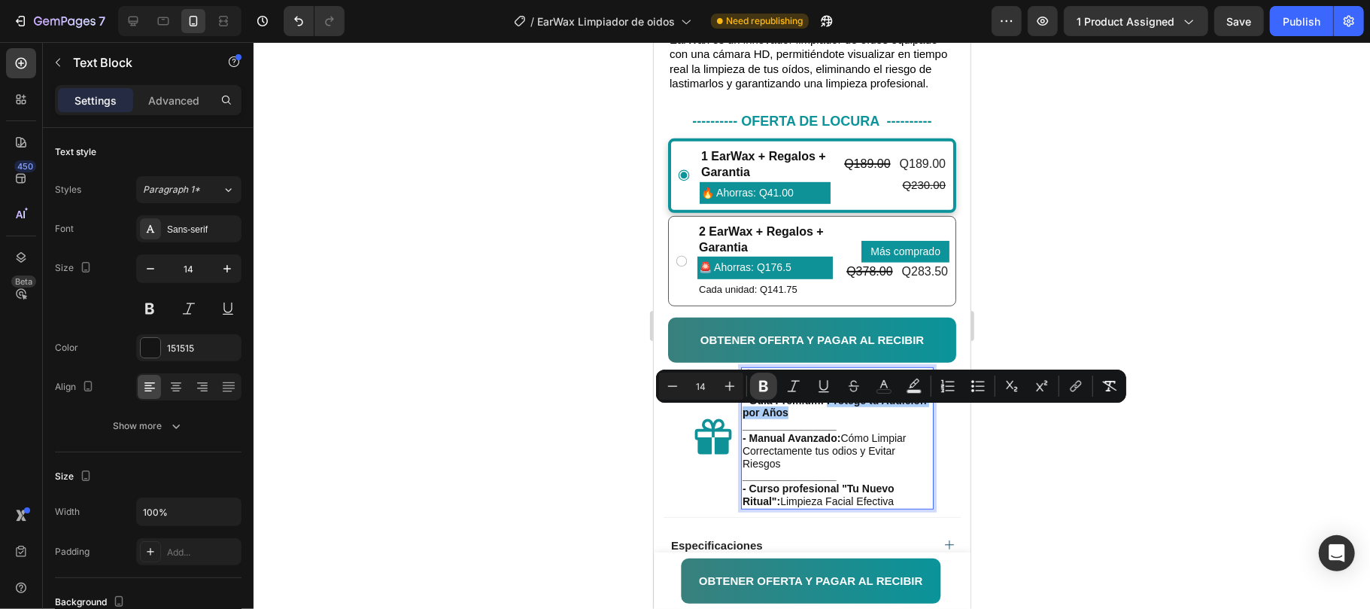
click at [757, 386] on button "Bold" at bounding box center [763, 385] width 27 height 27
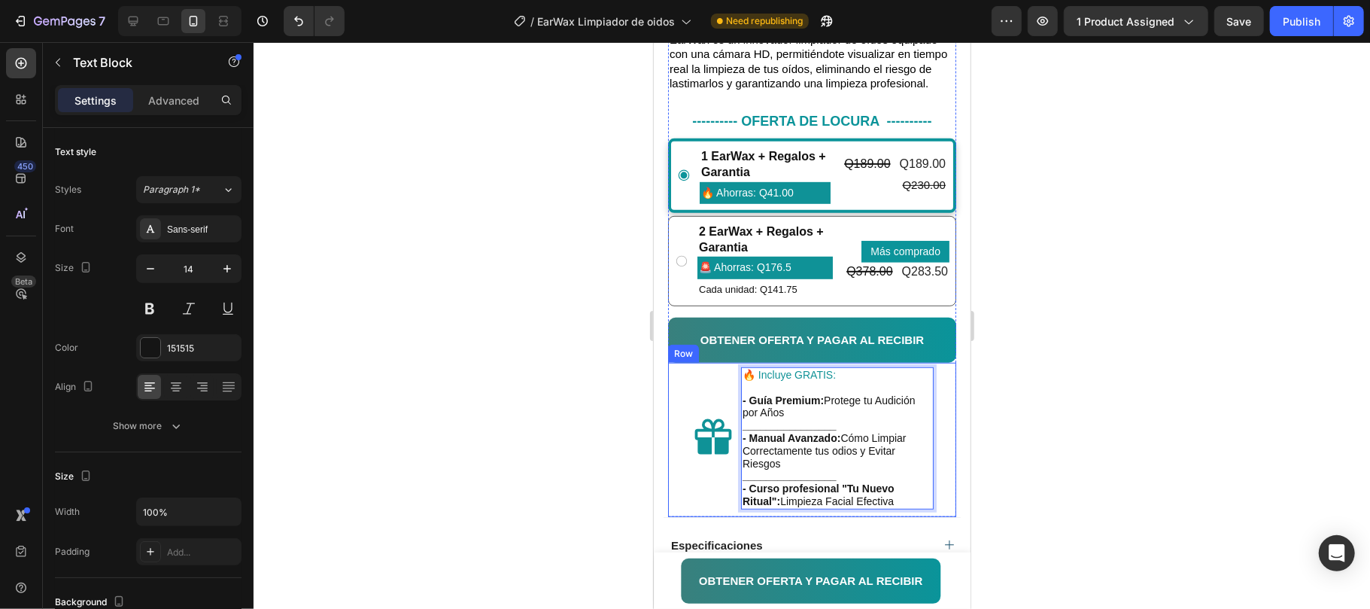
click at [993, 462] on div at bounding box center [812, 325] width 1117 height 567
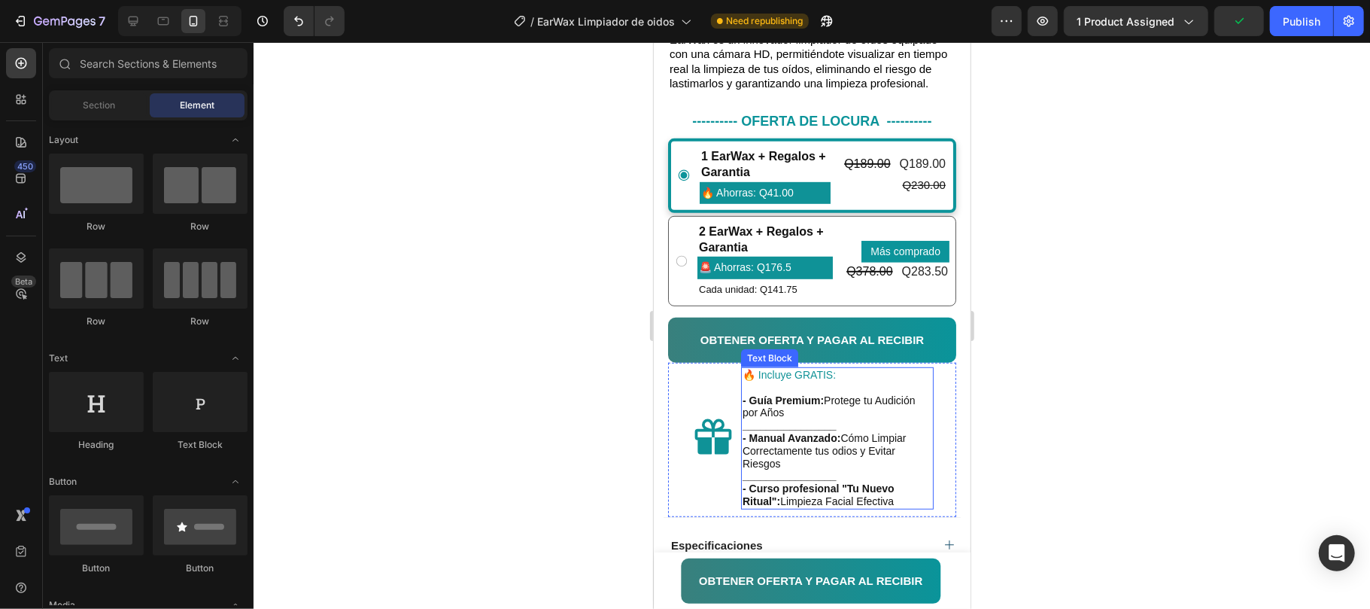
click at [843, 431] on p "________________" at bounding box center [837, 424] width 190 height 13
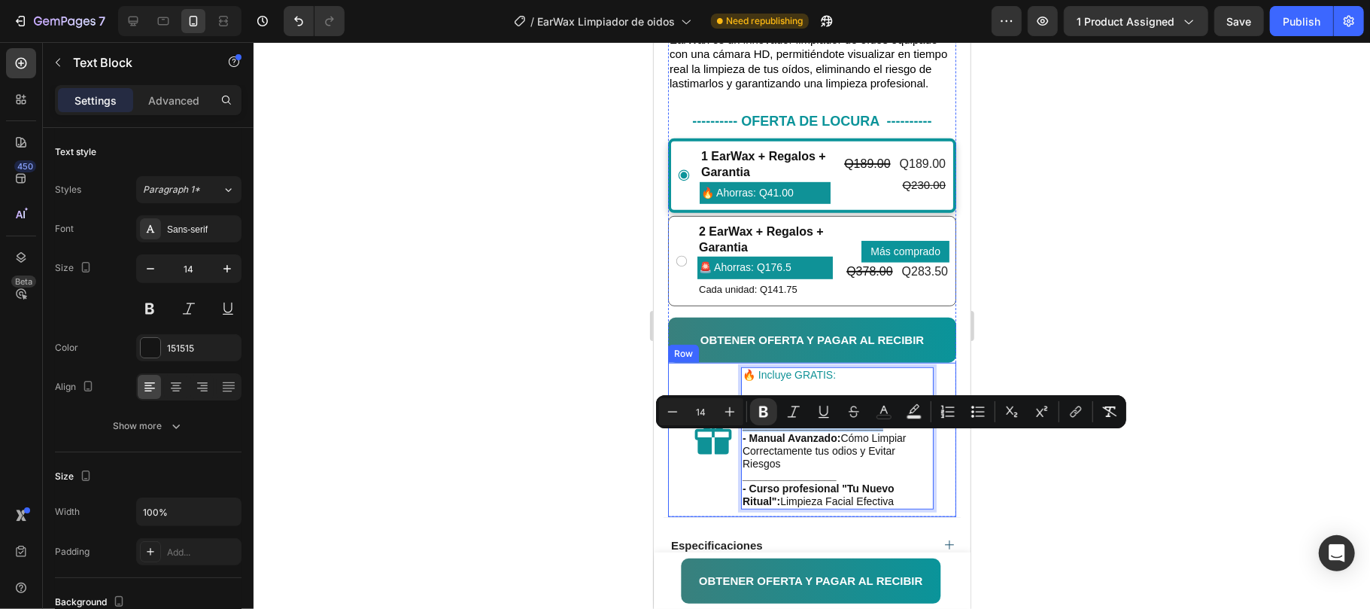
drag, startPoint x: 884, startPoint y: 439, endPoint x: 739, endPoint y: 433, distance: 145.4
click at [739, 433] on div "Icon 🔥 Incluye GRATIS: - Guía Premium: Protege tu Audición por Años ___________…" at bounding box center [811, 439] width 288 height 154
copy strong "________________________"
click at [879, 430] on strong "________________________" at bounding box center [812, 424] width 141 height 12
drag, startPoint x: 790, startPoint y: 440, endPoint x: 716, endPoint y: 449, distance: 75.0
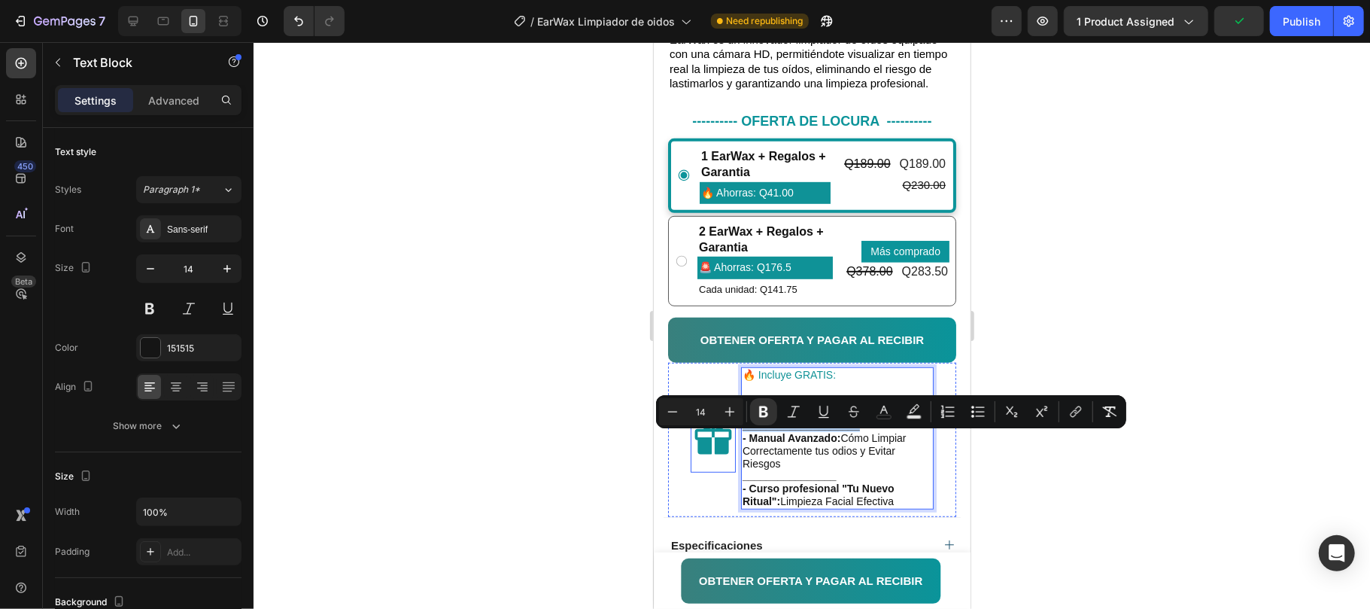
click at [707, 445] on div "Icon 🔥 Incluye GRATIS: - Guía Premium: Protege tu Audición por Años ___________…" at bounding box center [811, 439] width 288 height 154
copy strong "____________________"
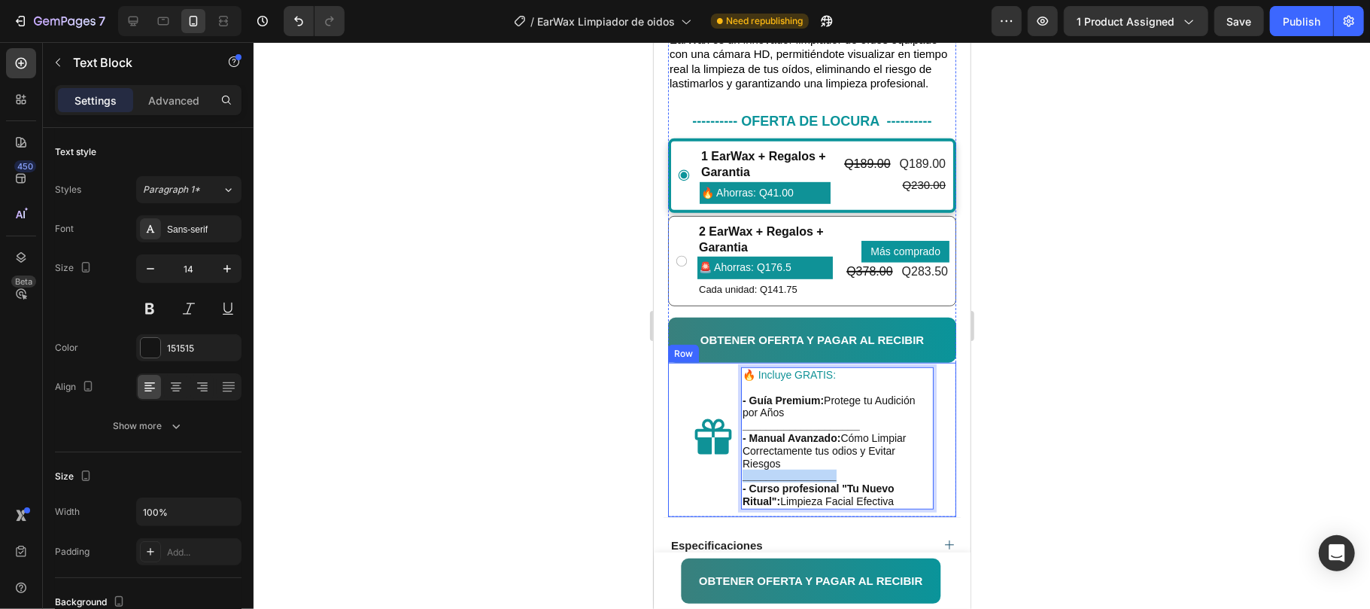
drag, startPoint x: 839, startPoint y: 491, endPoint x: 728, endPoint y: 493, distance: 111.4
click at [728, 493] on div "Icon 🔥 Incluye GRATIS: - Guía Premium: Protege tu Audición por Años ___________…" at bounding box center [811, 439] width 288 height 154
click at [1090, 455] on div at bounding box center [812, 325] width 1117 height 567
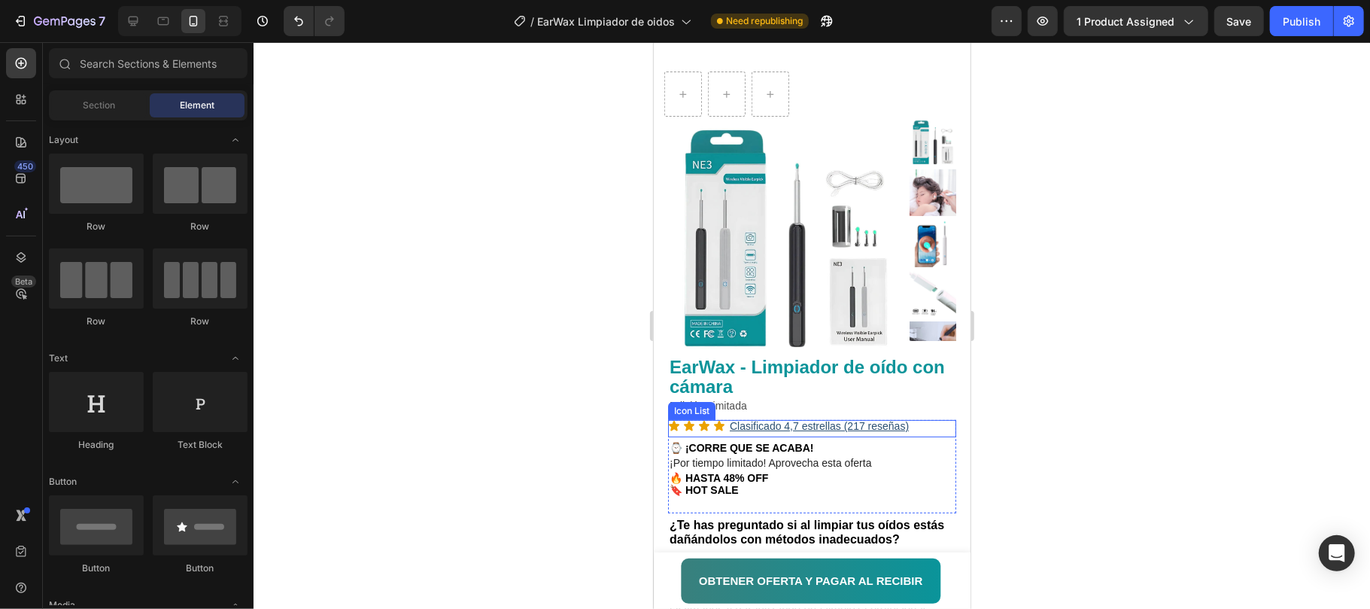
scroll to position [100, 0]
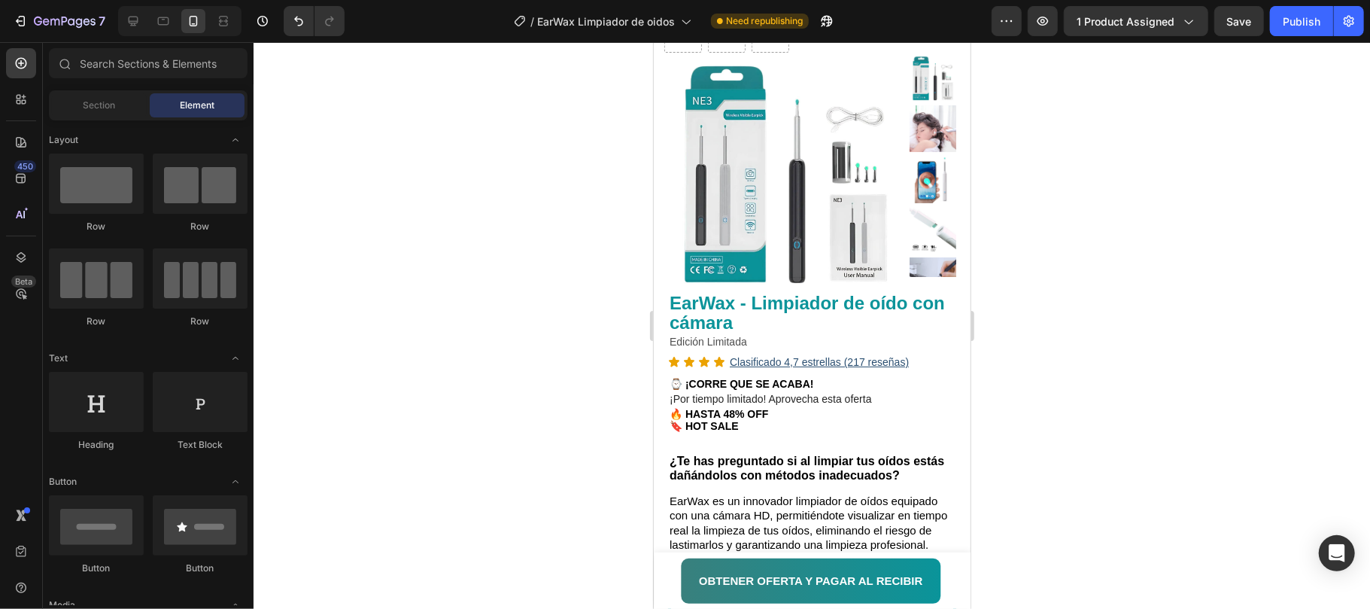
click at [1042, 360] on div at bounding box center [812, 325] width 1117 height 567
click at [834, 424] on p "🔖 HOT SALE" at bounding box center [811, 425] width 285 height 13
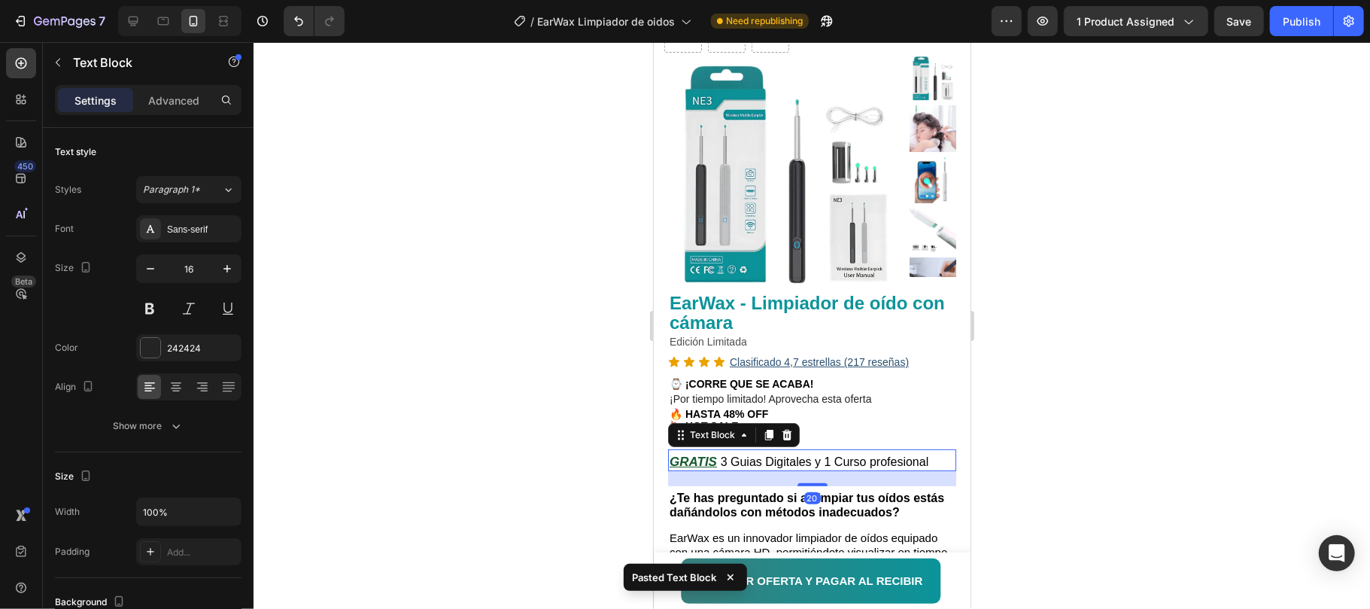
click at [785, 466] on span "3 Guias Digitales y 1 Curso profesional" at bounding box center [824, 461] width 208 height 13
drag, startPoint x: 785, startPoint y: 464, endPoint x: 748, endPoint y: 464, distance: 36.9
click at [784, 464] on span "3 Guias Digitales y 1 Curso profesional" at bounding box center [824, 461] width 208 height 13
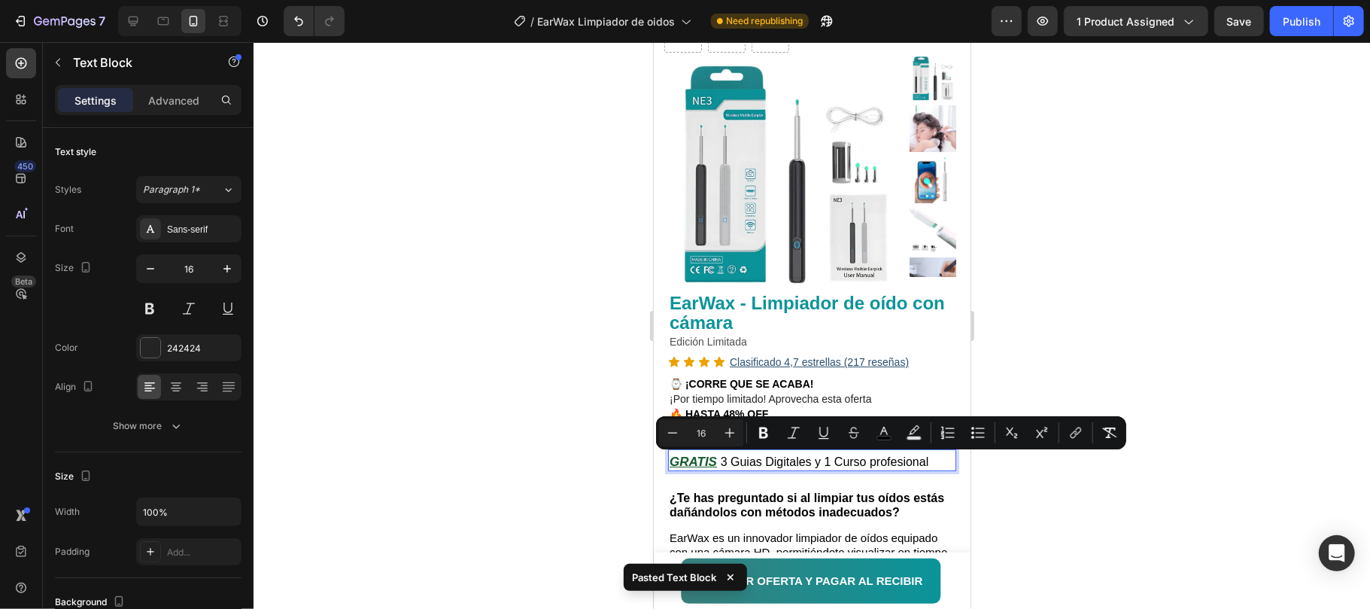
click at [728, 463] on span "3 Guias Digitales y 1 Curso profesional" at bounding box center [824, 461] width 208 height 13
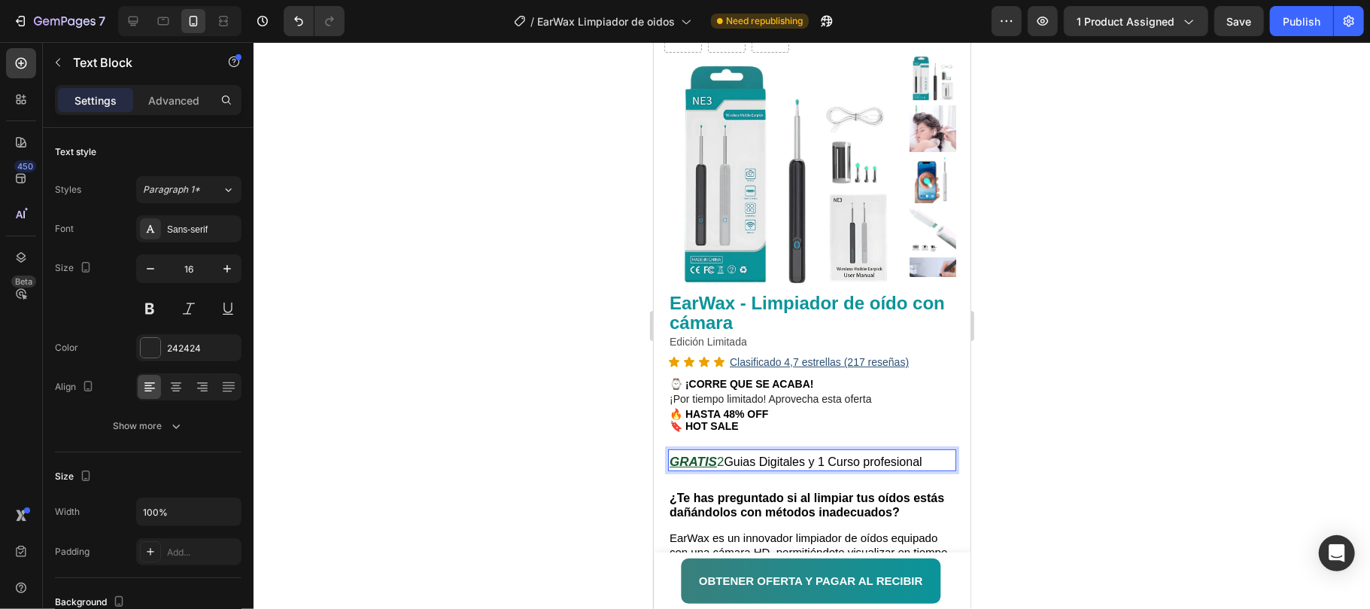
click at [723, 461] on span "GRATIS 2" at bounding box center [696, 461] width 54 height 14
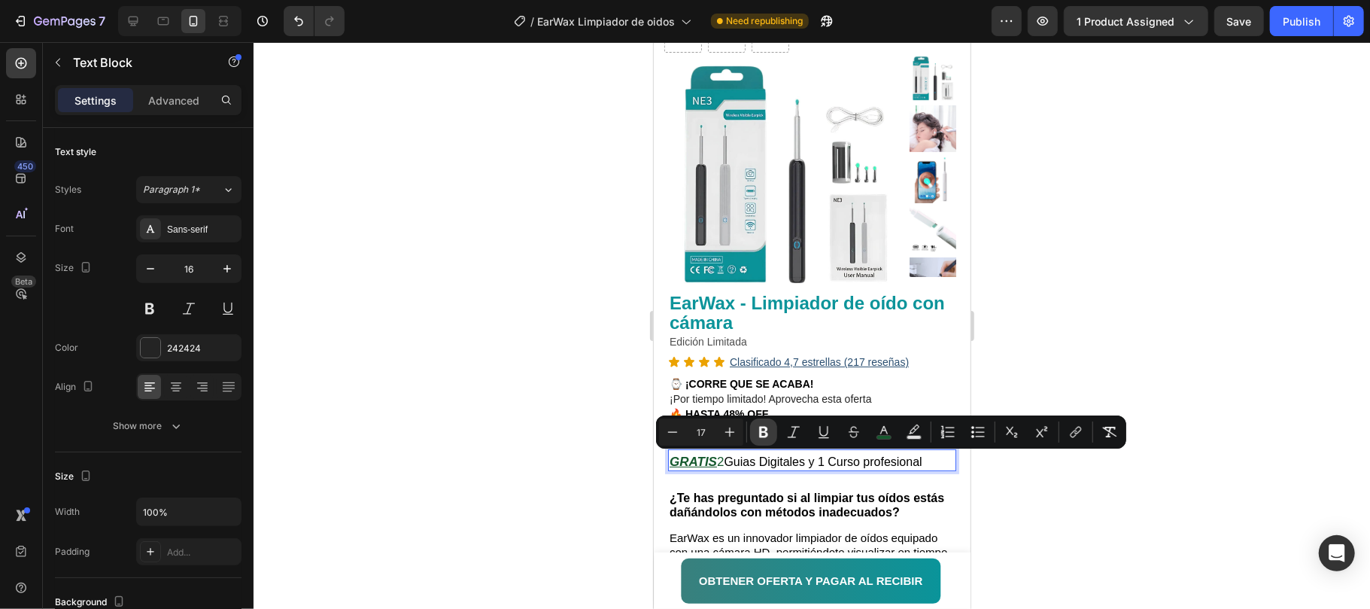
drag, startPoint x: 287, startPoint y: 440, endPoint x: 765, endPoint y: 431, distance: 477.9
click at [765, 431] on icon "Editor contextual toolbar" at bounding box center [763, 432] width 9 height 11
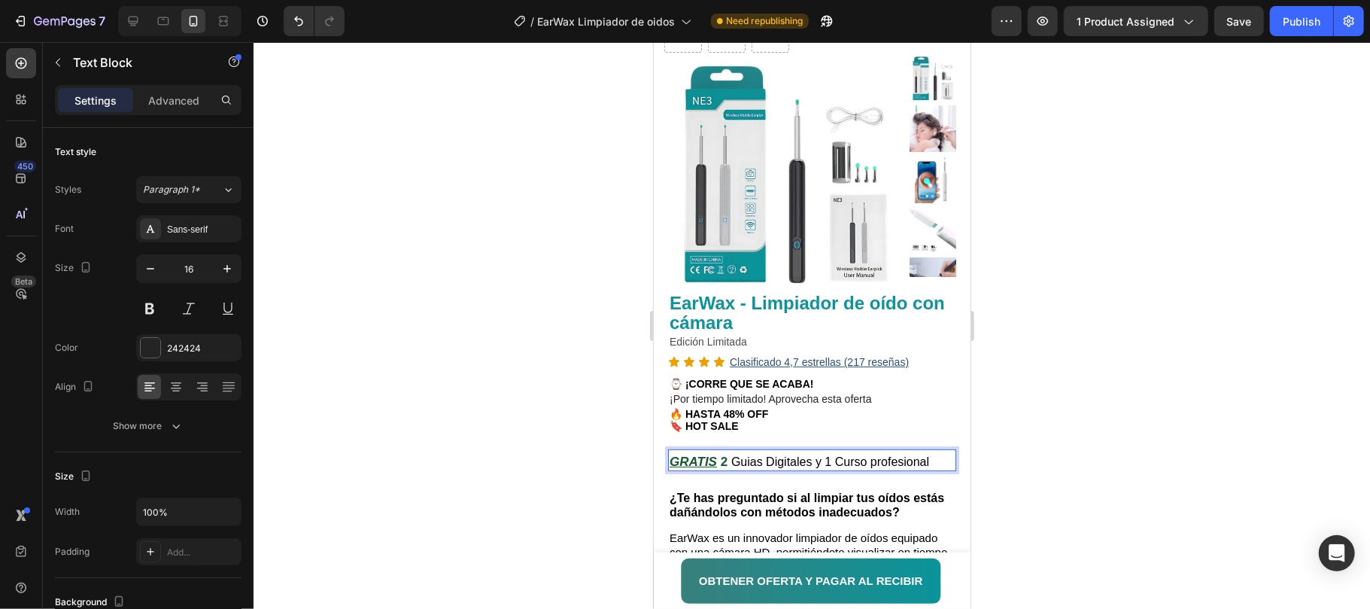
click at [653, 41] on lt-div at bounding box center [653, 41] width 0 height 0
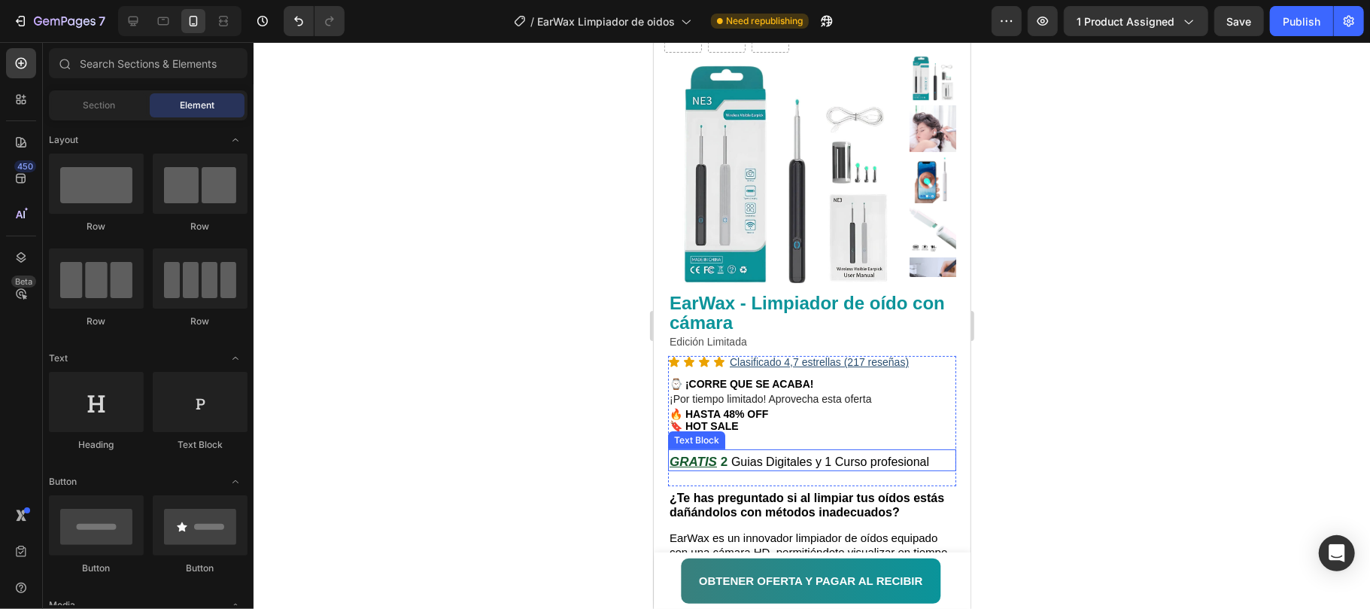
click at [911, 458] on span "Guias Digitales y 1 Curso profesional" at bounding box center [830, 461] width 198 height 13
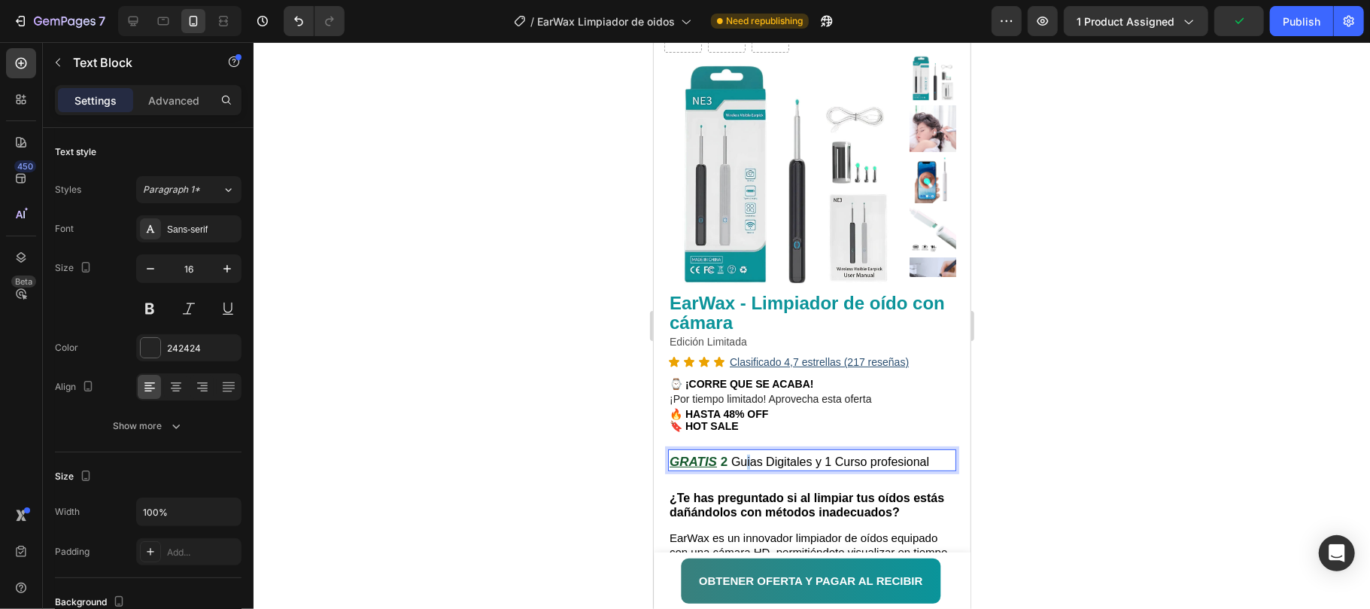
click at [748, 461] on span "Guias Digitales y 1 Curso profesional" at bounding box center [830, 461] width 198 height 13
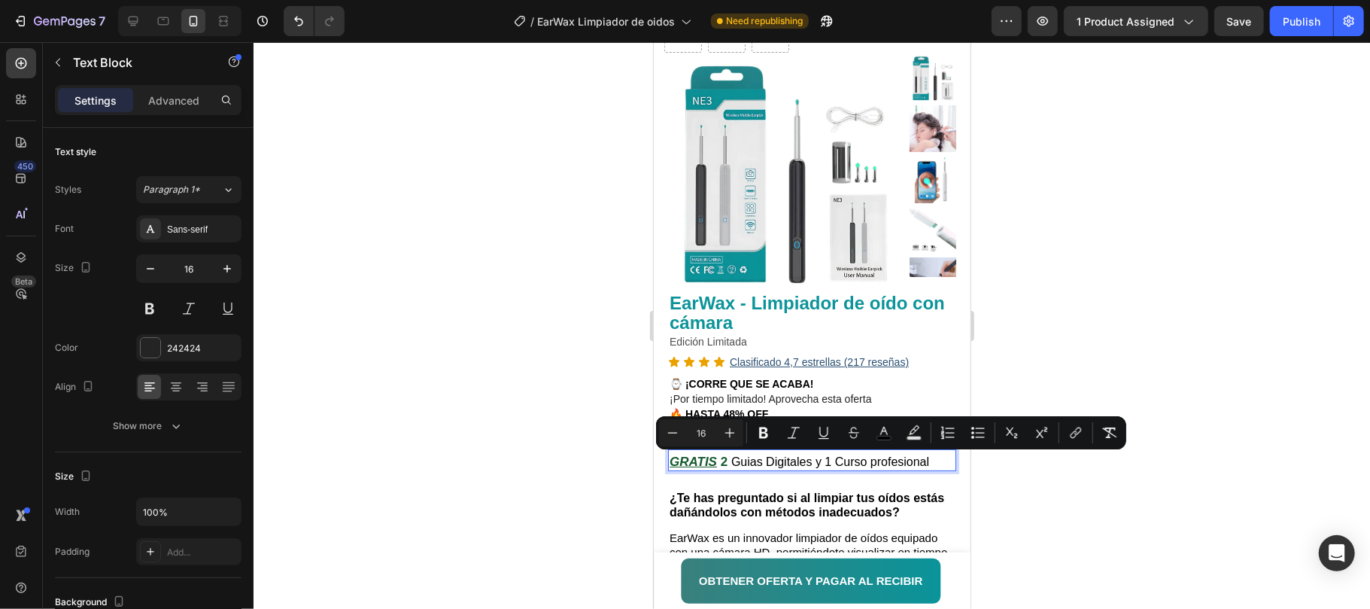
type input "17"
drag, startPoint x: 719, startPoint y: 458, endPoint x: 728, endPoint y: 461, distance: 9.3
click at [728, 461] on span "GRATIS 2" at bounding box center [700, 461] width 62 height 14
click at [889, 433] on icon "Editor contextual toolbar" at bounding box center [884, 431] width 15 height 15
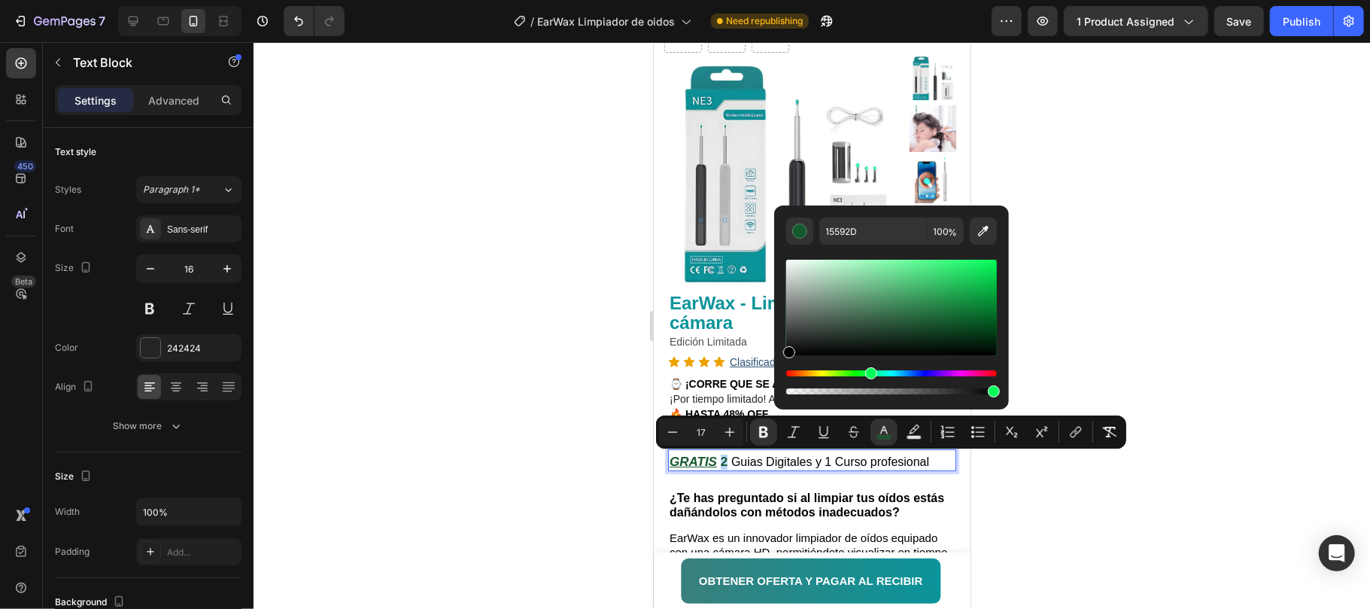
click at [777, 363] on div "15592D 100 %" at bounding box center [891, 301] width 235 height 192
type input "000000"
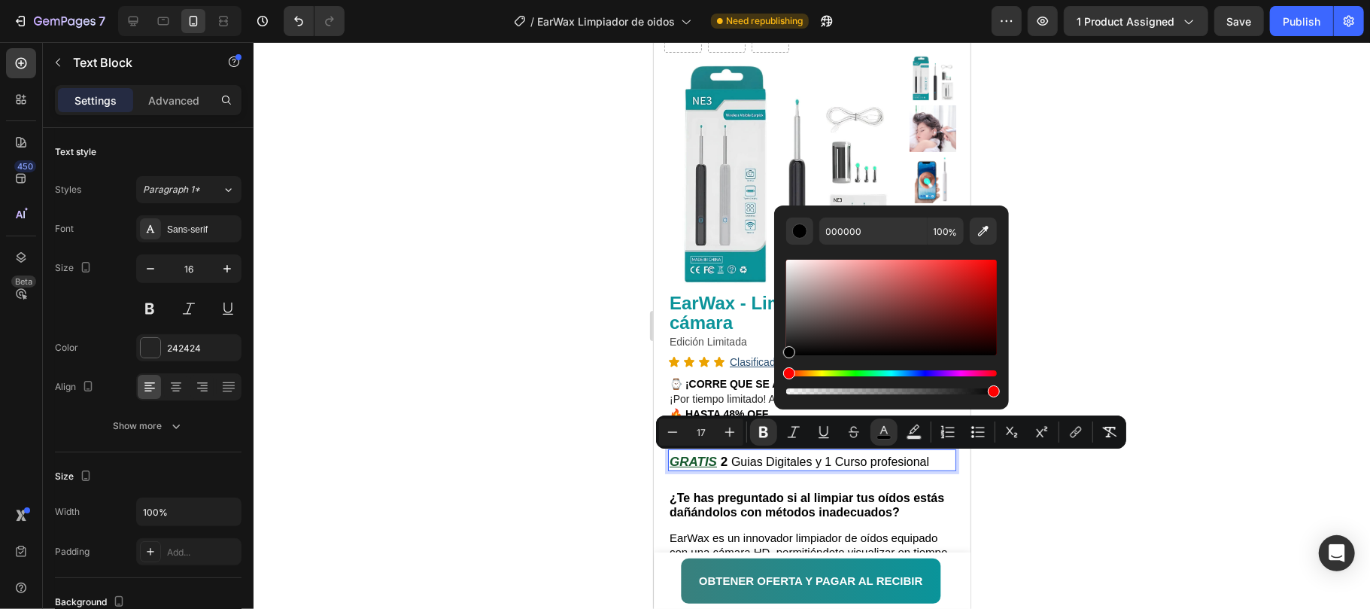
click at [703, 458] on u "GRATIS" at bounding box center [692, 461] width 47 height 14
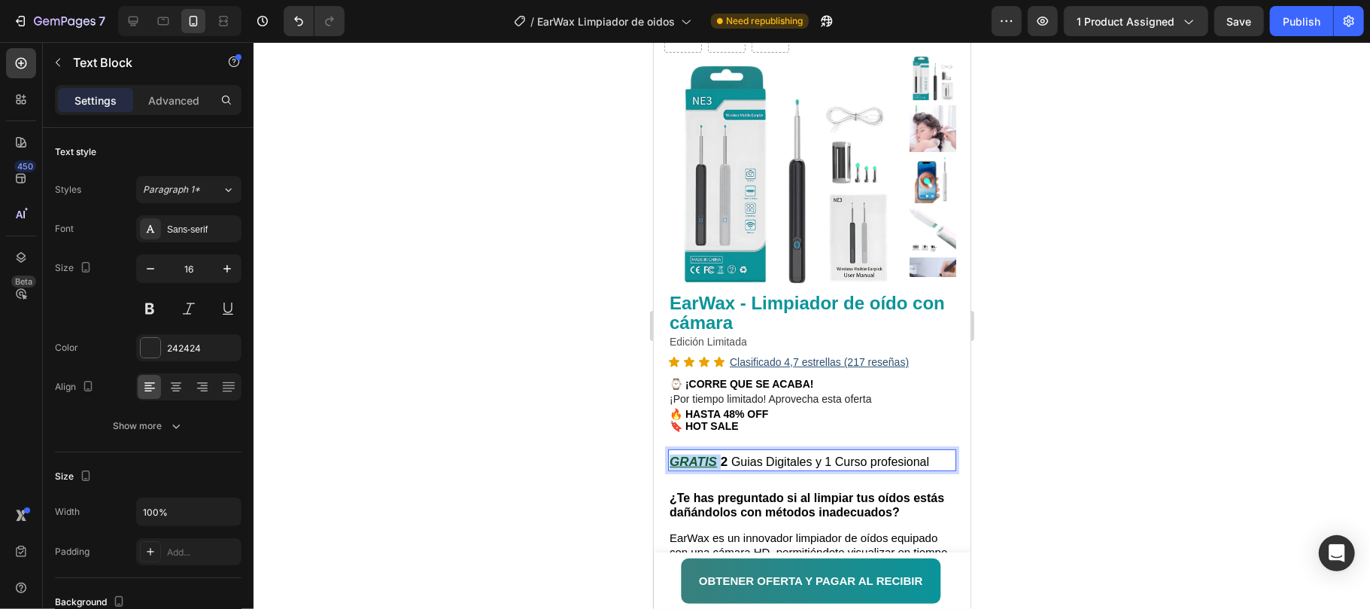
click at [703, 458] on u "GRATIS" at bounding box center [692, 461] width 47 height 14
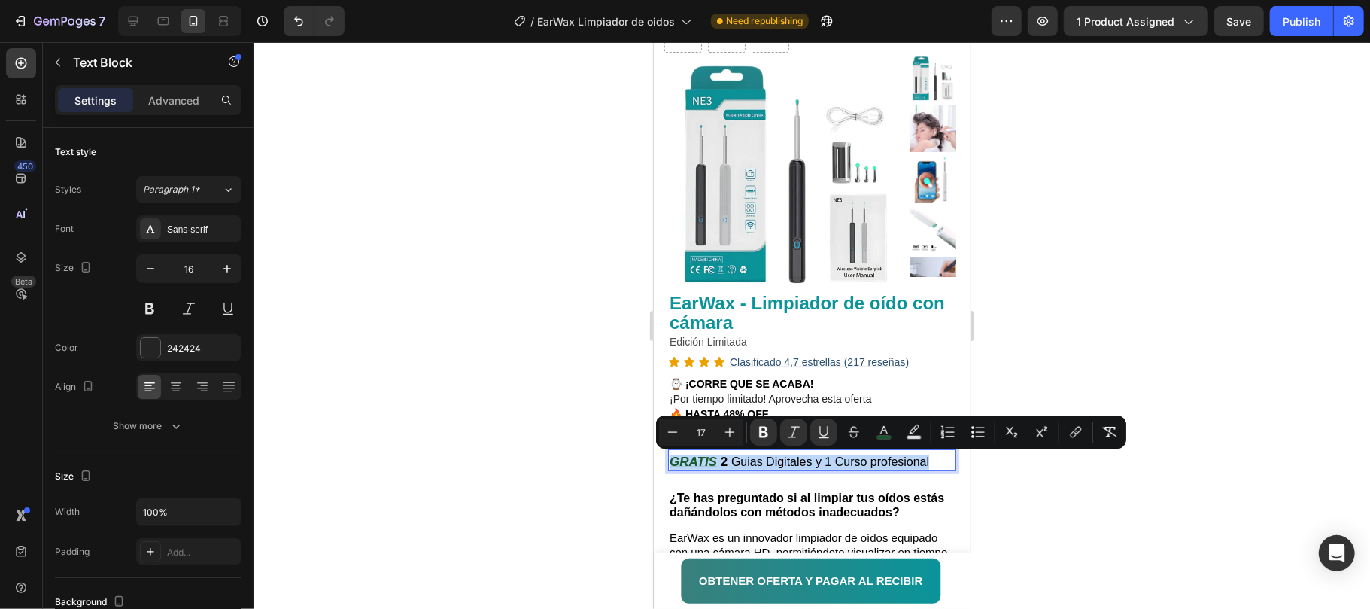
click at [703, 458] on u "GRATIS" at bounding box center [692, 461] width 47 height 14
click at [715, 461] on u "GRATIS" at bounding box center [692, 461] width 47 height 14
drag, startPoint x: 715, startPoint y: 461, endPoint x: 670, endPoint y: 454, distance: 45.8
click at [670, 454] on u "GRATIS" at bounding box center [692, 461] width 47 height 14
drag, startPoint x: 879, startPoint y: 434, endPoint x: 900, endPoint y: 437, distance: 21.3
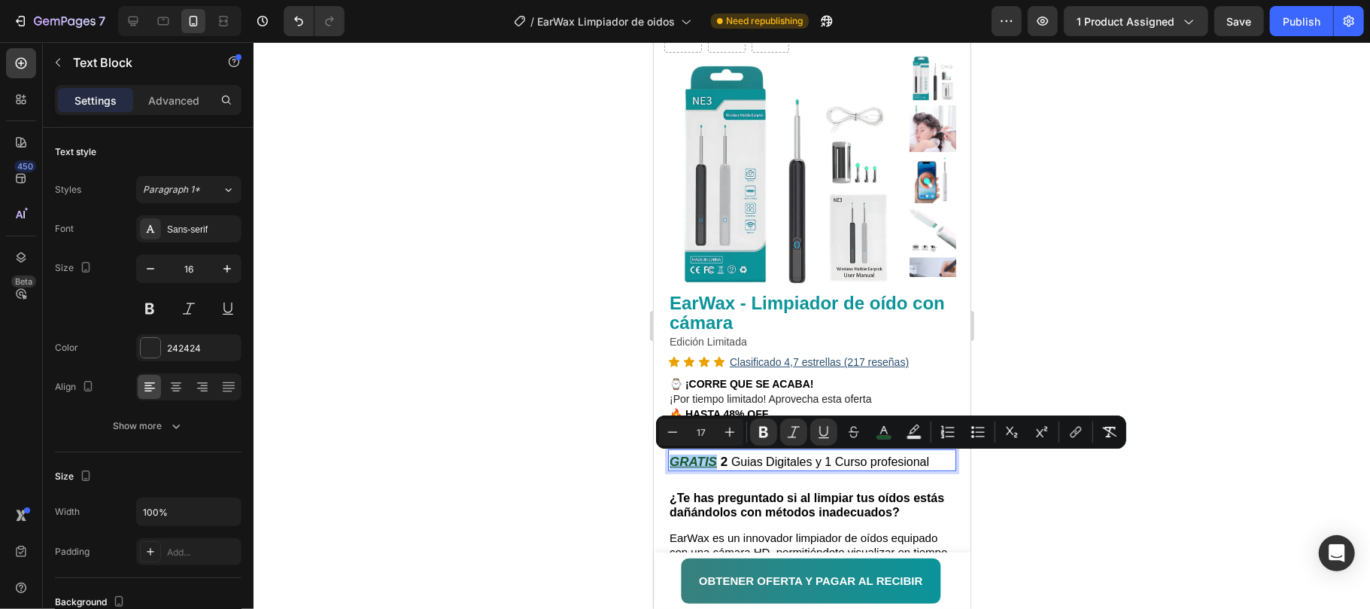
click at [880, 433] on icon "Editor contextual toolbar" at bounding box center [884, 431] width 15 height 15
type input "15592D"
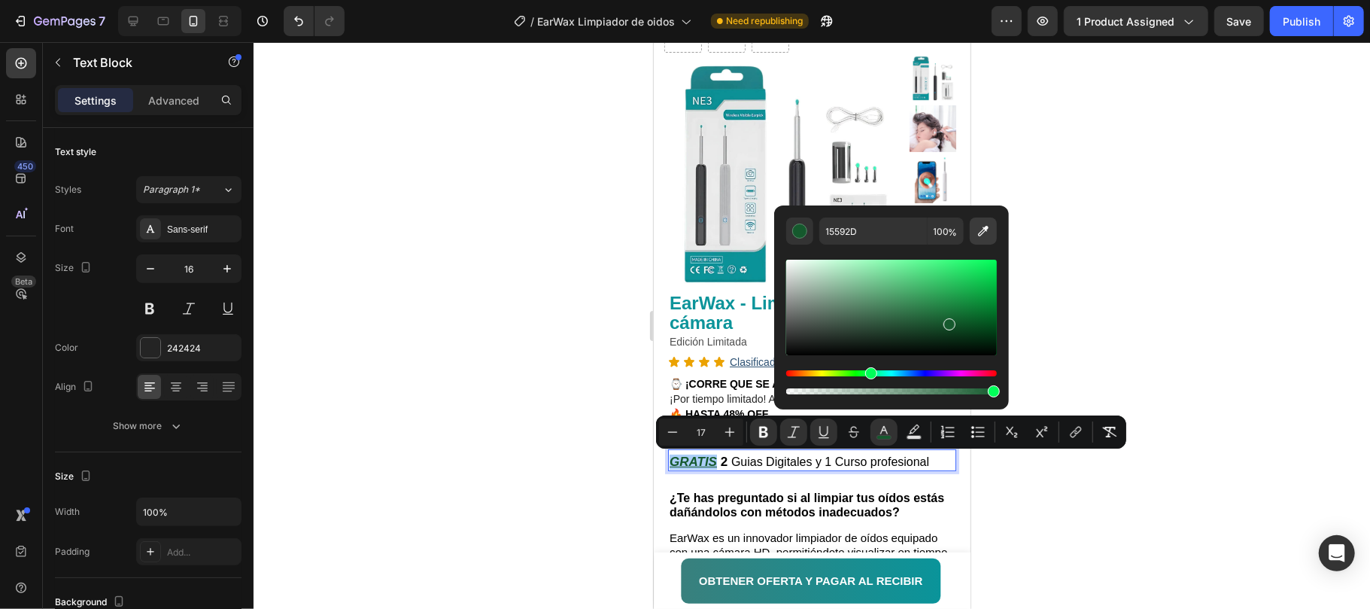
click at [985, 232] on icon "Editor contextual toolbar" at bounding box center [983, 230] width 15 height 15
type input "0C949A"
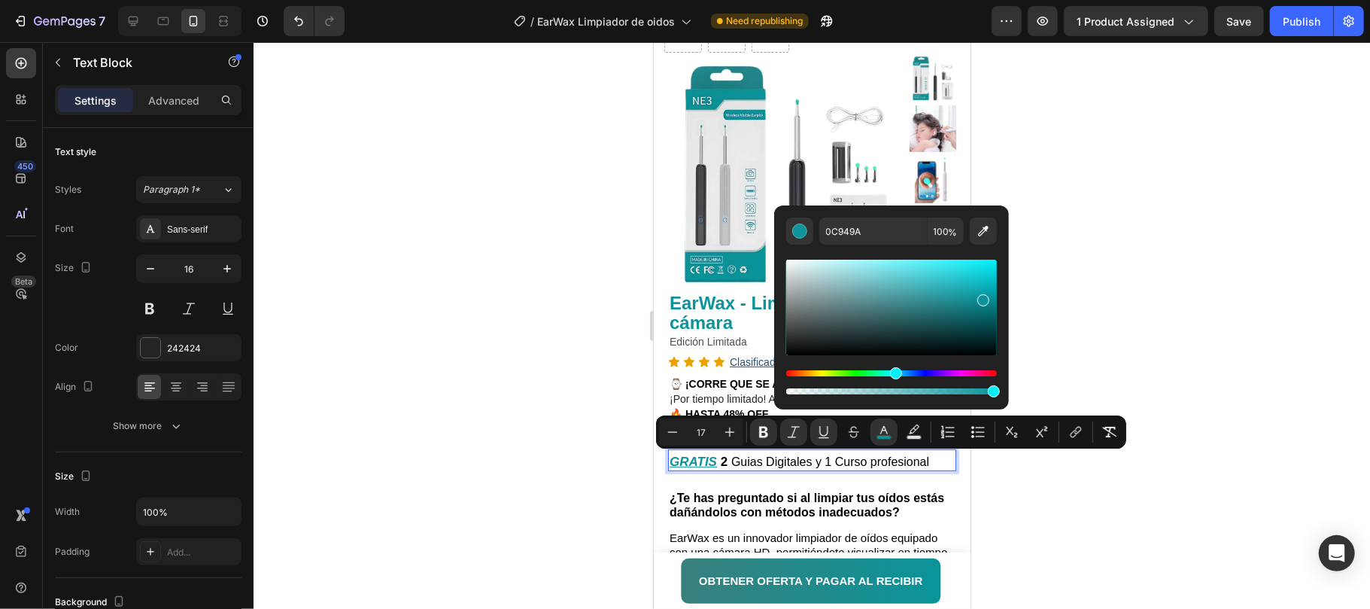
click at [1099, 343] on div at bounding box center [812, 325] width 1117 height 567
click at [1099, 341] on div at bounding box center [812, 325] width 1117 height 567
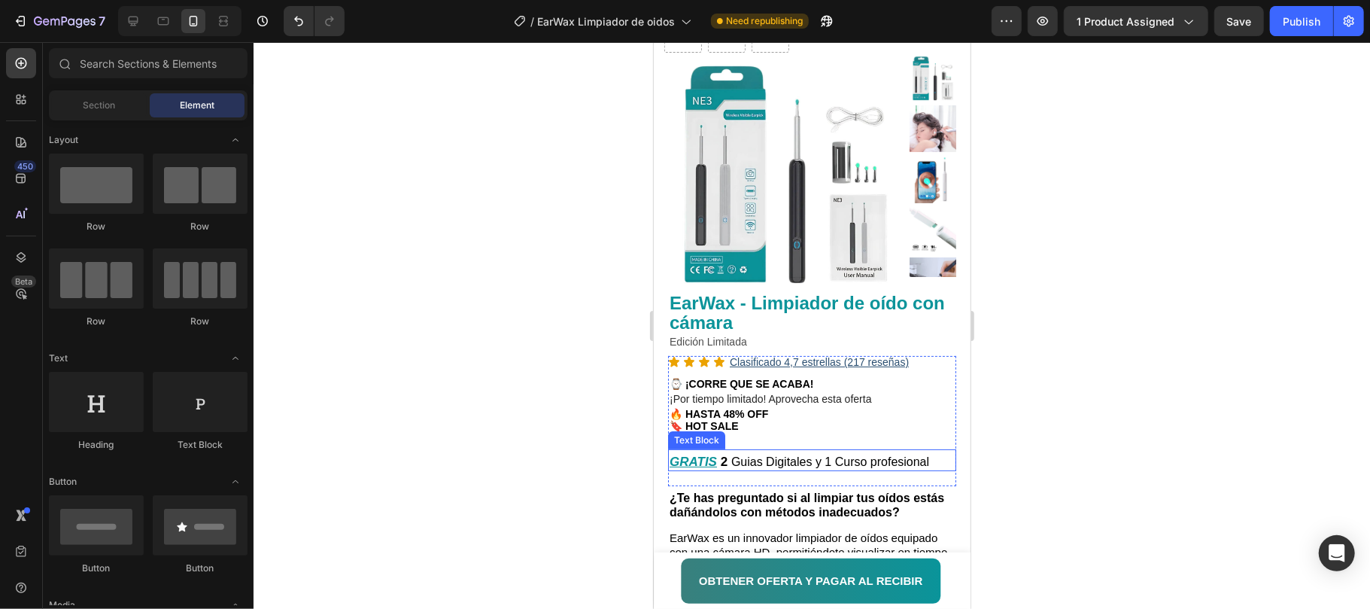
click at [722, 461] on strong "2" at bounding box center [723, 461] width 7 height 14
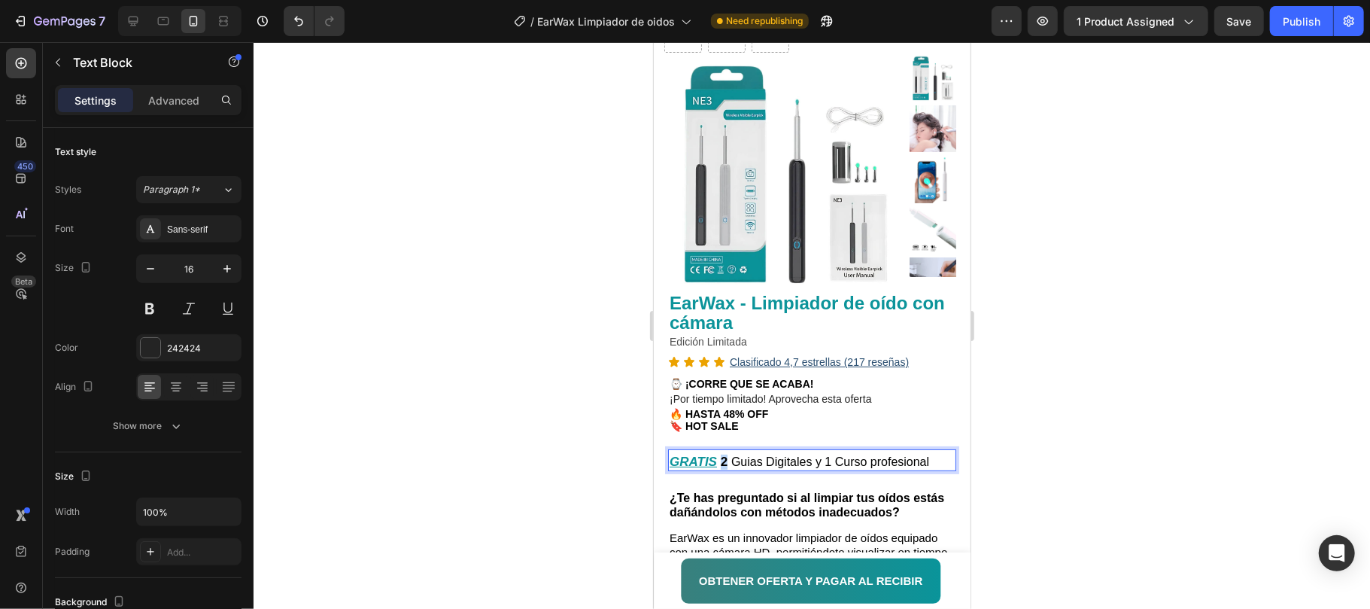
click at [720, 461] on strong "2" at bounding box center [723, 461] width 7 height 14
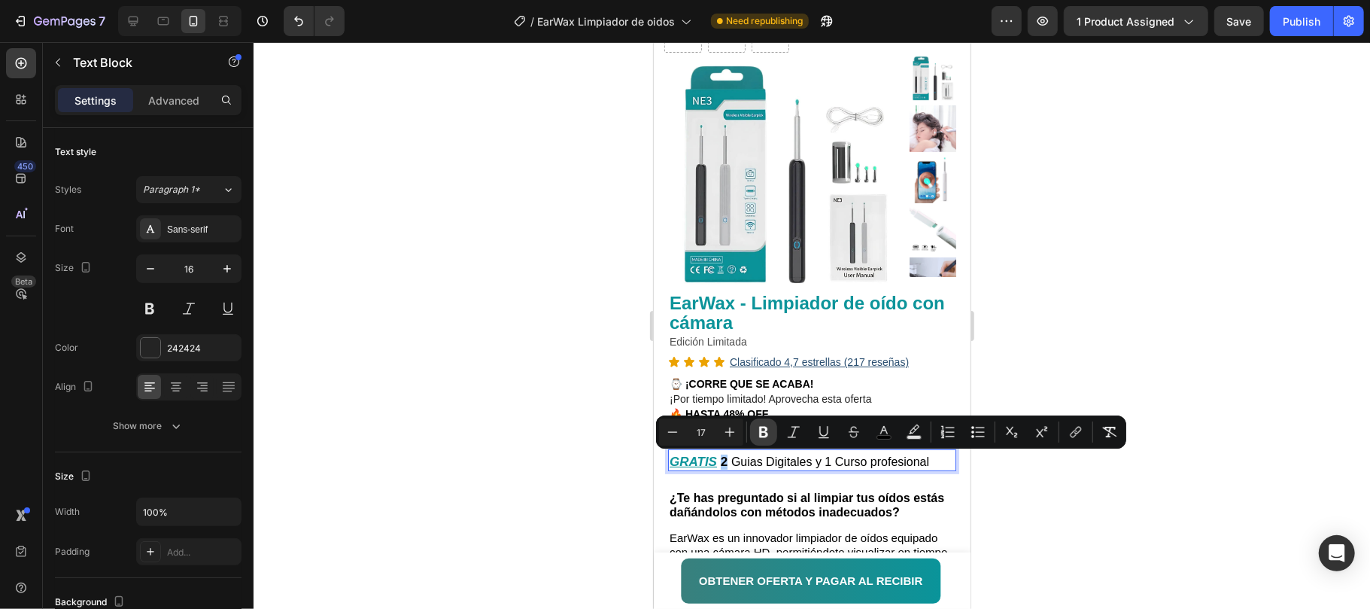
click at [768, 429] on icon "Editor contextual toolbar" at bounding box center [763, 431] width 15 height 15
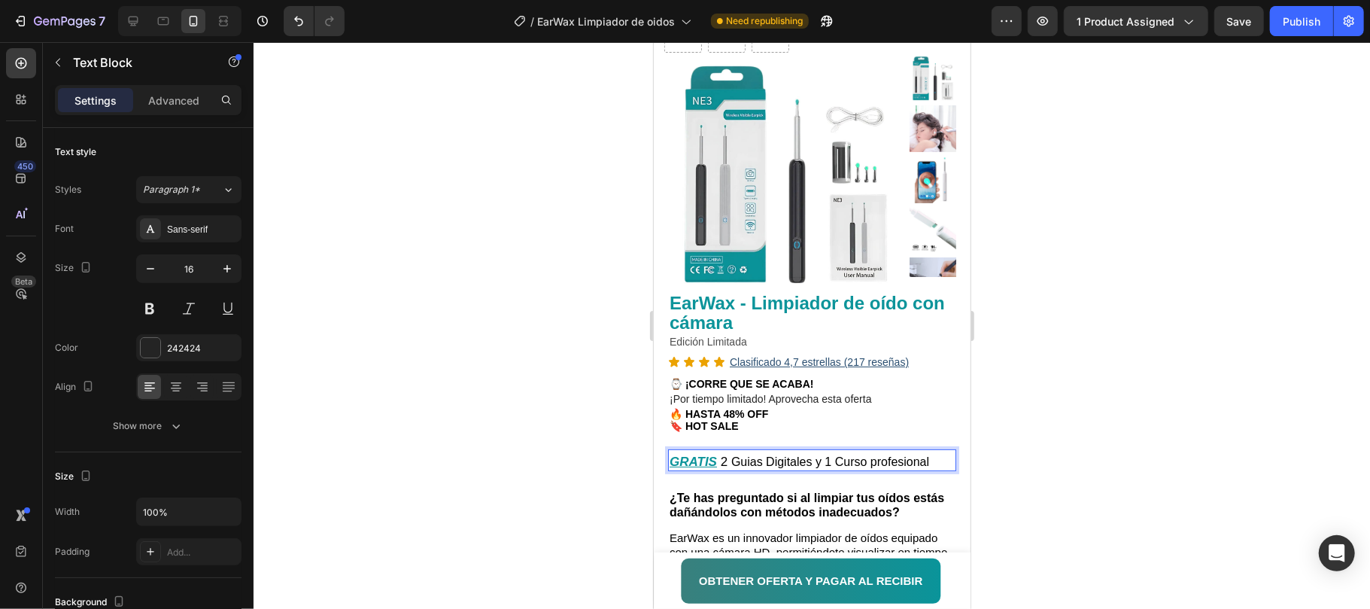
click at [761, 464] on span "Guias Digitales y 1 Curso profesional" at bounding box center [830, 461] width 198 height 13
click at [733, 460] on span "Guias Digitales y 1 Curso profesional" at bounding box center [830, 461] width 198 height 13
click at [826, 461] on span "Guias Digitales y 1 Curso profesional" at bounding box center [819, 461] width 198 height 13
click at [914, 460] on p "GRATIS Guias Digitales y Curso profesional" at bounding box center [811, 461] width 285 height 15
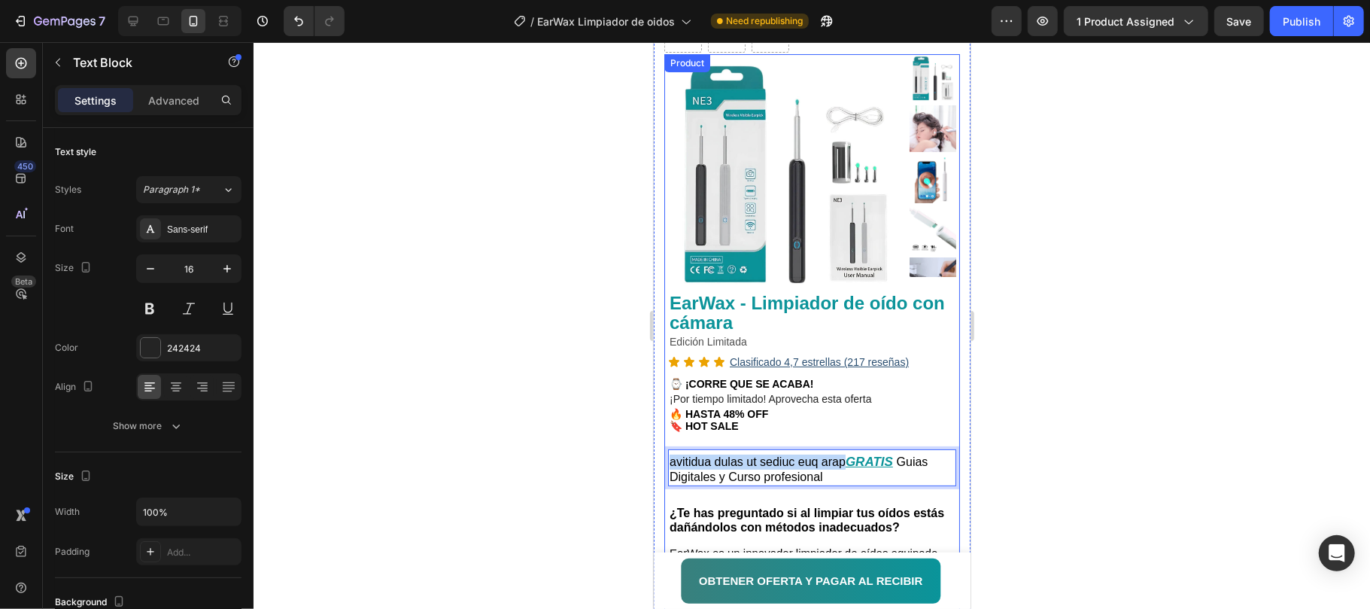
drag, startPoint x: 845, startPoint y: 461, endPoint x: 665, endPoint y: 454, distance: 180.0
click at [665, 454] on div "Product Images Row EarWax - Limpiador de oído con cámara Product Title Edición …" at bounding box center [812, 541] width 296 height 976
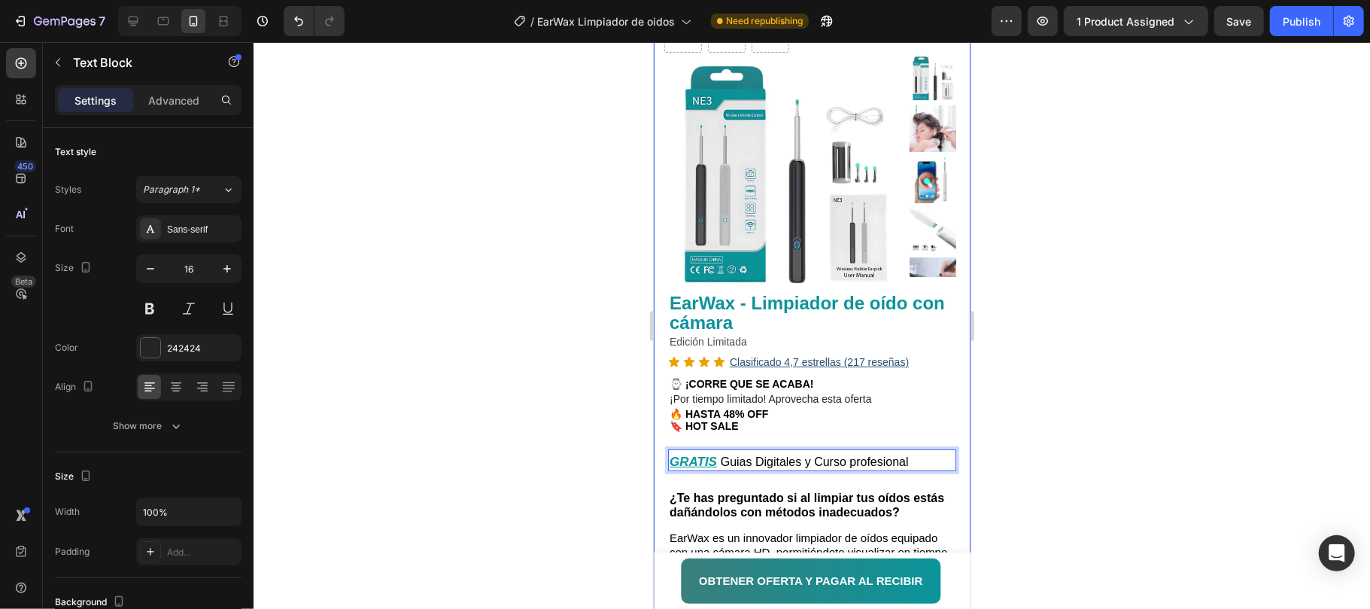
click at [1084, 318] on div at bounding box center [812, 325] width 1117 height 567
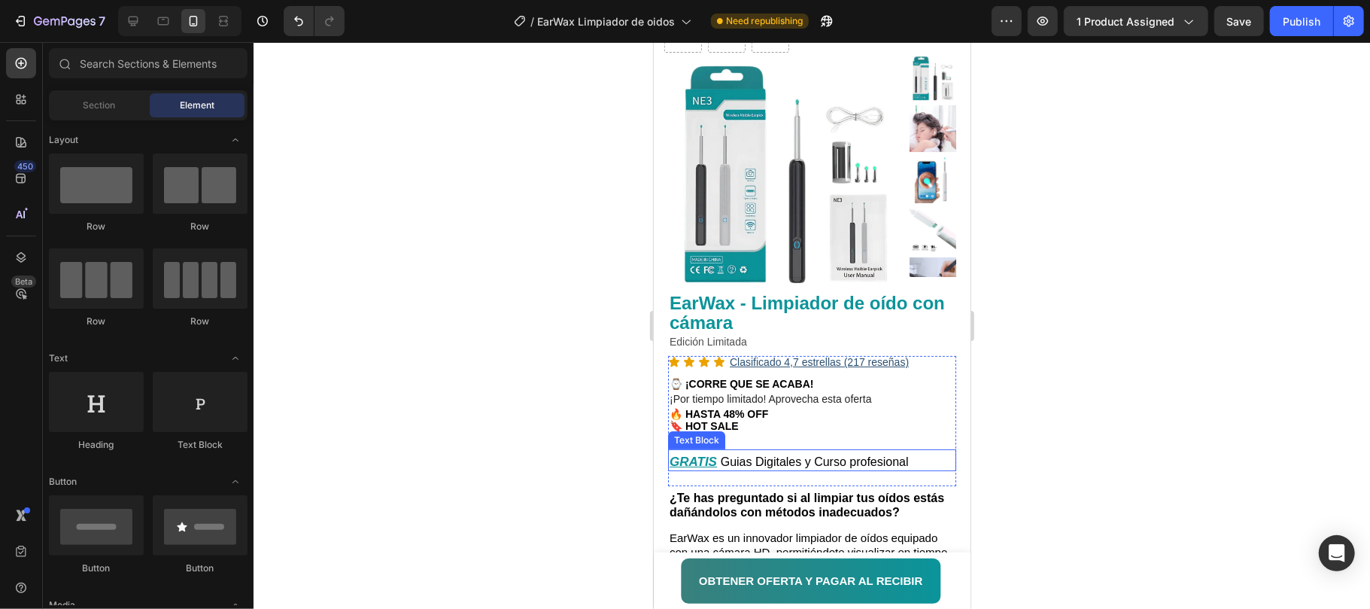
click at [908, 464] on span "Guias Digitales y Curso profesional" at bounding box center [814, 461] width 188 height 13
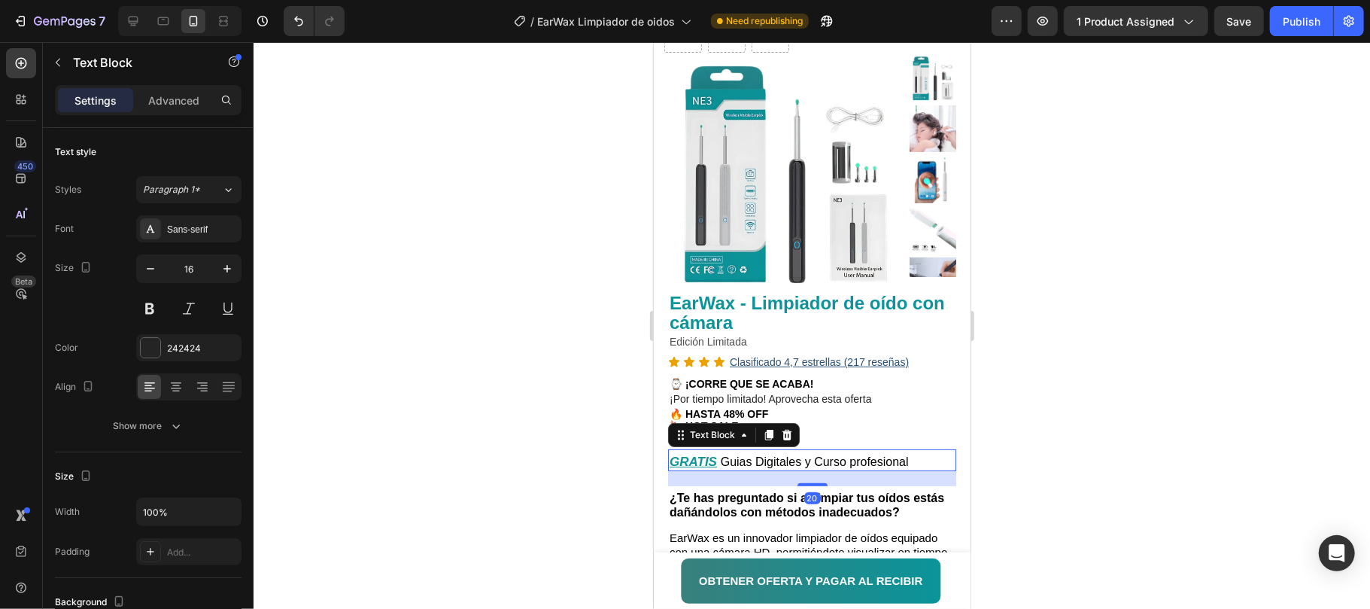
click at [912, 464] on p "GRATIS Guias Digitales y Curso profesional" at bounding box center [811, 461] width 285 height 15
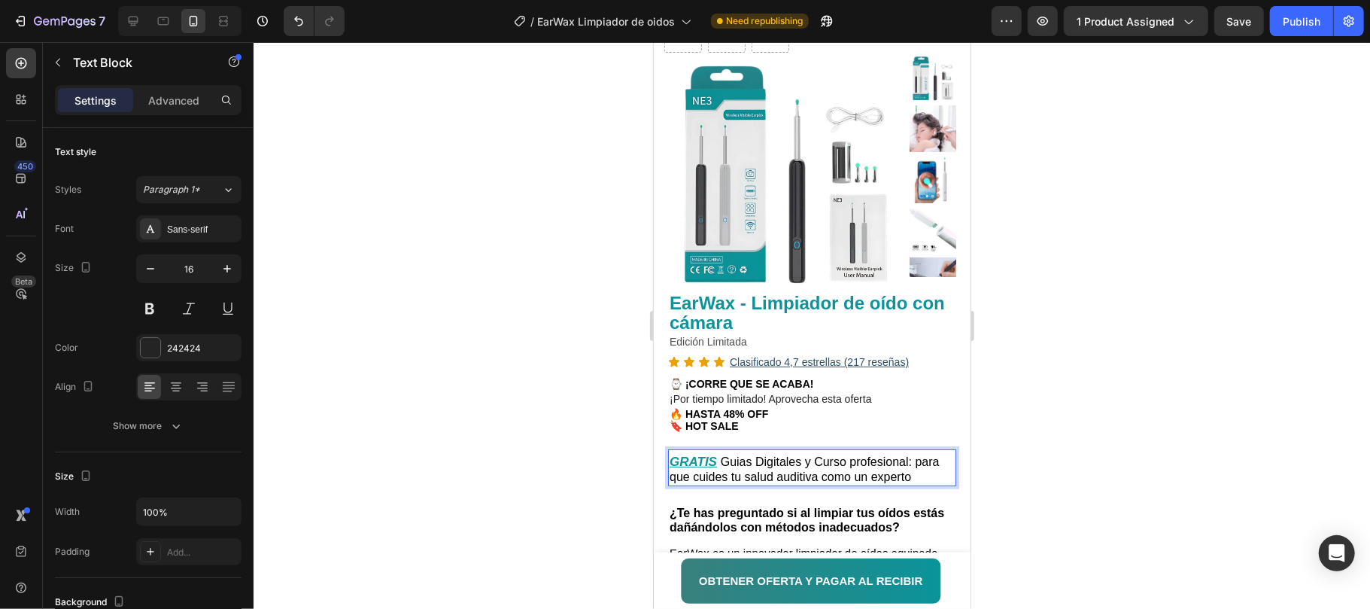
drag, startPoint x: 1061, startPoint y: 444, endPoint x: 996, endPoint y: 476, distance: 72.0
click at [1060, 443] on div at bounding box center [812, 325] width 1117 height 567
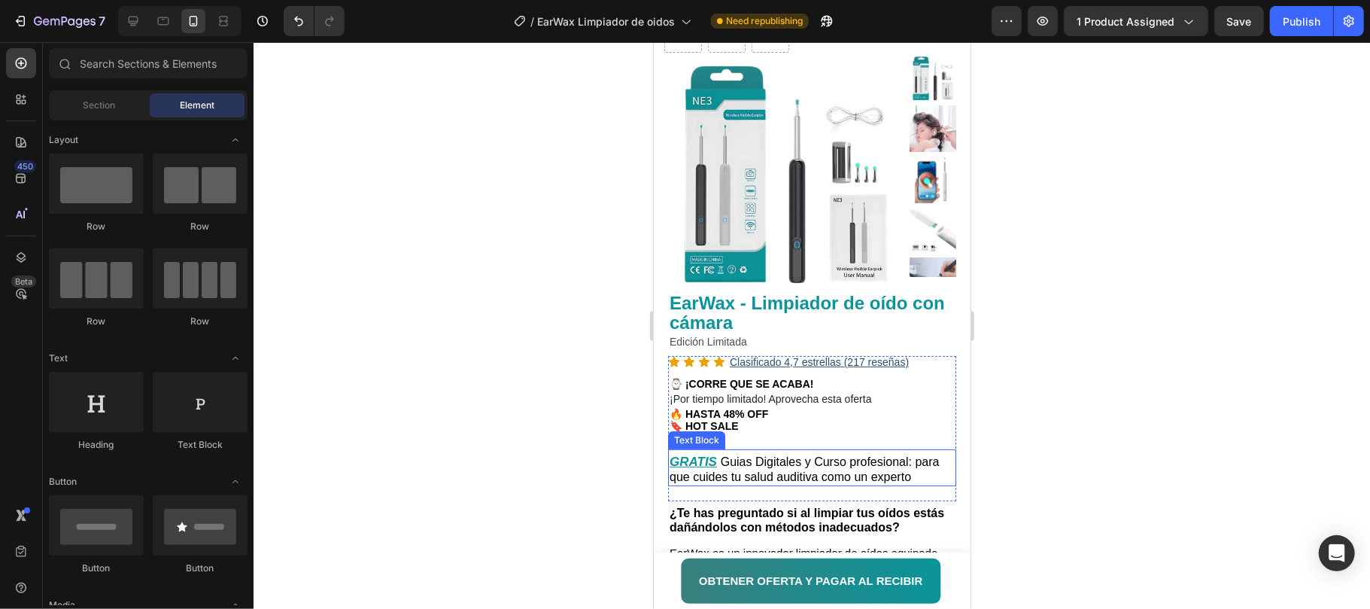
click at [907, 460] on span "Guias Digitales y Curso profesional: para que cuides tu salud auditiva como un …" at bounding box center [804, 469] width 270 height 28
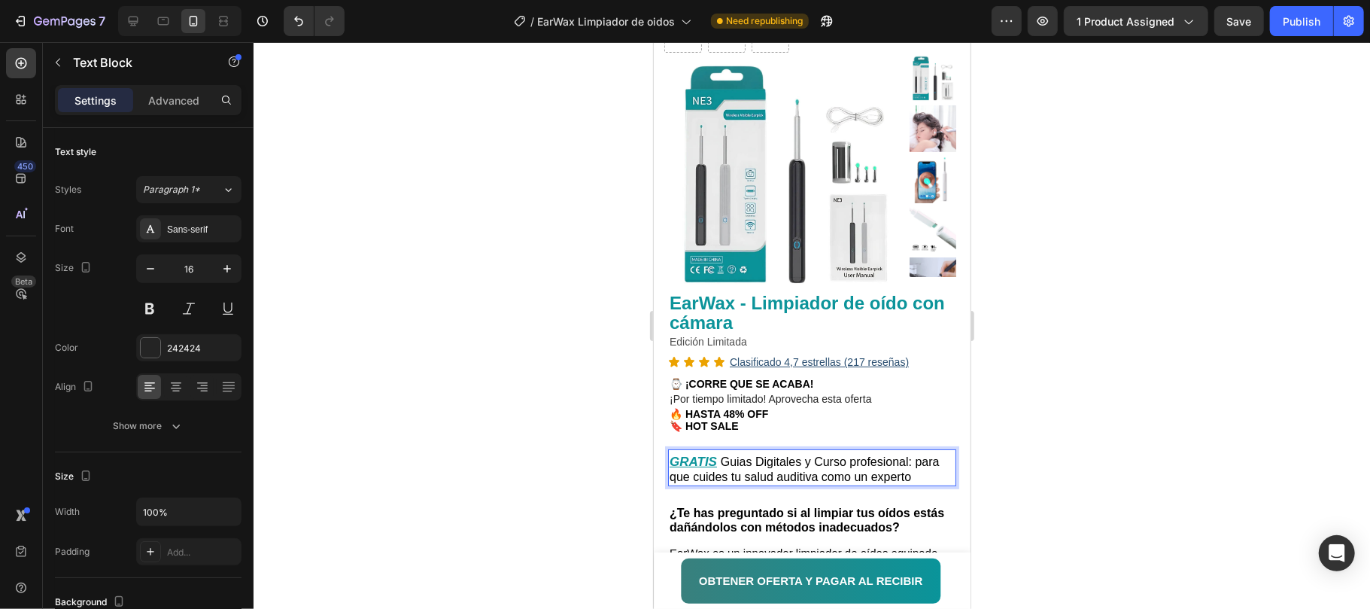
drag, startPoint x: 912, startPoint y: 461, endPoint x: 680, endPoint y: 464, distance: 231.8
click at [680, 464] on p "GRATIS Guias Digitales y Curso profesional: para que cuides tu salud auditiva c…" at bounding box center [811, 469] width 285 height 30
click at [704, 460] on u "GRATIS" at bounding box center [692, 461] width 47 height 14
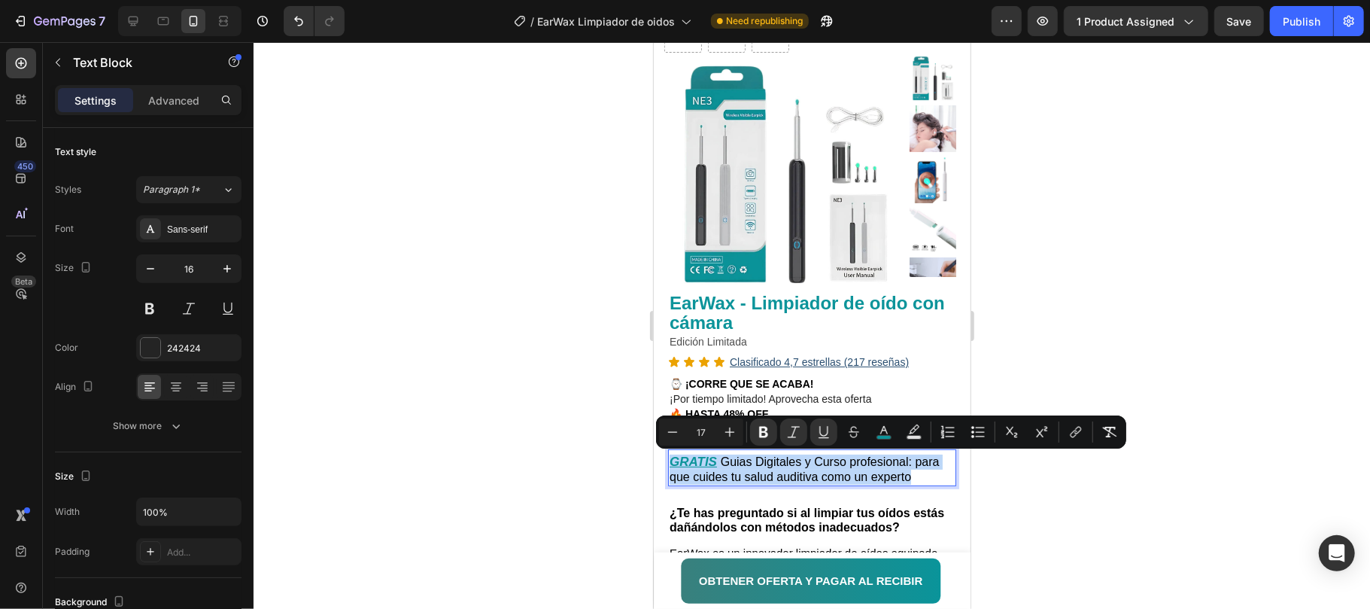
click at [893, 455] on span "Guias Digitales y Curso profesional: para que cuides tu salud auditiva como un …" at bounding box center [804, 469] width 270 height 28
click at [909, 463] on span "Guias Digitales y Curso profesional: para que cuides tu salud auditiva como un …" at bounding box center [804, 469] width 270 height 28
drag, startPoint x: 914, startPoint y: 463, endPoint x: 671, endPoint y: 458, distance: 242.4
click at [671, 458] on p "GRATIS Guias Digitales y Curso profesional: para que cuides tu salud auditiva c…" at bounding box center [811, 469] width 285 height 30
click at [771, 430] on icon "Editor contextual toolbar" at bounding box center [763, 431] width 15 height 15
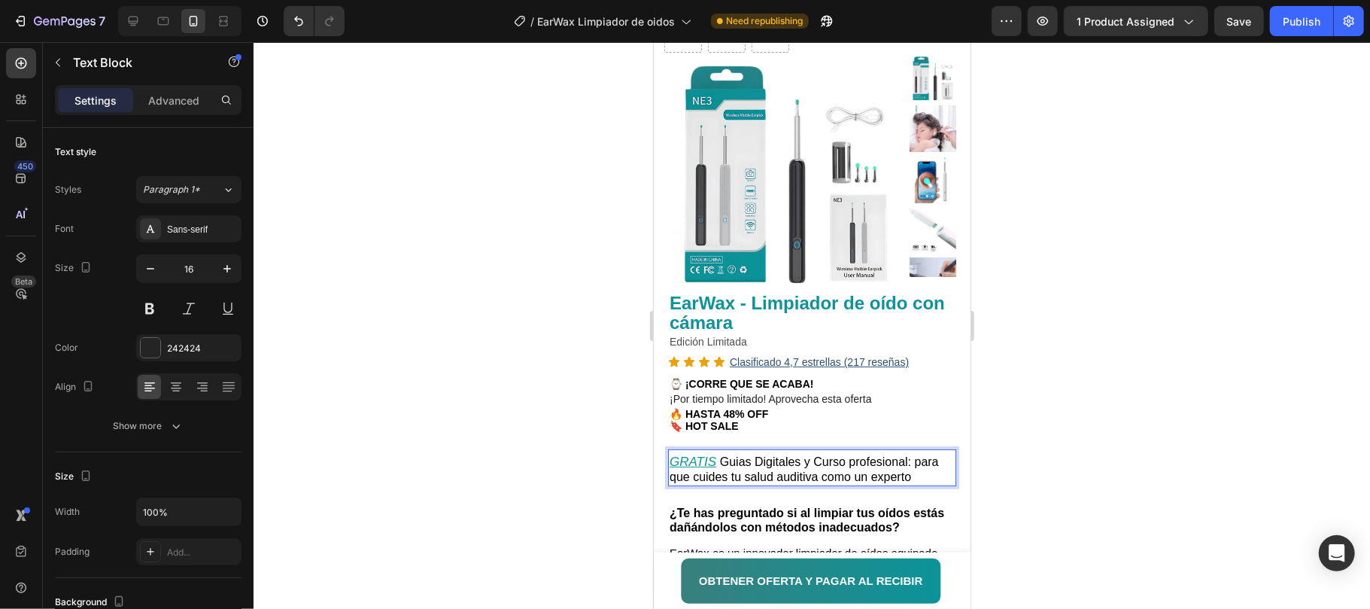
click at [770, 430] on p "🔖 HOT SALE" at bounding box center [811, 425] width 285 height 13
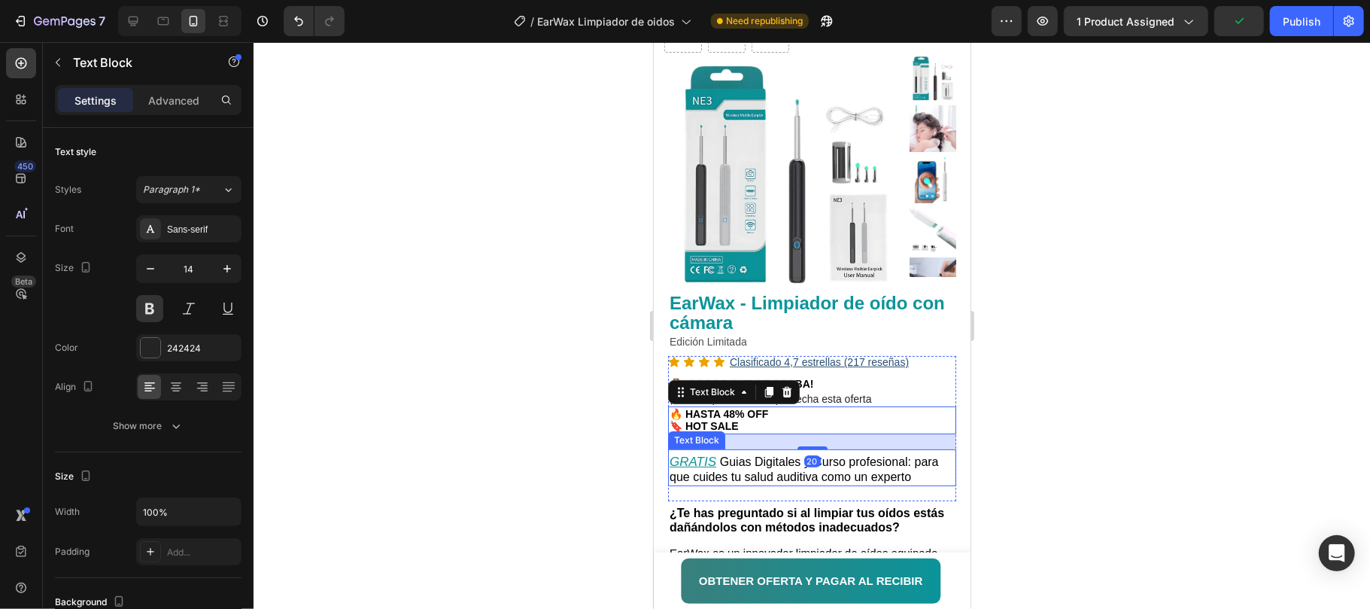
click at [863, 458] on span "Guias Digitales y Curso profesional: para que cuides tu salud auditiva como un …" at bounding box center [803, 469] width 269 height 28
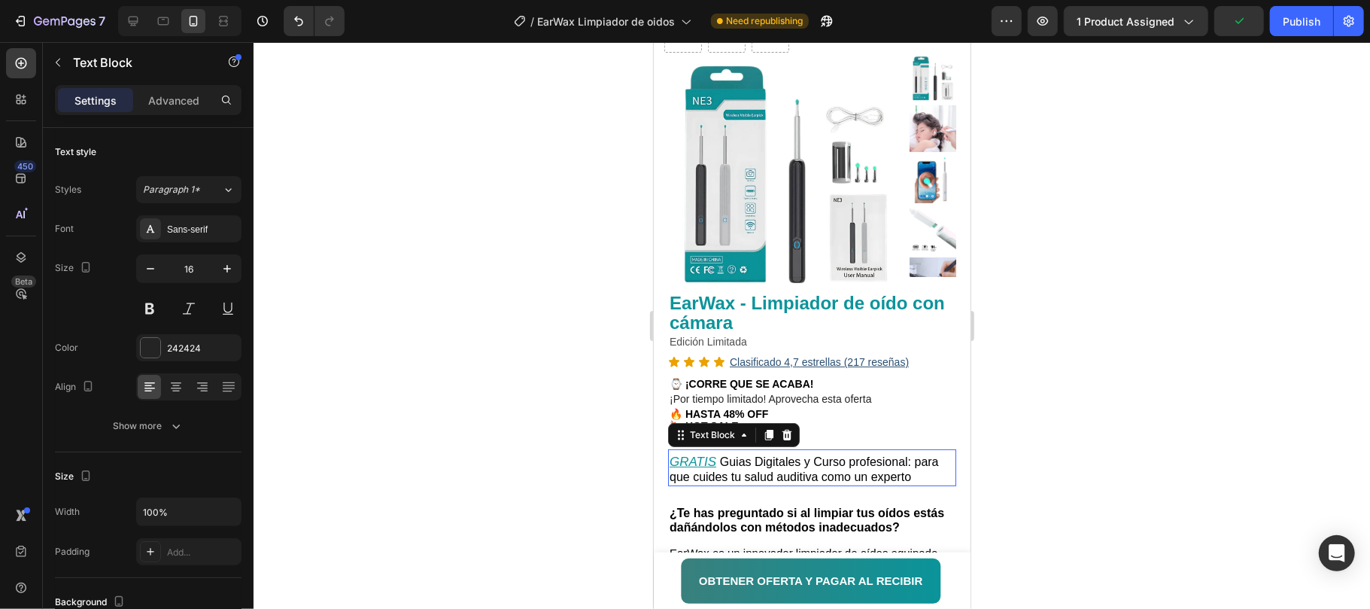
click at [863, 458] on span "Guias Digitales y Curso profesional: para que cuides tu salud auditiva como un …" at bounding box center [803, 469] width 269 height 28
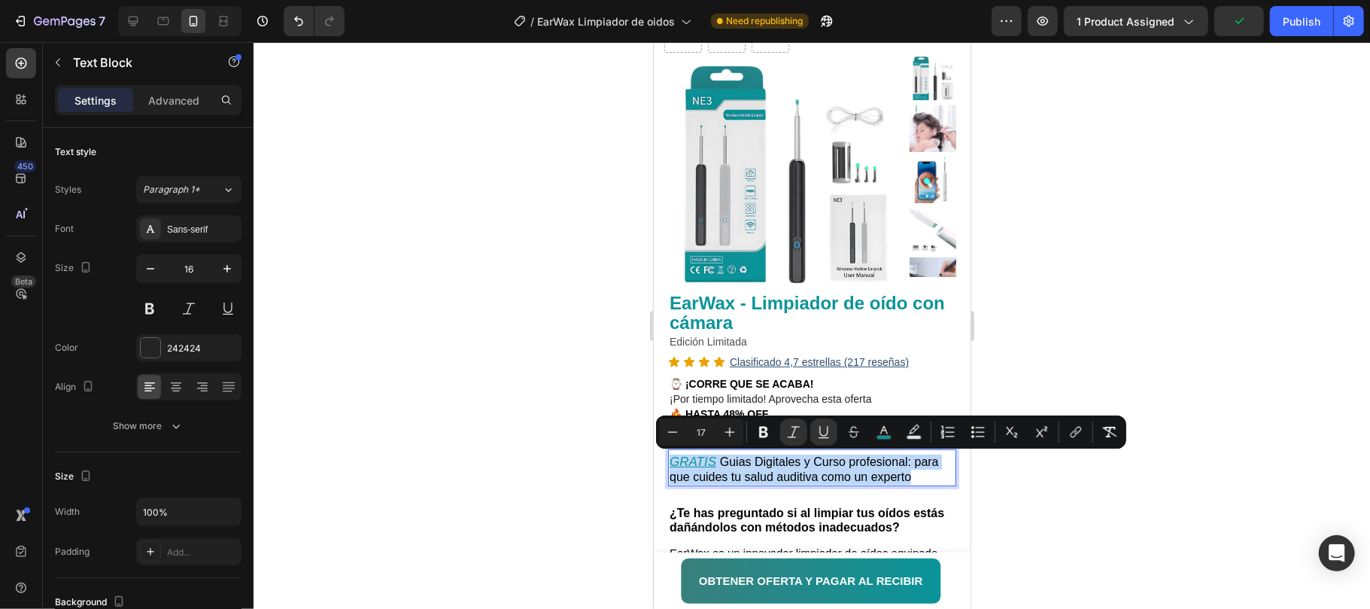
click at [896, 458] on span "Guias Digitales y Curso profesional: para que cuides tu salud auditiva como un …" at bounding box center [803, 469] width 269 height 28
drag, startPoint x: 911, startPoint y: 461, endPoint x: 658, endPoint y: 455, distance: 253.7
click at [658, 455] on div "Row Product Images Row EarWax - Limpiador de oído con cámara Product Title Edic…" at bounding box center [811, 519] width 317 height 1020
click at [756, 434] on icon "Editor contextual toolbar" at bounding box center [763, 431] width 15 height 15
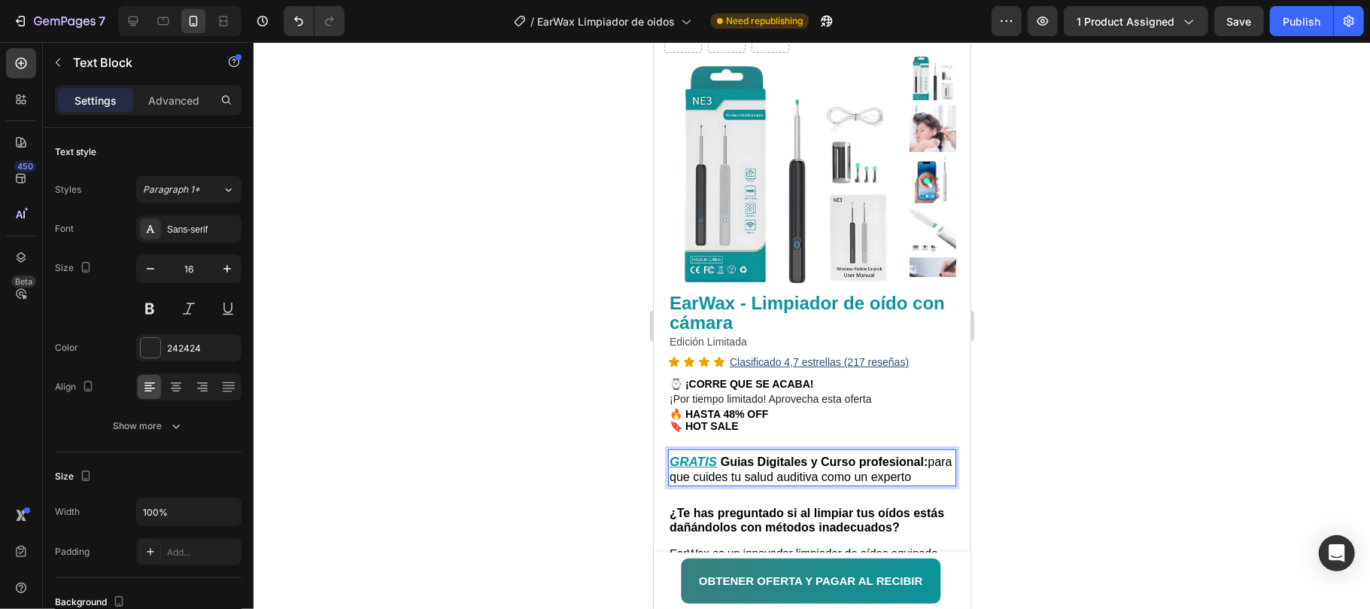
click at [743, 461] on strong "Guias Digitales y Curso profesional:" at bounding box center [824, 461] width 208 height 13
click at [737, 461] on strong "Guias Digitales y Curso profesional:" at bounding box center [824, 461] width 208 height 13
click at [745, 466] on strong "Guias Digitales y Curso profesional:" at bounding box center [824, 461] width 208 height 13
click at [748, 461] on strong "Guias Digitales y Curso profesional:" at bounding box center [824, 461] width 208 height 13
click at [653, 41] on lt-span "Gu í as" at bounding box center [653, 41] width 0 height 0
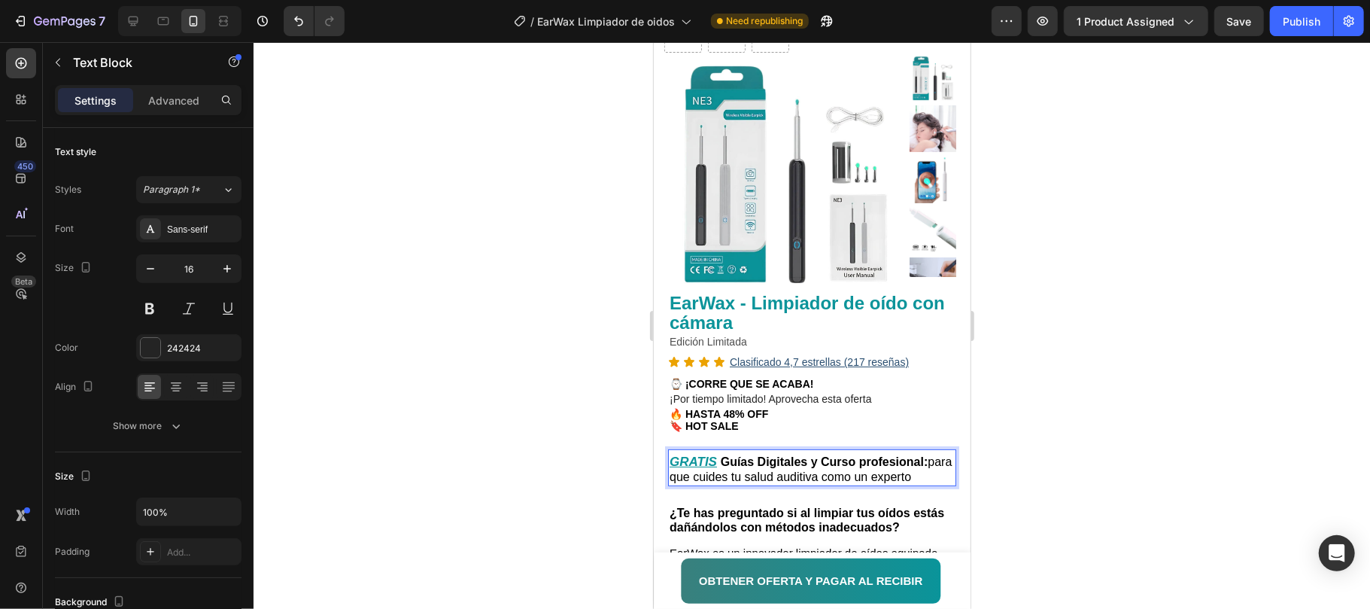
click at [895, 470] on span "Guías Digitales y Curso profesional: para que cuides tu salud auditiva como un …" at bounding box center [810, 469] width 282 height 28
click at [673, 476] on span "Guías Digitales y Curso profesional: para que cuides tu salud auditiva como un …" at bounding box center [810, 469] width 282 height 28
click at [1133, 424] on div at bounding box center [812, 325] width 1117 height 567
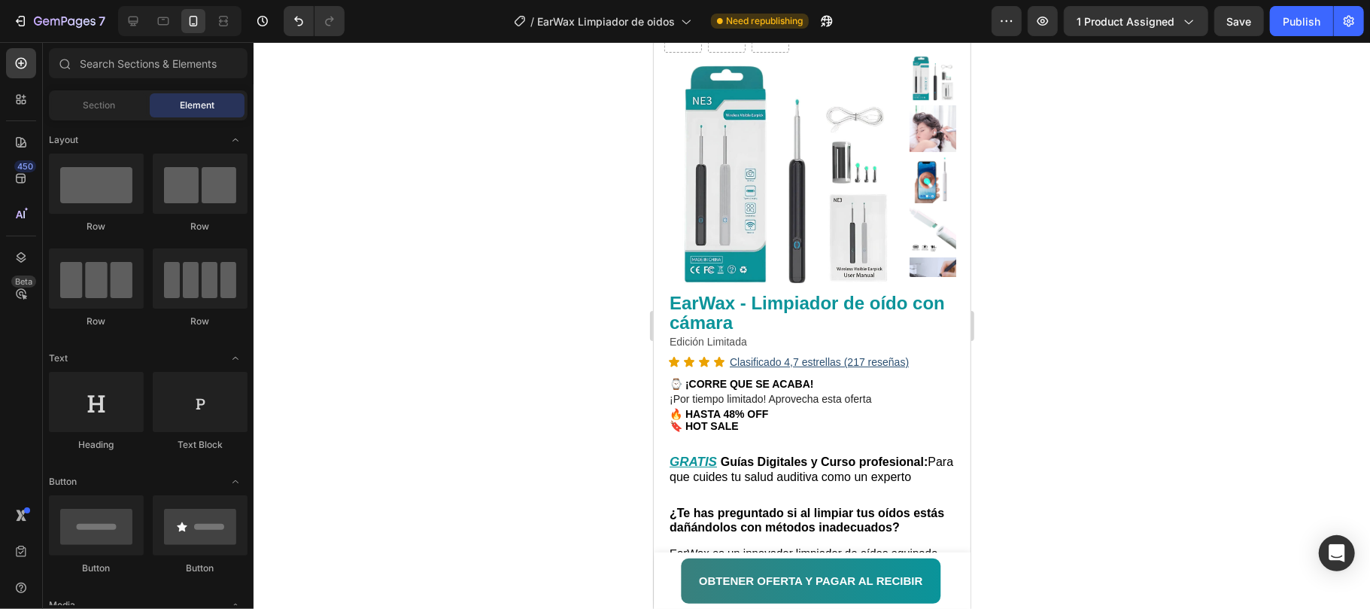
drag, startPoint x: 1303, startPoint y: 25, endPoint x: 1204, endPoint y: 323, distance: 314.1
click at [1303, 26] on div "Publish" at bounding box center [1302, 22] width 38 height 16
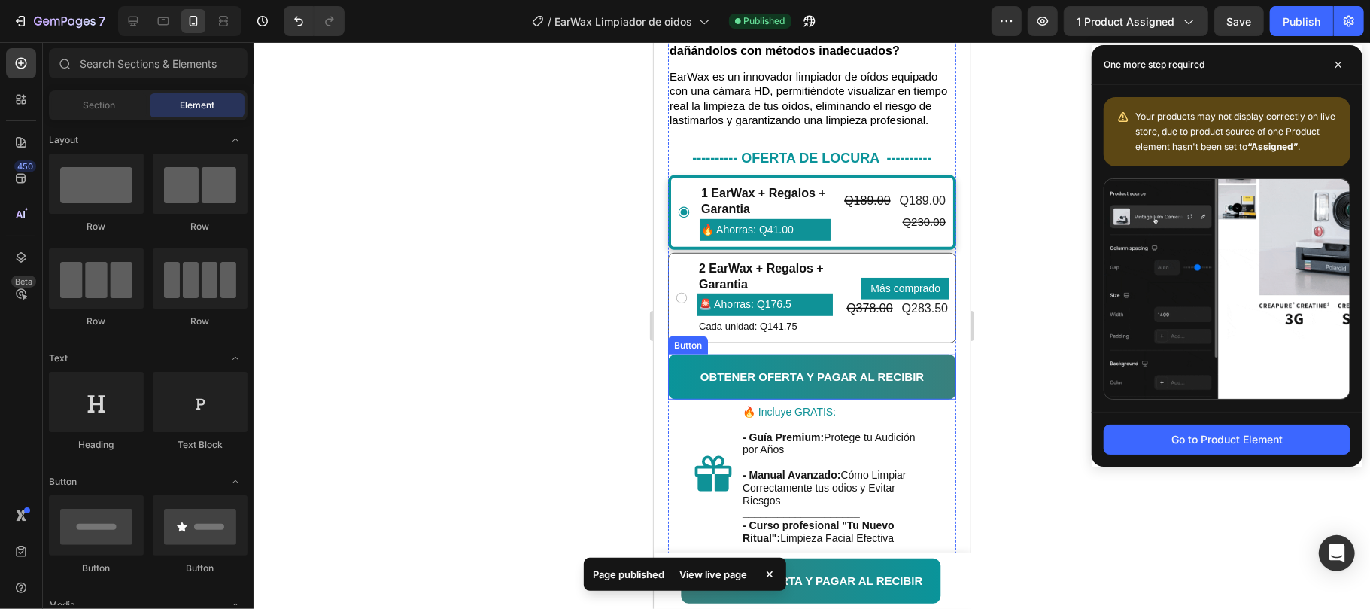
scroll to position [602, 0]
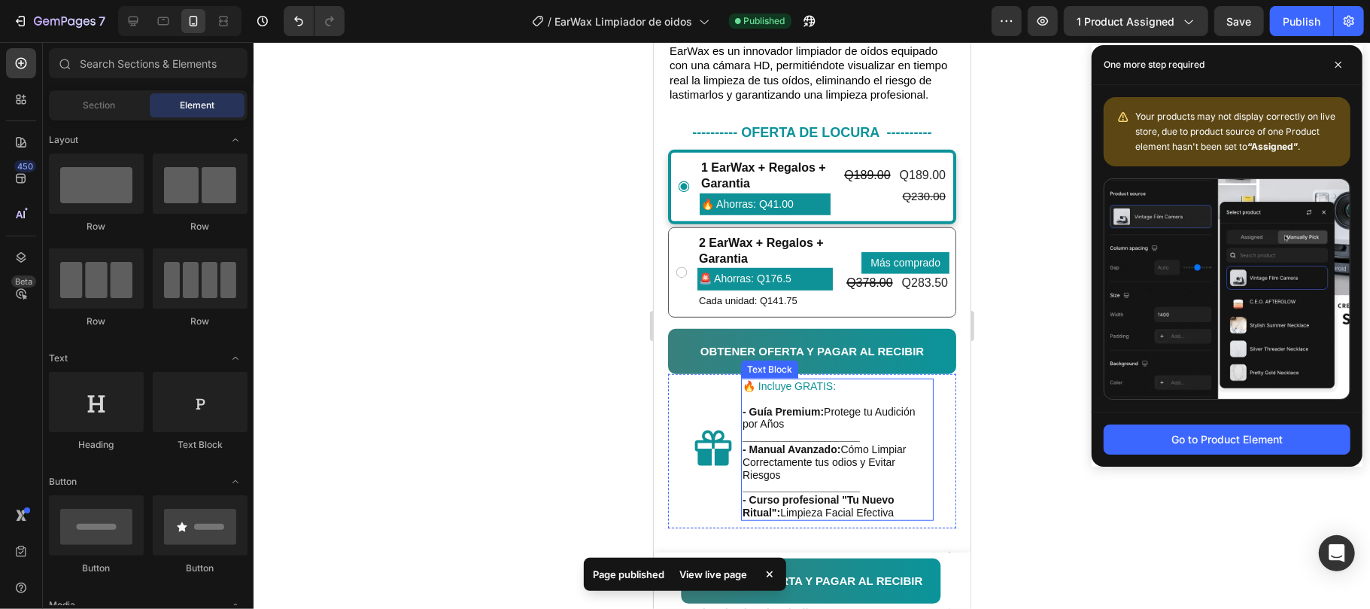
click at [806, 417] on strong "- Guía Premium:" at bounding box center [782, 411] width 81 height 12
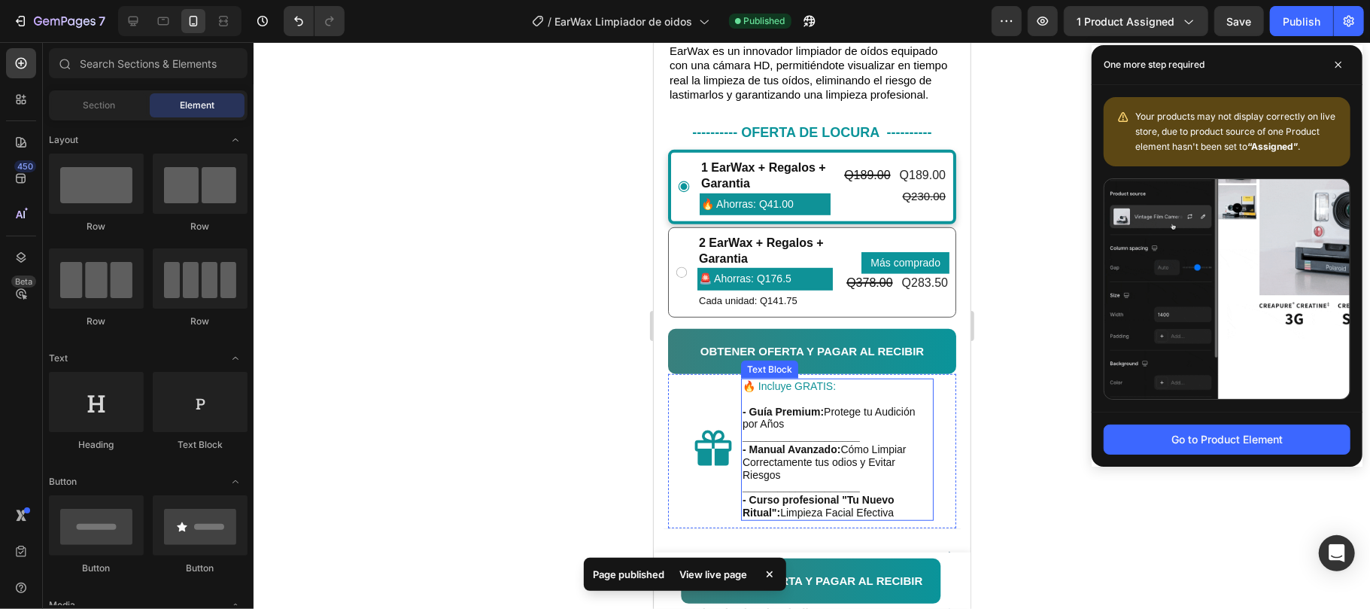
click at [806, 417] on strong "- Guía Premium:" at bounding box center [782, 411] width 81 height 12
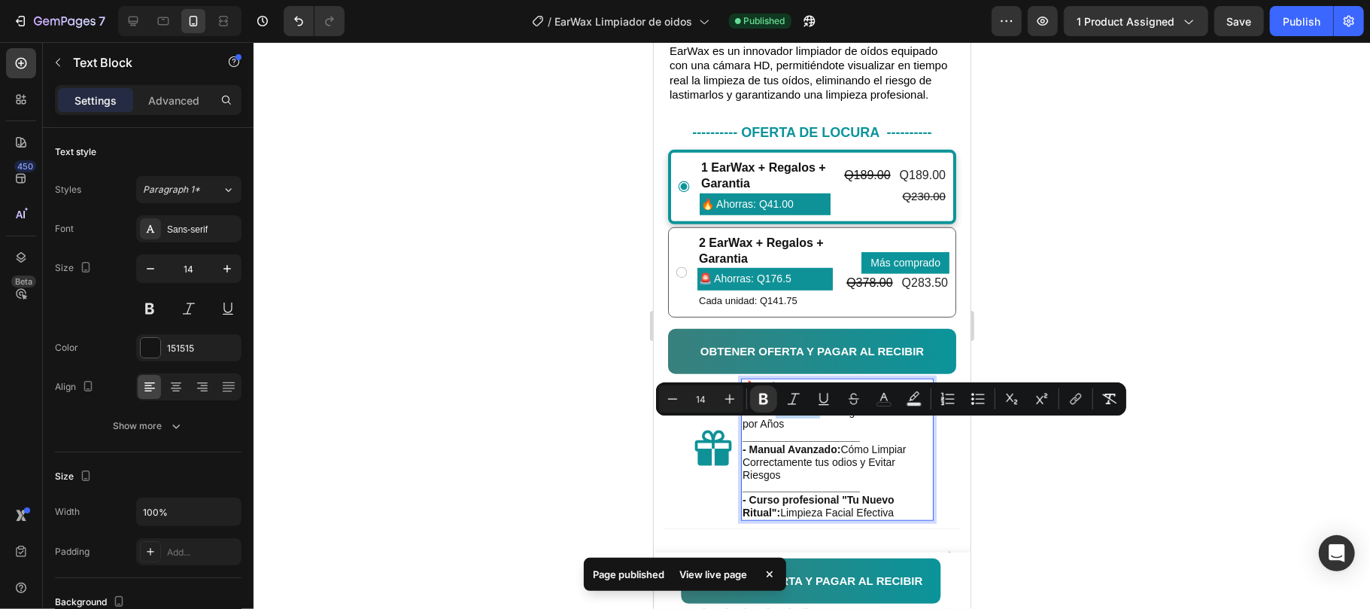
click at [821, 417] on strong "- Guía Premium:" at bounding box center [782, 411] width 81 height 12
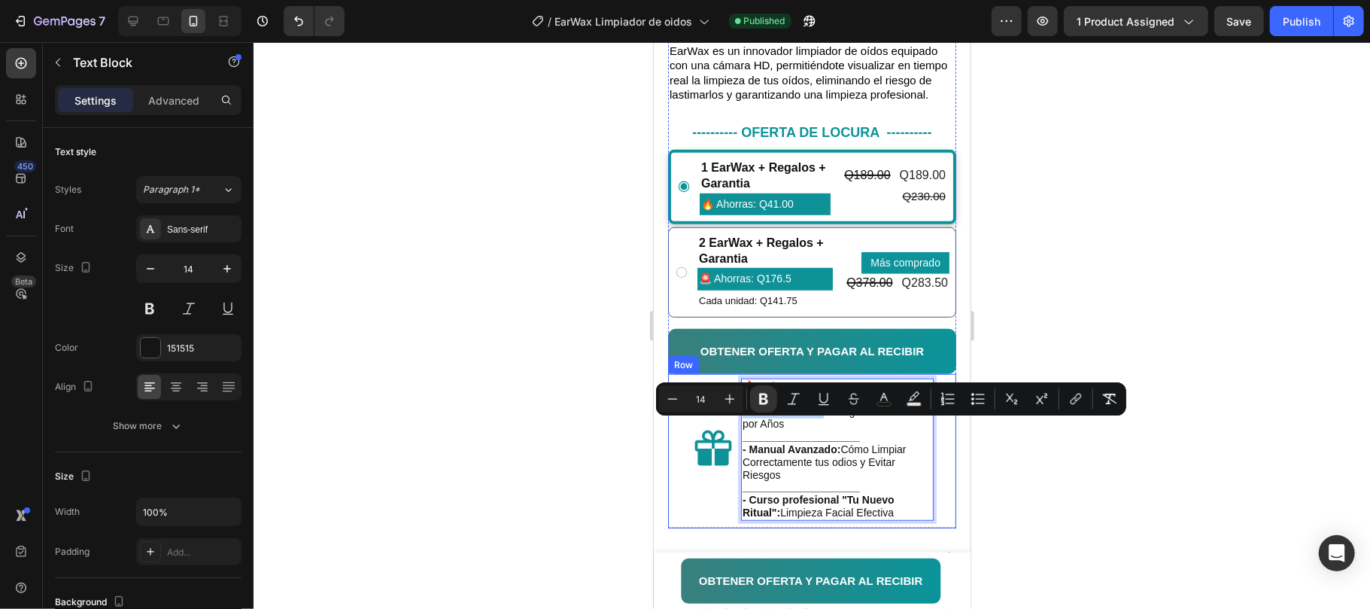
drag, startPoint x: 823, startPoint y: 427, endPoint x: 739, endPoint y: 421, distance: 84.6
click at [739, 421] on div "Icon 🔥 Incluye GRATIS: - Guía Premium: Protege tu Audición por Años ___________…" at bounding box center [811, 450] width 288 height 154
click at [871, 404] on button "color" at bounding box center [884, 398] width 27 height 27
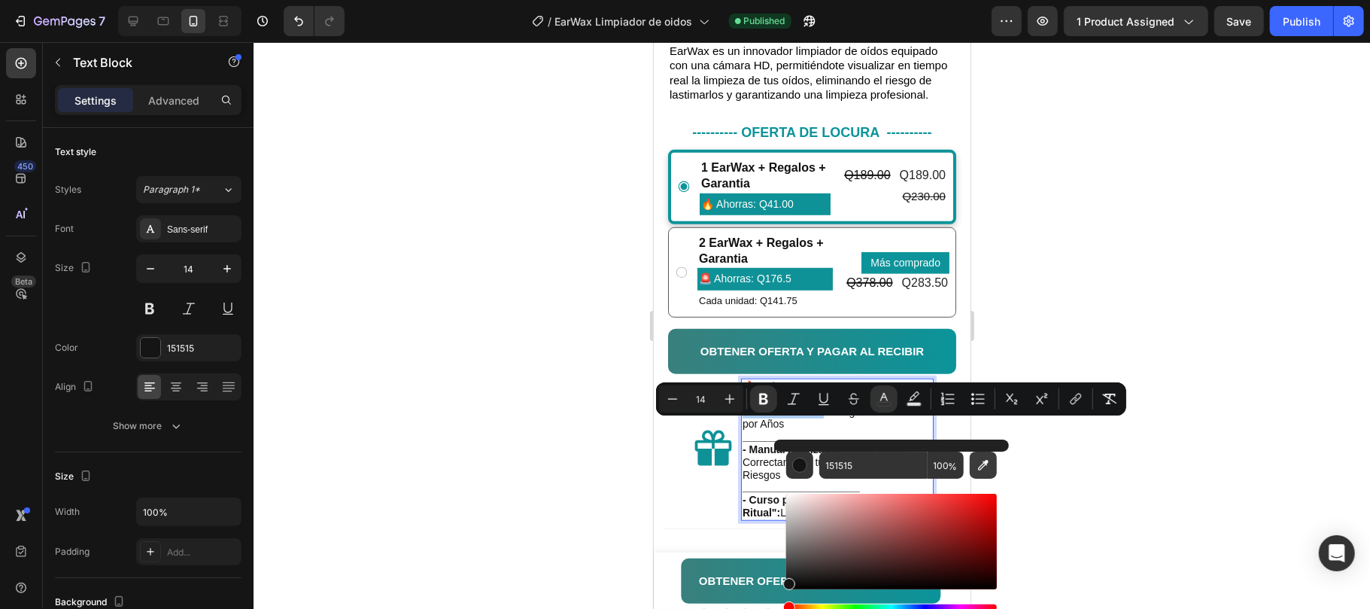
click at [980, 471] on icon "Editor contextual toolbar" at bounding box center [983, 465] width 15 height 15
type input "0F9297"
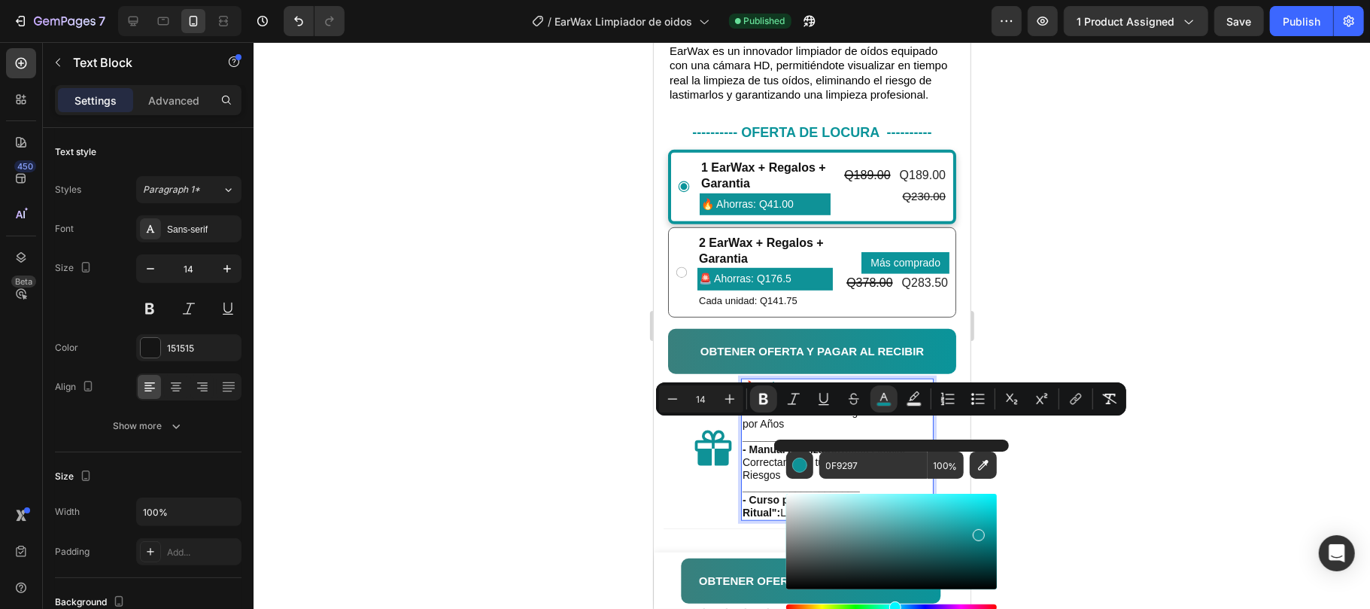
drag, startPoint x: 1043, startPoint y: 320, endPoint x: 218, endPoint y: 403, distance: 828.9
click at [1043, 320] on div at bounding box center [812, 325] width 1117 height 567
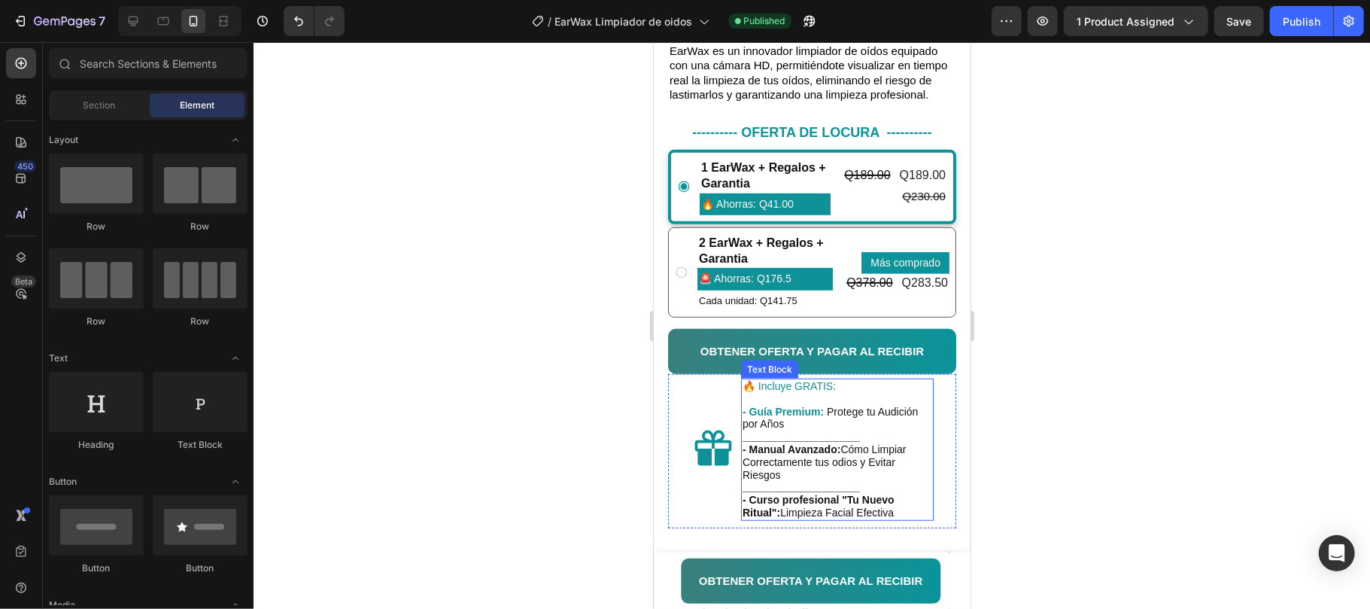
click at [805, 455] on strong "- Manual Avanzado:" at bounding box center [791, 448] width 98 height 12
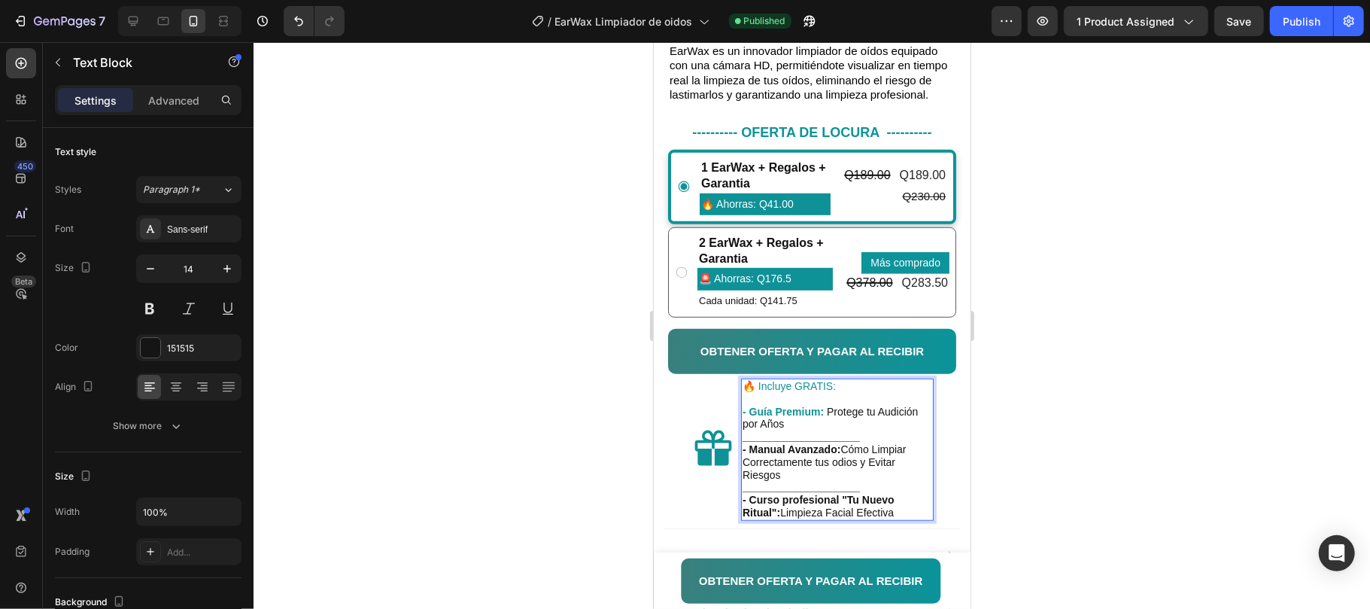
click at [829, 455] on strong "- Manual Avanzado:" at bounding box center [791, 448] width 98 height 12
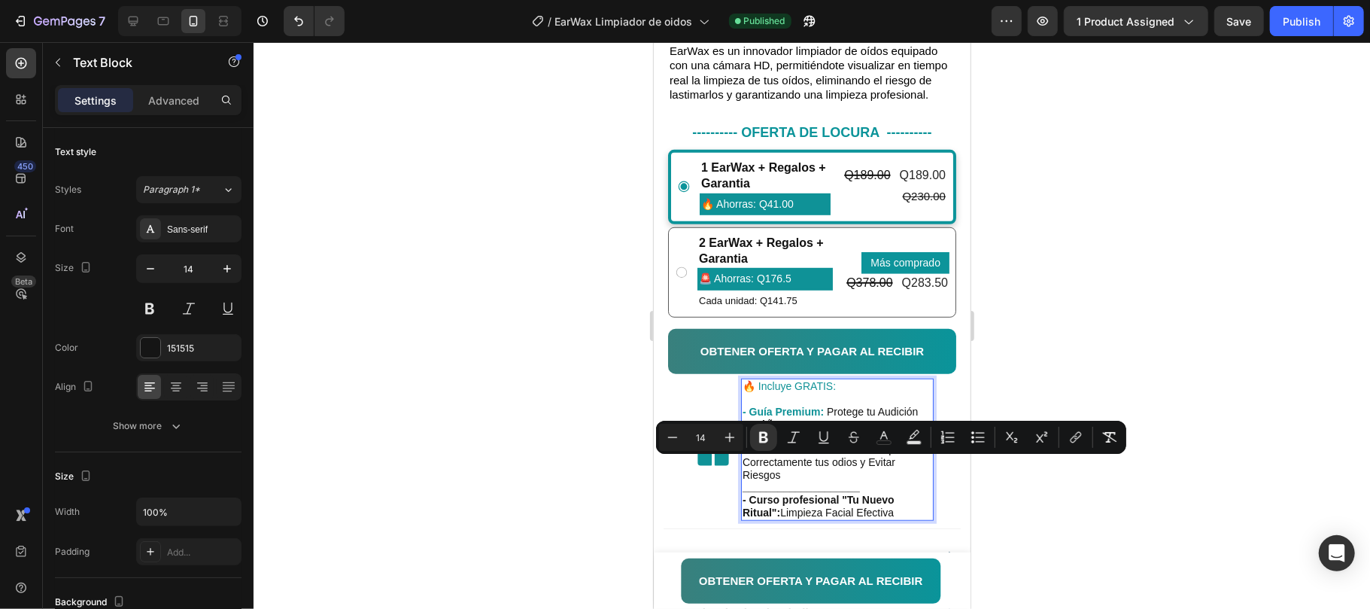
click at [844, 464] on p "- Manual Avanzado: Cómo Limpiar Correctamente tus odios y Evitar Riesgos" at bounding box center [837, 461] width 190 height 38
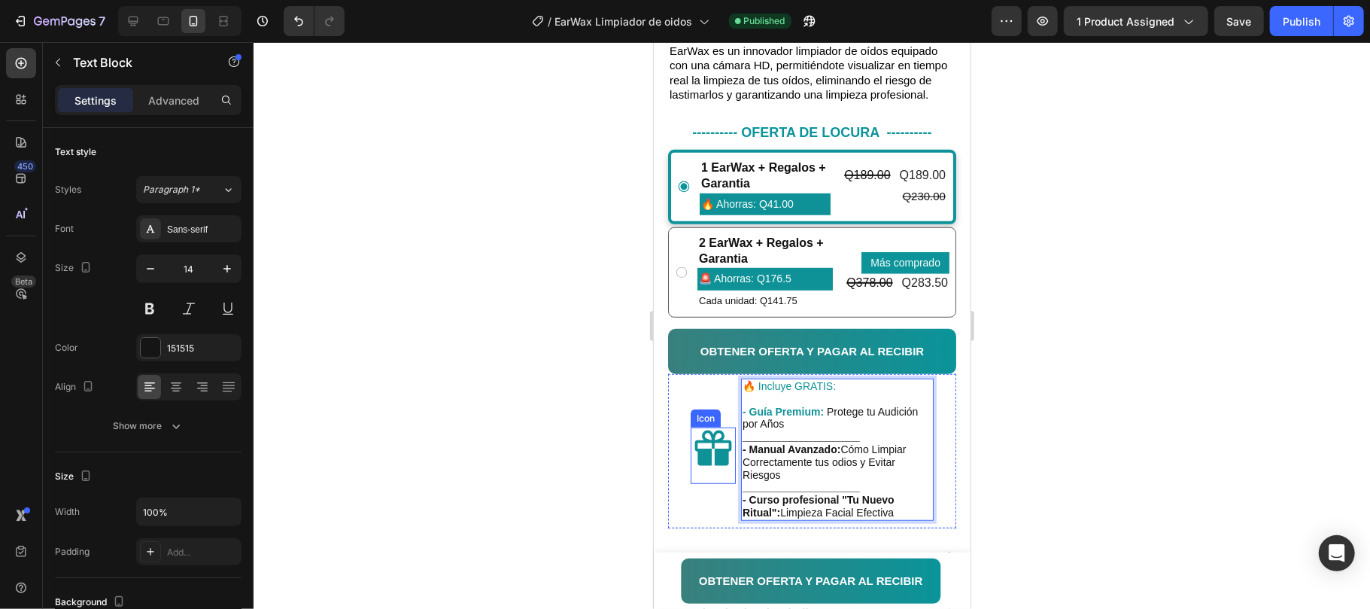
drag, startPoint x: 843, startPoint y: 466, endPoint x: 733, endPoint y: 466, distance: 109.9
click at [733, 466] on div "Icon 🔥 Incluye GRATIS: - Guía Premium: Protege tu Audición por Años ___________…" at bounding box center [811, 450] width 288 height 154
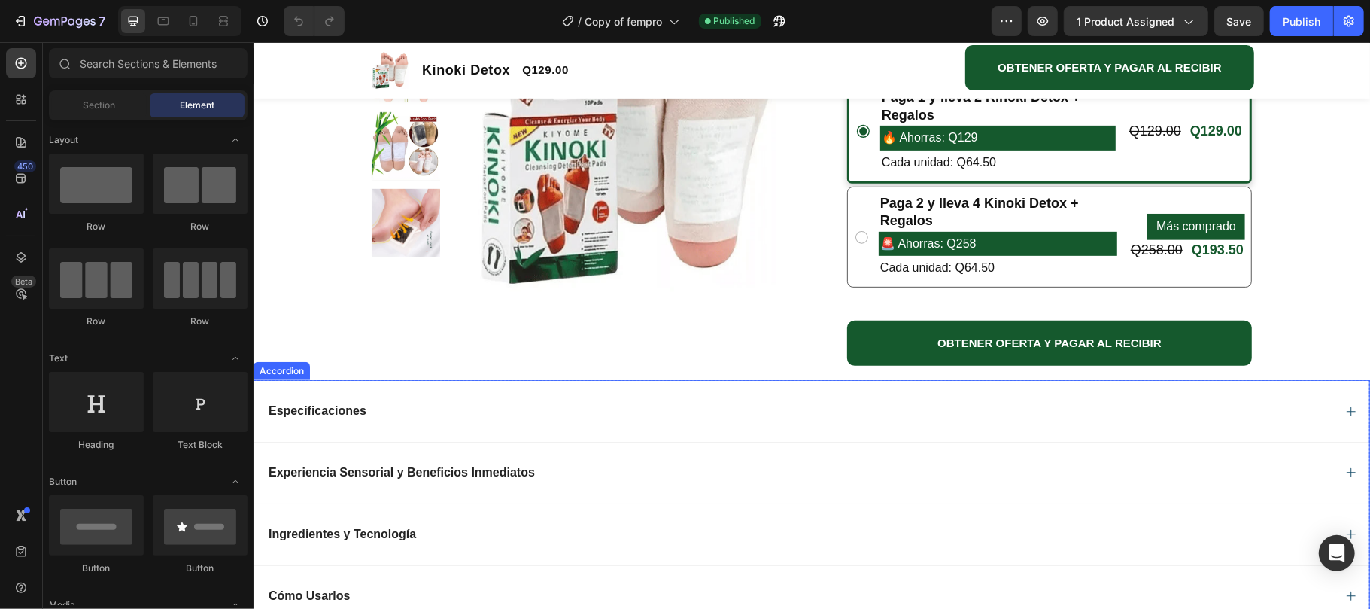
scroll to position [501, 0]
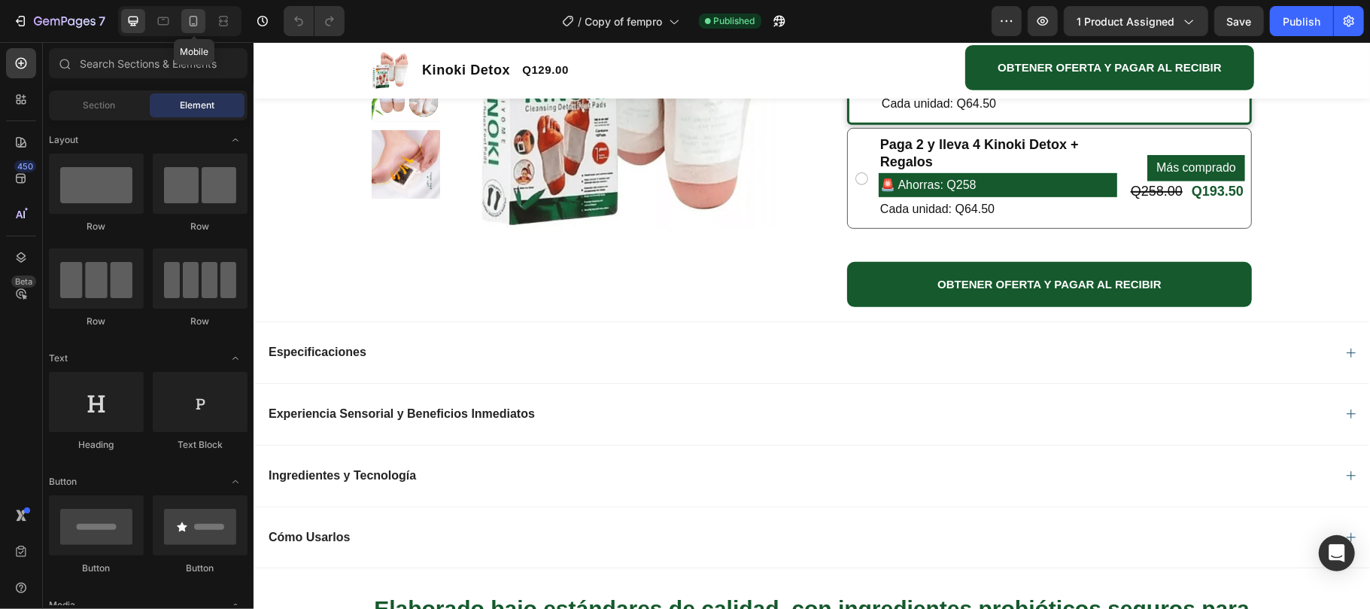
drag, startPoint x: 182, startPoint y: 21, endPoint x: 600, endPoint y: 375, distance: 547.8
click at [182, 21] on div at bounding box center [193, 21] width 24 height 24
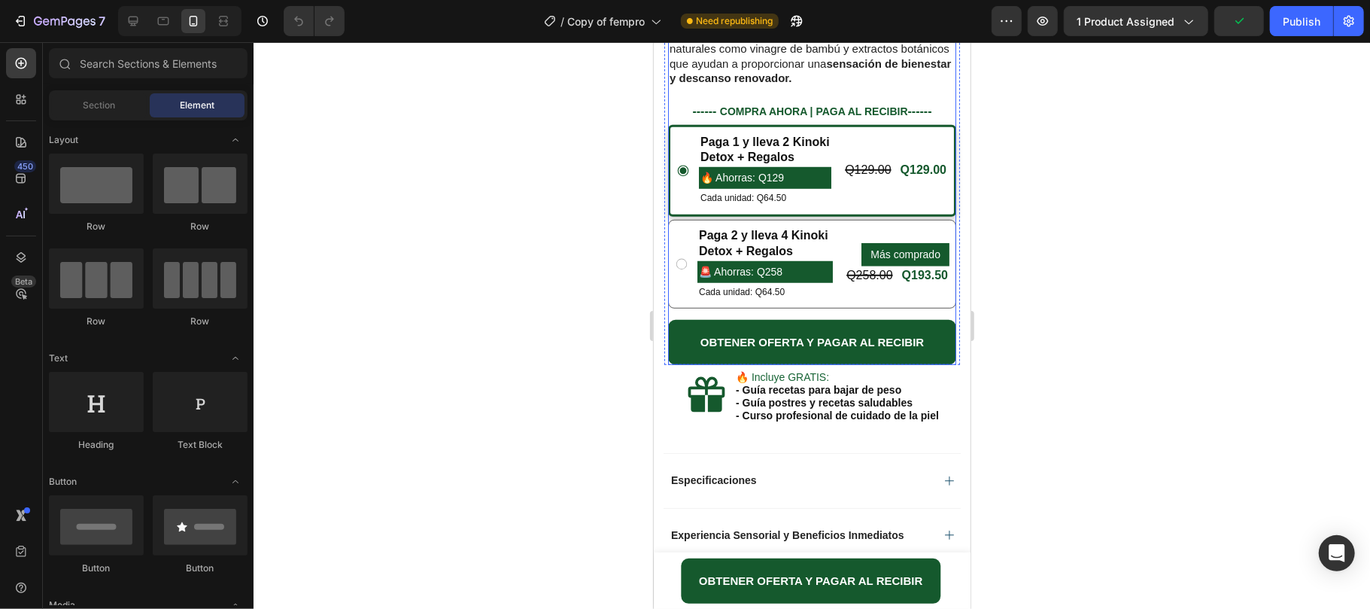
scroll to position [742, 0]
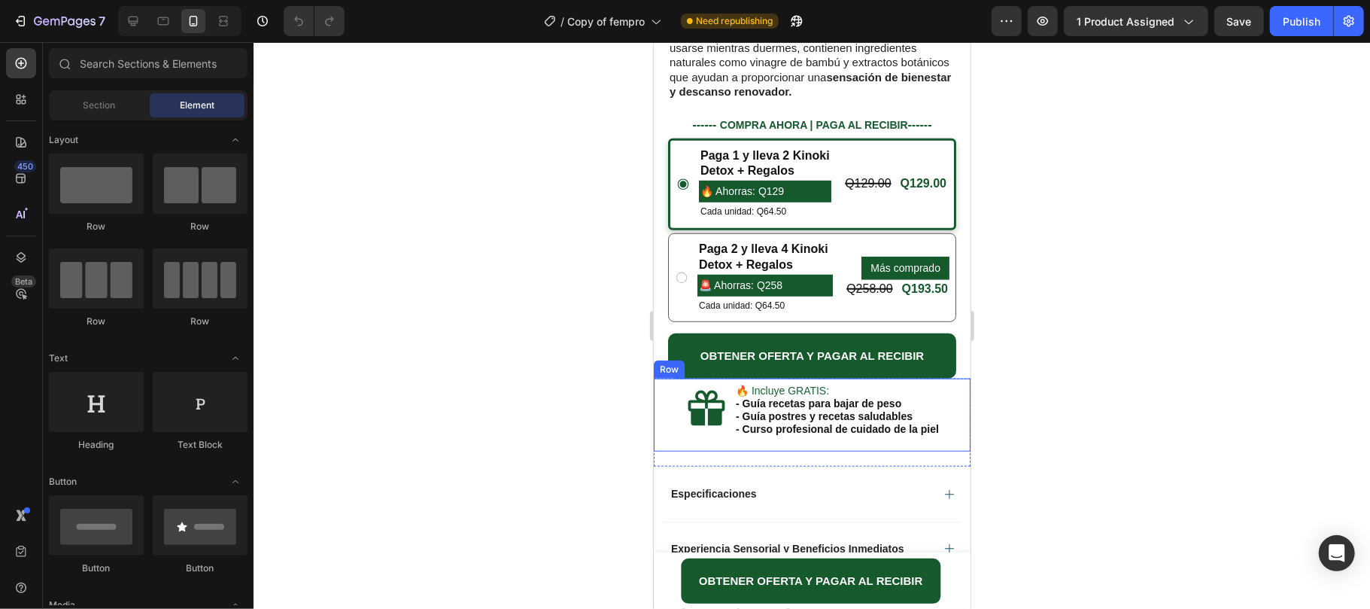
click at [923, 445] on div "Icon 🔥 Incluye GRATIS: - Guía recetas para bajar de peso - Guía postres y recet…" at bounding box center [811, 414] width 317 height 73
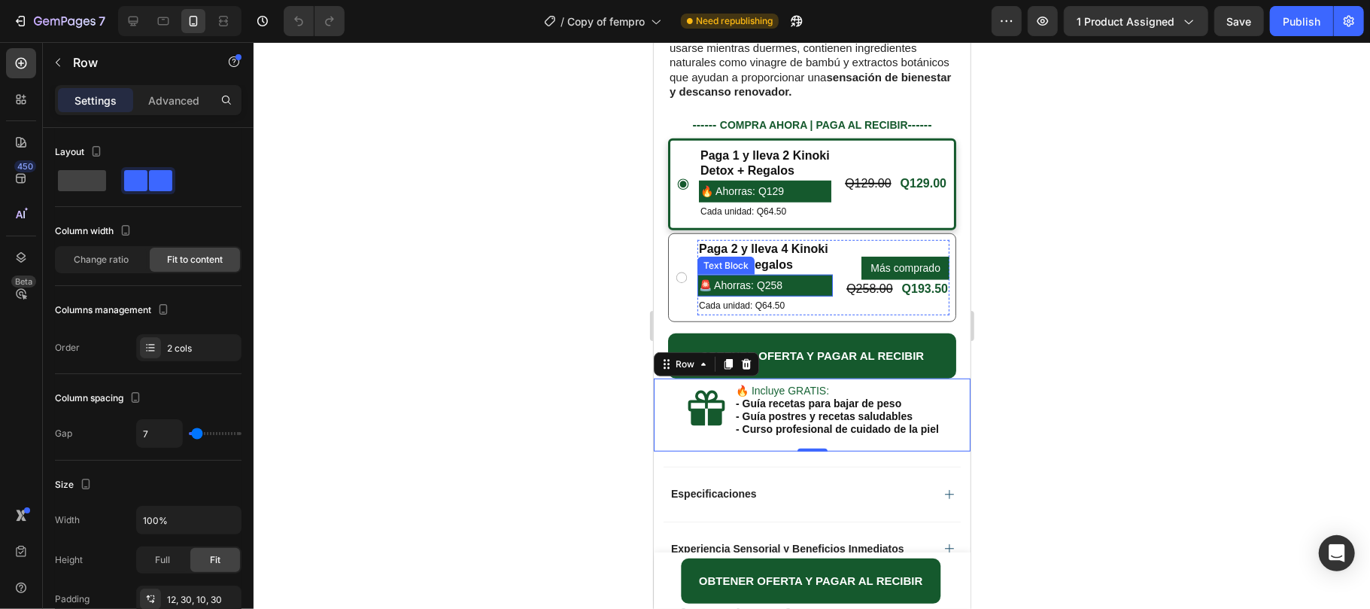
click at [715, 280] on p "🚨 Ahorras: Q258" at bounding box center [764, 284] width 132 height 19
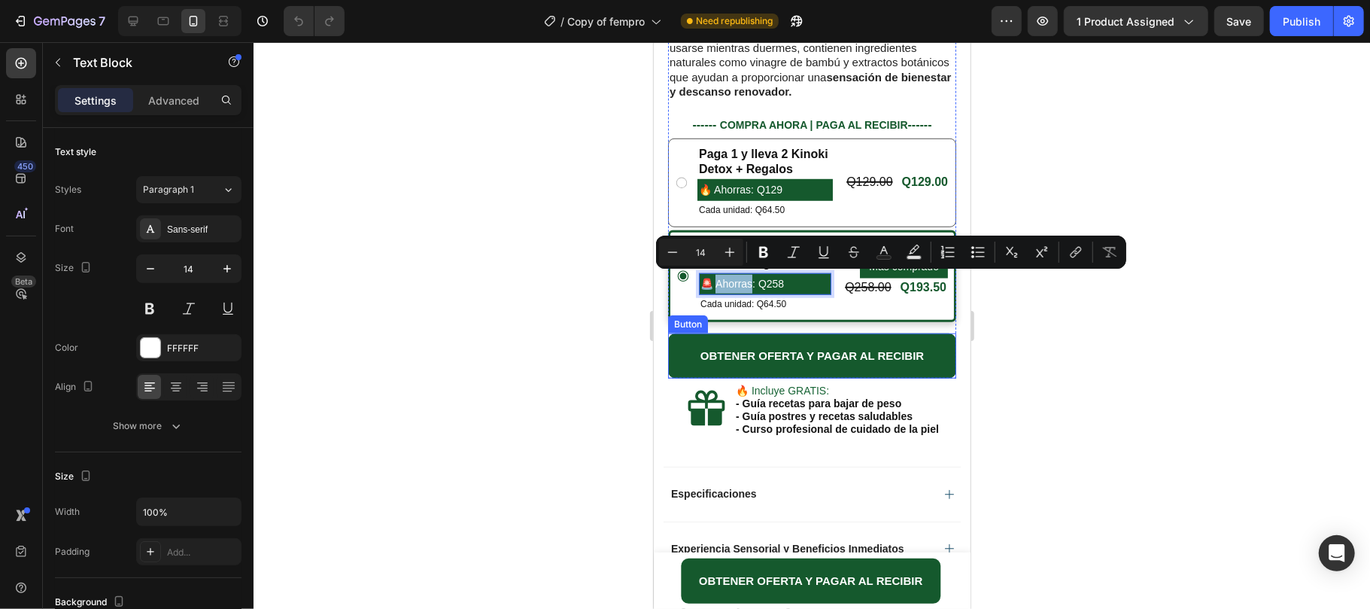
click at [861, 336] on button "OBTENER OFERTA Y PAGAR AL RECIBIR" at bounding box center [811, 355] width 288 height 45
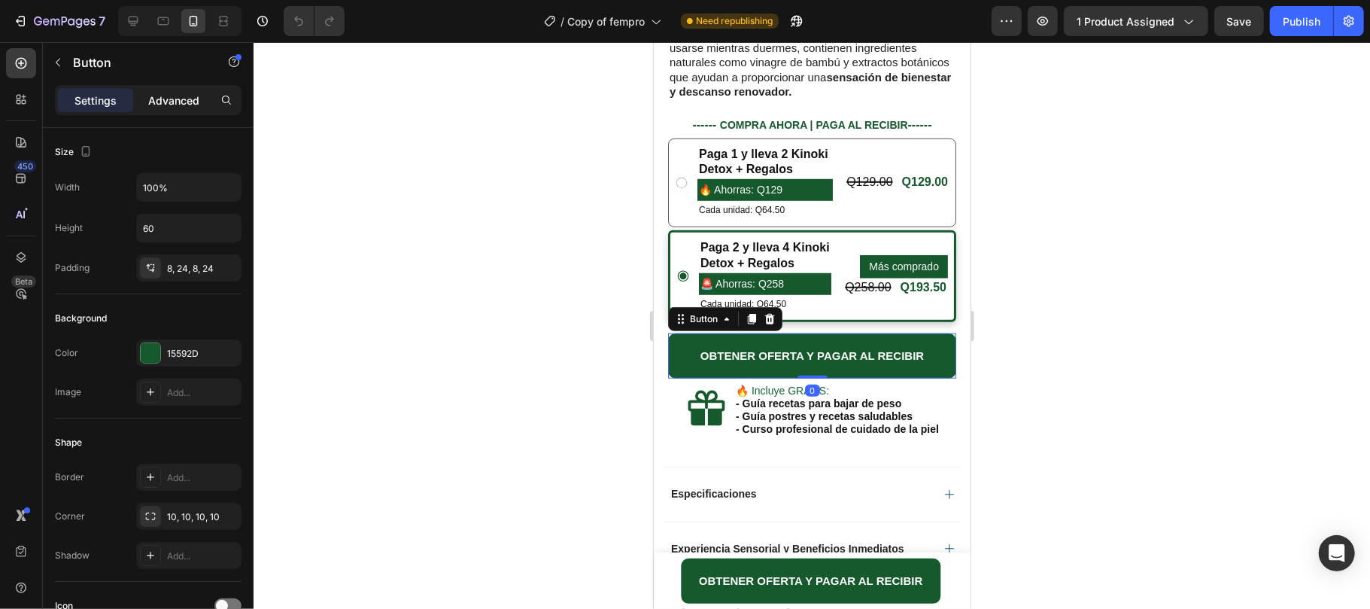
click at [166, 96] on p "Advanced" at bounding box center [173, 101] width 51 height 16
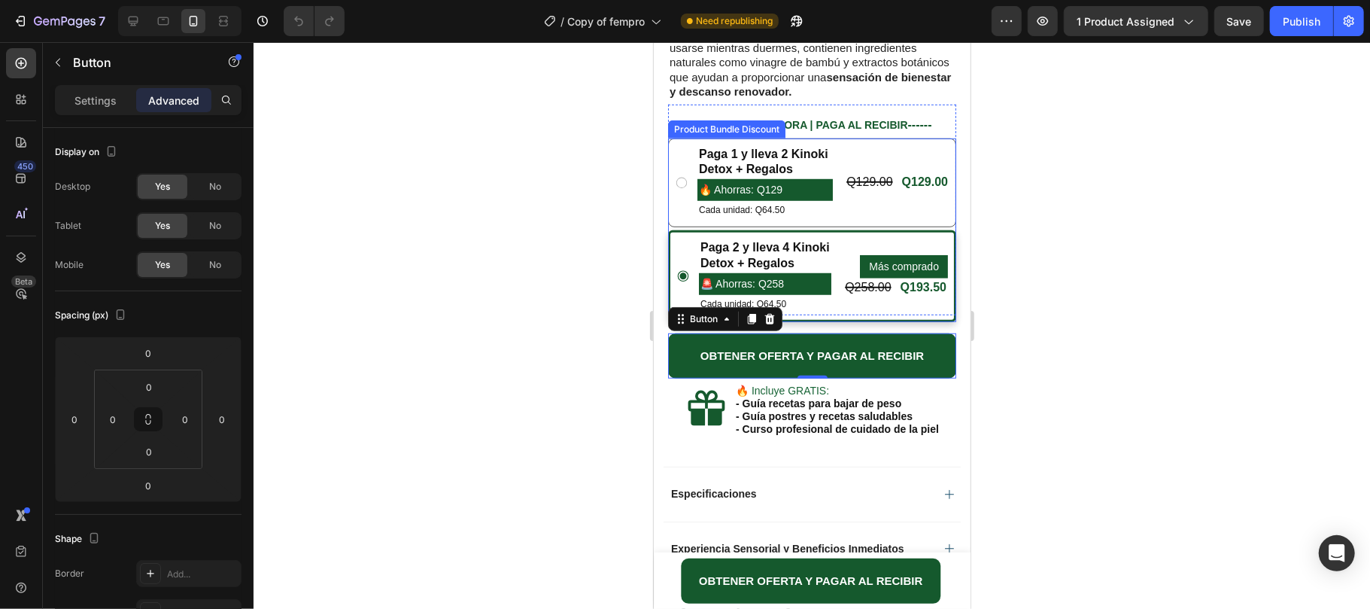
click at [885, 316] on div "Paga 2 y lleva 4 Kinoki Detox + Regalos Text Block 🚨 Ahorras: Q258 Text Block C…" at bounding box center [811, 276] width 288 height 92
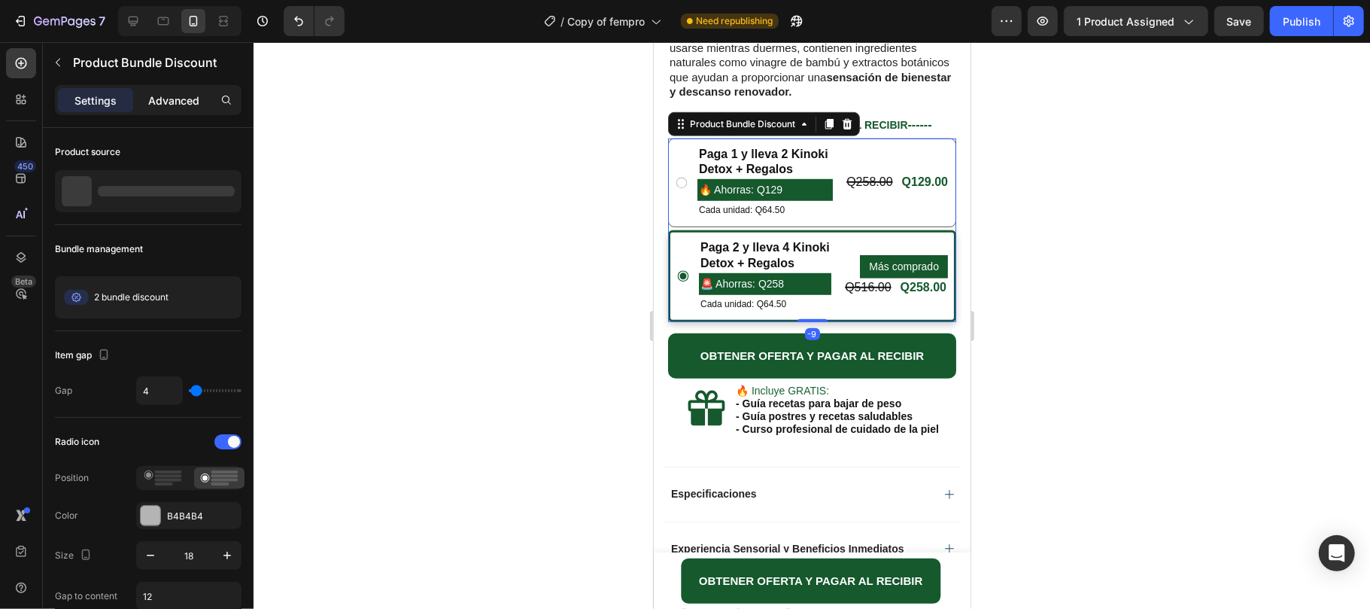
drag, startPoint x: 152, startPoint y: 109, endPoint x: 227, endPoint y: 275, distance: 181.8
click at [152, 109] on div "Advanced" at bounding box center [173, 100] width 75 height 24
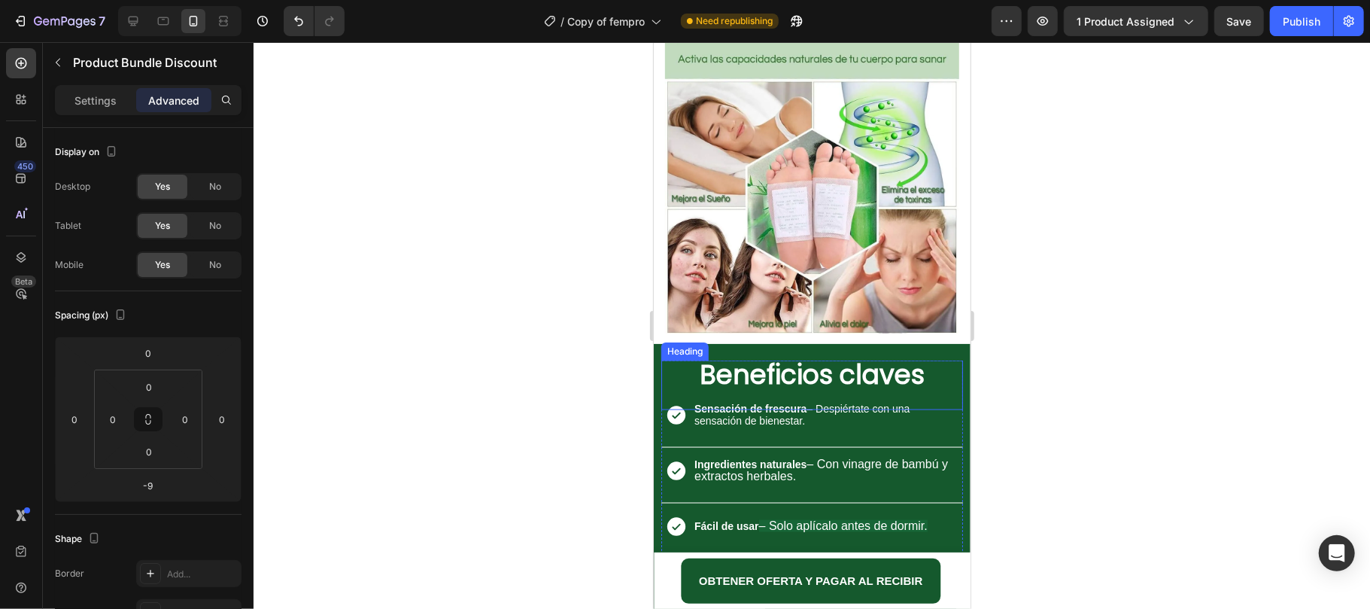
scroll to position [1545, 0]
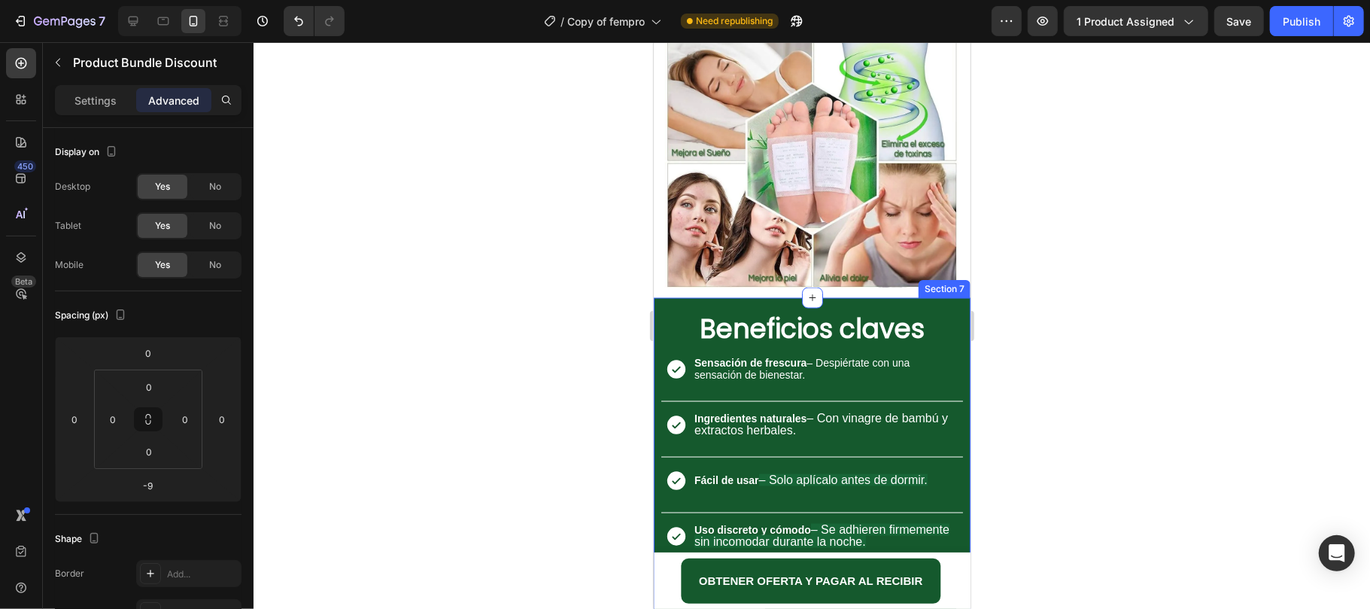
click at [948, 308] on div "Beneficios claves Heading Icon Sensación de frescura – Despiértate con una sens…" at bounding box center [811, 463] width 317 height 332
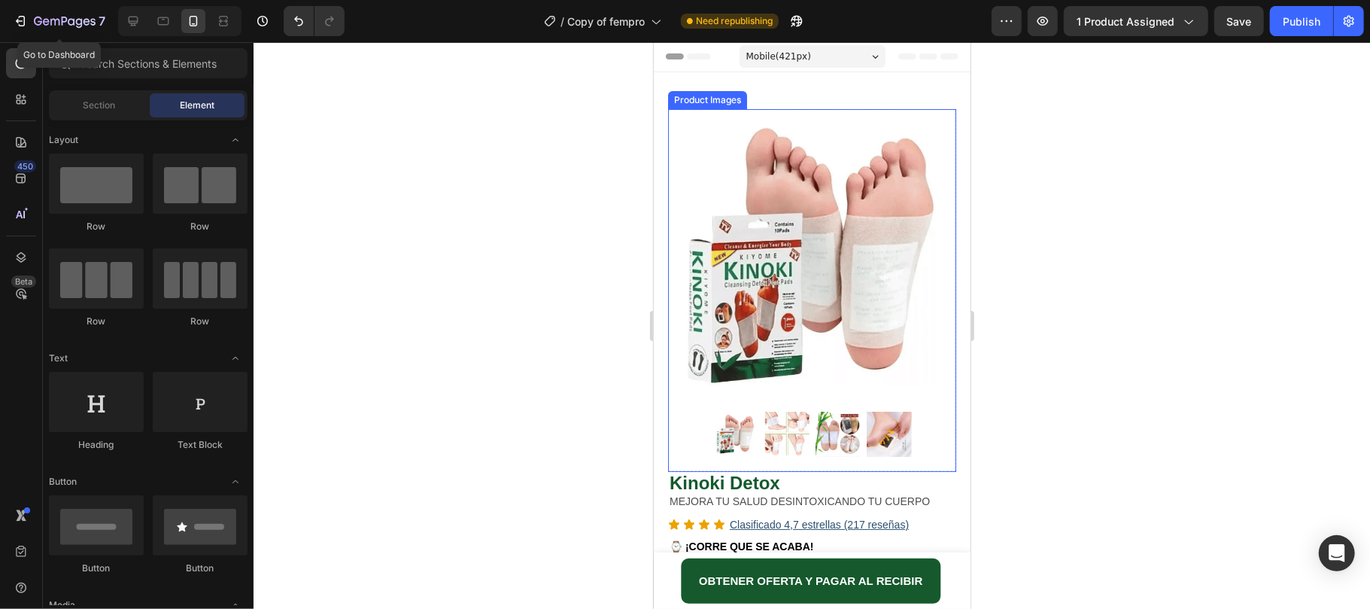
scroll to position [200, 0]
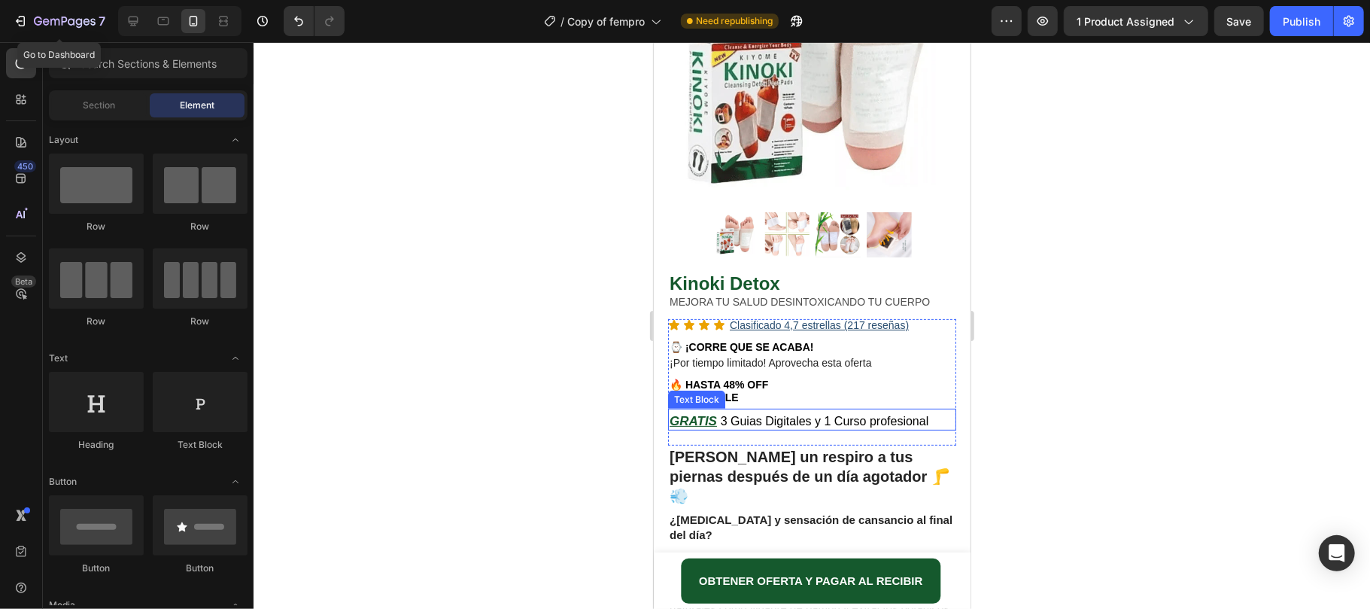
click at [875, 414] on span "3 Guias Digitales y 1 Curso profesional" at bounding box center [824, 420] width 208 height 13
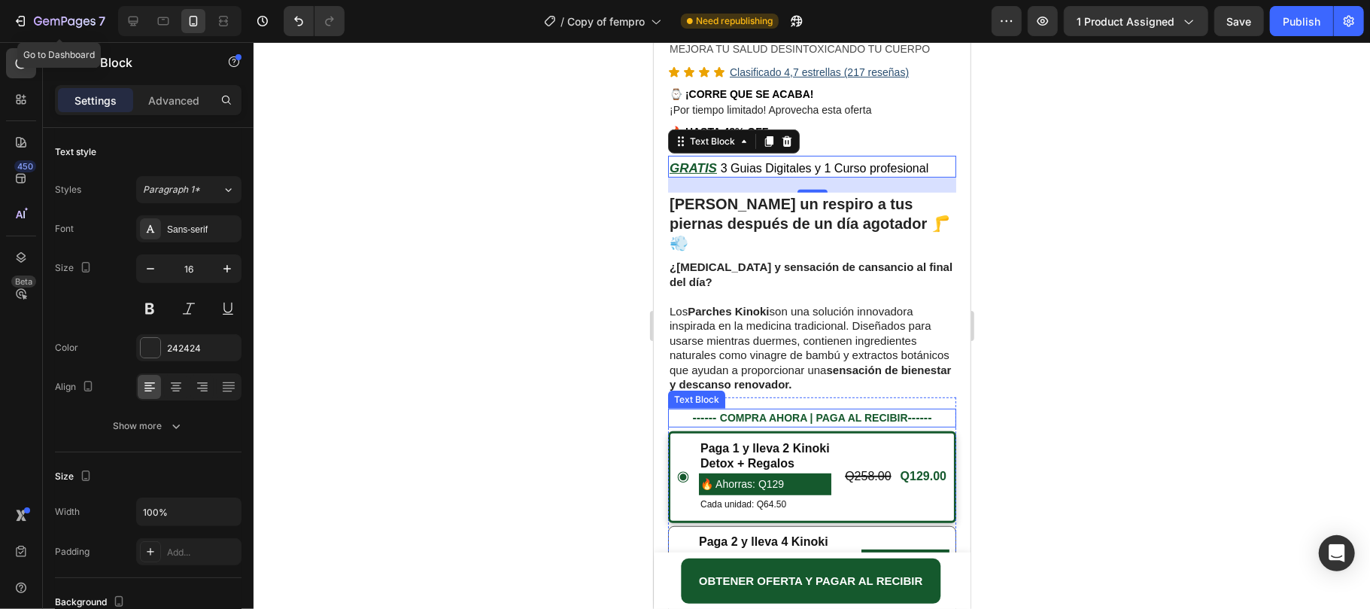
scroll to position [702, 0]
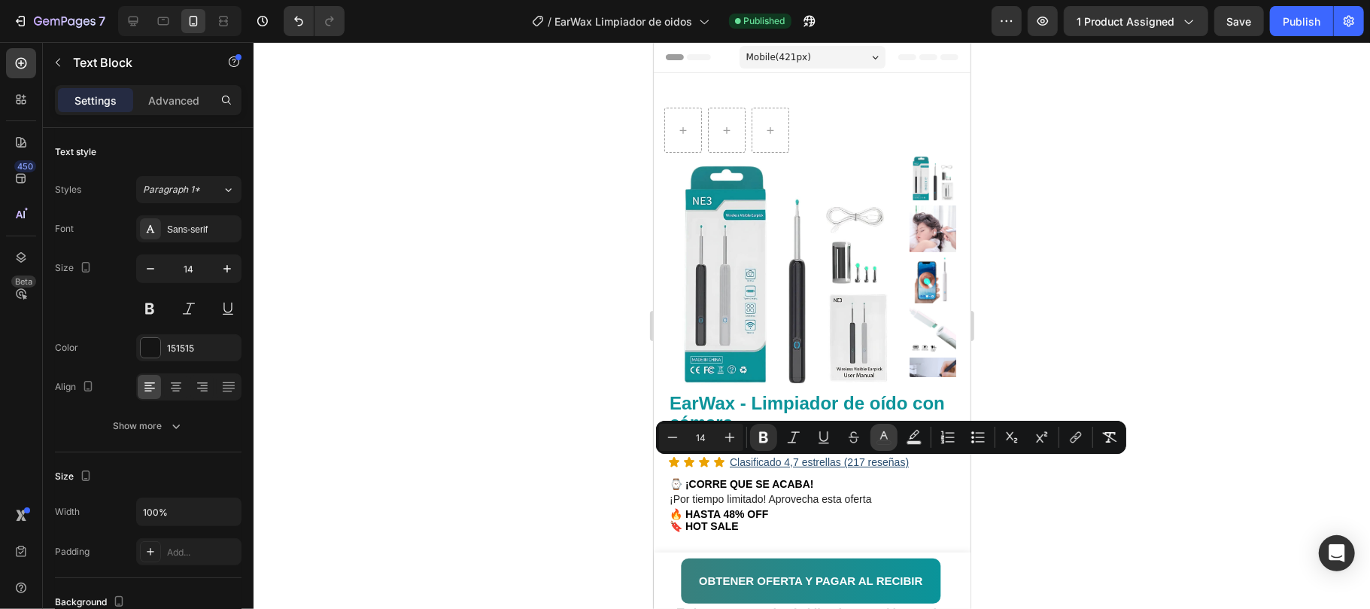
scroll to position [602, 0]
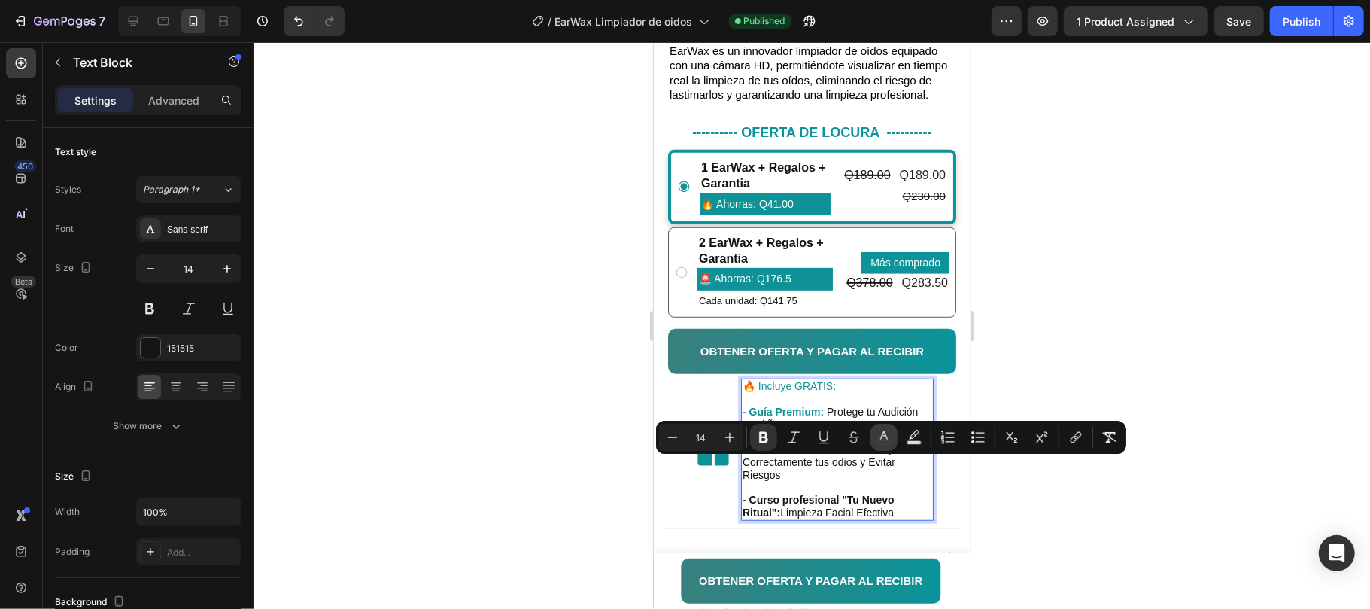
drag, startPoint x: 882, startPoint y: 443, endPoint x: 892, endPoint y: 442, distance: 9.8
click at [883, 442] on icon "Editor contextual toolbar" at bounding box center [884, 437] width 15 height 15
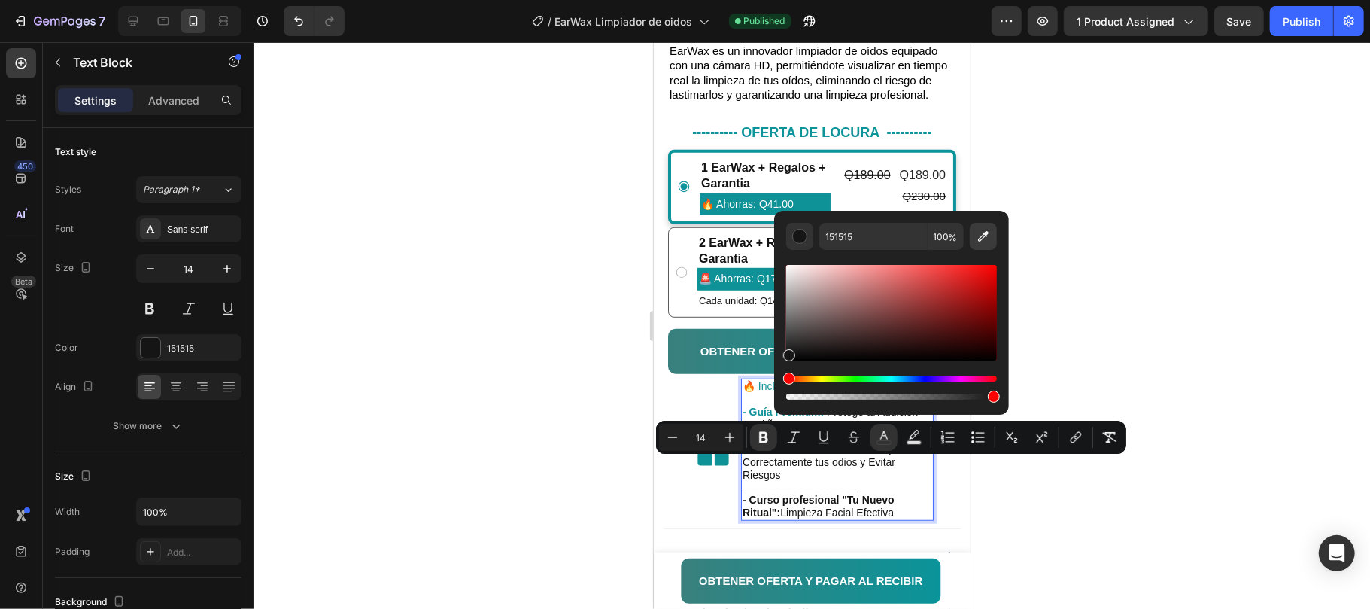
click at [982, 242] on icon "Editor contextual toolbar" at bounding box center [983, 236] width 15 height 15
type input "0F9297"
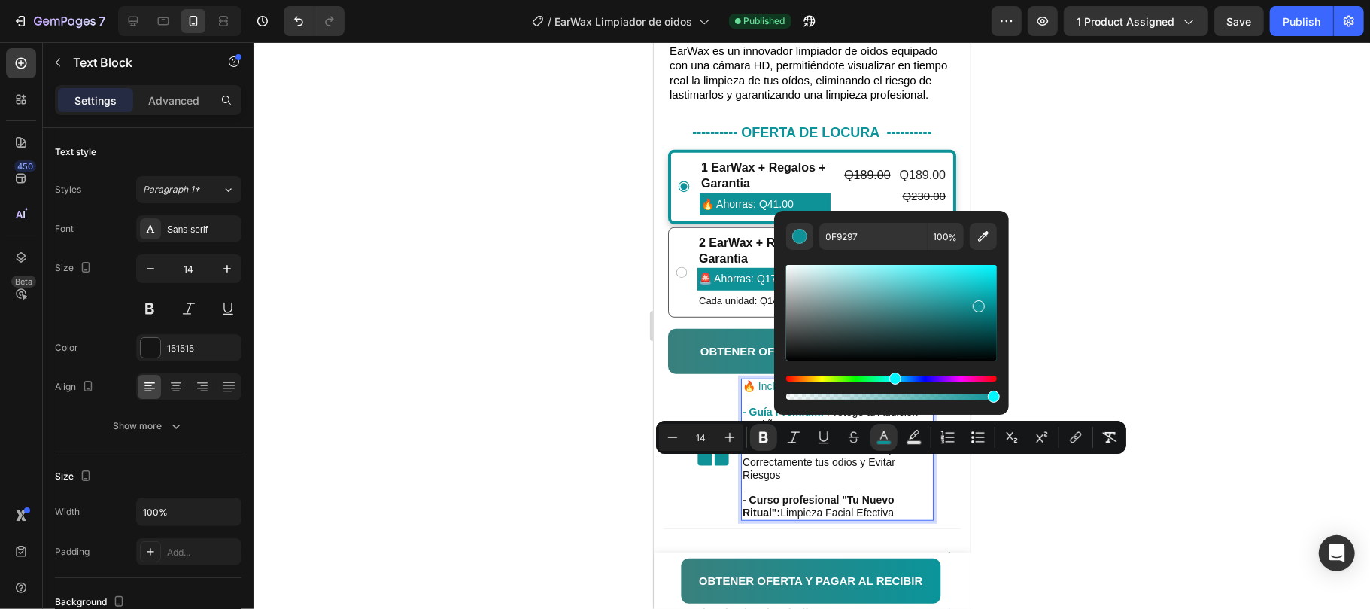
click at [1126, 406] on div at bounding box center [812, 325] width 1117 height 567
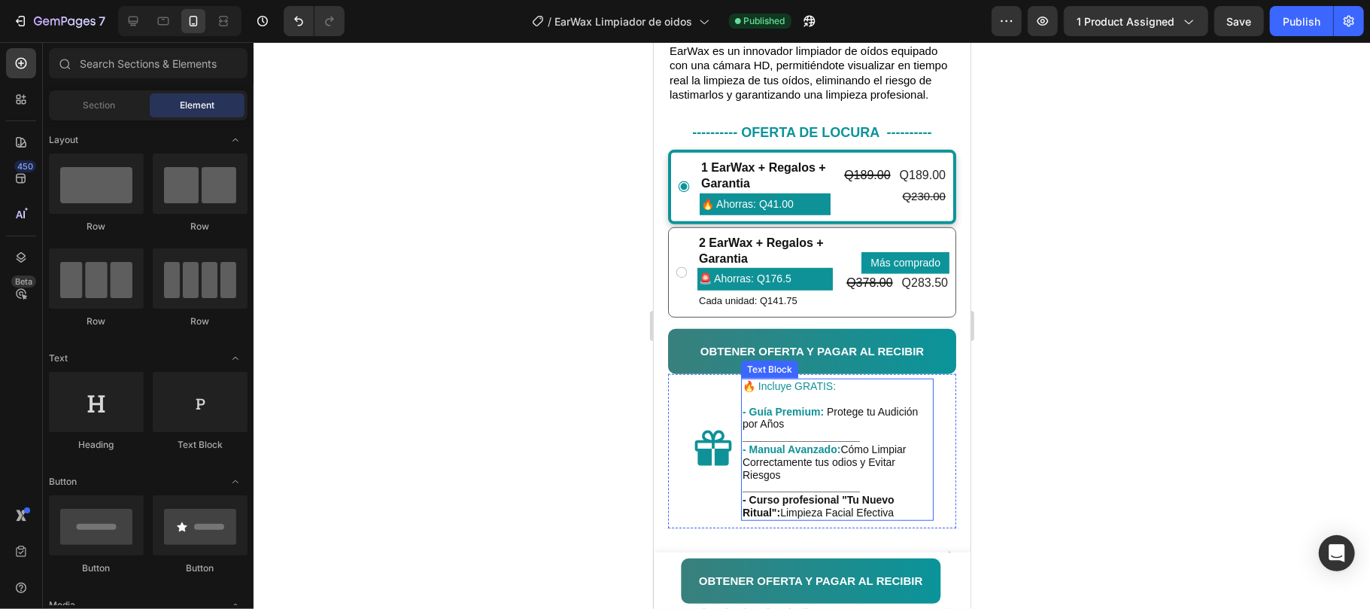
click at [818, 515] on strong "- Curso profesional "Tu Nuevo Ritual":" at bounding box center [818, 505] width 152 height 25
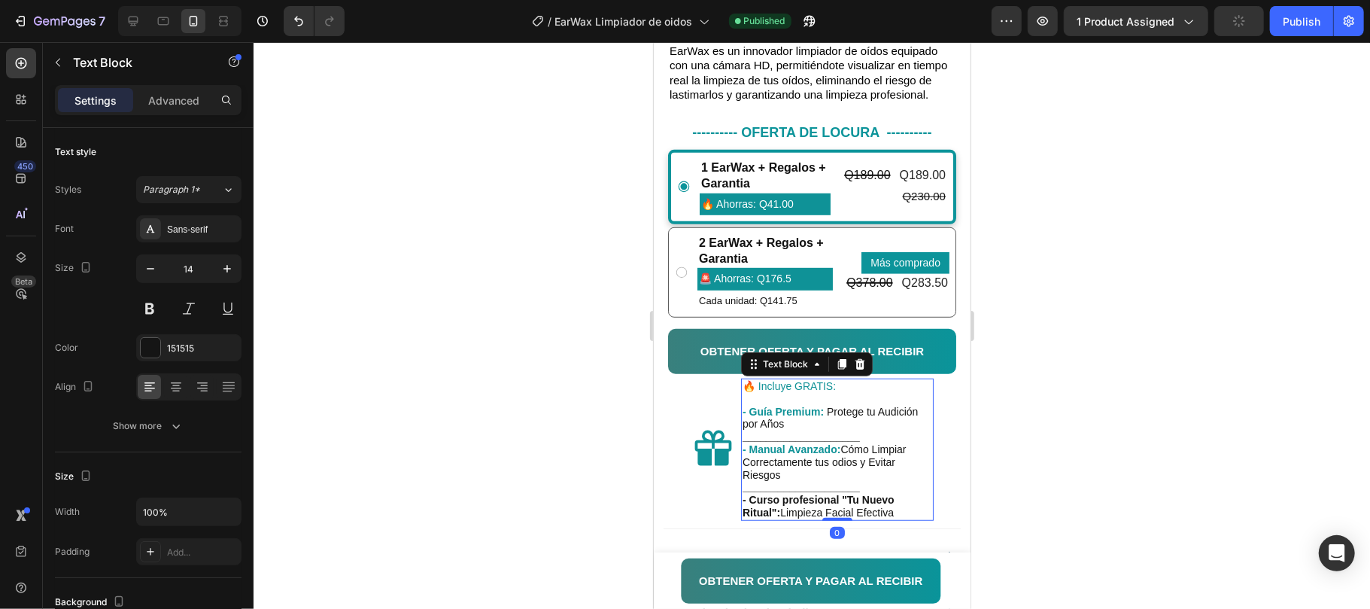
click at [826, 515] on strong "- Curso profesional "Tu Nuevo Ritual":" at bounding box center [818, 505] width 152 height 25
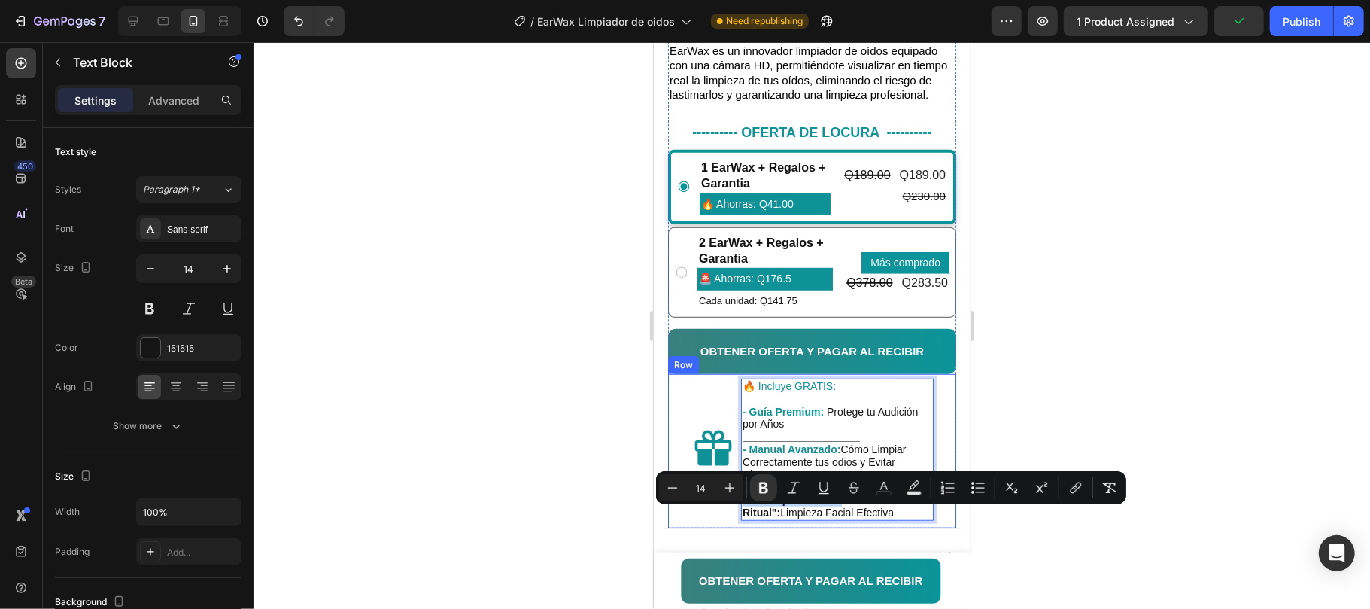
drag, startPoint x: 842, startPoint y: 515, endPoint x: 725, endPoint y: 511, distance: 116.7
click at [725, 511] on div "Icon 🔥 Incluye GRATIS: - Guía Premium: Protege tu Audición por Años ___________…" at bounding box center [811, 450] width 288 height 154
click at [889, 488] on icon "Editor contextual toolbar" at bounding box center [884, 487] width 15 height 15
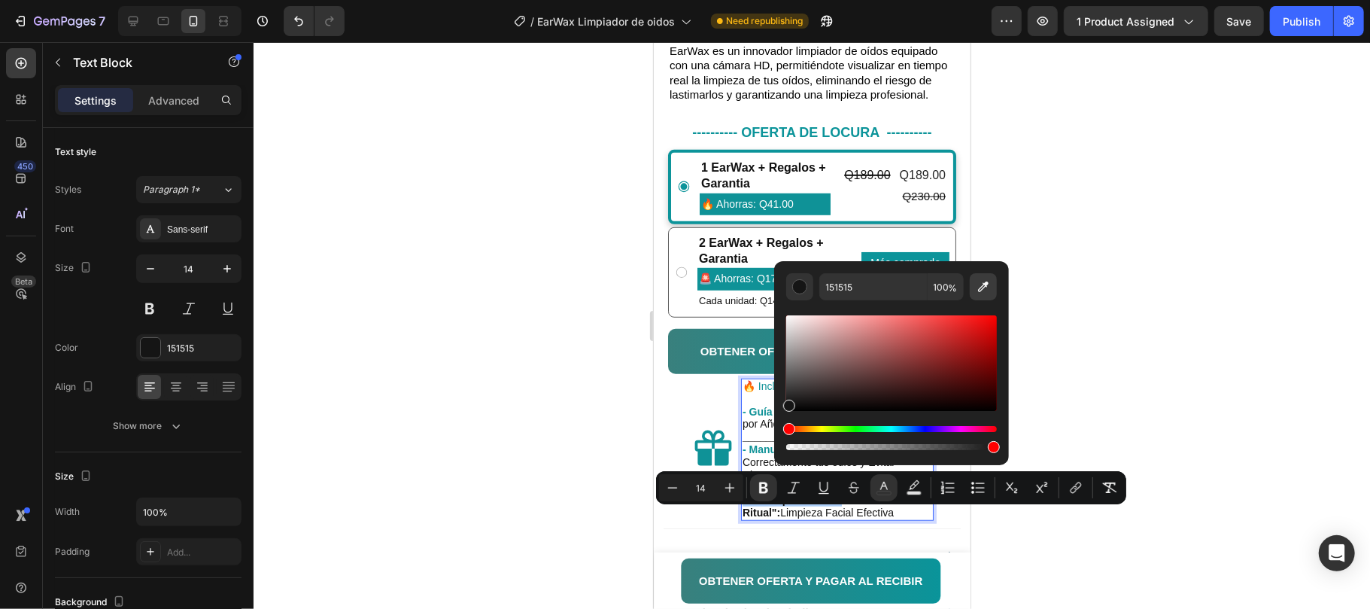
click at [981, 289] on icon "Editor contextual toolbar" at bounding box center [983, 286] width 15 height 15
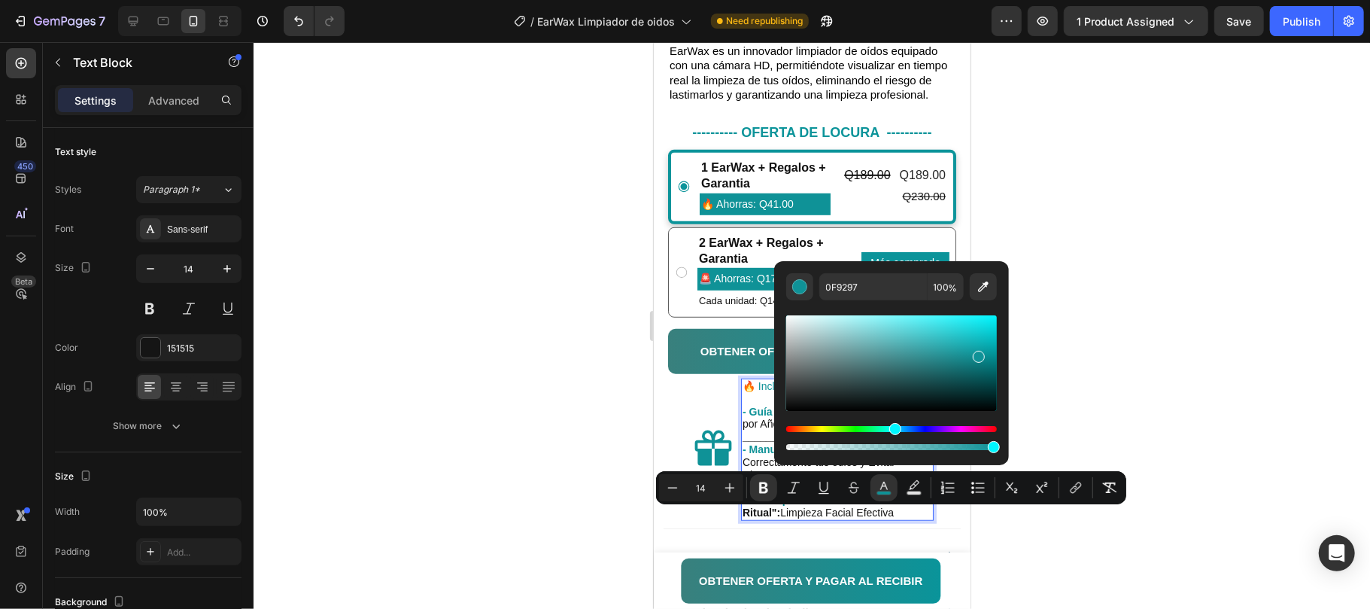
click at [1102, 368] on div at bounding box center [812, 325] width 1117 height 567
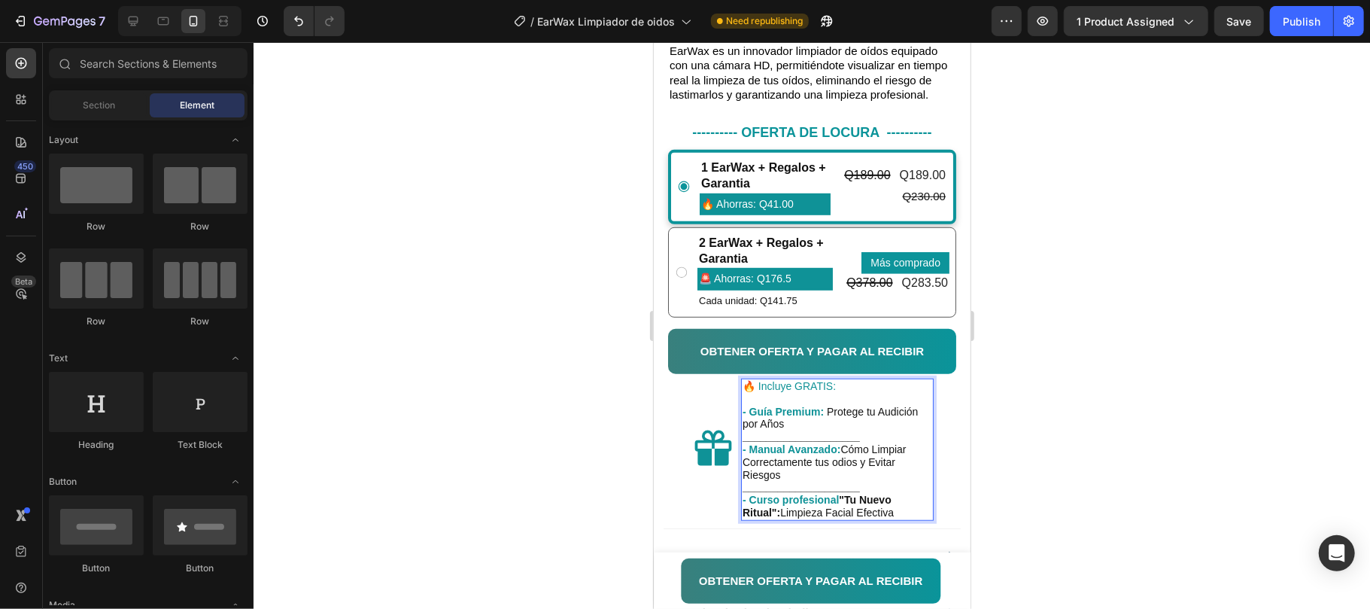
click at [1102, 367] on div at bounding box center [812, 325] width 1117 height 567
click at [809, 391] on span "🔥 Incluye GRATIS:" at bounding box center [788, 385] width 93 height 12
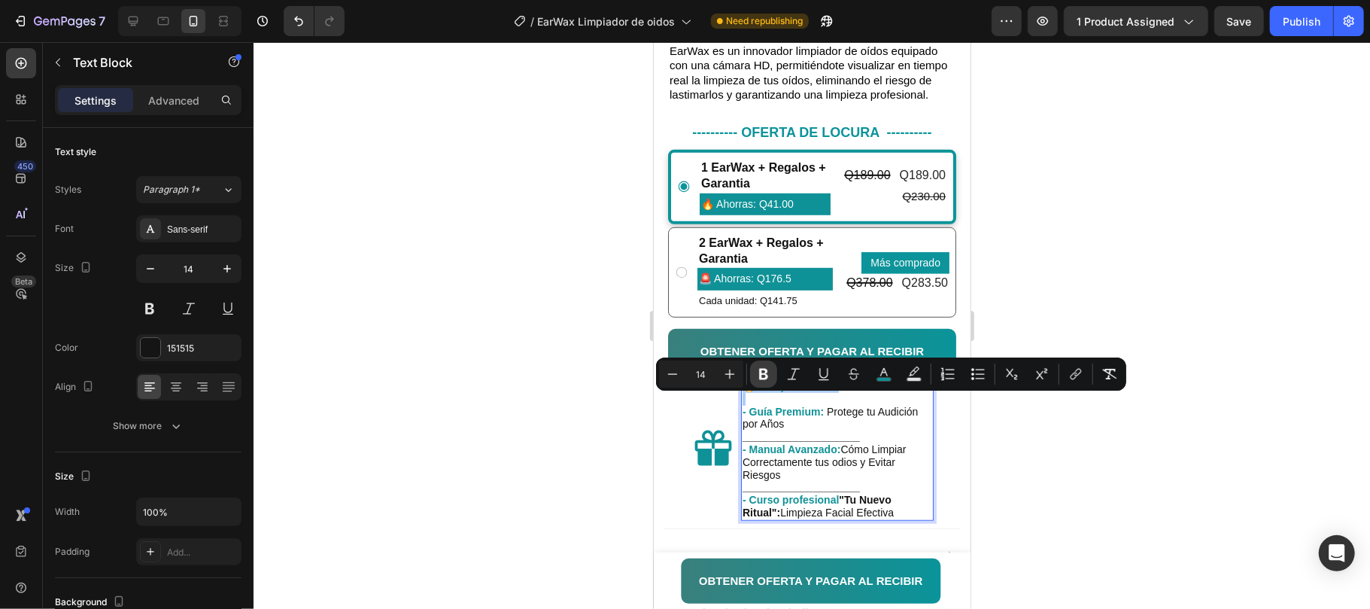
click at [772, 375] on button "Bold" at bounding box center [763, 373] width 27 height 27
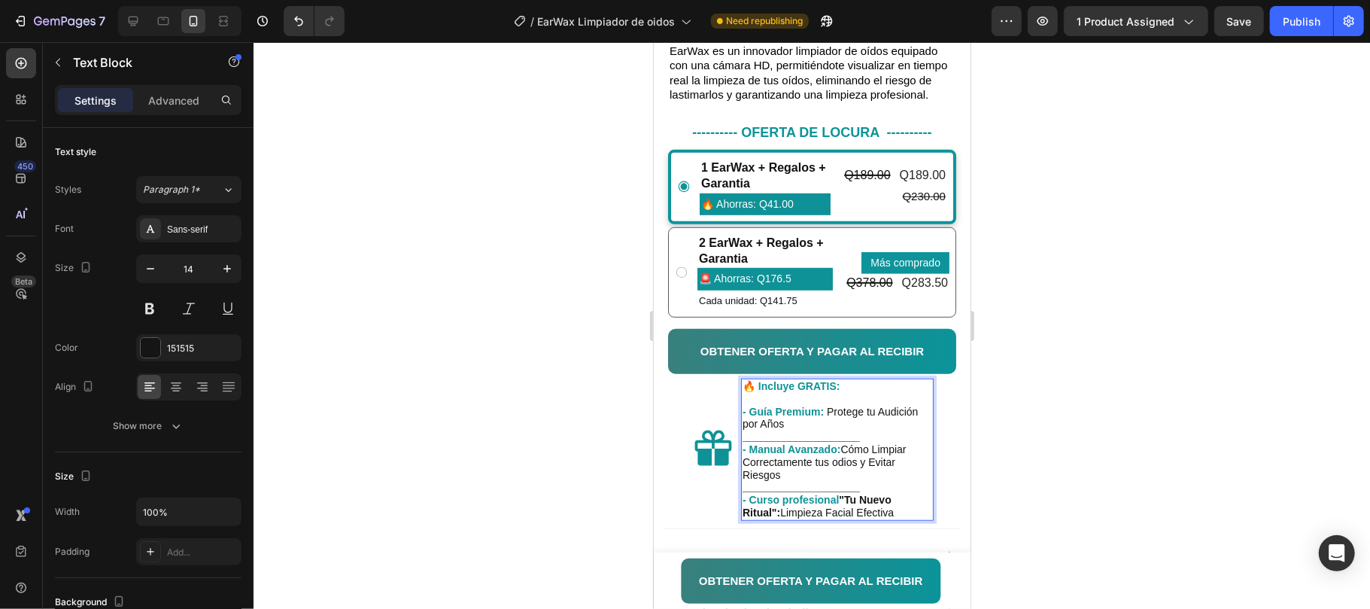
click at [1037, 455] on div at bounding box center [812, 325] width 1117 height 567
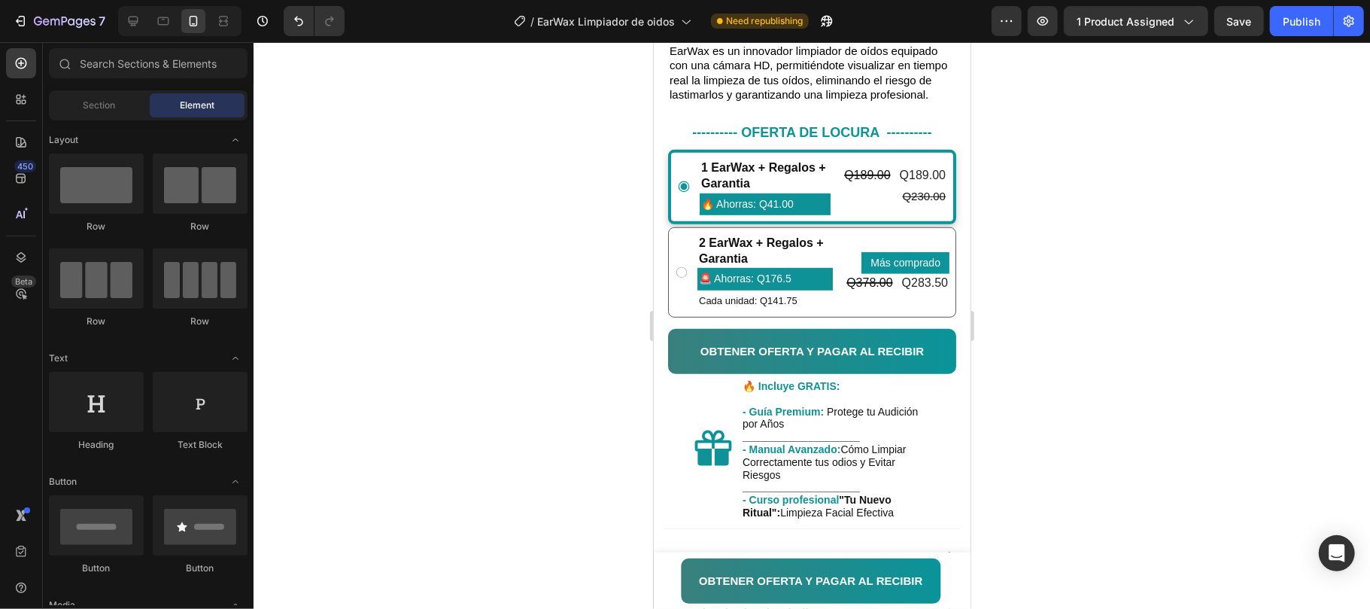
drag, startPoint x: 1291, startPoint y: 24, endPoint x: 1190, endPoint y: 166, distance: 174.3
click at [1289, 26] on div "Publish" at bounding box center [1302, 22] width 38 height 16
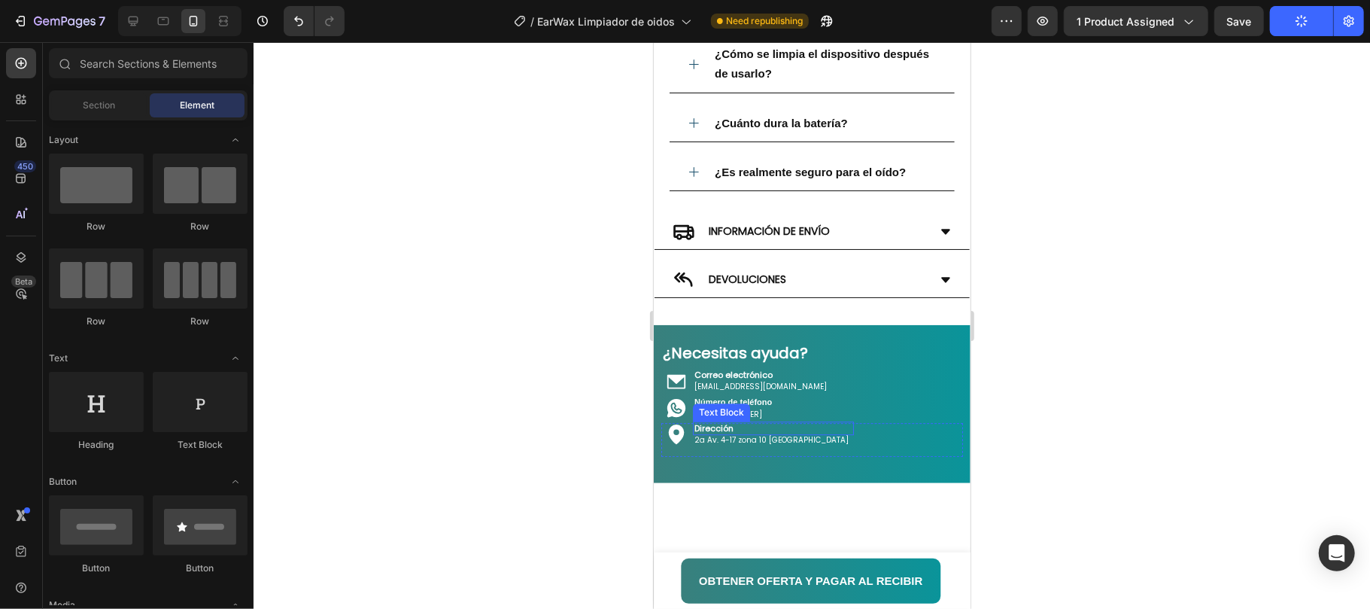
scroll to position [3082, 0]
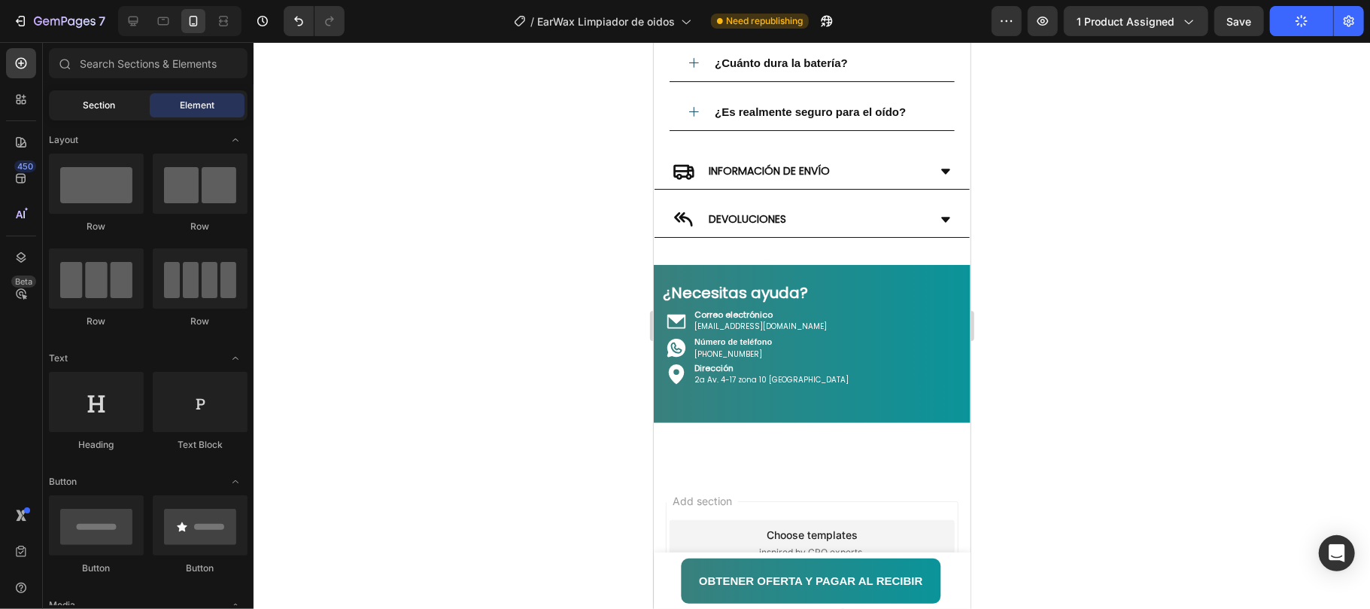
click at [79, 99] on div "Section" at bounding box center [99, 105] width 95 height 24
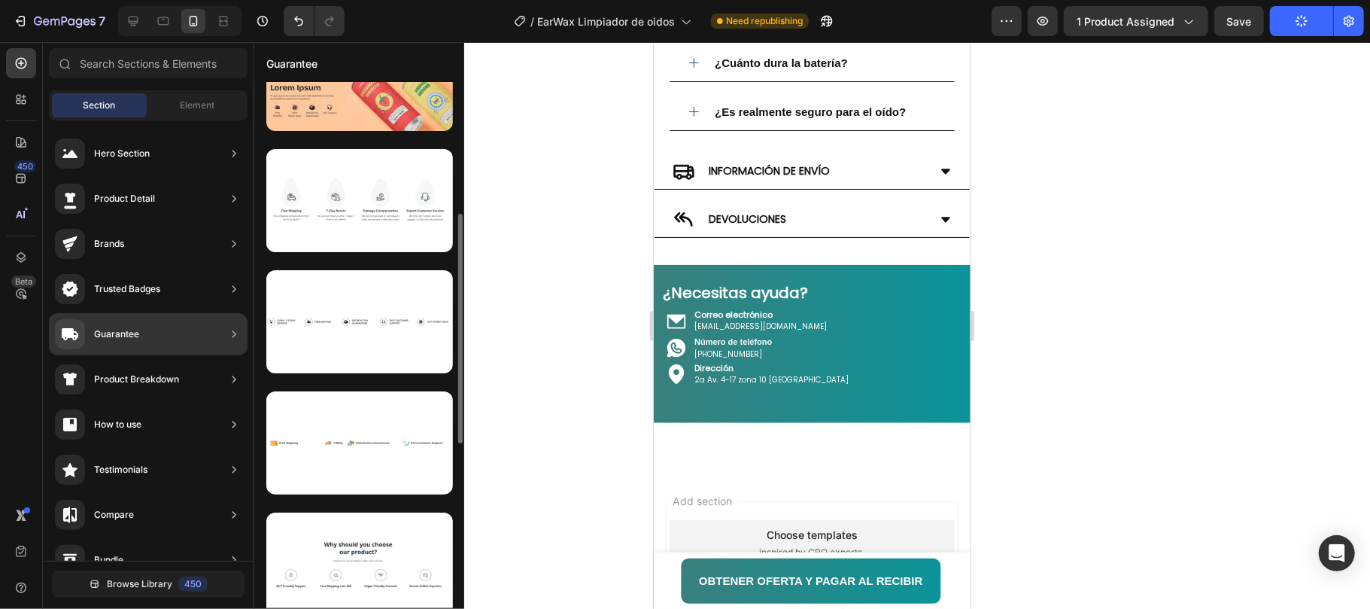
scroll to position [401, 0]
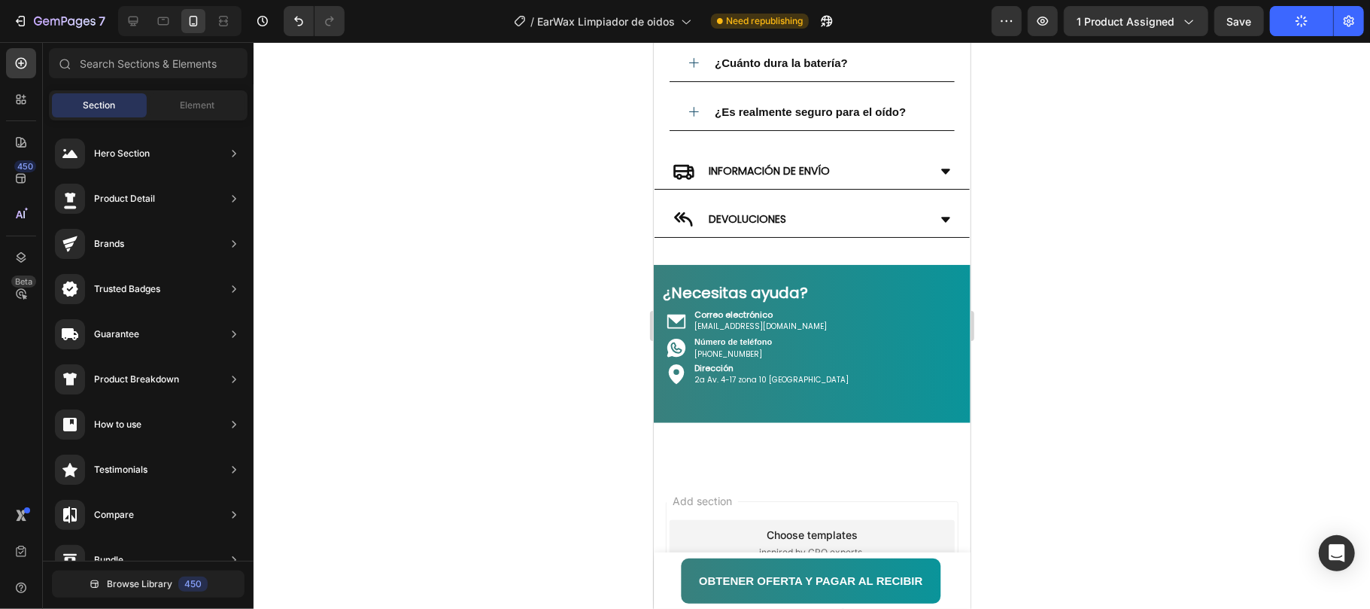
click at [1047, 110] on div at bounding box center [812, 325] width 1117 height 567
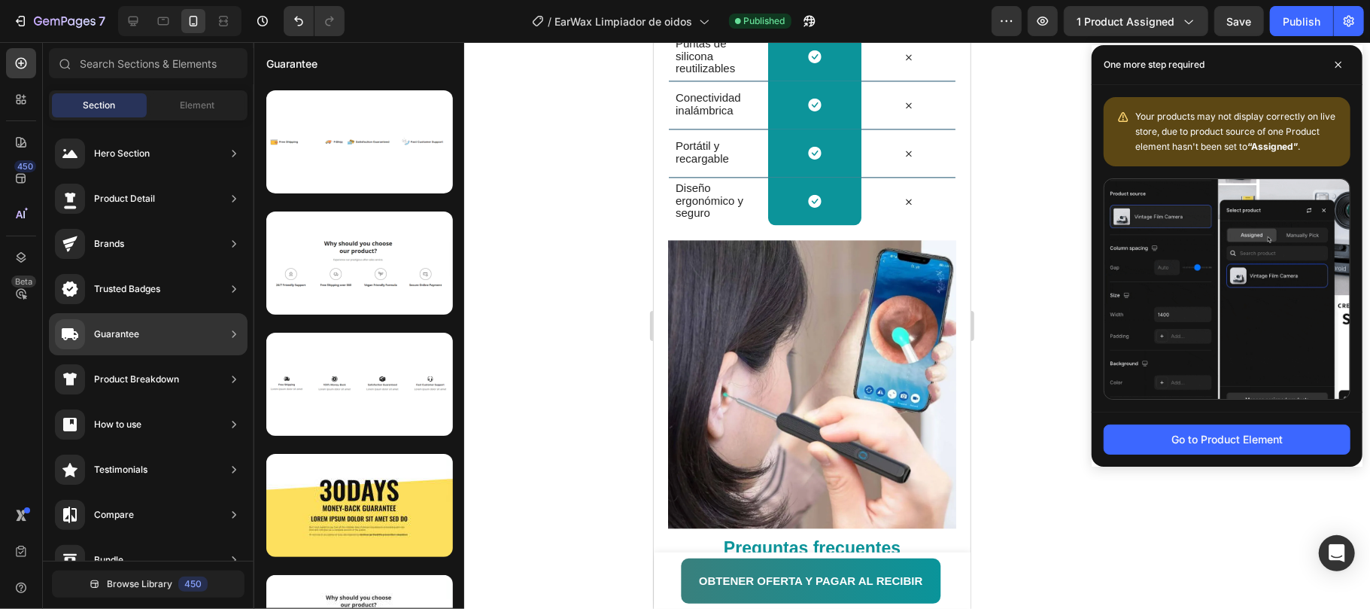
scroll to position [777, 0]
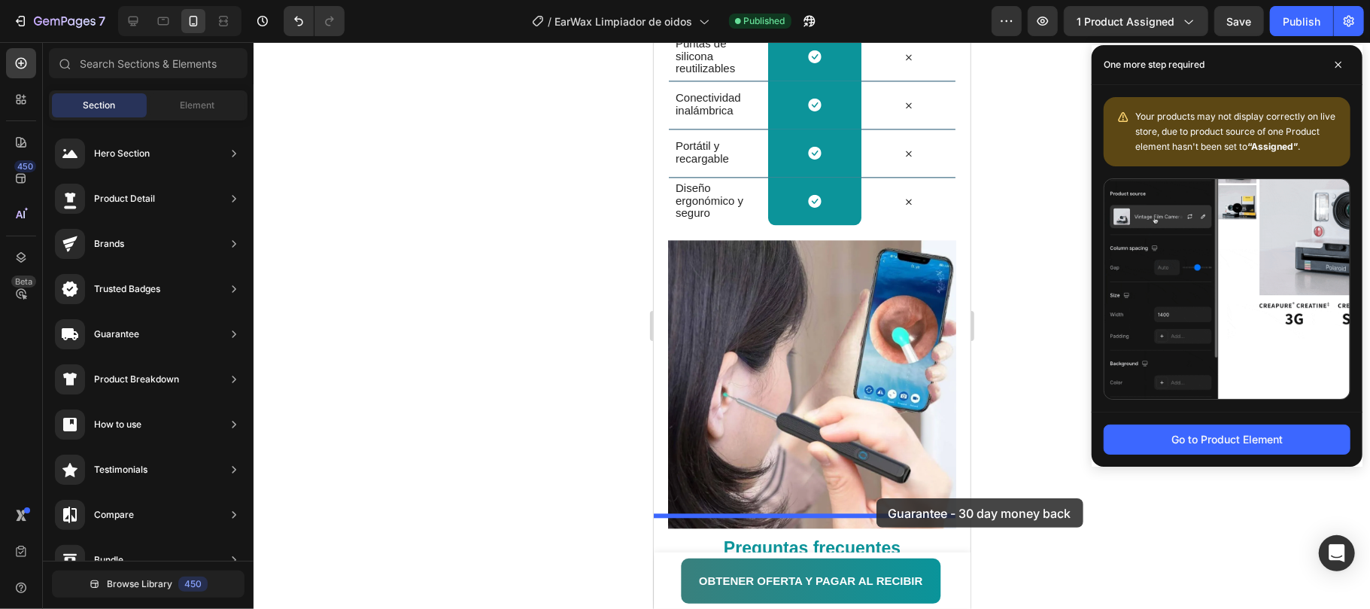
drag, startPoint x: 1208, startPoint y: 368, endPoint x: 879, endPoint y: 497, distance: 354.1
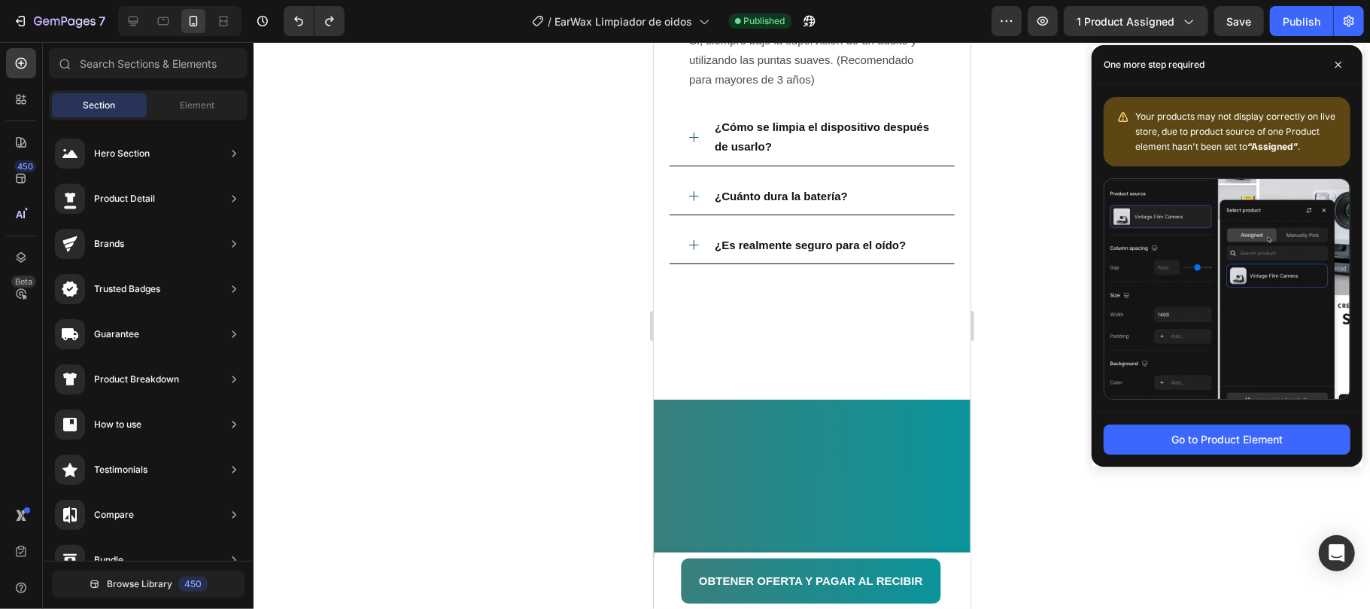
scroll to position [2432, 0]
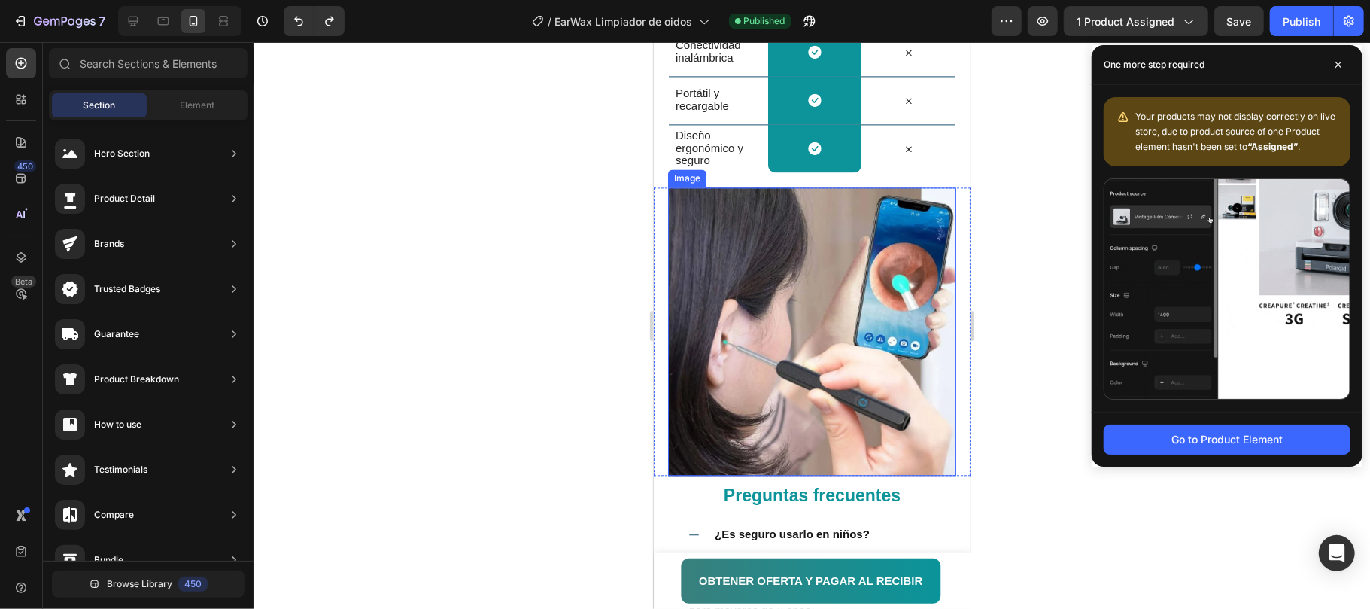
click at [897, 434] on img at bounding box center [811, 331] width 288 height 288
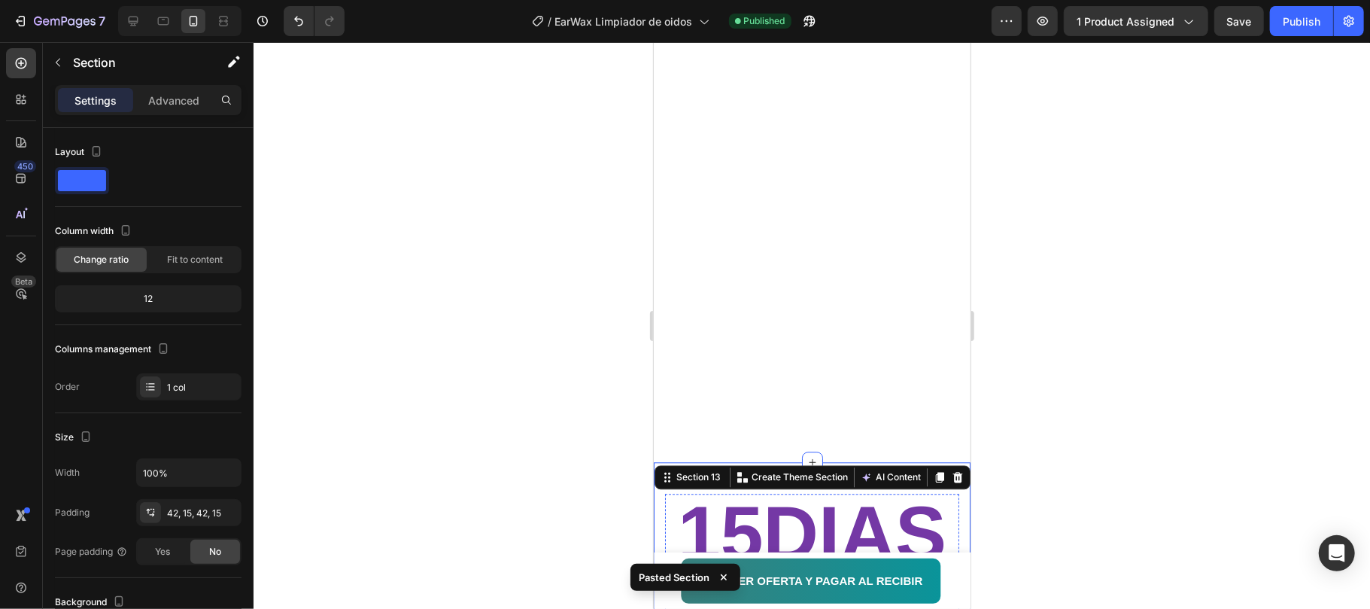
scroll to position [2903, 0]
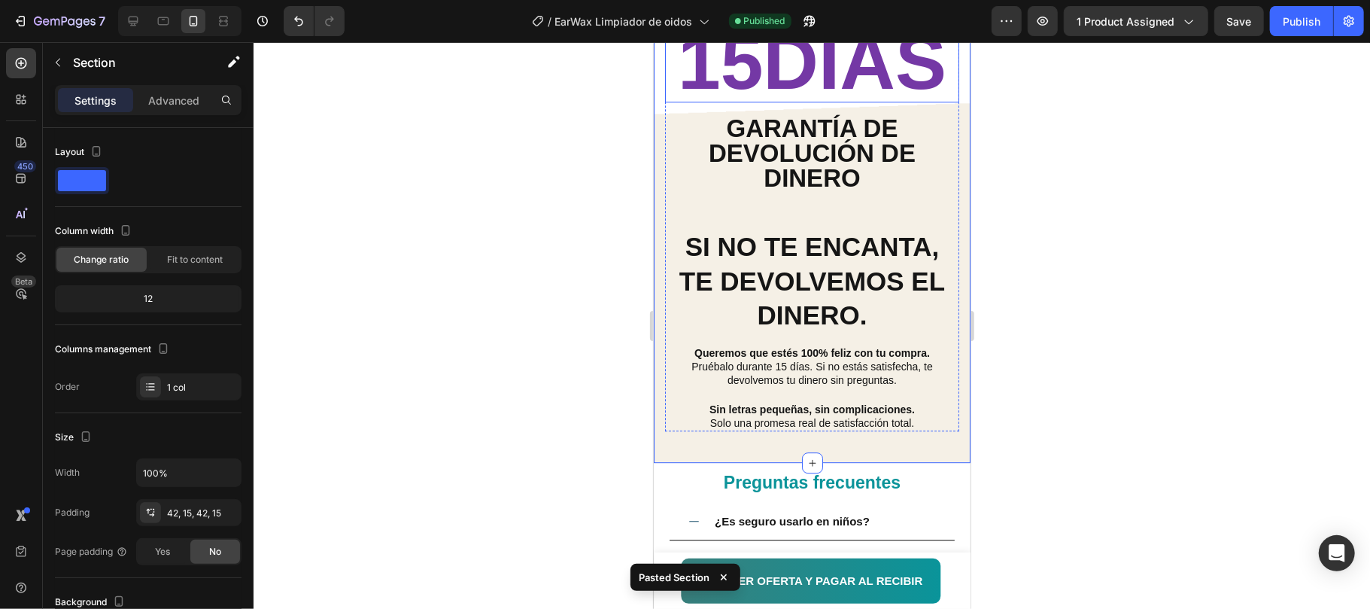
click at [896, 72] on h2 "15DIAS" at bounding box center [811, 62] width 294 height 80
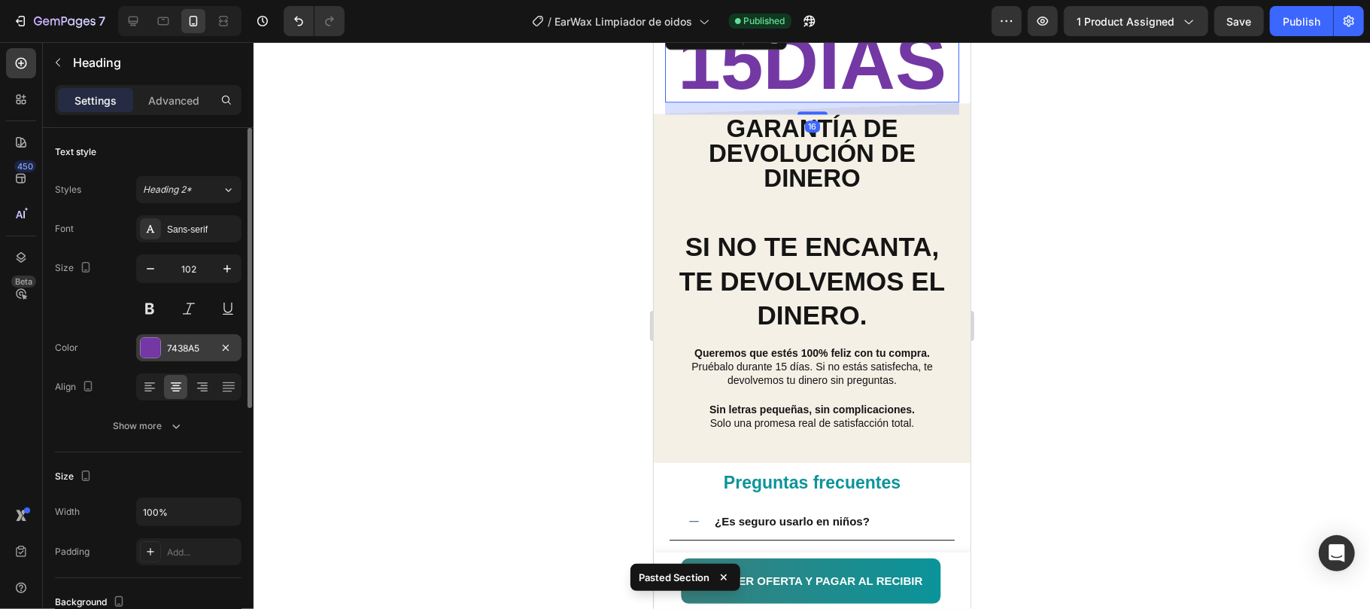
click at [154, 338] on div at bounding box center [150, 347] width 21 height 21
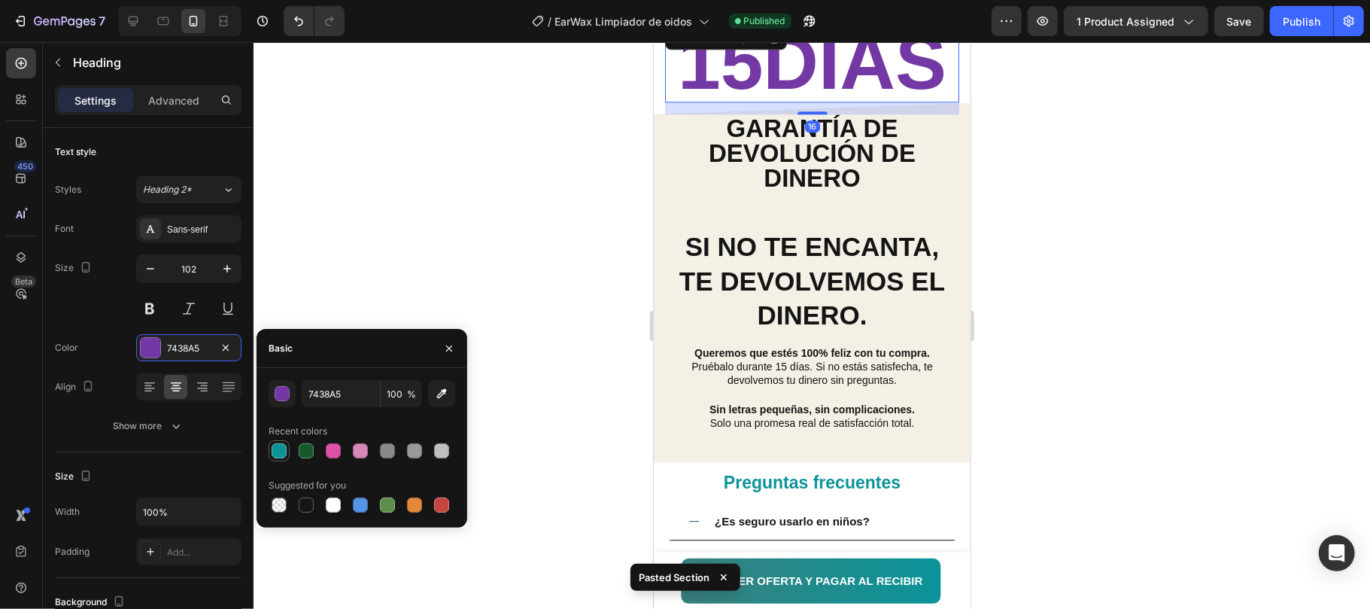
click at [281, 455] on div at bounding box center [279, 450] width 15 height 15
type input "0F9297"
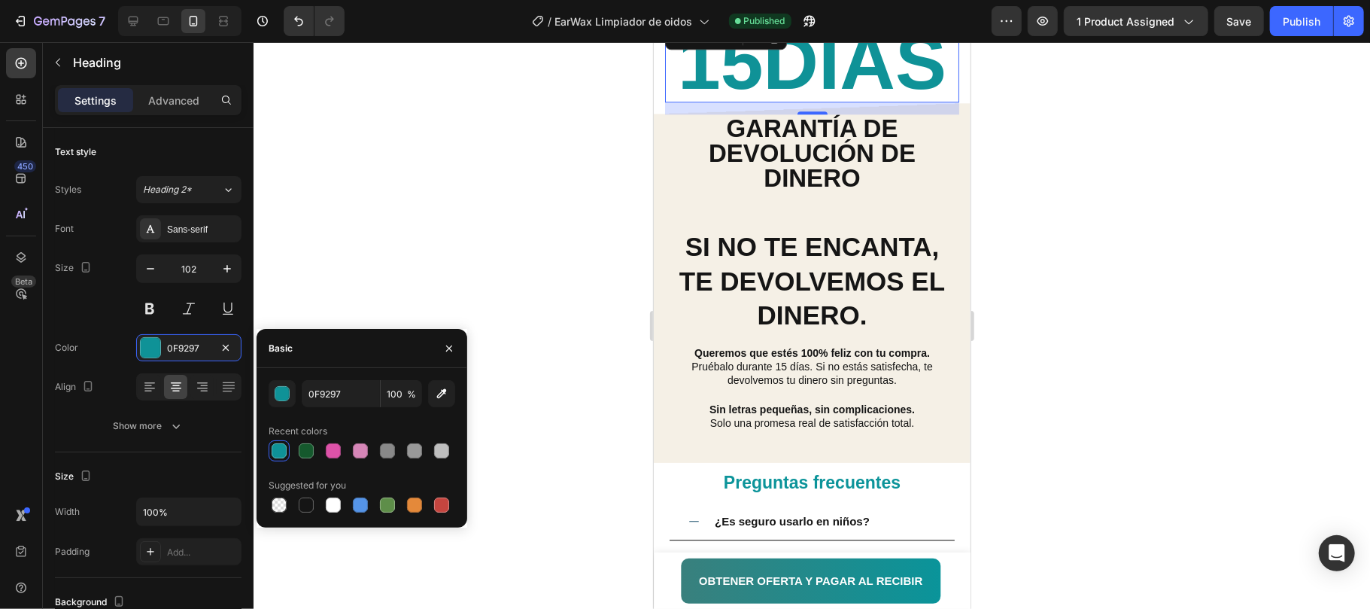
scroll to position [2602, 0]
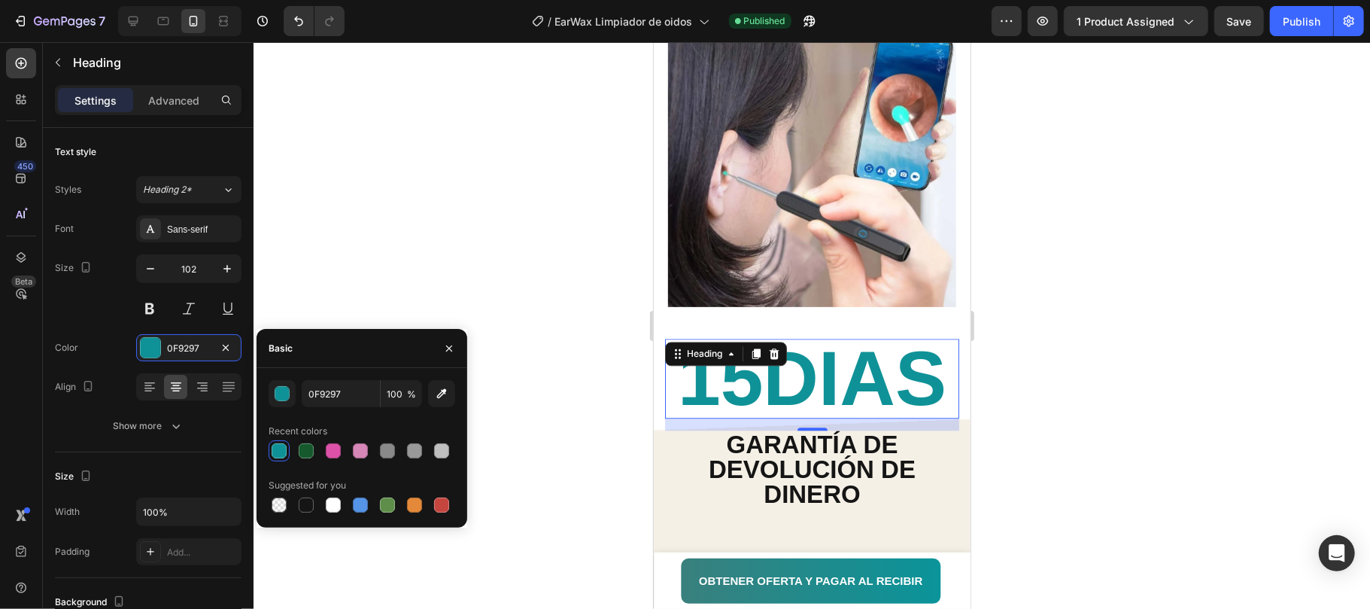
click at [760, 362] on h2 "15DIAS" at bounding box center [811, 378] width 294 height 80
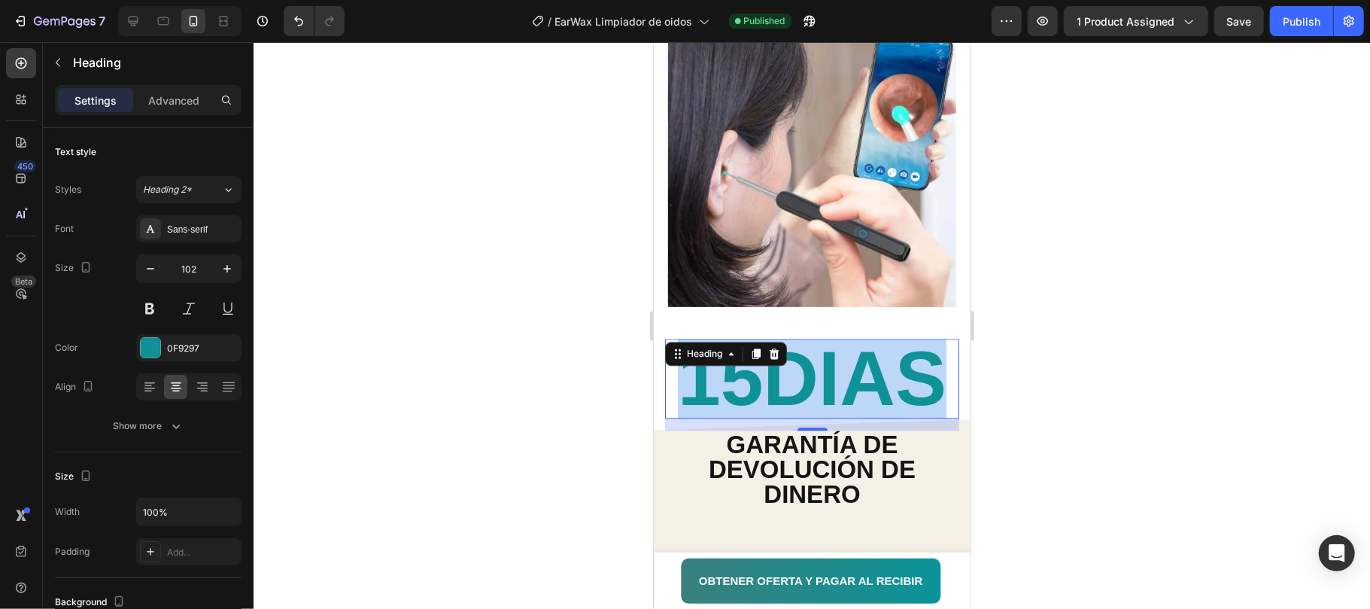
click at [760, 362] on p "15DIAS" at bounding box center [811, 377] width 291 height 77
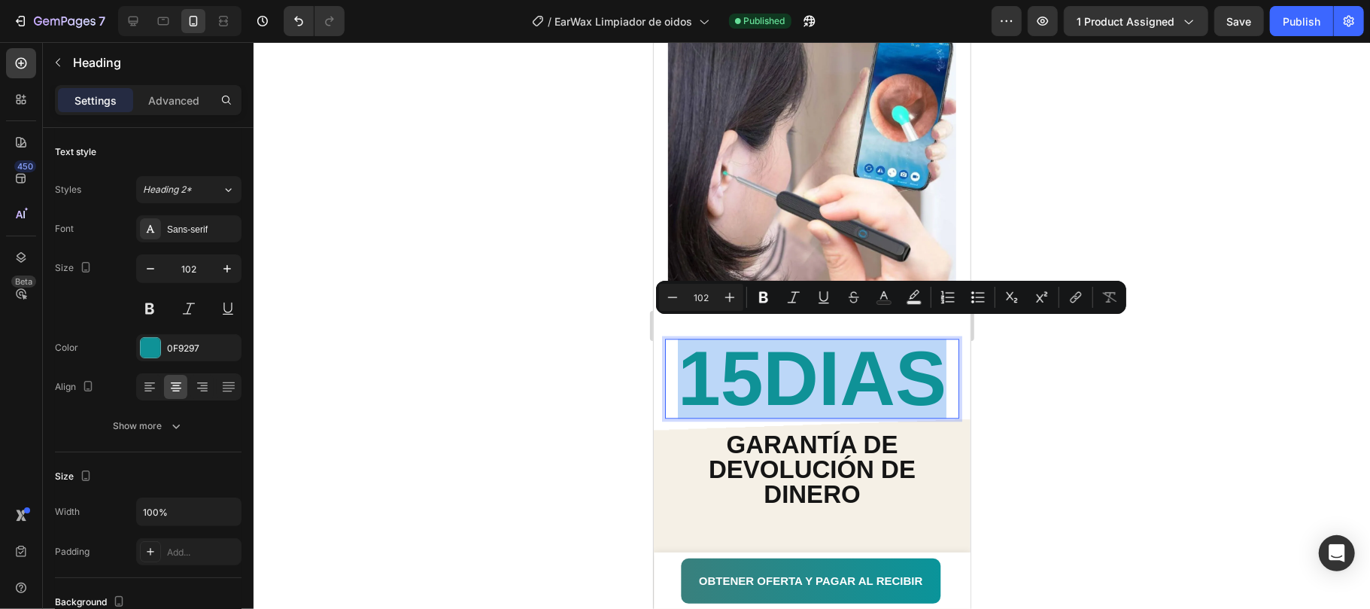
click at [757, 361] on p "15DIAS" at bounding box center [811, 377] width 291 height 77
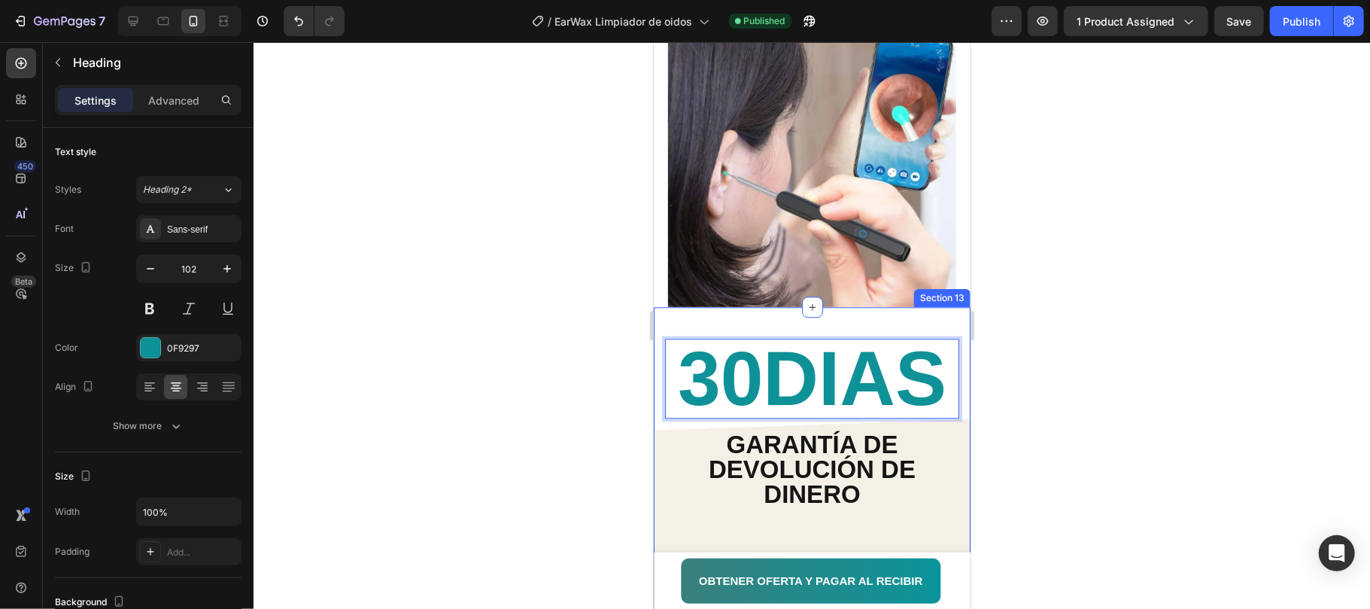
click at [1081, 362] on div at bounding box center [812, 325] width 1117 height 567
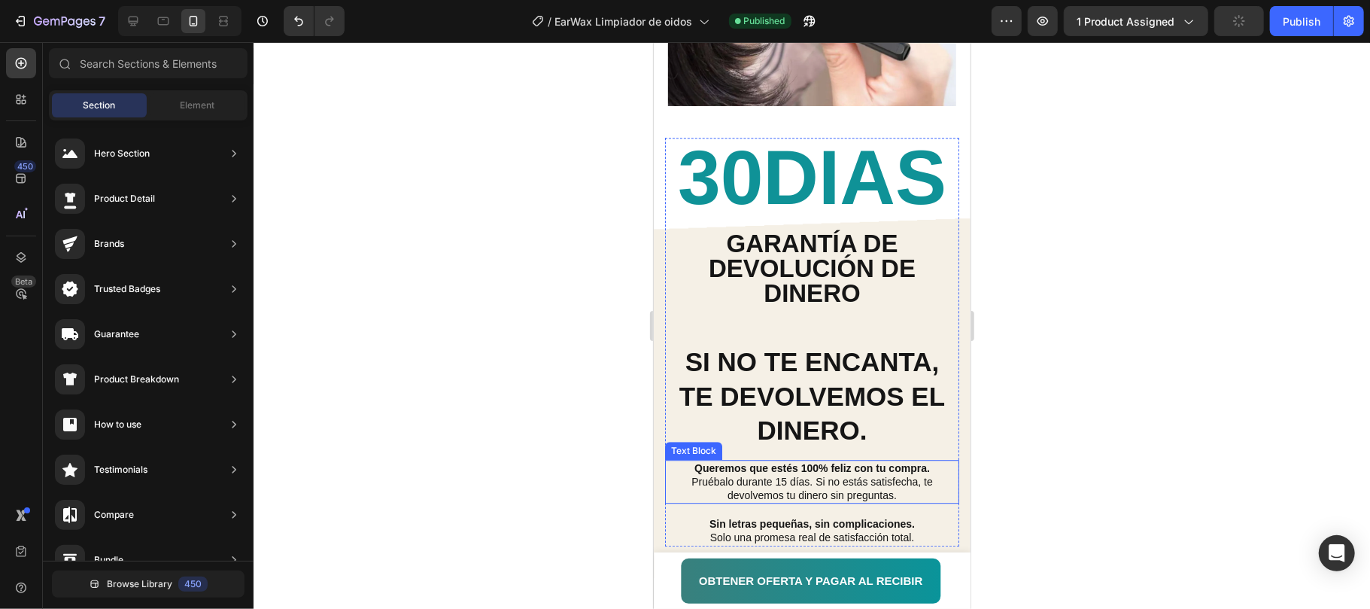
scroll to position [2903, 0]
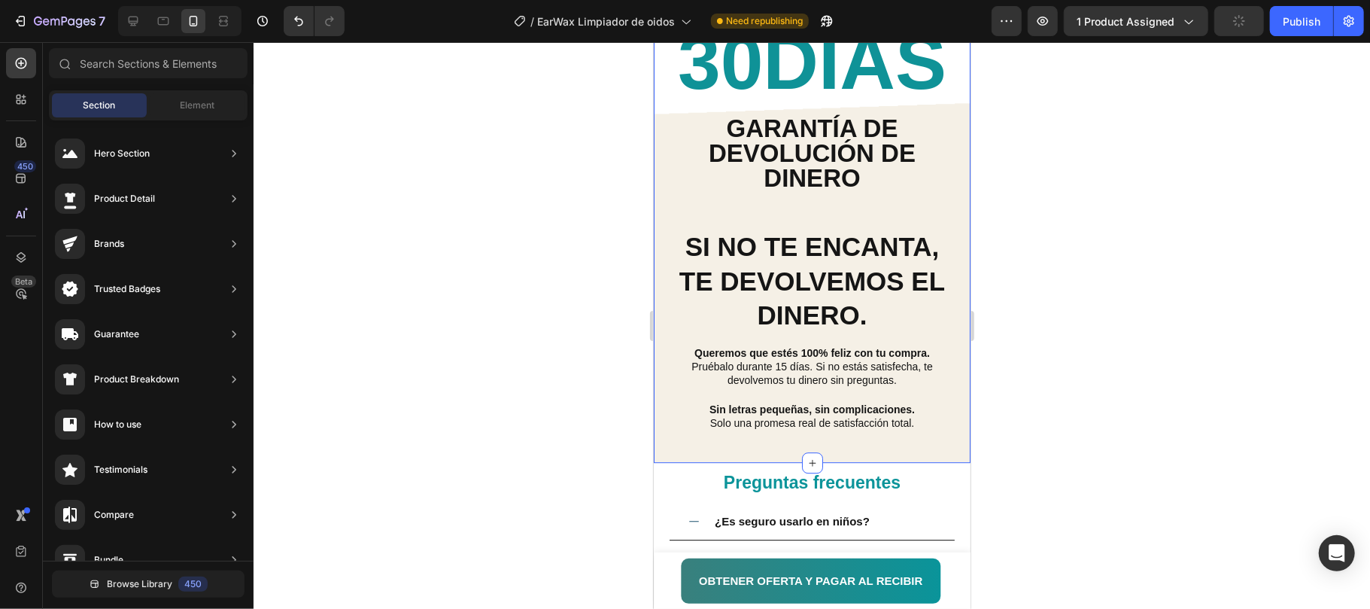
click at [950, 162] on div "30DIAS Heading Garantía de devolución de dinero Text Block Si no te encanta, te…" at bounding box center [811, 226] width 317 height 472
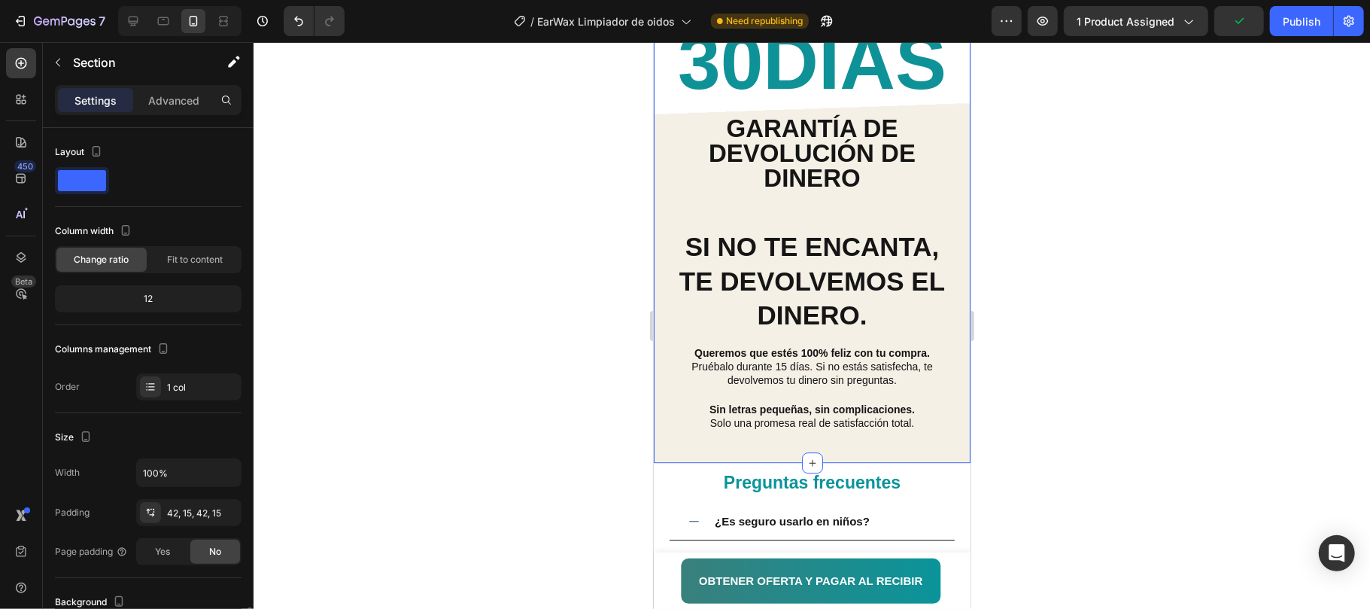
scroll to position [301, 0]
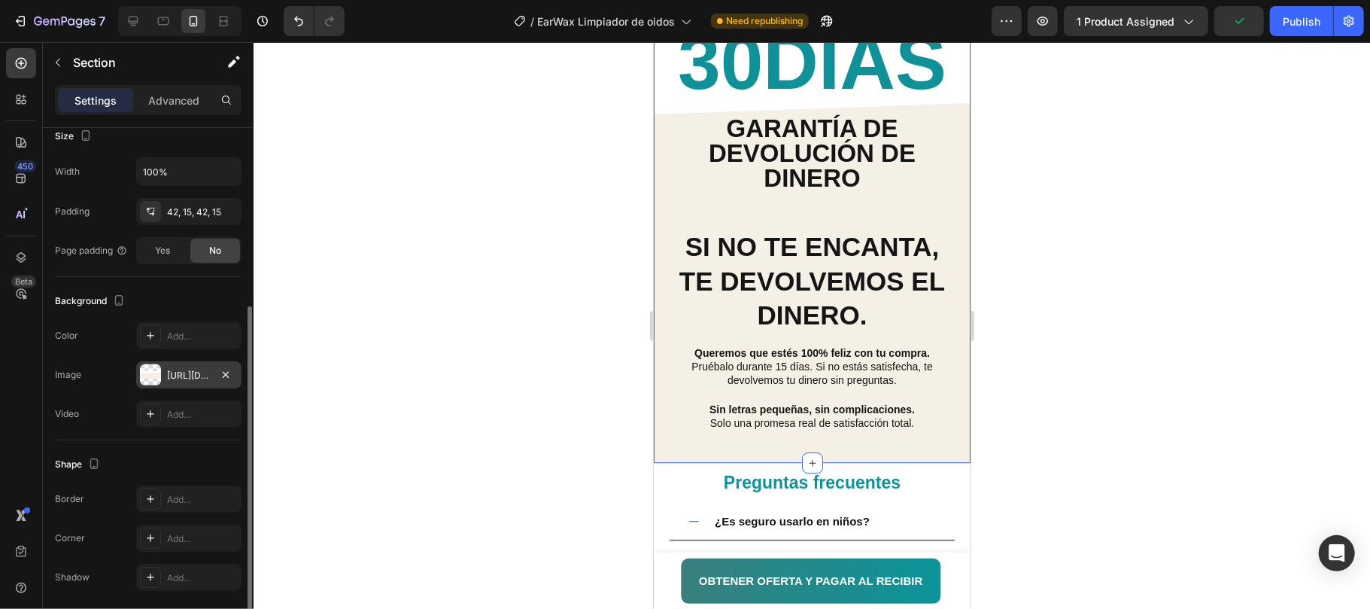
click at [164, 374] on div "https://cdn.shopify.com/s/files/1/0656/0894/1651/files/gempages_576905452713935…" at bounding box center [188, 374] width 105 height 27
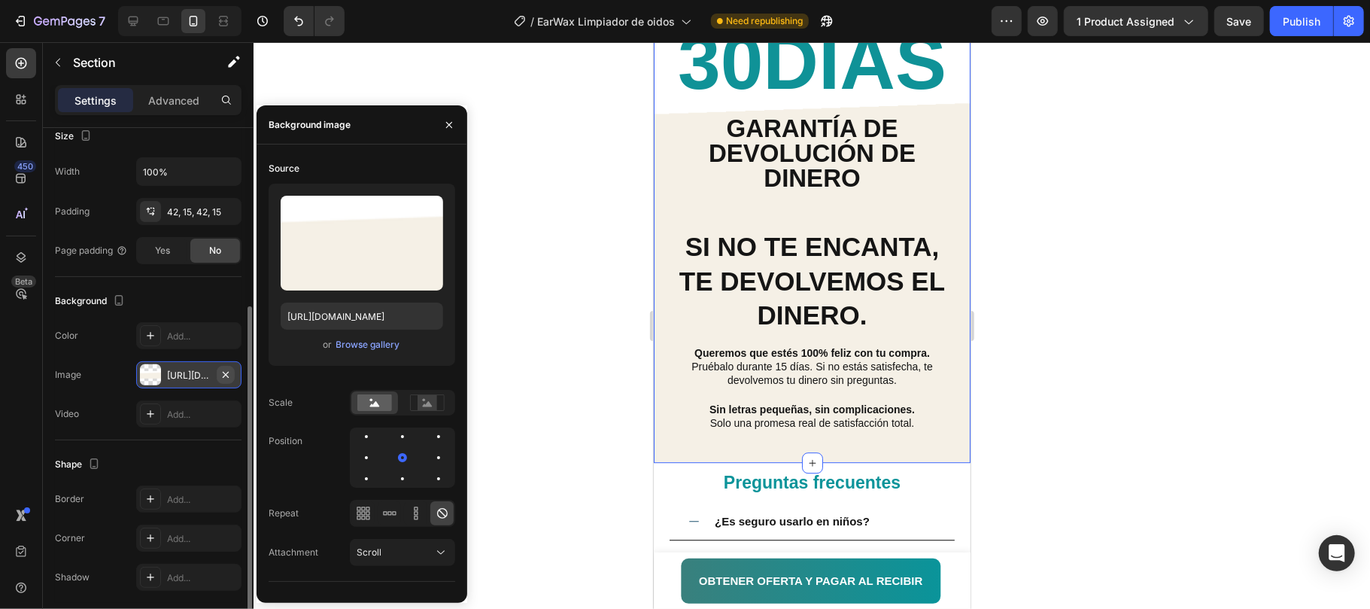
click at [223, 374] on icon "button" at bounding box center [226, 374] width 6 height 6
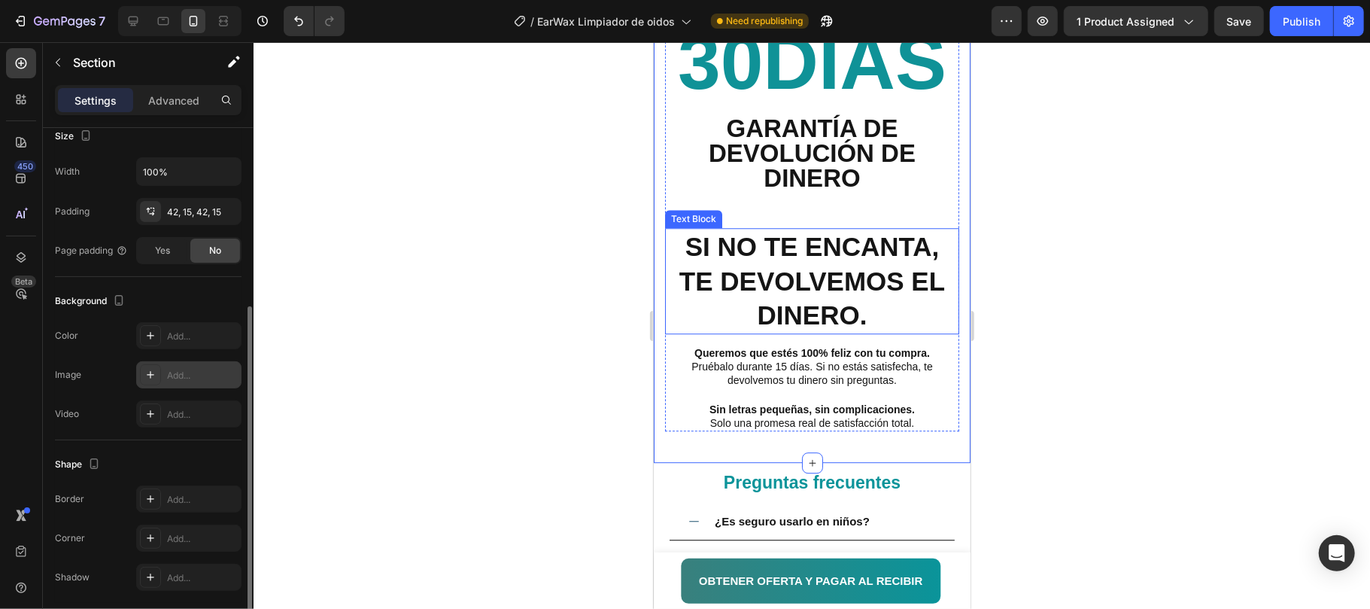
click at [1054, 284] on div at bounding box center [812, 325] width 1117 height 567
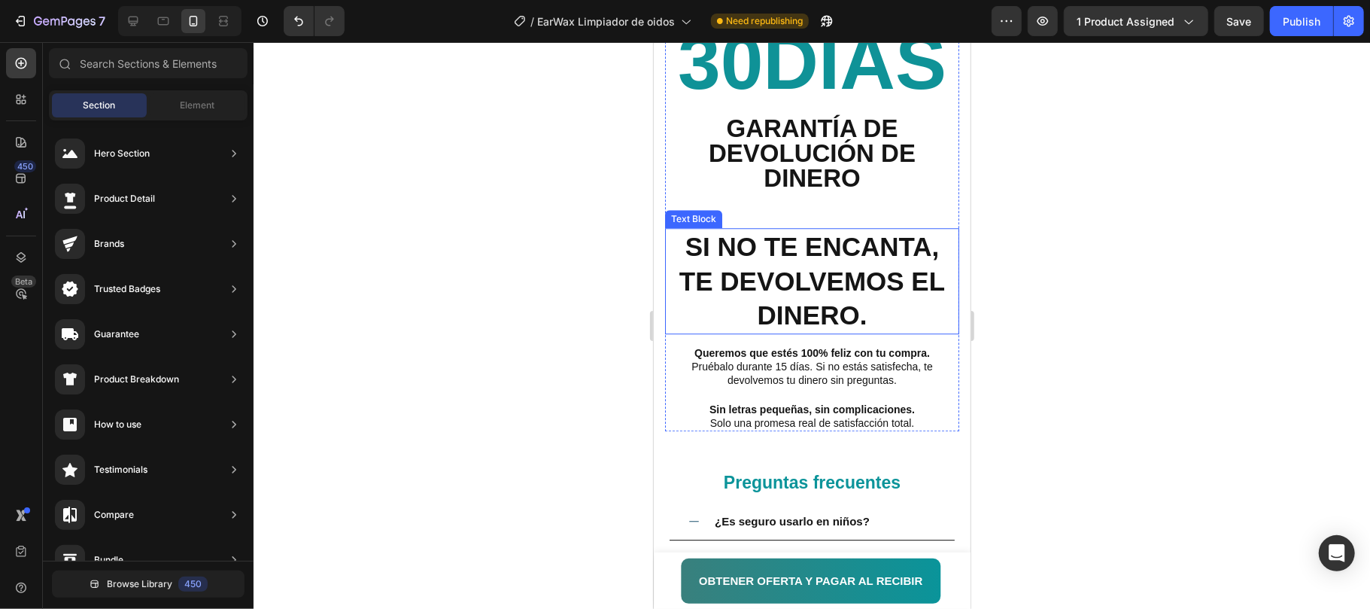
click at [1054, 284] on div at bounding box center [812, 325] width 1117 height 567
click at [774, 362] on p "Queremos que estés 100% feliz con tu compra. Pruébalo durante 15 días. Si no es…" at bounding box center [811, 365] width 291 height 41
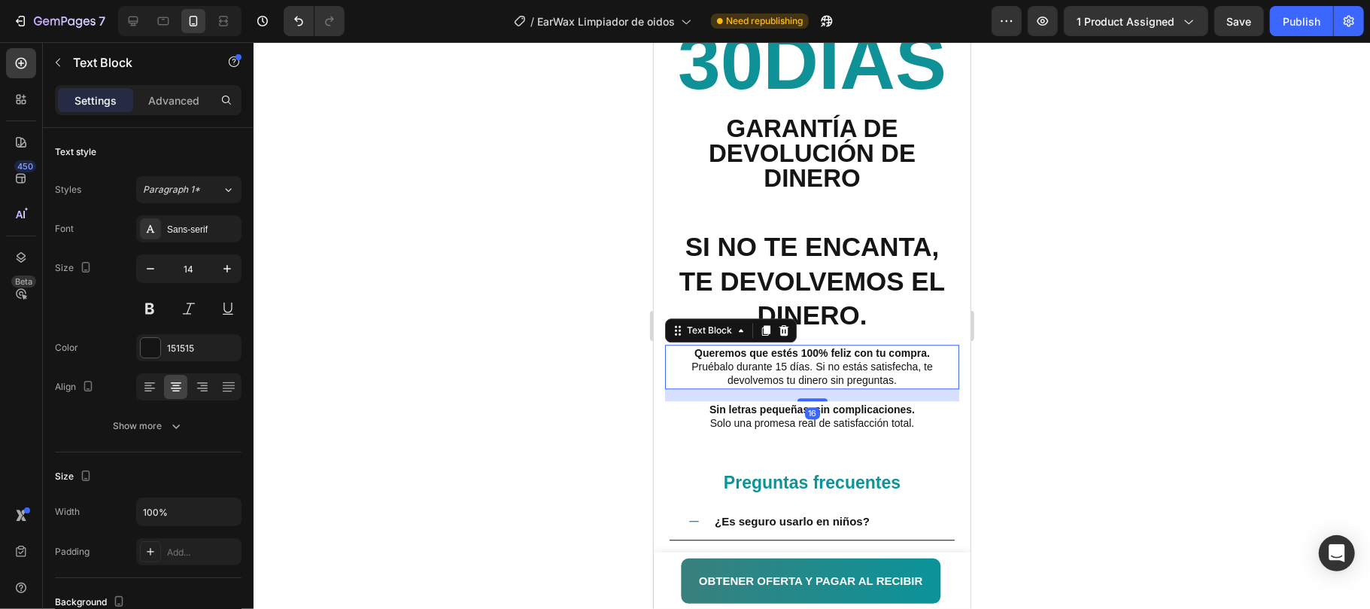
click at [781, 368] on p "Queremos que estés 100% feliz con tu compra. Pruébalo durante 15 días. Si no es…" at bounding box center [811, 365] width 291 height 41
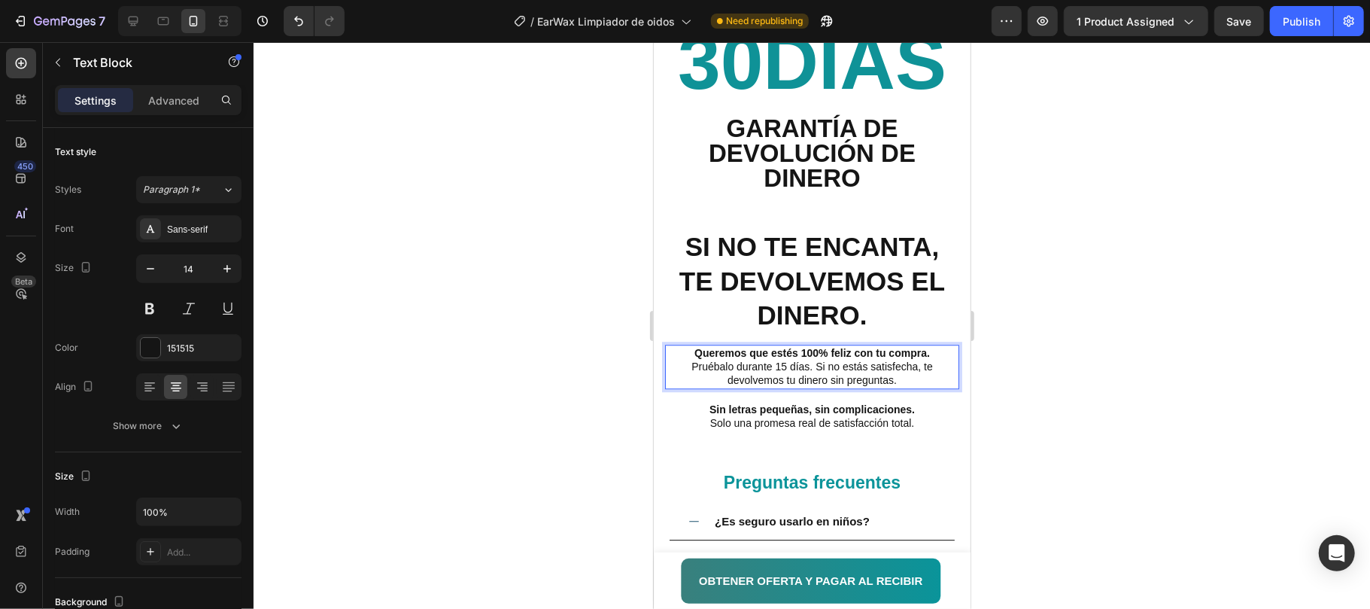
click at [777, 366] on p "Queremos que estés 100% feliz con tu compra. Pruébalo durante 15 días. Si no es…" at bounding box center [811, 365] width 291 height 41
click at [1026, 406] on div at bounding box center [812, 325] width 1117 height 567
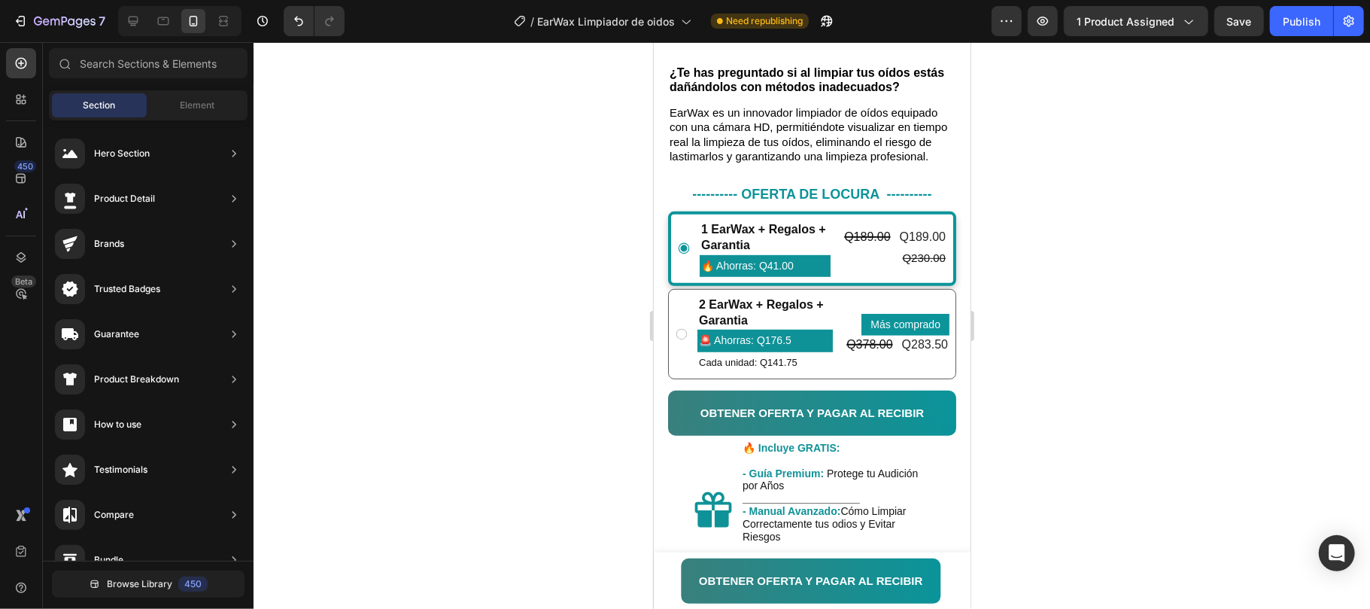
scroll to position [524, 0]
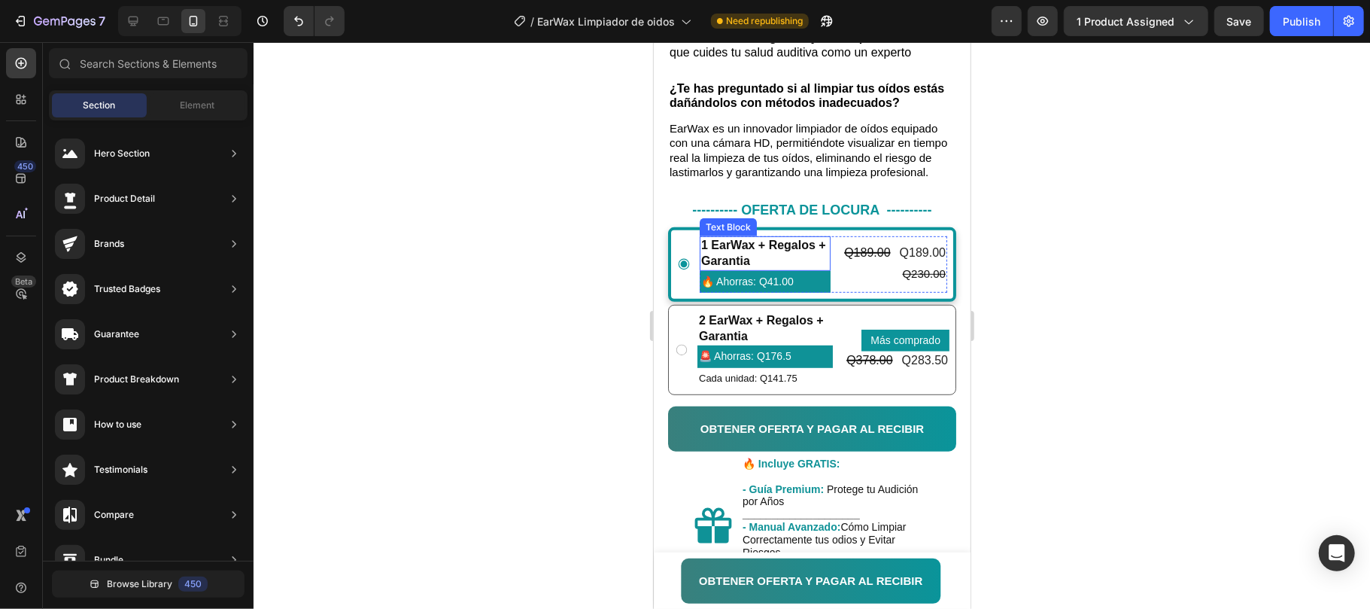
click at [781, 269] on p "1 EarWax + Regalos + Garantia" at bounding box center [765, 253] width 128 height 32
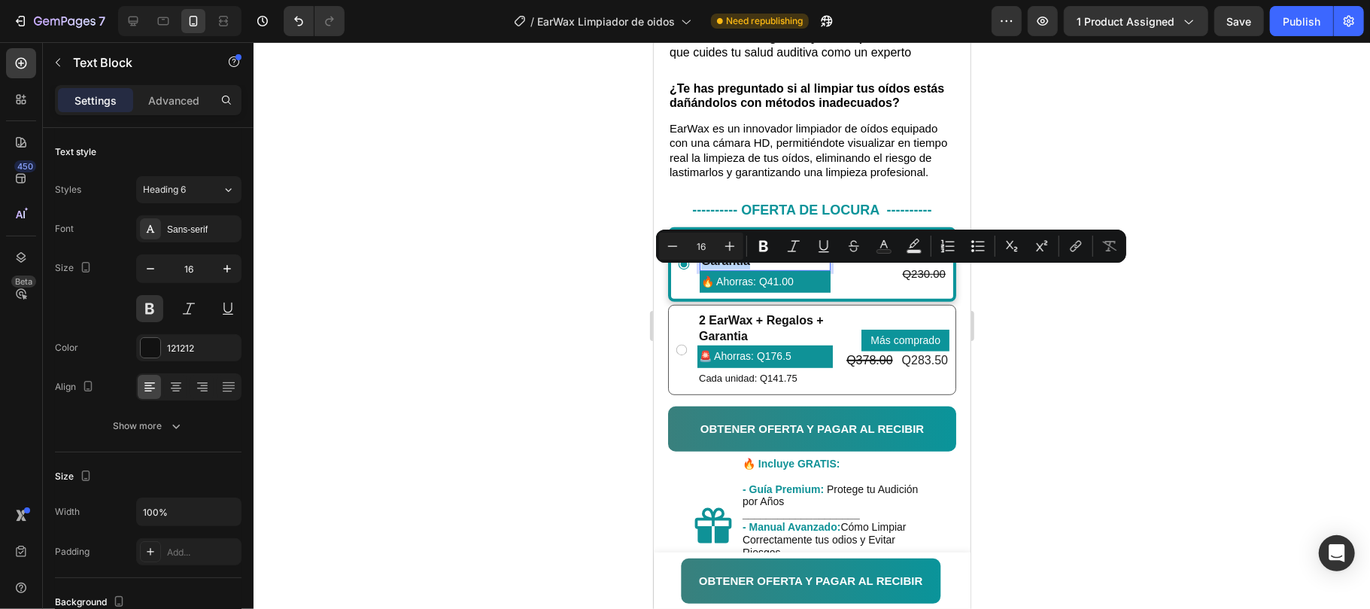
click at [810, 269] on p "1 EarWax + Regalos + Garantia" at bounding box center [765, 253] width 128 height 32
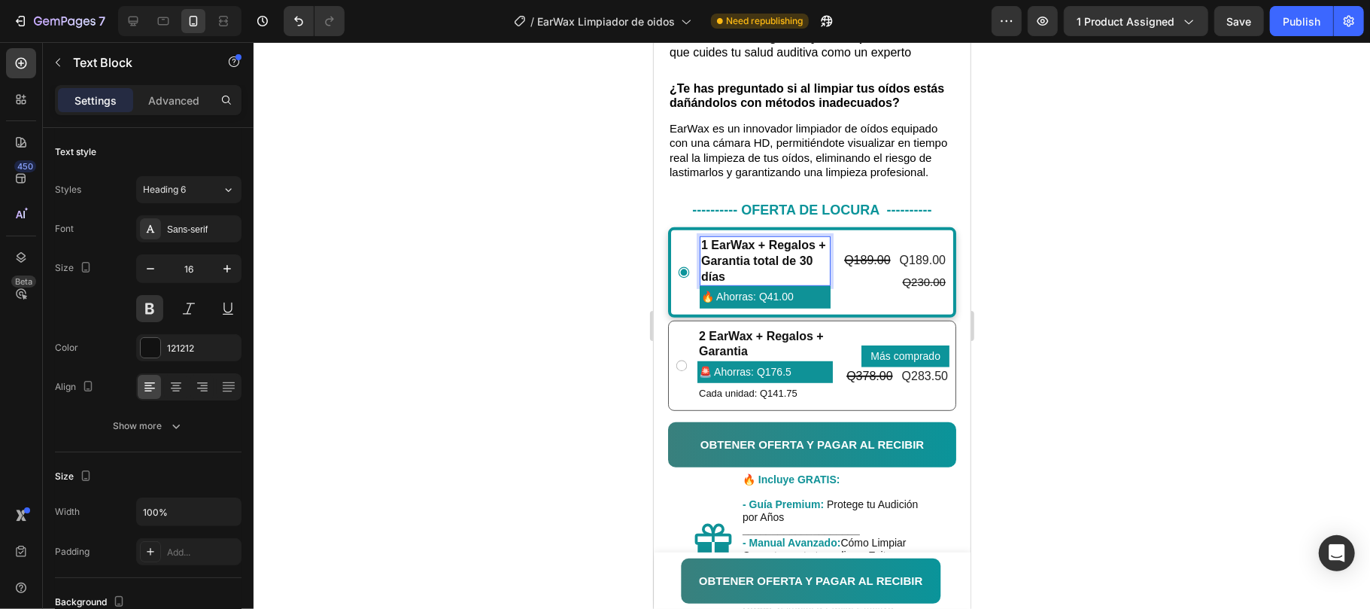
click at [777, 284] on p "1 EarWax + Regalos + Garantia total de 30 días" at bounding box center [765, 260] width 128 height 47
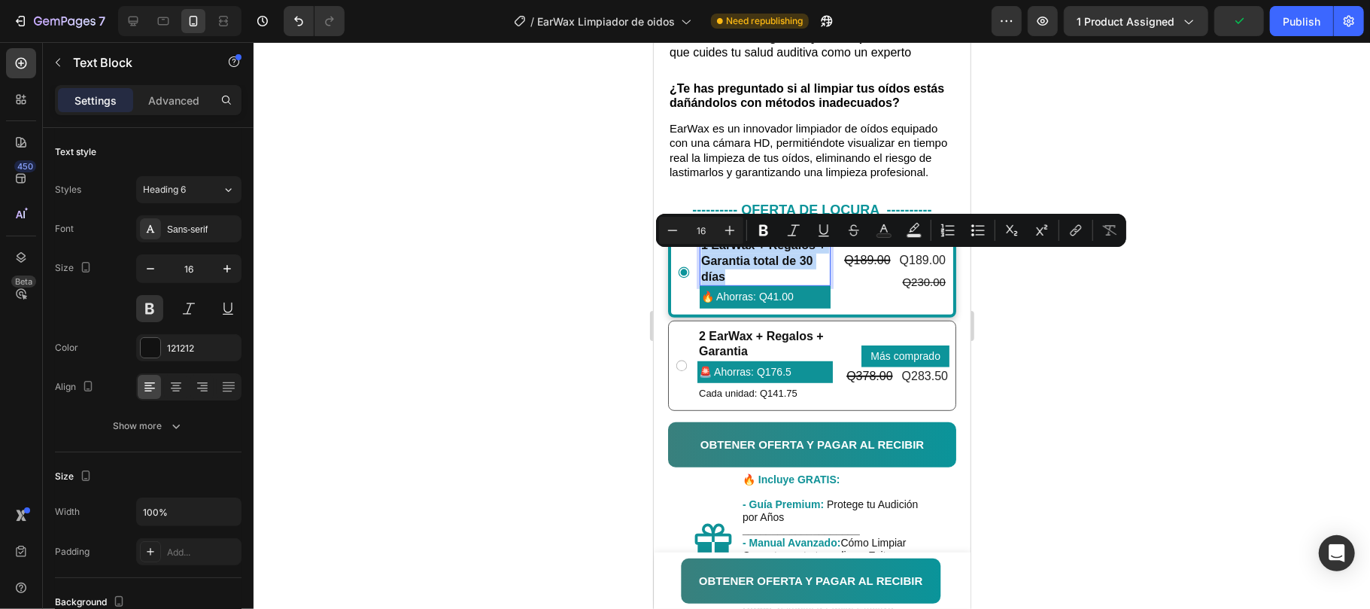
click at [777, 278] on p "1 EarWax + Regalos + Garantia total de 30 días" at bounding box center [765, 260] width 128 height 47
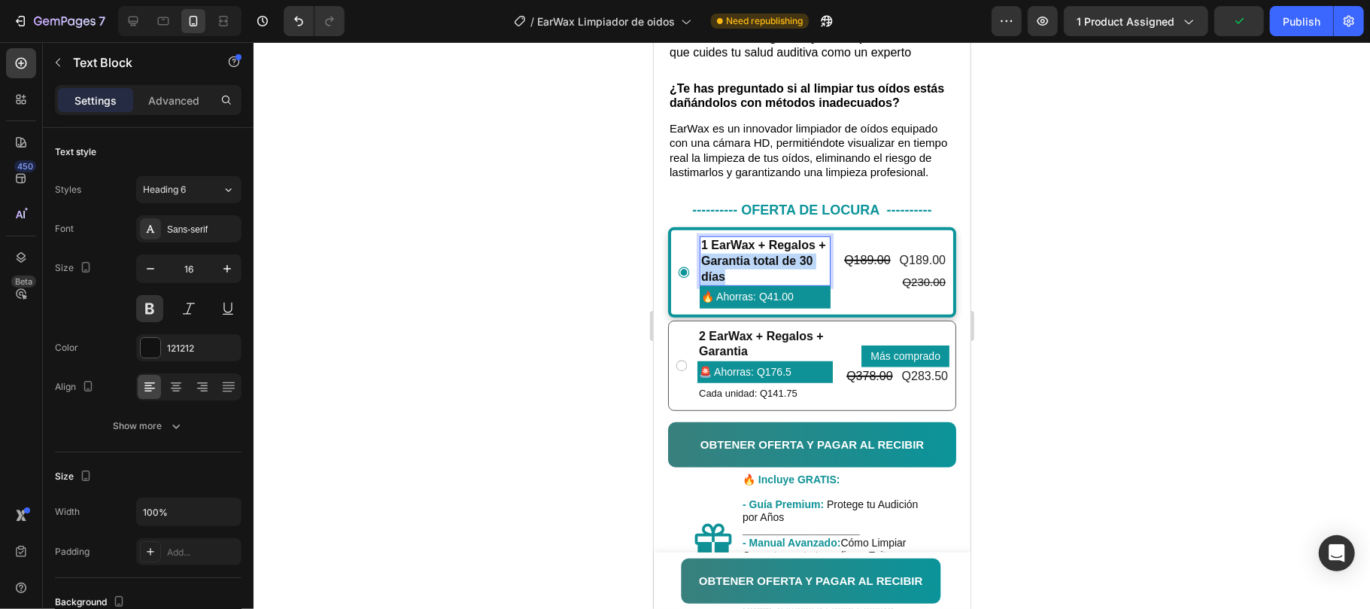
drag, startPoint x: 761, startPoint y: 273, endPoint x: 794, endPoint y: 292, distance: 38.1
click at [794, 284] on p "1 EarWax + Regalos + Garantia total de 30 días" at bounding box center [765, 260] width 128 height 47
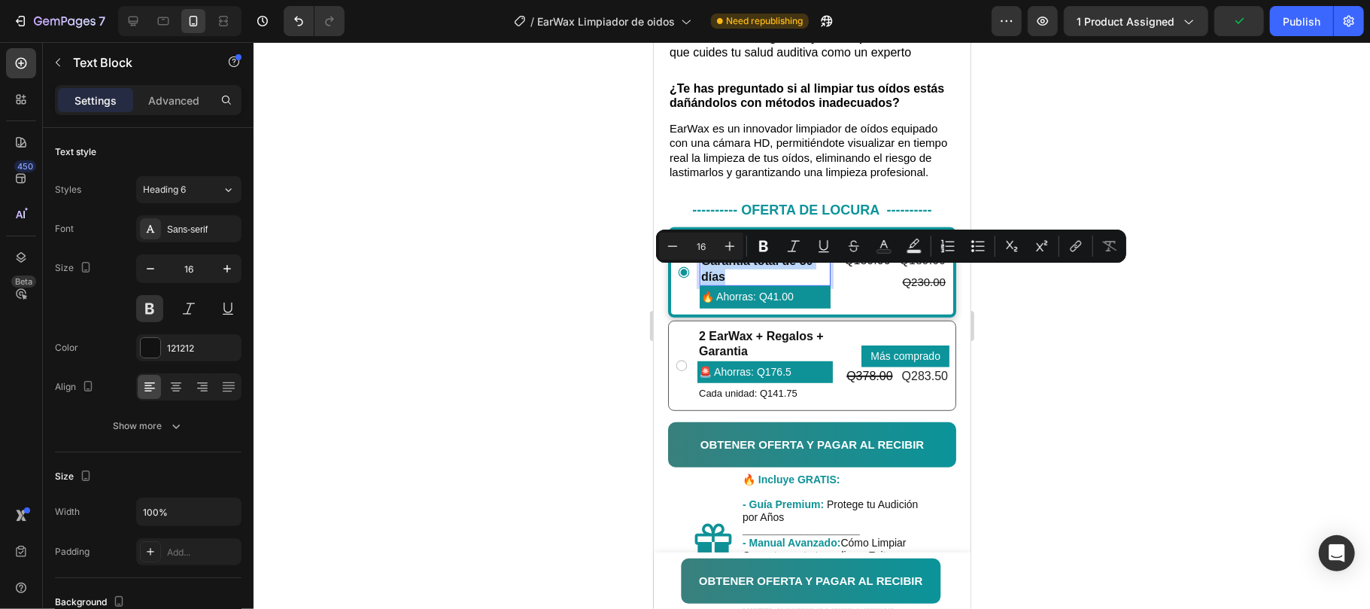
copy p "Garantia total de 30 días"
click at [778, 360] on p "2 EarWax + Regalos + Garantia" at bounding box center [764, 344] width 132 height 32
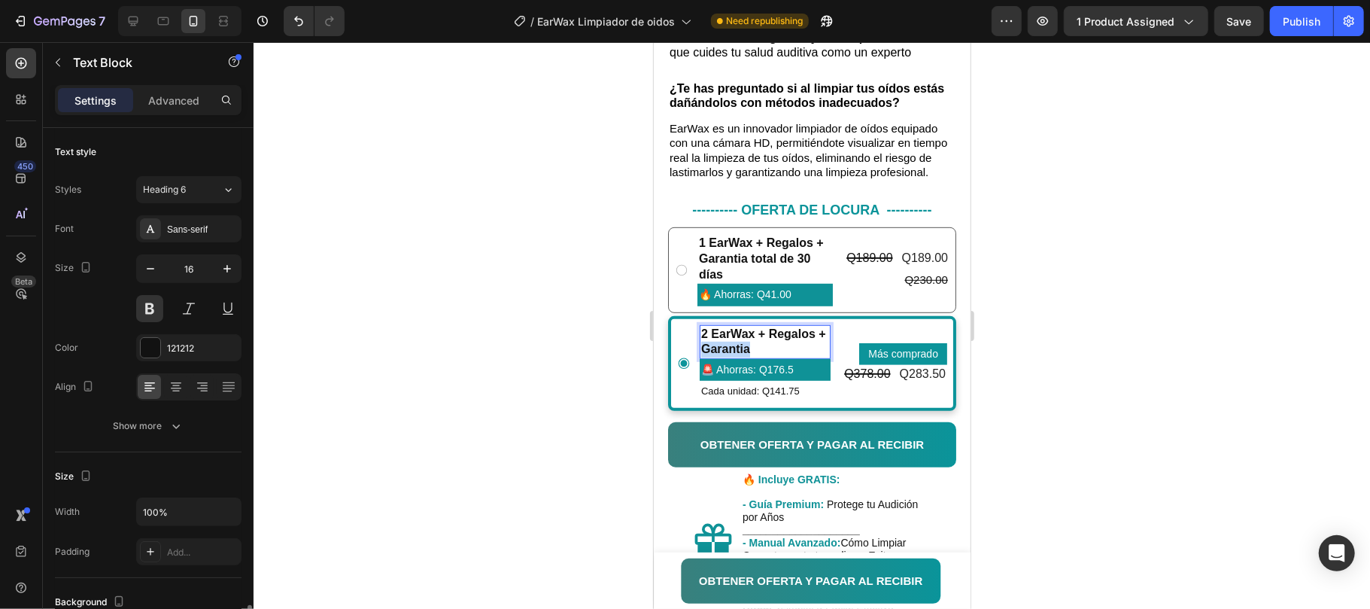
scroll to position [301, 0]
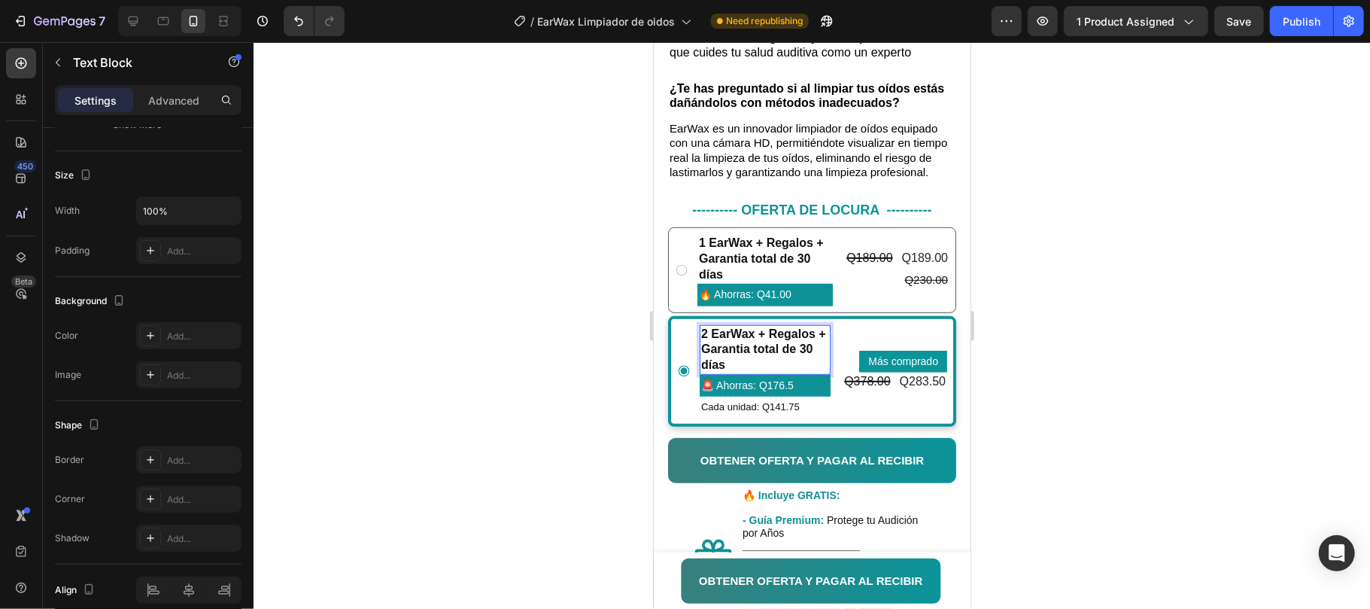
click at [1044, 299] on div at bounding box center [812, 325] width 1117 height 567
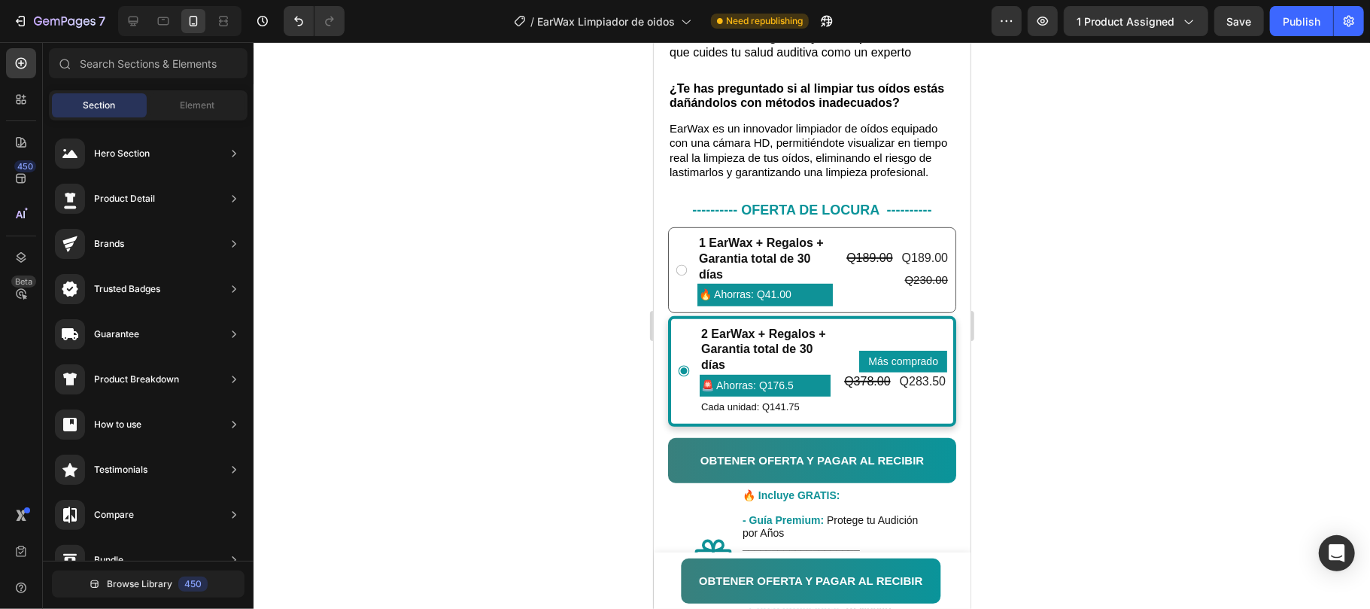
drag, startPoint x: 1287, startPoint y: 24, endPoint x: 981, endPoint y: 220, distance: 362.8
click at [1287, 27] on div "Publish" at bounding box center [1302, 22] width 38 height 16
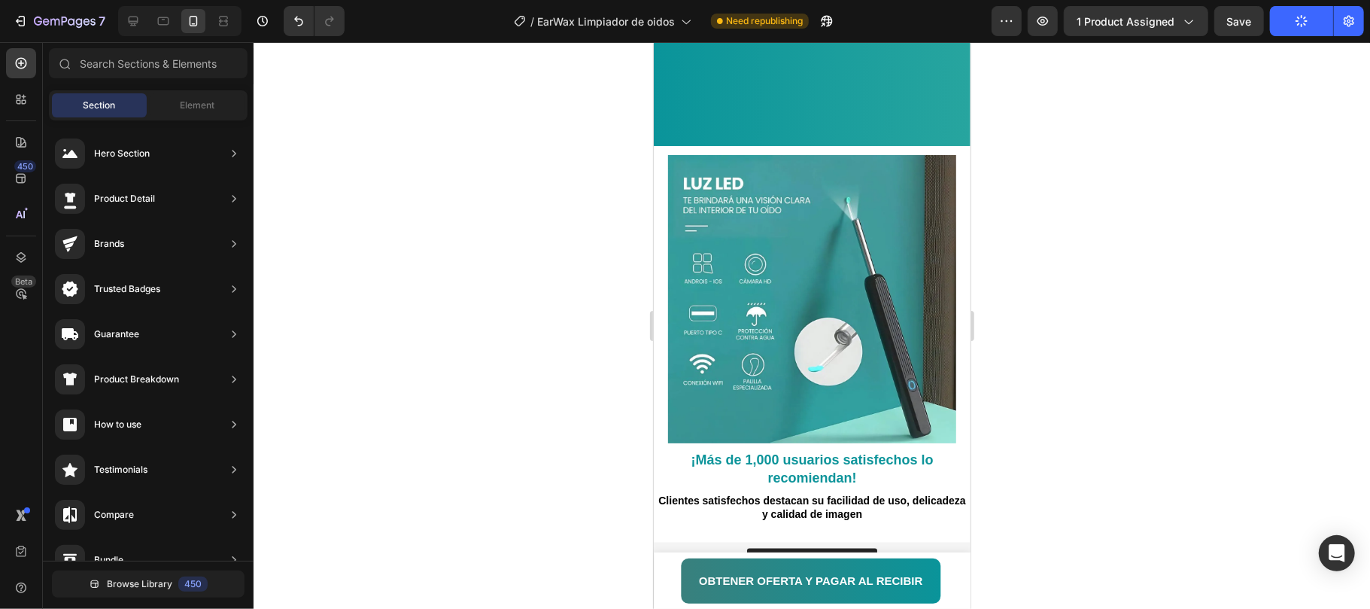
scroll to position [1929, 0]
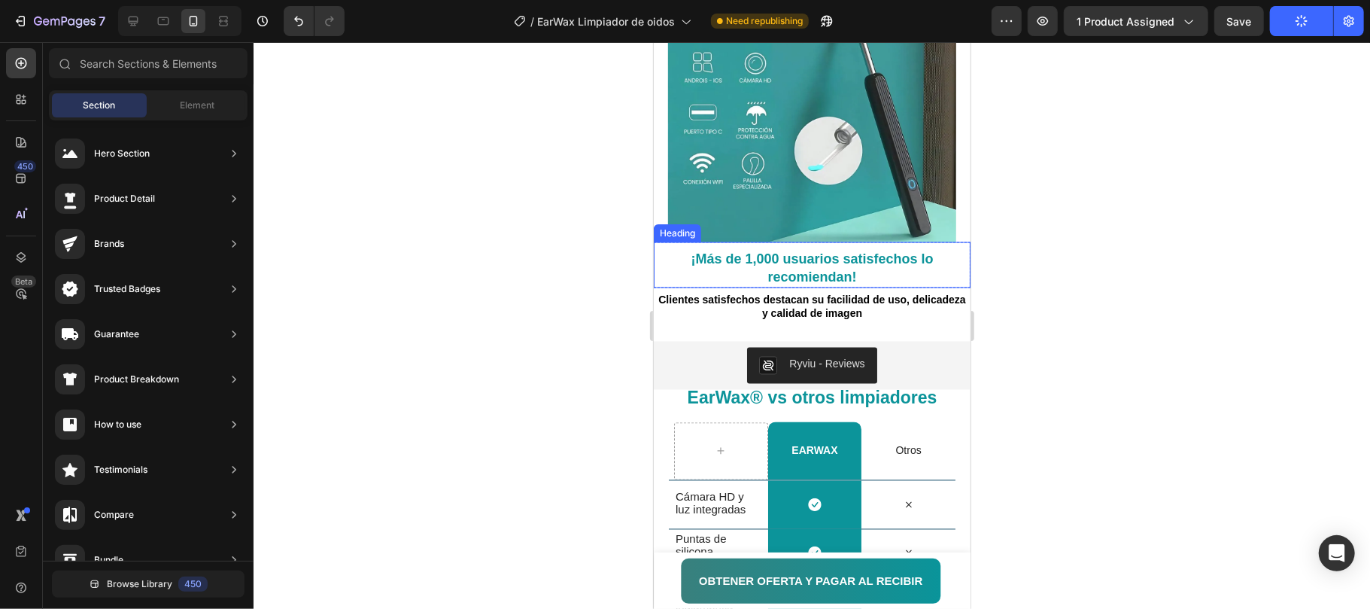
click at [757, 251] on strong "¡Más de 1,000 usuarios satisfechos lo recomiendan!" at bounding box center [811, 267] width 242 height 32
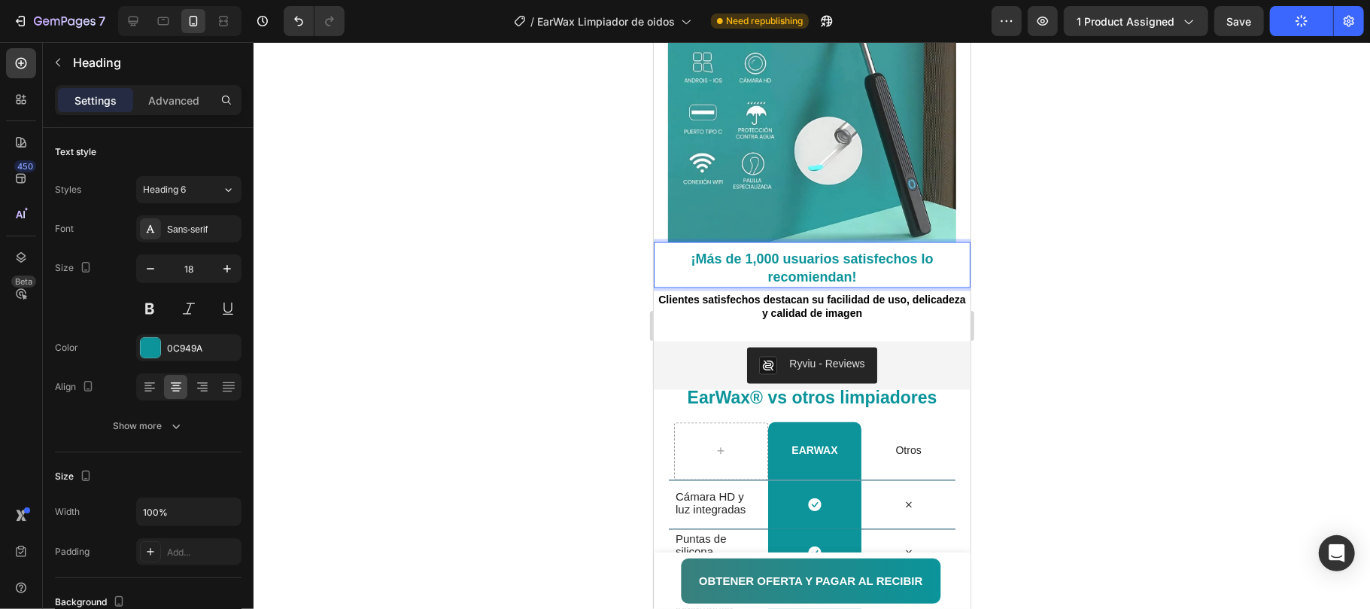
click at [743, 251] on strong "¡Más de 1,000 usuarios satisfechos lo recomiendan!" at bounding box center [811, 267] width 242 height 32
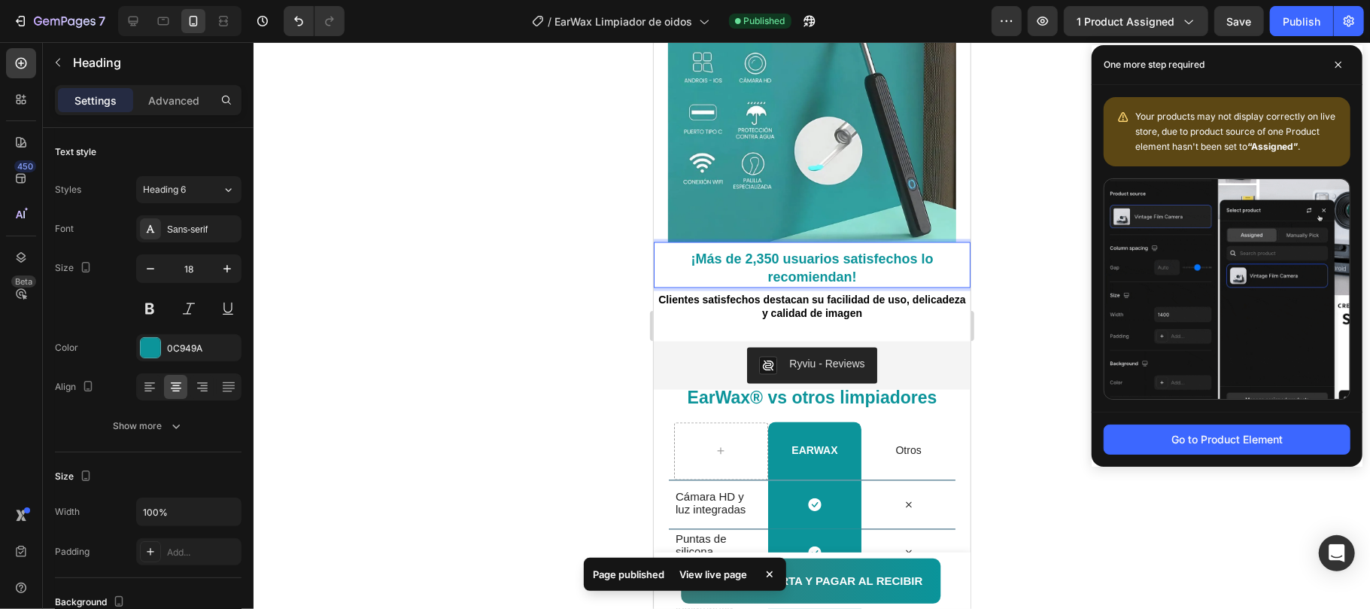
click at [1022, 245] on div at bounding box center [812, 325] width 1117 height 567
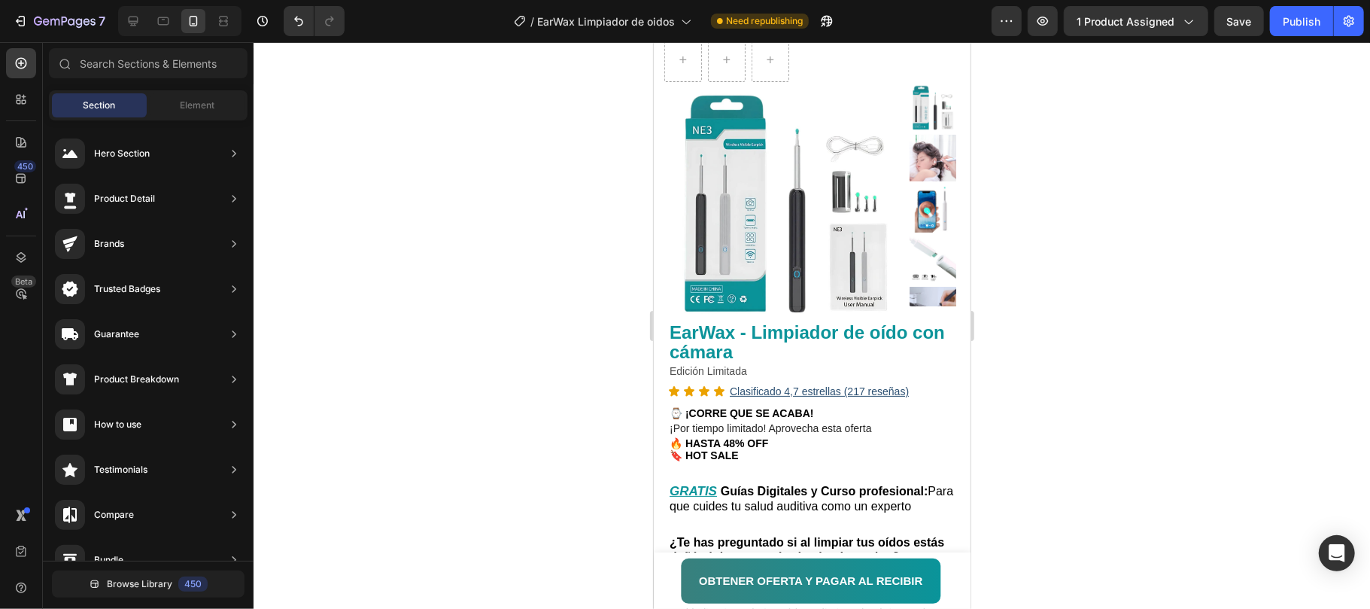
scroll to position [0, 0]
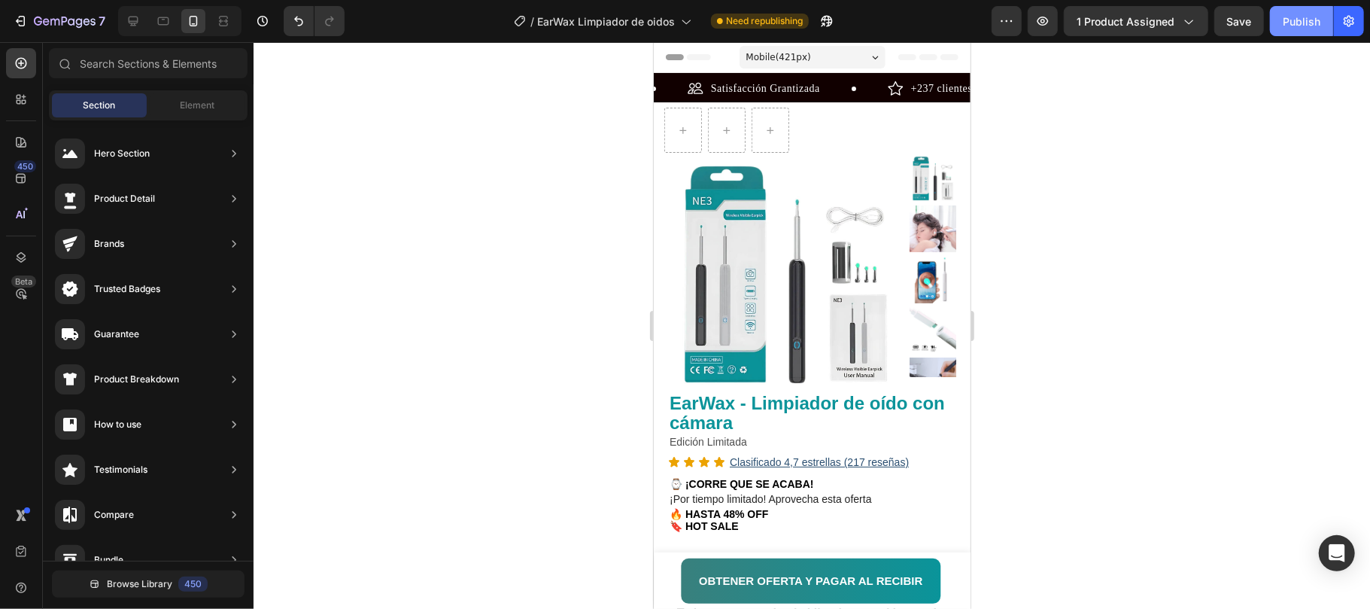
click at [1294, 19] on div "Publish" at bounding box center [1302, 22] width 38 height 16
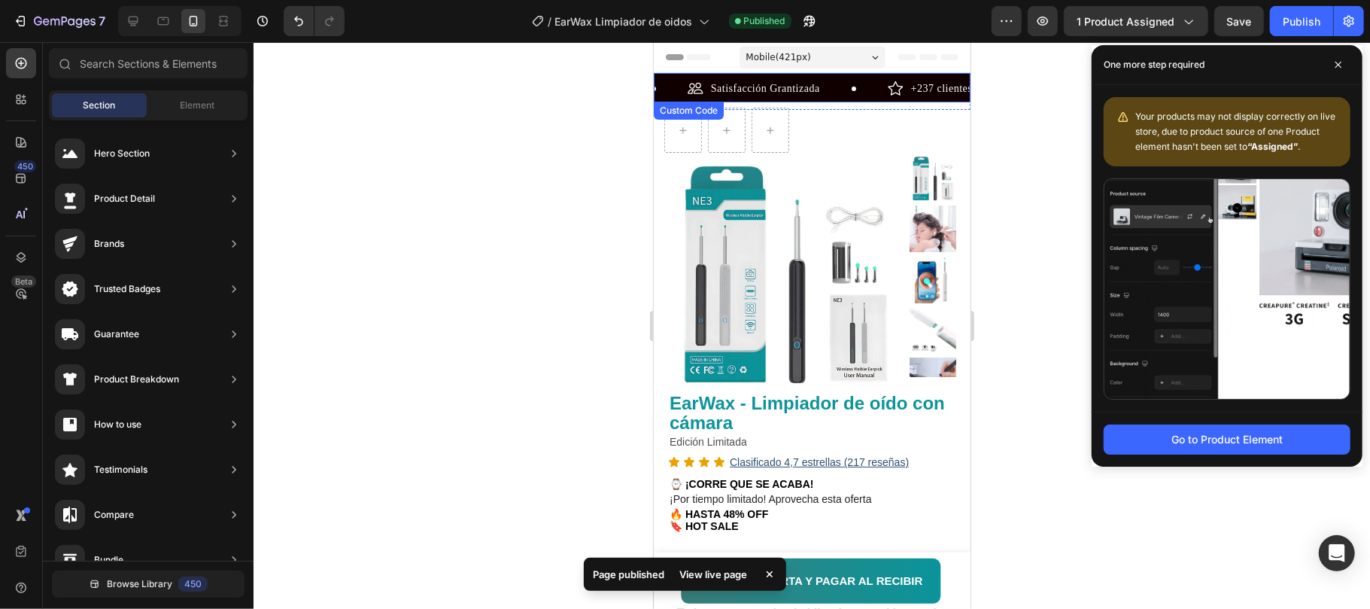
click at [1297, 87] on div "+237 clientes felices" at bounding box center [1344, 88] width 95 height 16
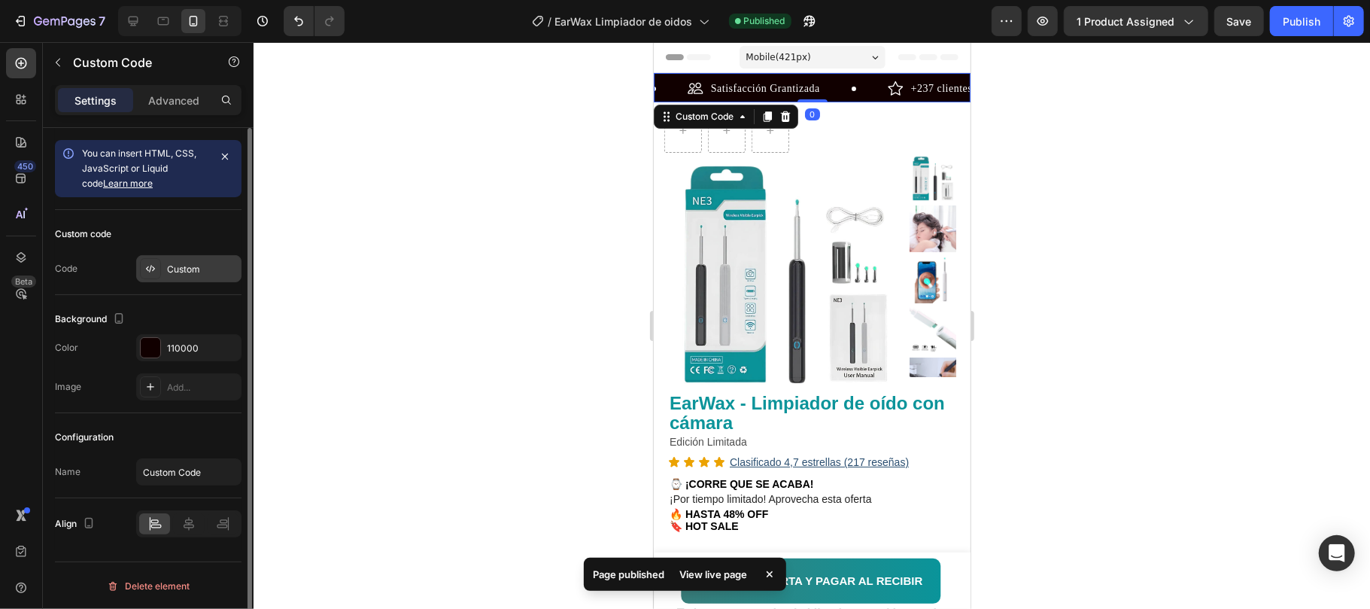
click at [172, 262] on div "Custom" at bounding box center [188, 268] width 105 height 27
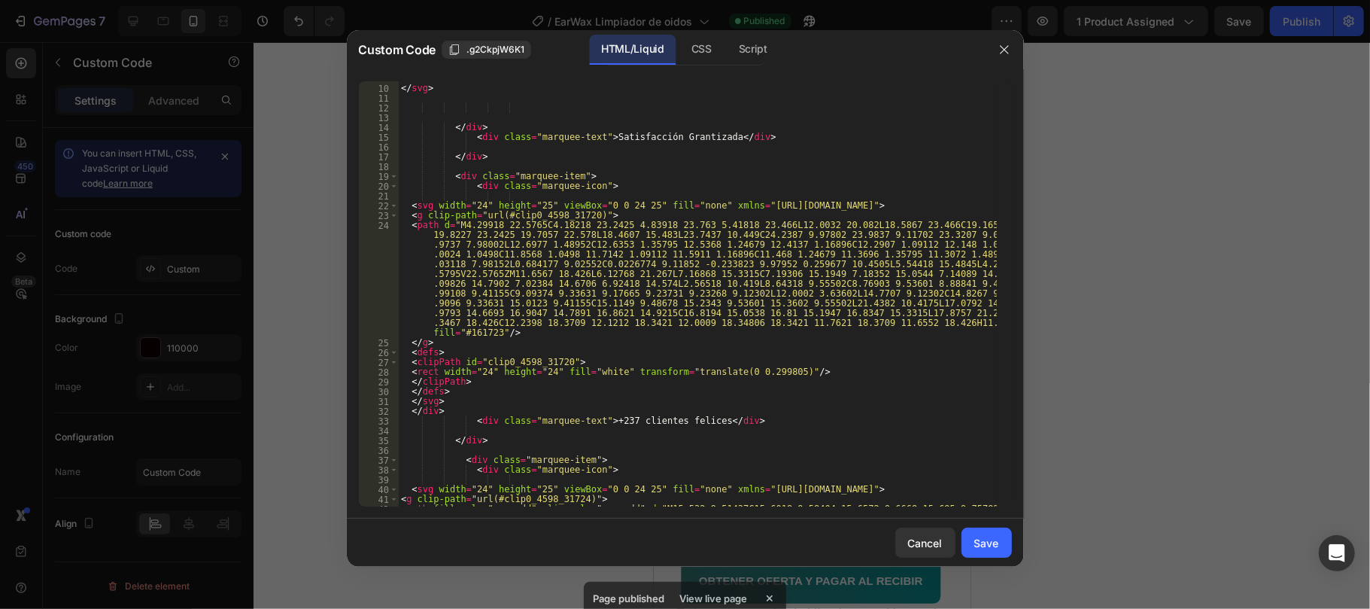
scroll to position [361, 0]
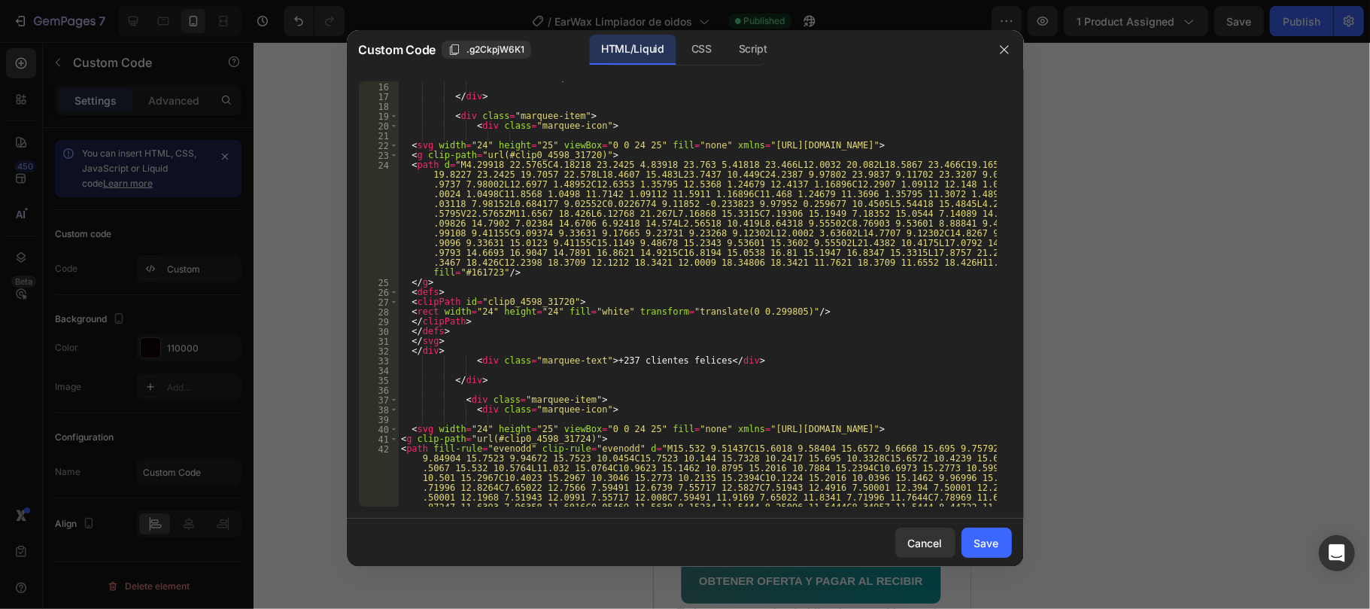
click at [609, 363] on div "< div class = "marquee-text" > Satisfacción Grantizada </ div > </ div > < div …" at bounding box center [697, 338] width 598 height 533
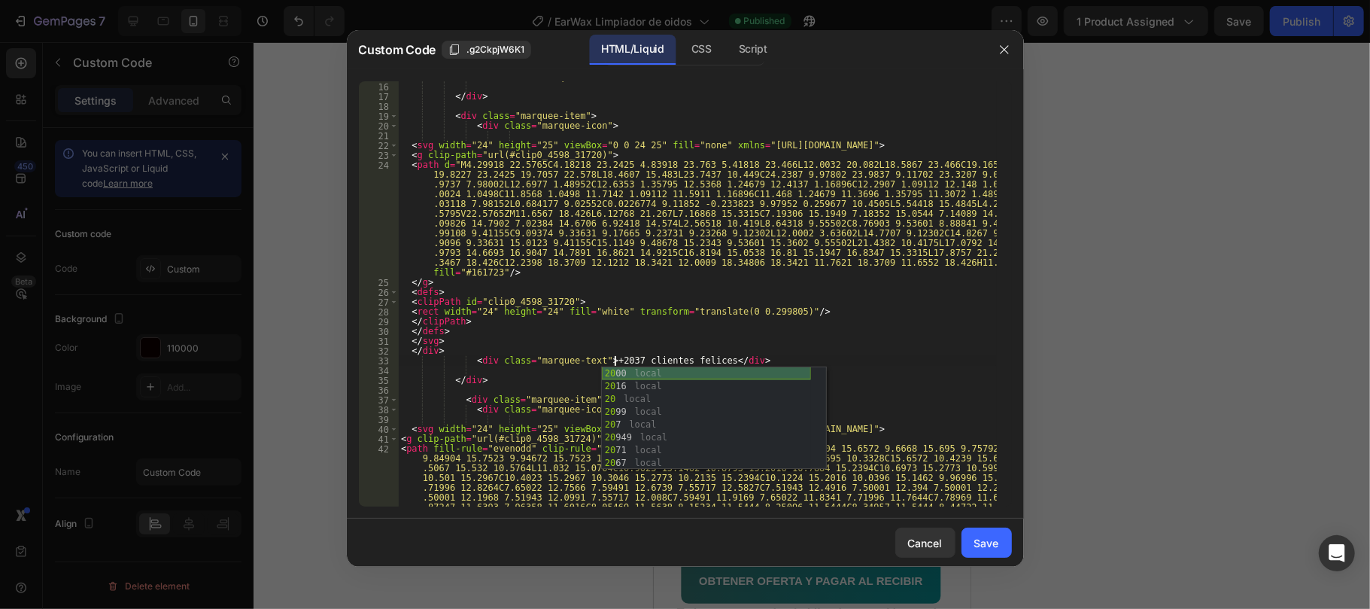
scroll to position [181, 0]
click at [765, 307] on div "< div class = "marquee-text" > Satisfacción Grantizada </ div > </ div > < div …" at bounding box center [697, 338] width 598 height 533
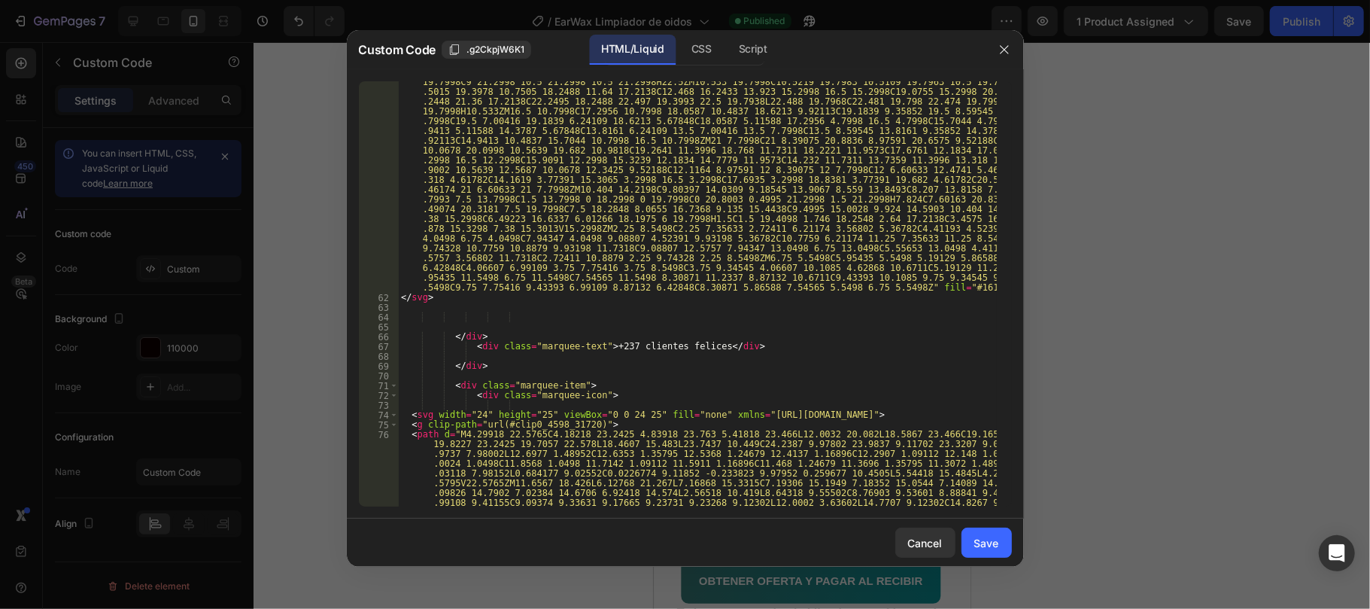
scroll to position [1324, 0]
drag, startPoint x: 608, startPoint y: 349, endPoint x: 626, endPoint y: 372, distance: 28.9
click at [609, 349] on div "< path d = "M22.5 21.2998C22.5 21.2998 24 21.2998 24 19.7998C24 18.2998 22.5 13…" at bounding box center [697, 452] width 598 height 768
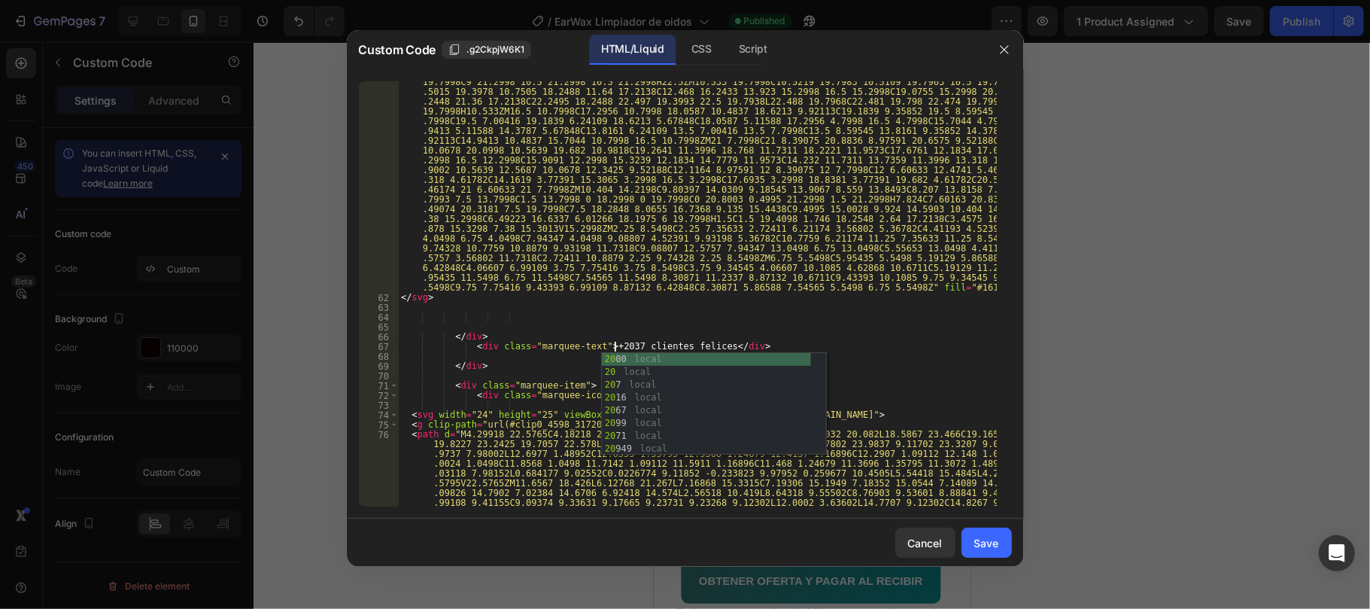
click at [680, 302] on div "< path d = "M22.5 21.2998C22.5 21.2998 24 21.2998 24 19.7998C24 18.2998 22.5 13…" at bounding box center [697, 452] width 598 height 768
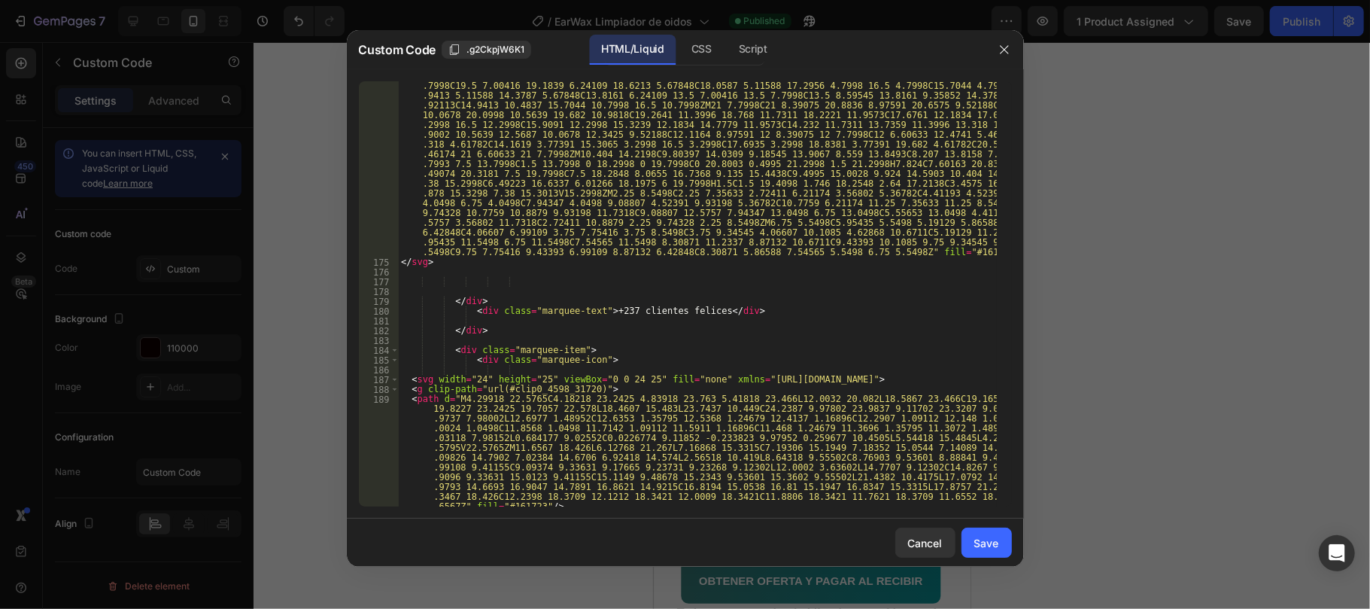
scroll to position [4033, 0]
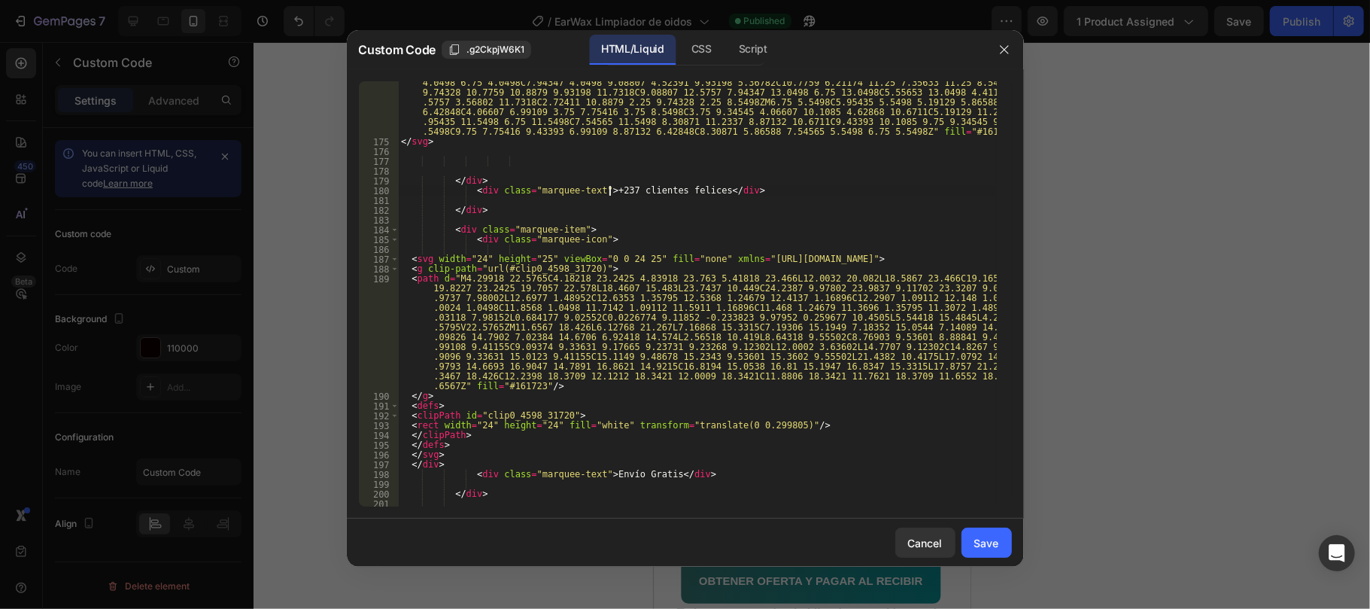
click at [609, 196] on div "< path d = "M22.5 21.2998C22.5 21.2998 24 21.2998 24 19.7998C24 18.2998 22.5 13…" at bounding box center [697, 242] width 598 height 660
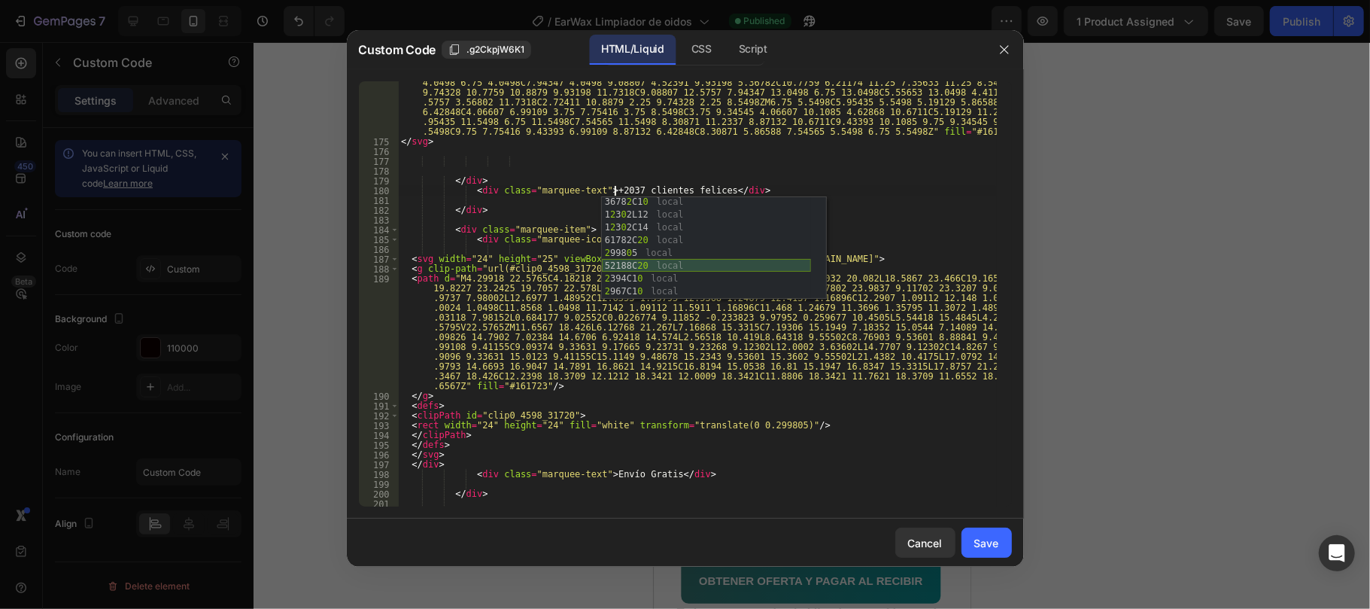
scroll to position [361, 0]
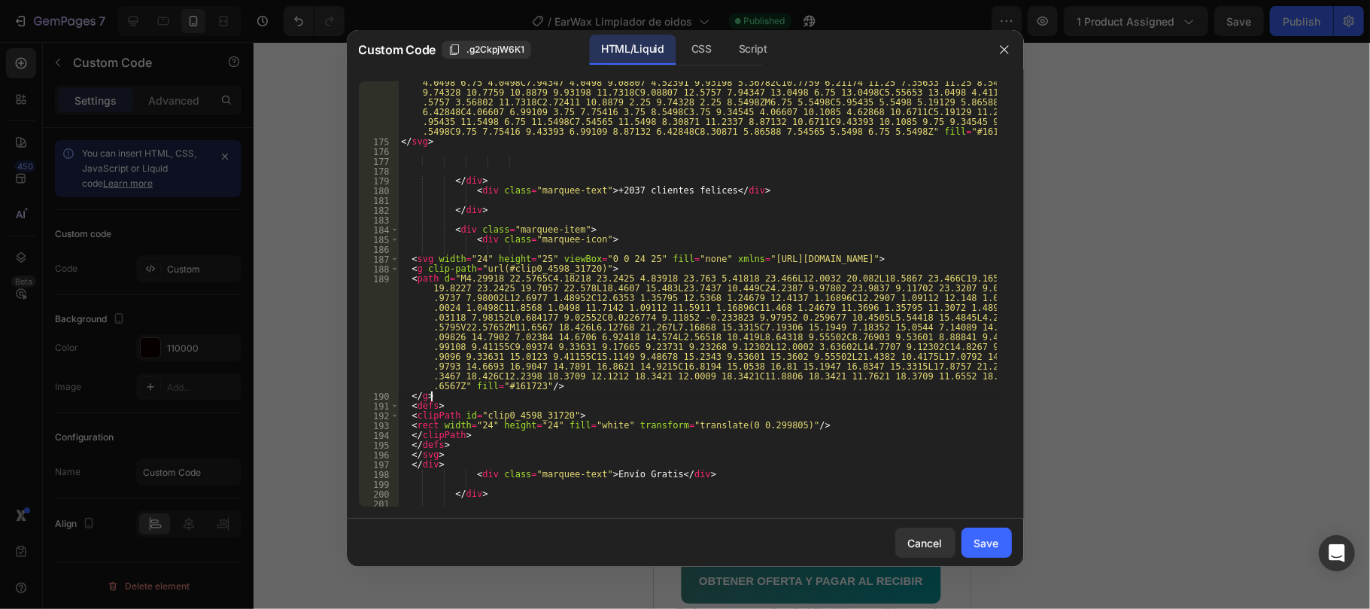
click at [726, 398] on div "< path d = "M22.5 21.2998C22.5 21.2998 24 21.2998 24 19.7998C24 18.2998 22.5 13…" at bounding box center [697, 242] width 598 height 660
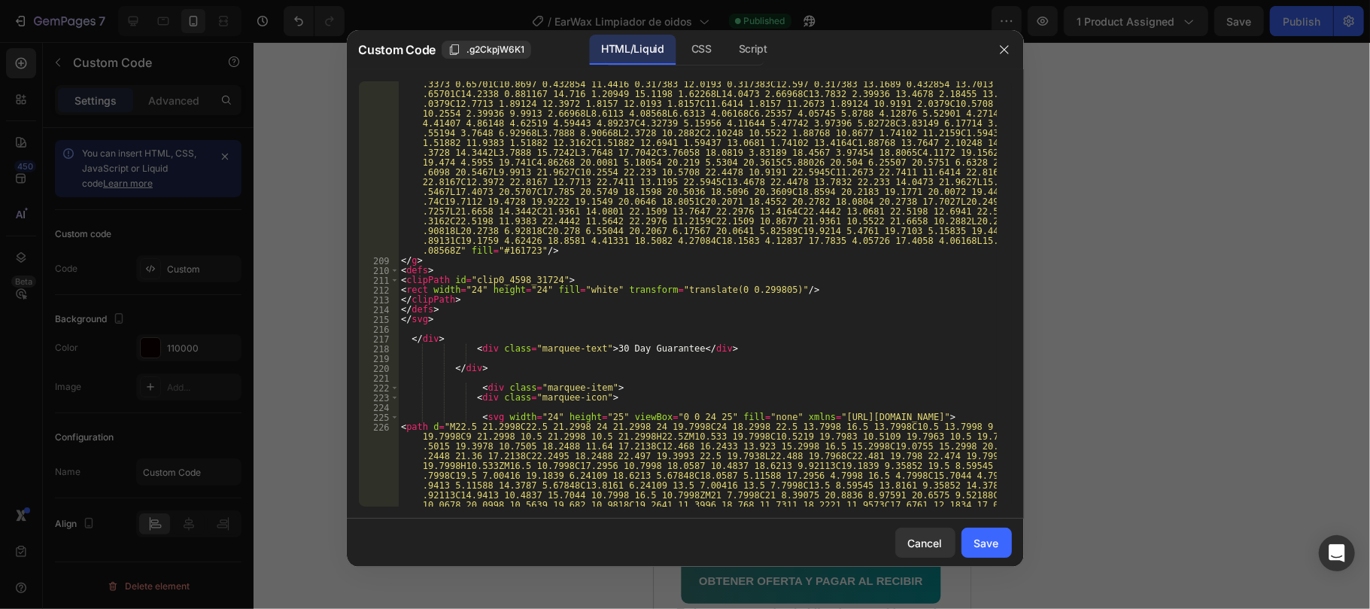
scroll to position [4816, 0]
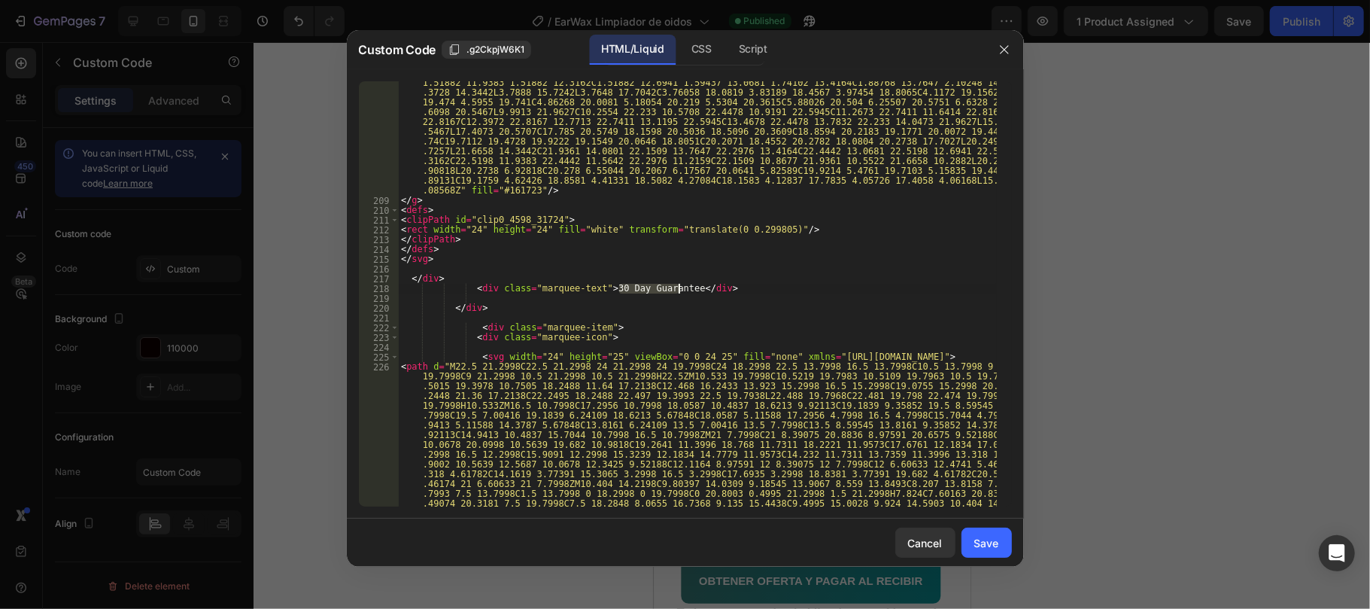
drag, startPoint x: 619, startPoint y: 293, endPoint x: 680, endPoint y: 290, distance: 61.8
click at [680, 290] on div "< path d = "M15.4288 4.08568L14.0473 2.66968L15.1198 1.62268L16.0528 2.57818L17…" at bounding box center [697, 359] width 598 height 973
click at [682, 287] on div "< path d = "M15.4288 4.08568L14.0473 2.66968L15.1198 1.62268L16.0528 2.57818L17…" at bounding box center [697, 359] width 598 height 973
drag, startPoint x: 600, startPoint y: 290, endPoint x: 694, endPoint y: 287, distance: 93.3
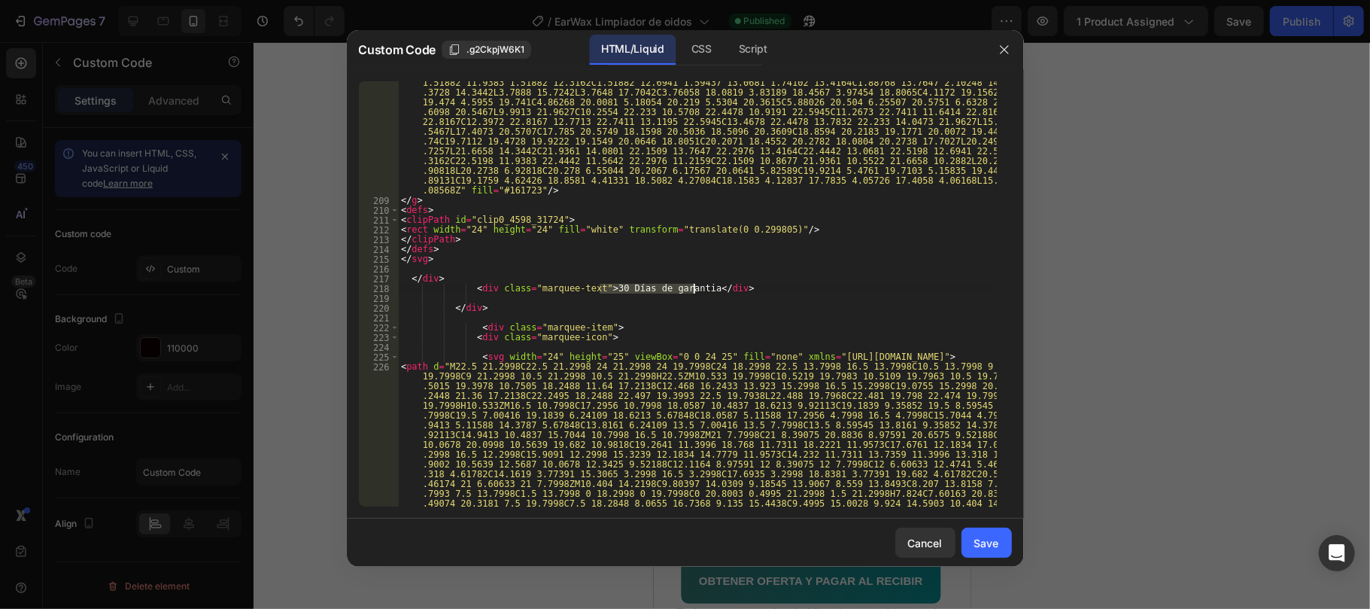
click at [694, 287] on div "< path d = "M15.4288 4.08568L14.0473 2.66968L15.1198 1.62268L16.0528 2.57818L17…" at bounding box center [697, 359] width 598 height 973
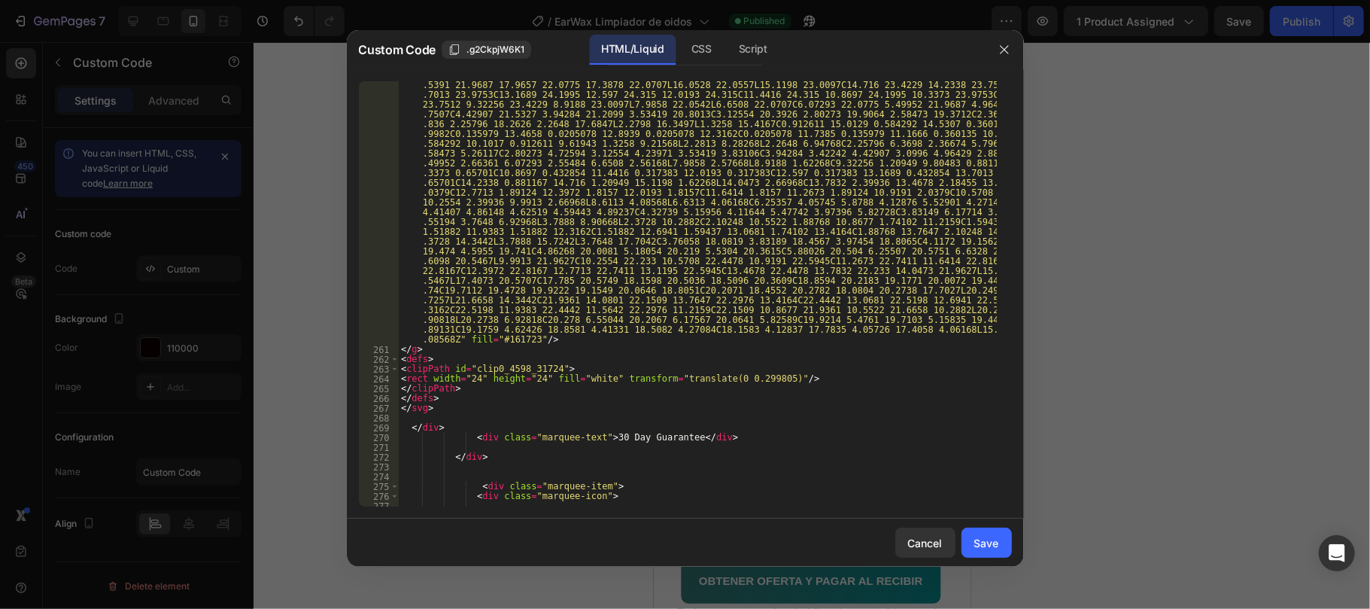
scroll to position [6080, 0]
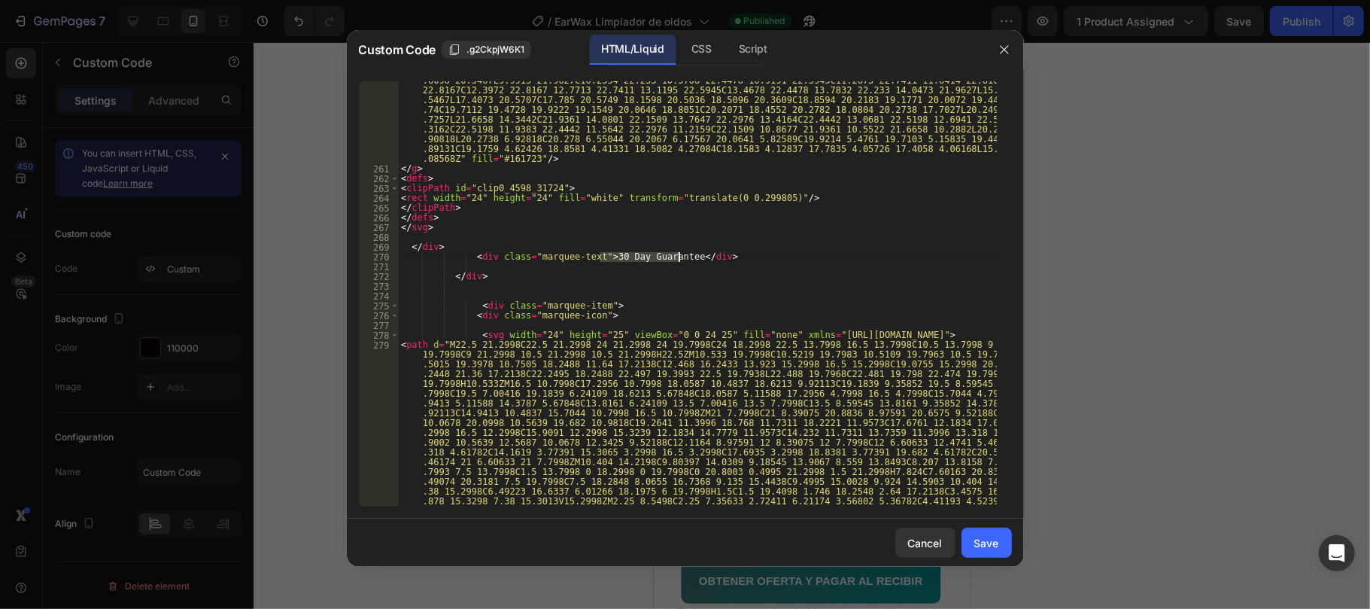
drag, startPoint x: 602, startPoint y: 254, endPoint x: 679, endPoint y: 259, distance: 76.9
click at [679, 259] on div "< path d = "M15.4288 4.08568L14.0473 2.66968L15.1198 1.62268L16.0528 2.57818L17…" at bounding box center [697, 327] width 598 height 973
paste textarea "ías de garantia"
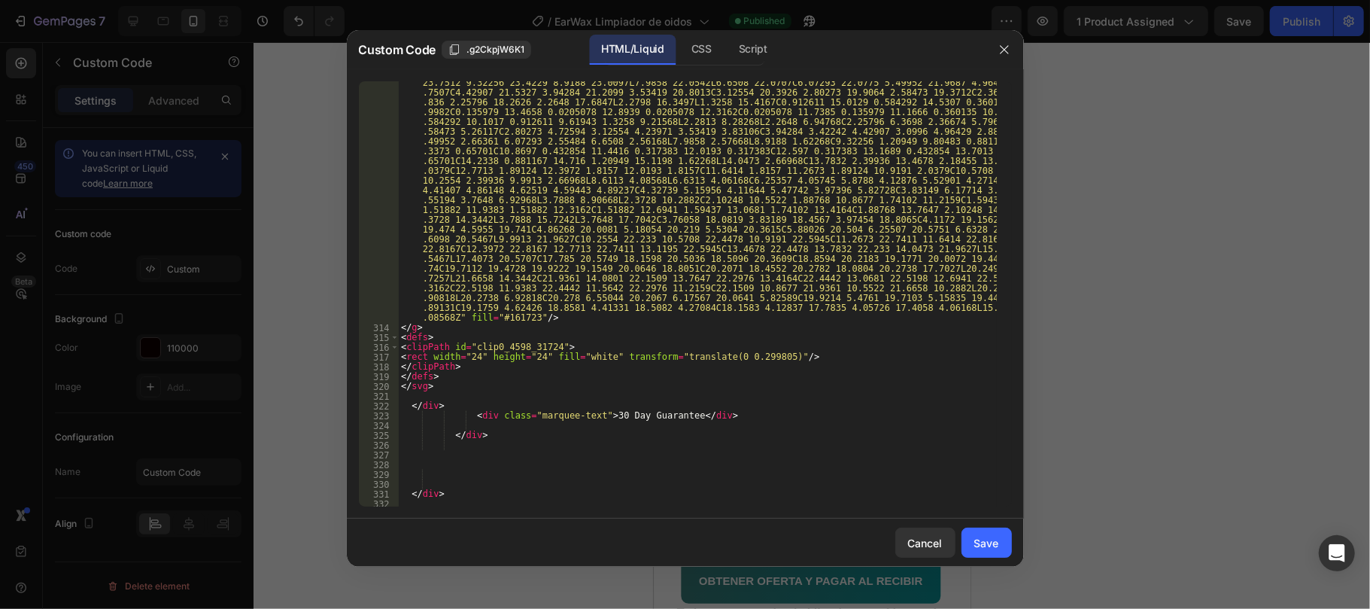
scroll to position [7164, 0]
drag, startPoint x: 600, startPoint y: 415, endPoint x: 679, endPoint y: 416, distance: 79.0
click at [679, 416] on div "< path d = "M15.4288 4.08568L14.0473 2.66968L15.1198 1.62268L16.0528 2.57818L17…" at bounding box center [697, 379] width 598 height 758
paste textarea "ías de garantia"
type textarea "<div class="marquee-text">30 Días de garantia</div>"
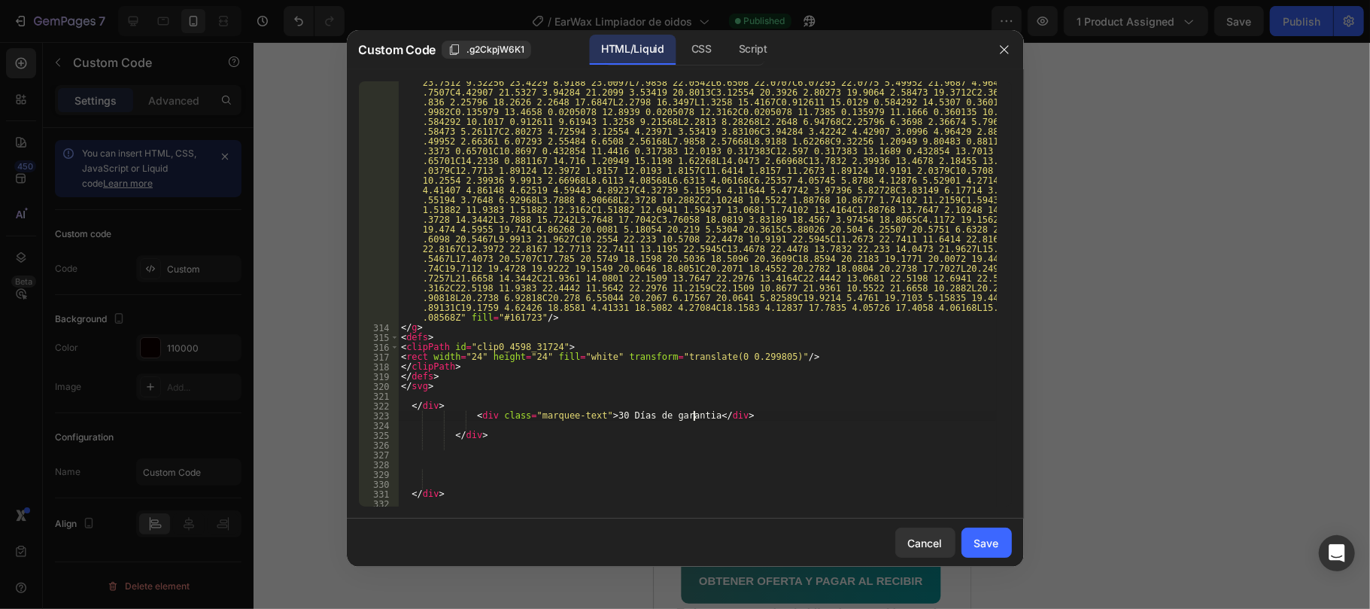
drag, startPoint x: 982, startPoint y: 549, endPoint x: 793, endPoint y: 509, distance: 193.0
click at [981, 548] on div "Save" at bounding box center [986, 543] width 25 height 16
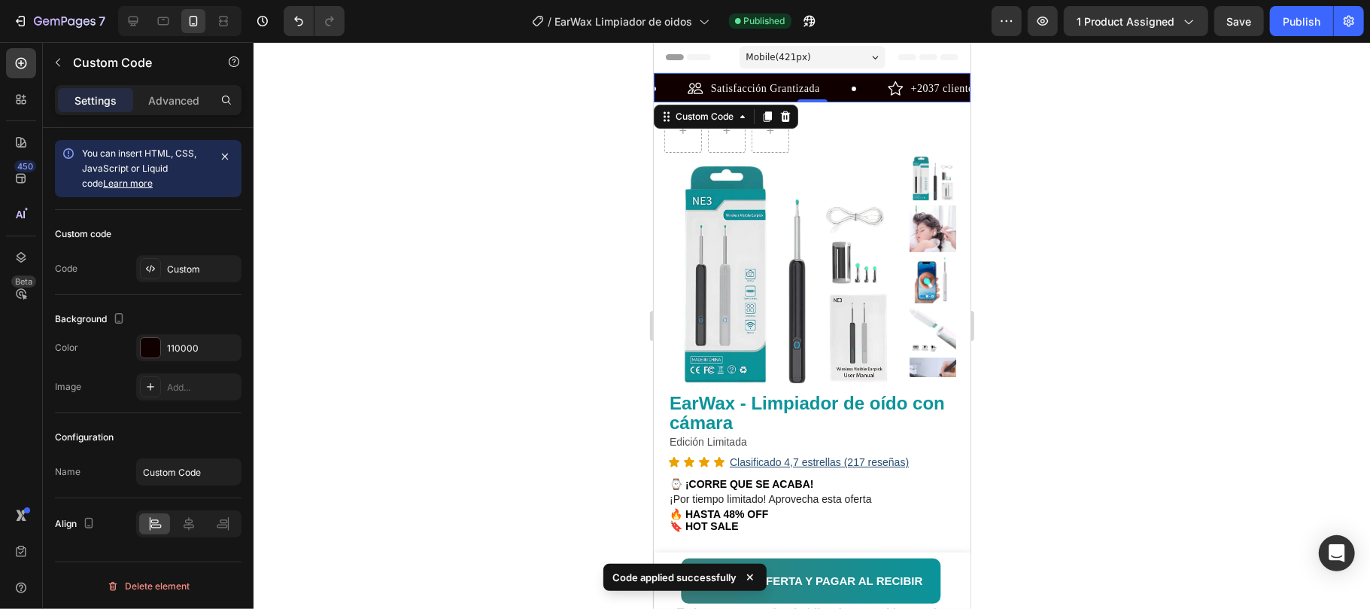
drag, startPoint x: 1304, startPoint y: 17, endPoint x: 1292, endPoint y: 38, distance: 24.3
click at [1303, 17] on div "Publish" at bounding box center [1302, 22] width 38 height 16
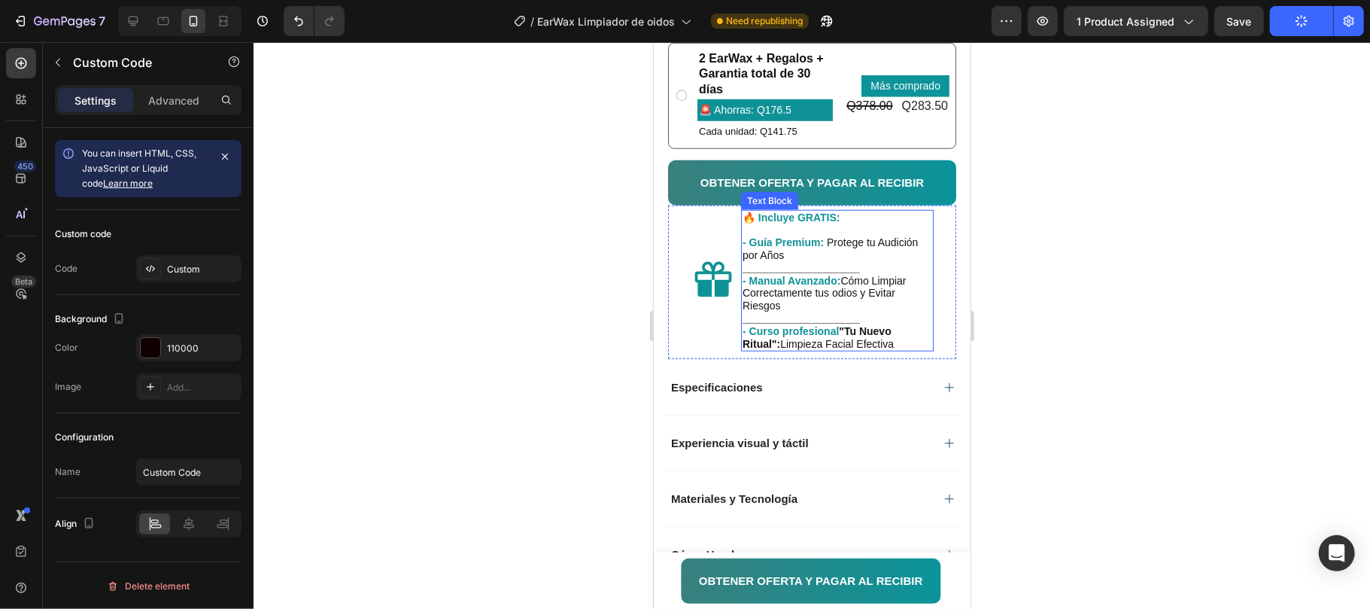
scroll to position [702, 0]
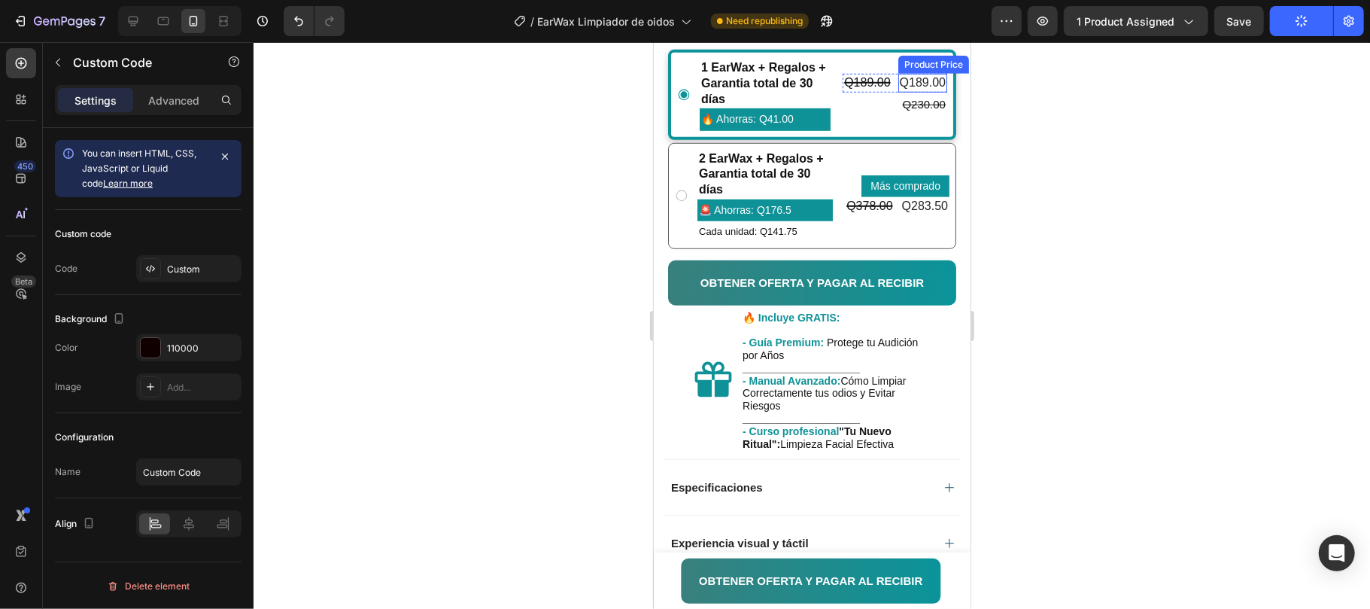
click at [915, 92] on div "Q189.00" at bounding box center [922, 82] width 49 height 19
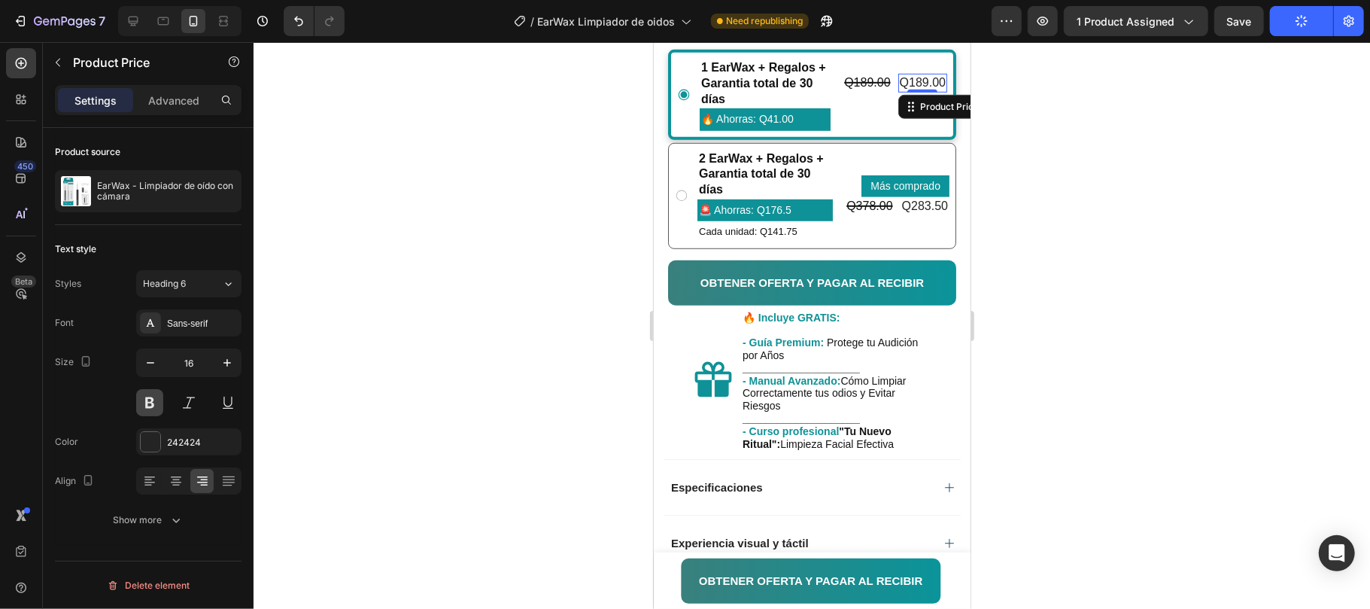
click at [149, 404] on button at bounding box center [149, 402] width 27 height 27
drag, startPoint x: 161, startPoint y: 448, endPoint x: 172, endPoint y: 455, distance: 12.8
click at [160, 448] on div "242424" at bounding box center [188, 441] width 105 height 27
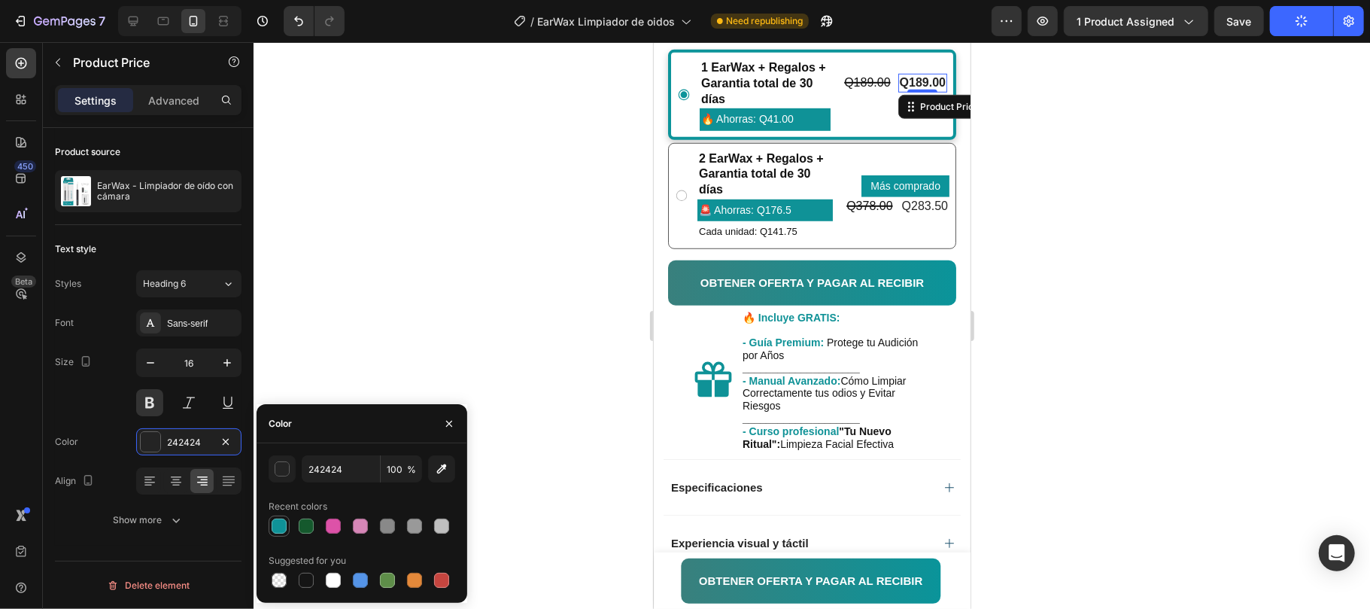
click at [284, 528] on div at bounding box center [279, 525] width 15 height 15
type input "0F9297"
click at [911, 215] on div "Q283.50" at bounding box center [924, 205] width 49 height 19
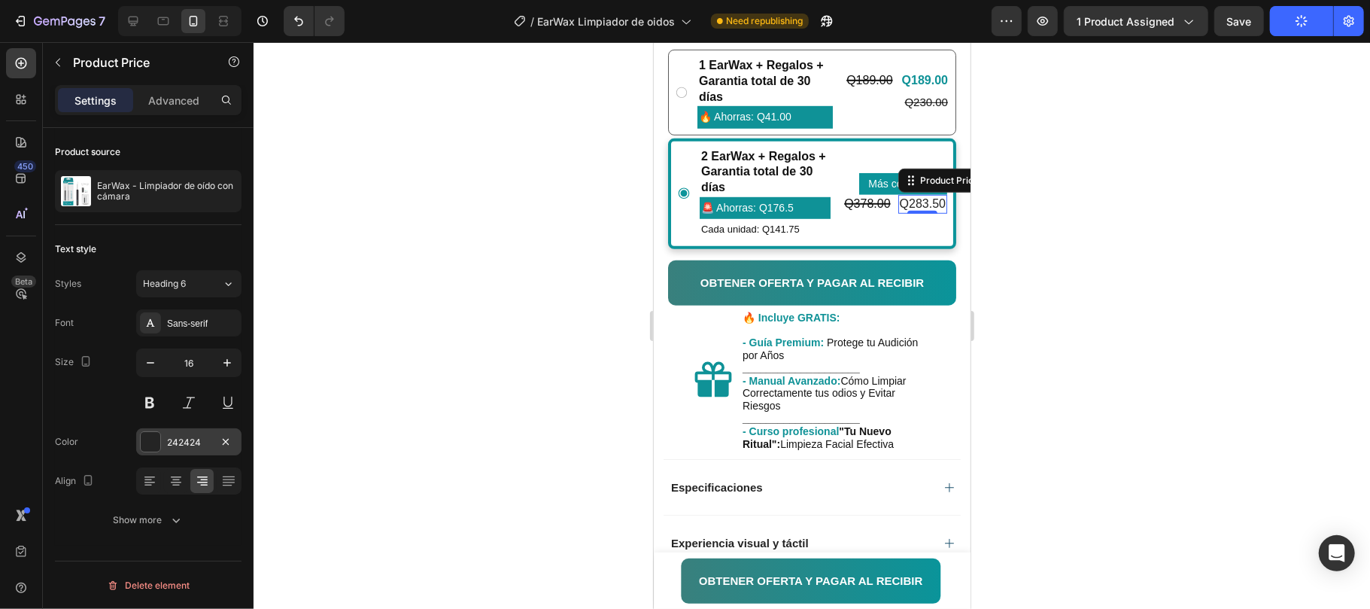
click at [160, 440] on div at bounding box center [151, 442] width 20 height 20
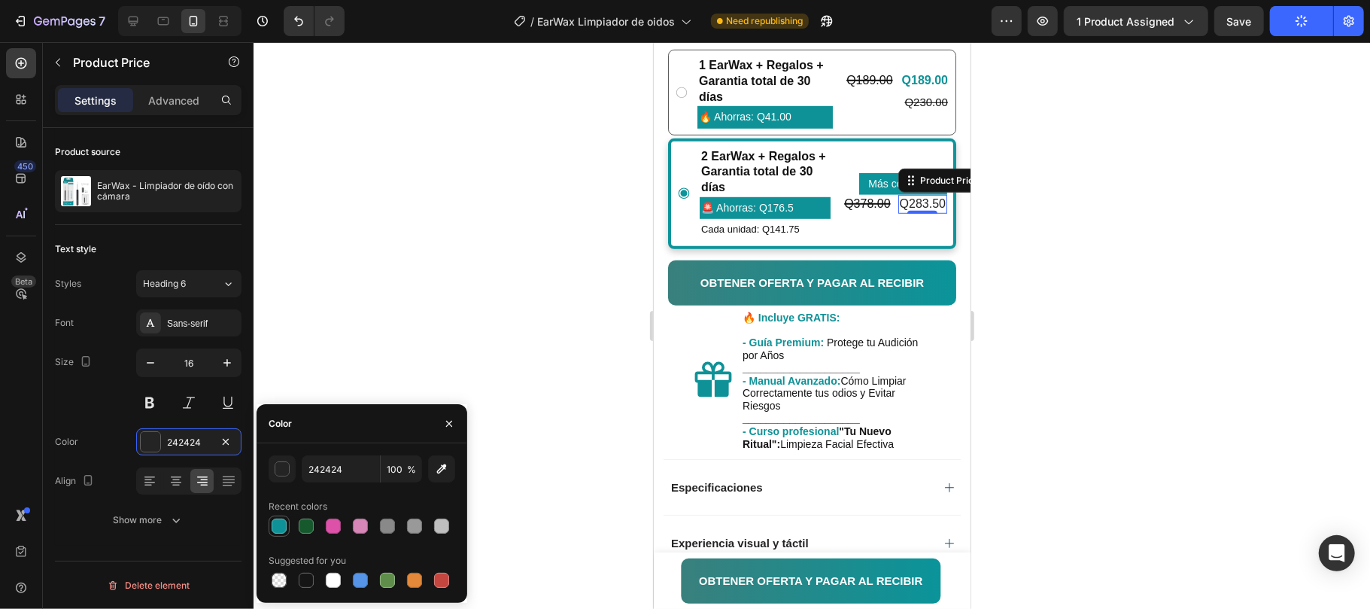
click at [278, 533] on div at bounding box center [279, 525] width 15 height 15
type input "0F9297"
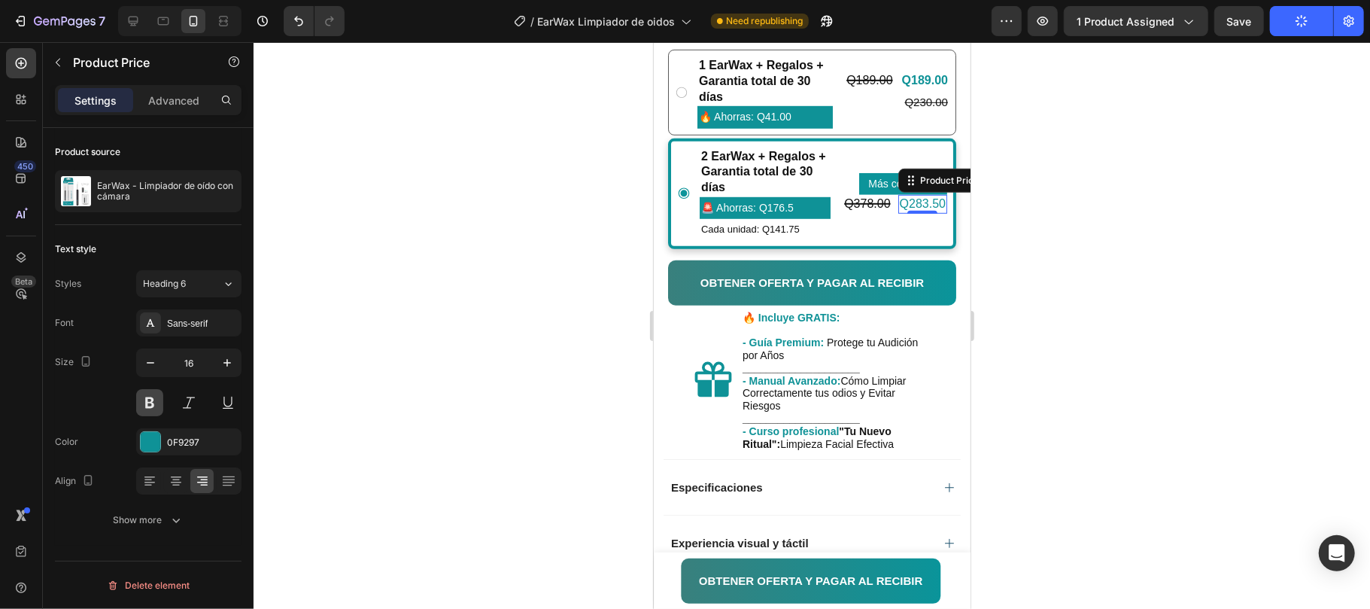
click at [145, 399] on button at bounding box center [149, 402] width 27 height 27
click at [1127, 221] on div at bounding box center [812, 325] width 1117 height 567
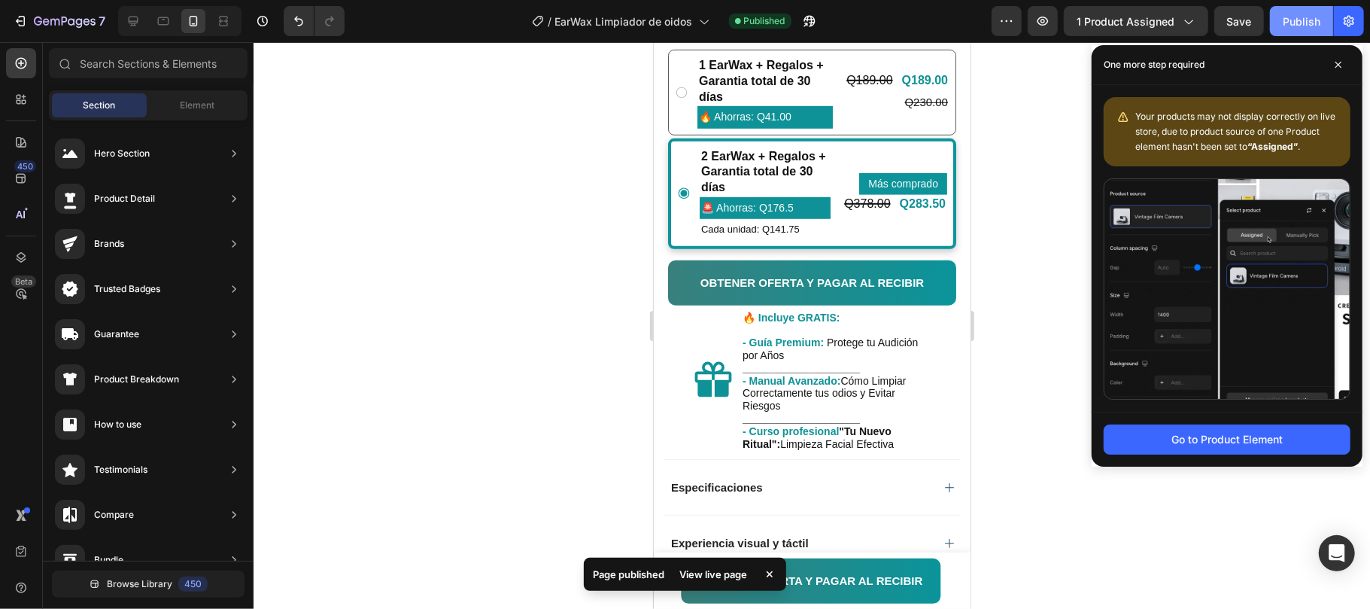
click at [1299, 19] on div "Publish" at bounding box center [1302, 22] width 38 height 16
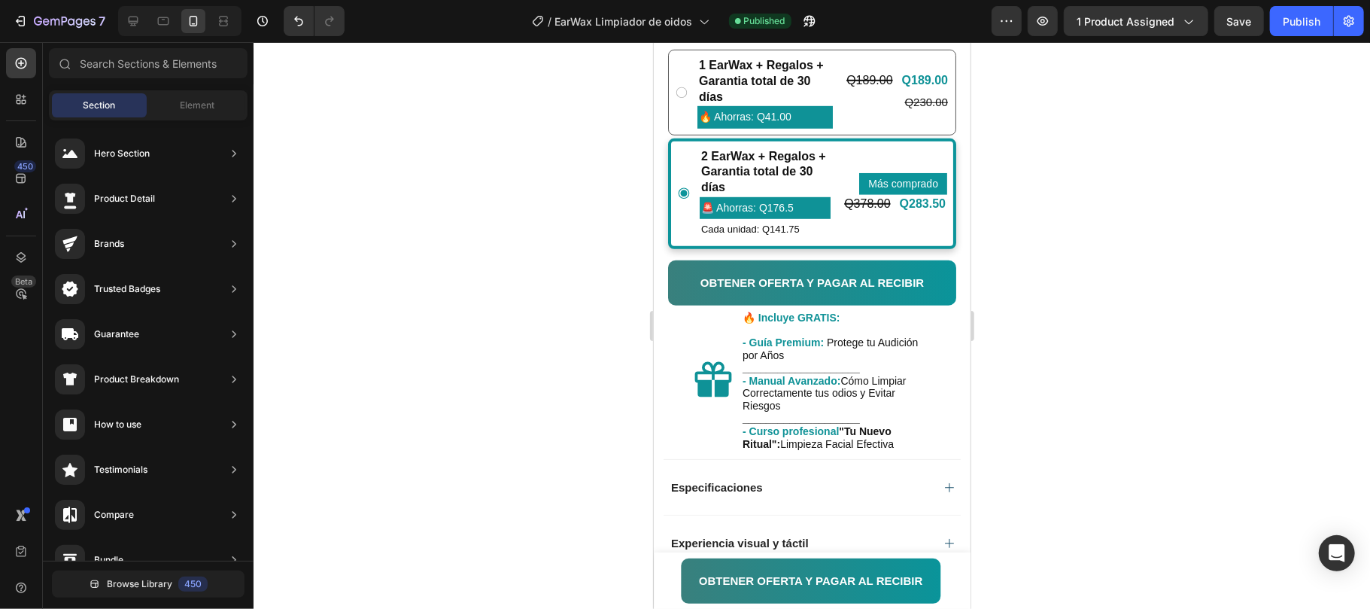
scroll to position [70, 0]
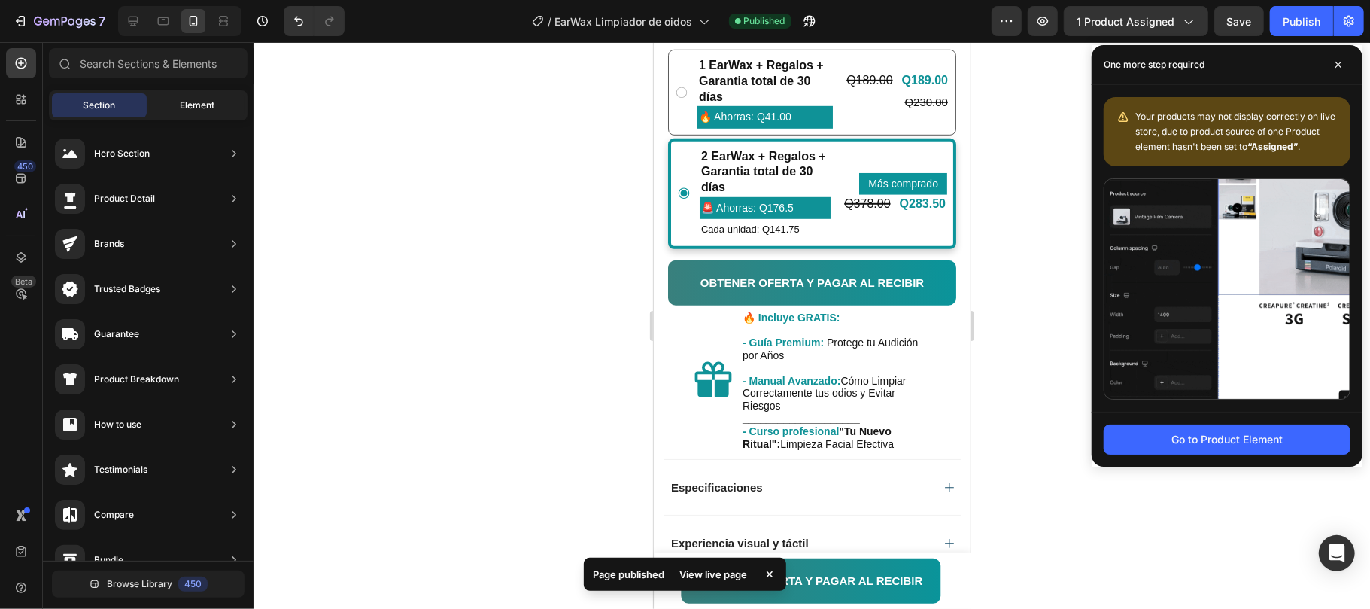
click at [199, 104] on span "Element" at bounding box center [197, 106] width 35 height 14
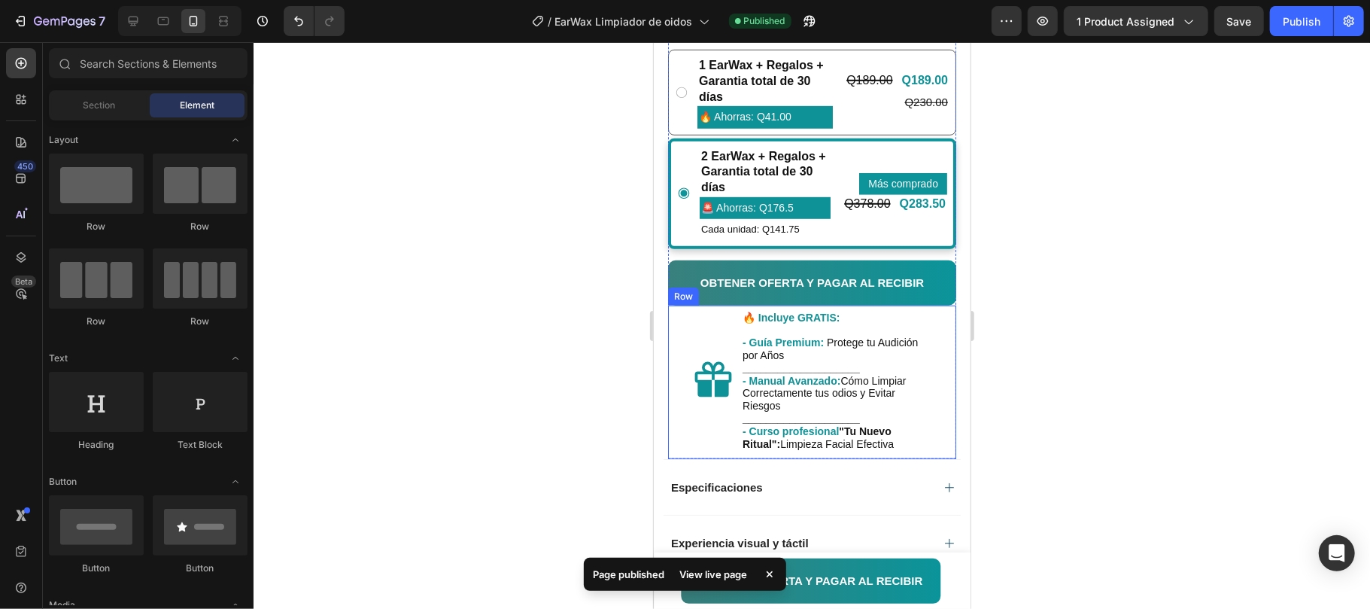
drag, startPoint x: 945, startPoint y: 233, endPoint x: 733, endPoint y: 336, distance: 236.2
click at [933, 388] on div "Icon 🔥 Incluye GRATIS: - Guía Premium: Protege tu Audición por Años ___________…" at bounding box center [811, 382] width 288 height 154
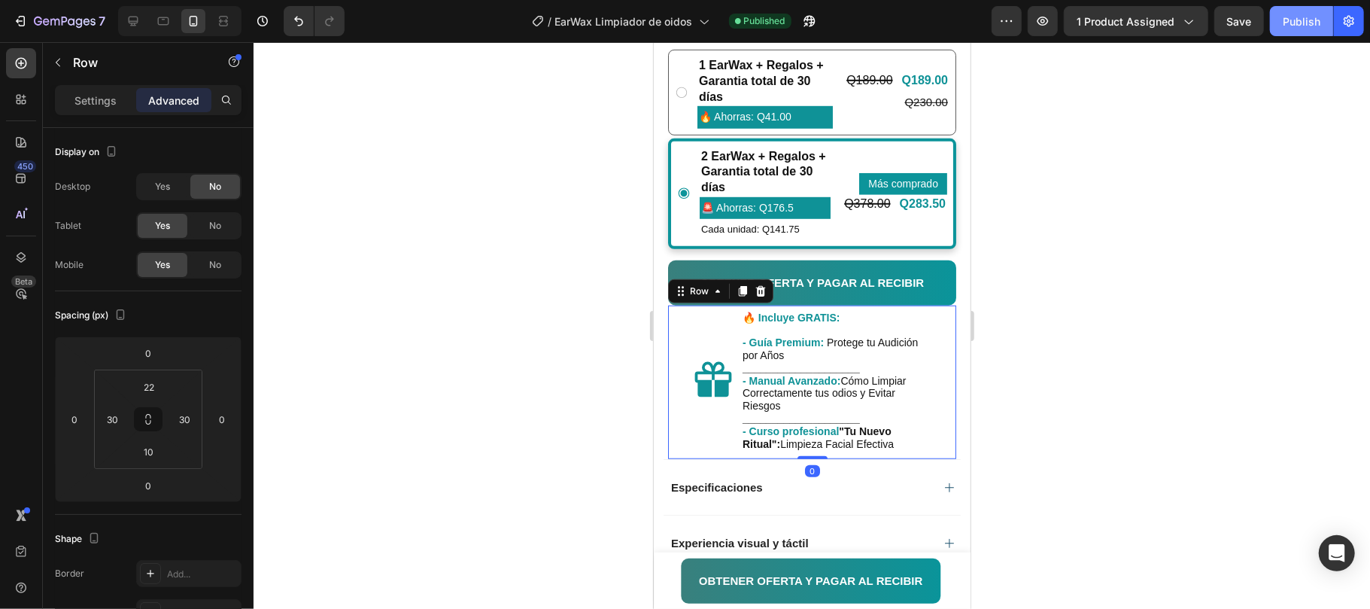
click at [1304, 21] on div "Publish" at bounding box center [1302, 22] width 38 height 16
